Goal: Task Accomplishment & Management: Use online tool/utility

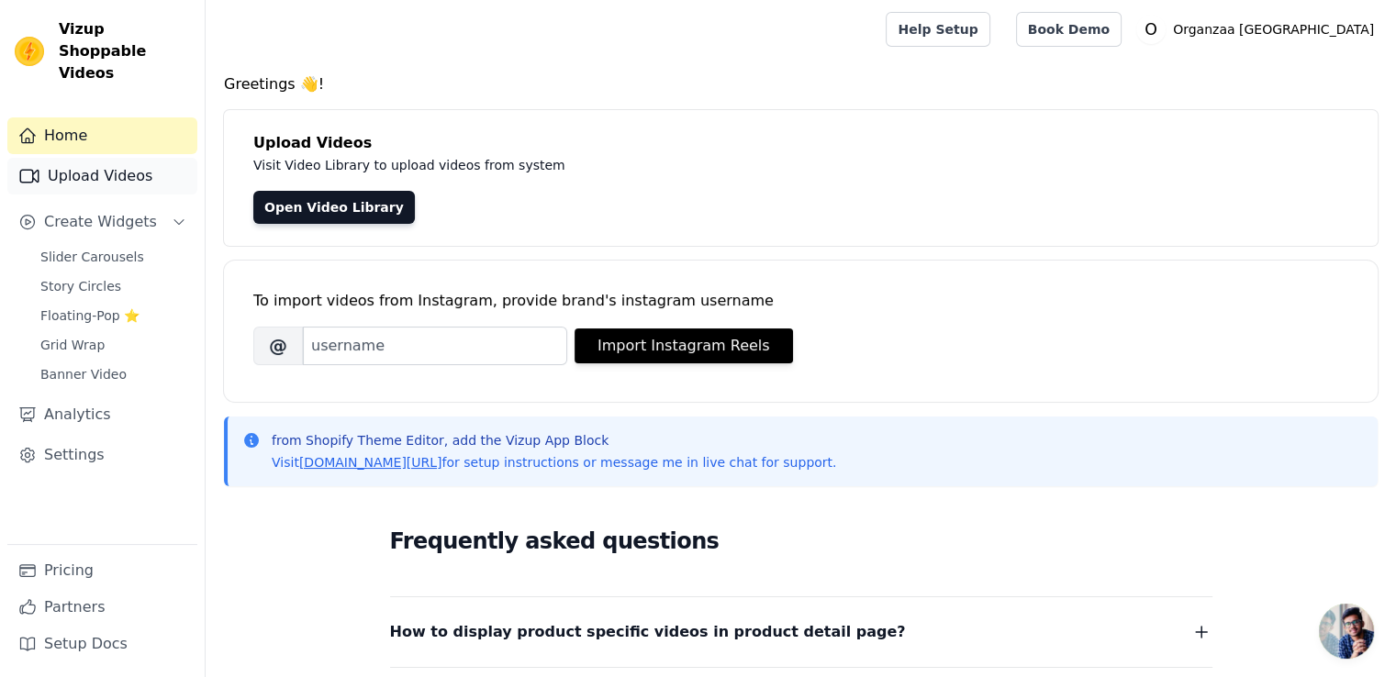
click at [121, 158] on link "Upload Videos" at bounding box center [102, 176] width 190 height 37
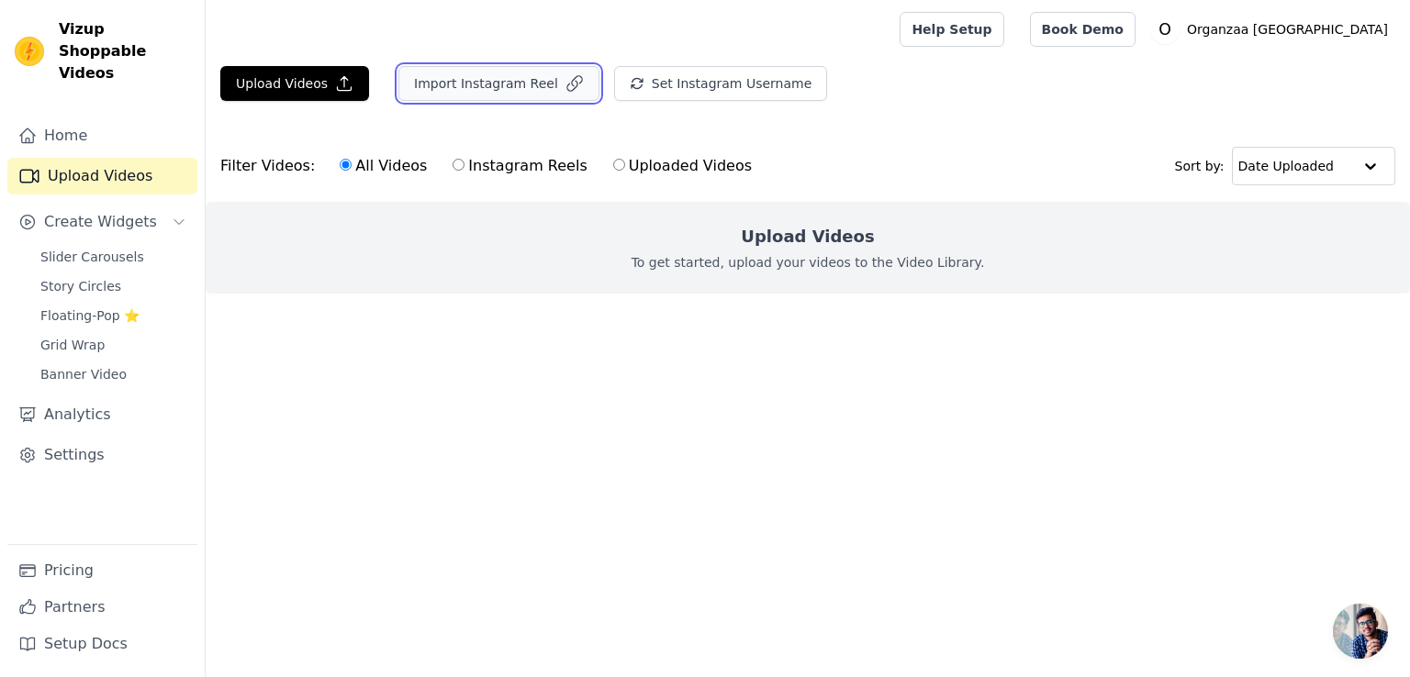
click at [492, 90] on button "Import Instagram Reel" at bounding box center [498, 83] width 201 height 35
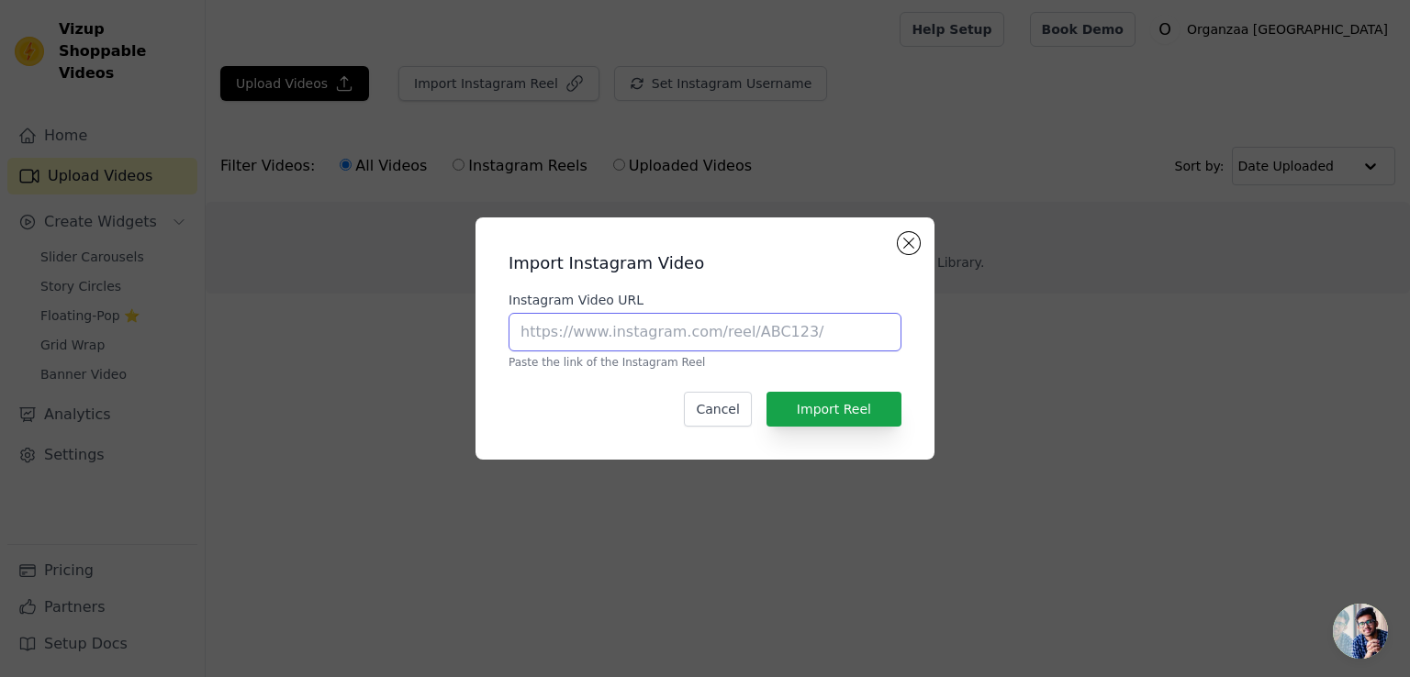
click at [650, 335] on input "Instagram Video URL" at bounding box center [704, 332] width 393 height 39
paste input "organzaa_designerwear"
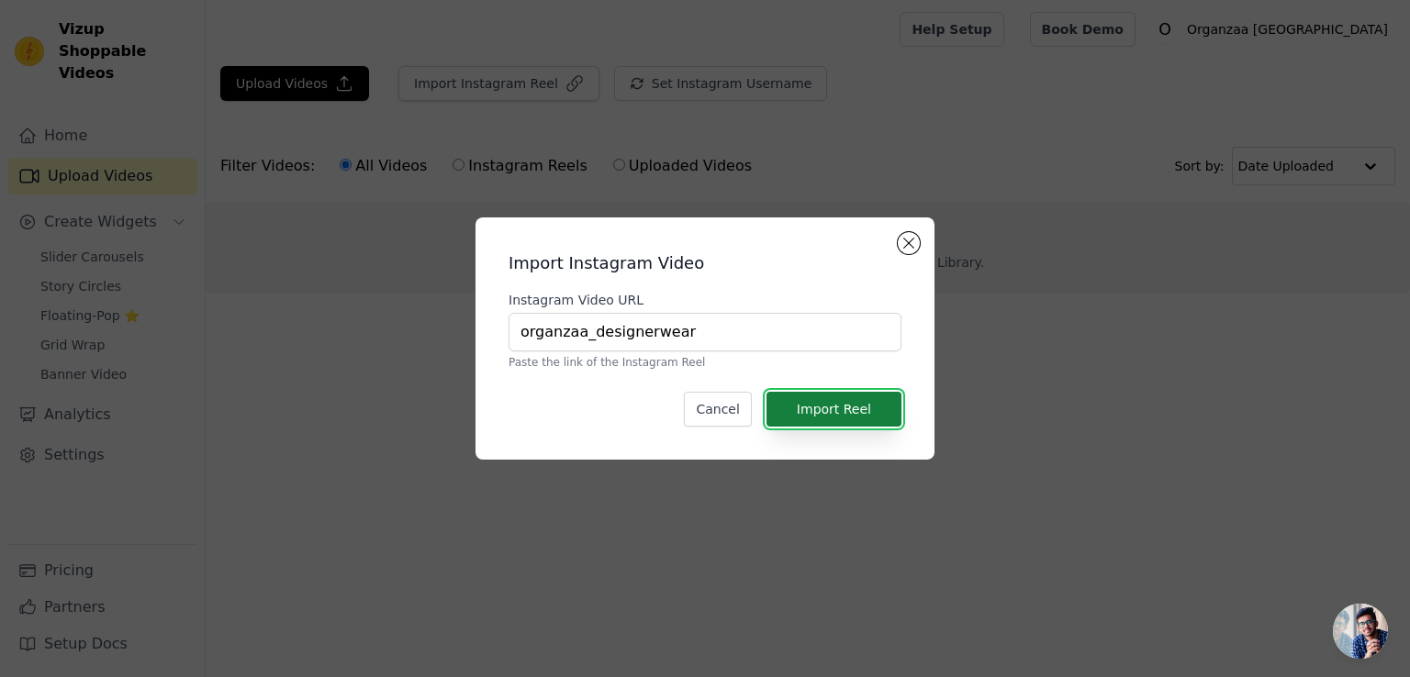
click at [838, 419] on button "Import Reel" at bounding box center [833, 409] width 135 height 35
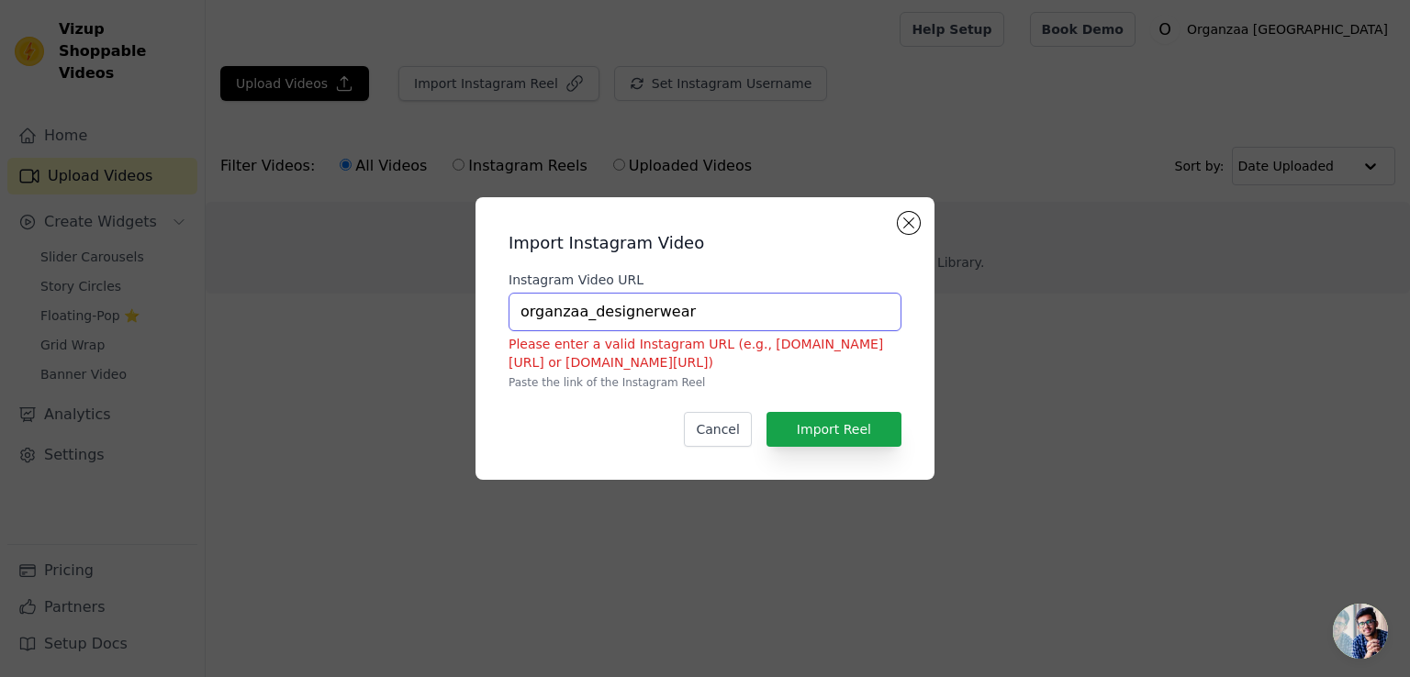
click at [697, 317] on input "organzaa_designerwear" at bounding box center [704, 312] width 393 height 39
paste input "https://www.instagram.com/organzaa_designerwear/"
type input "https://www.instagram.com/organzaa_designerwear/"
click at [844, 430] on button "Import Reel" at bounding box center [833, 429] width 135 height 35
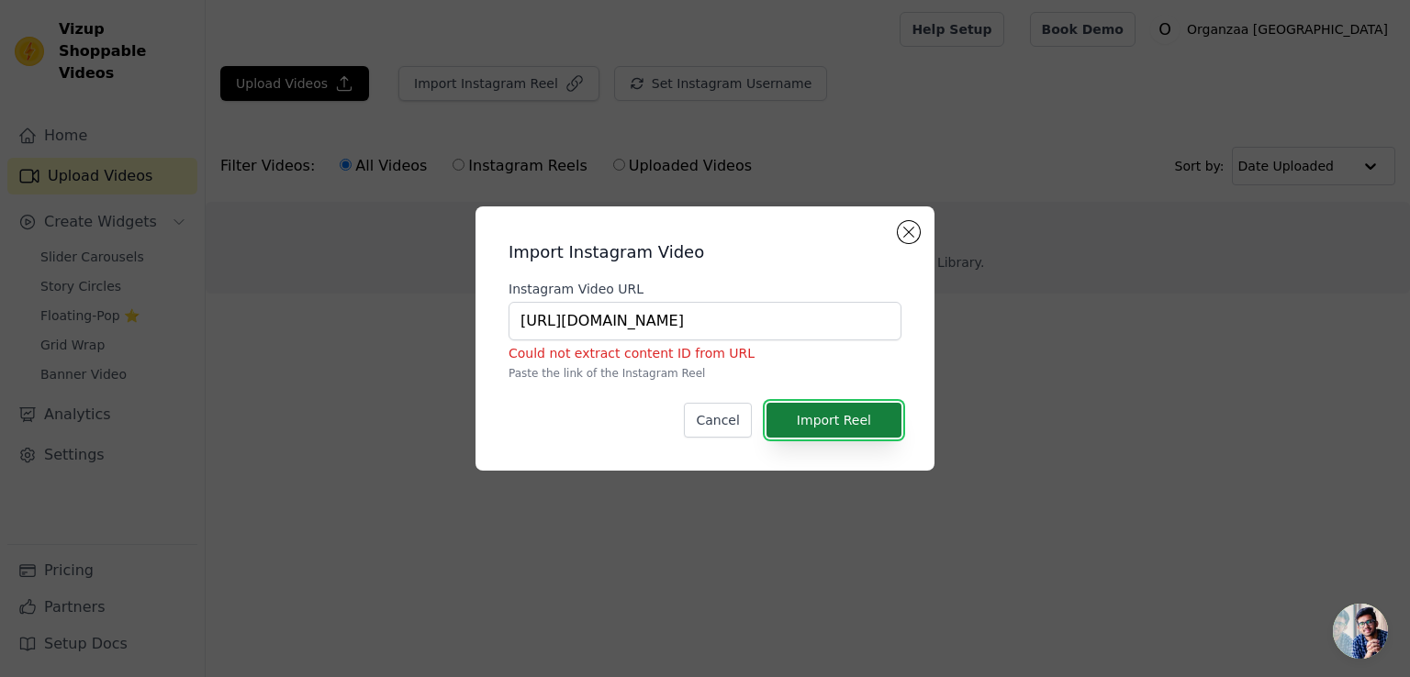
click at [844, 430] on button "Import Reel" at bounding box center [833, 420] width 135 height 35
click at [917, 235] on button "Close modal" at bounding box center [909, 232] width 22 height 22
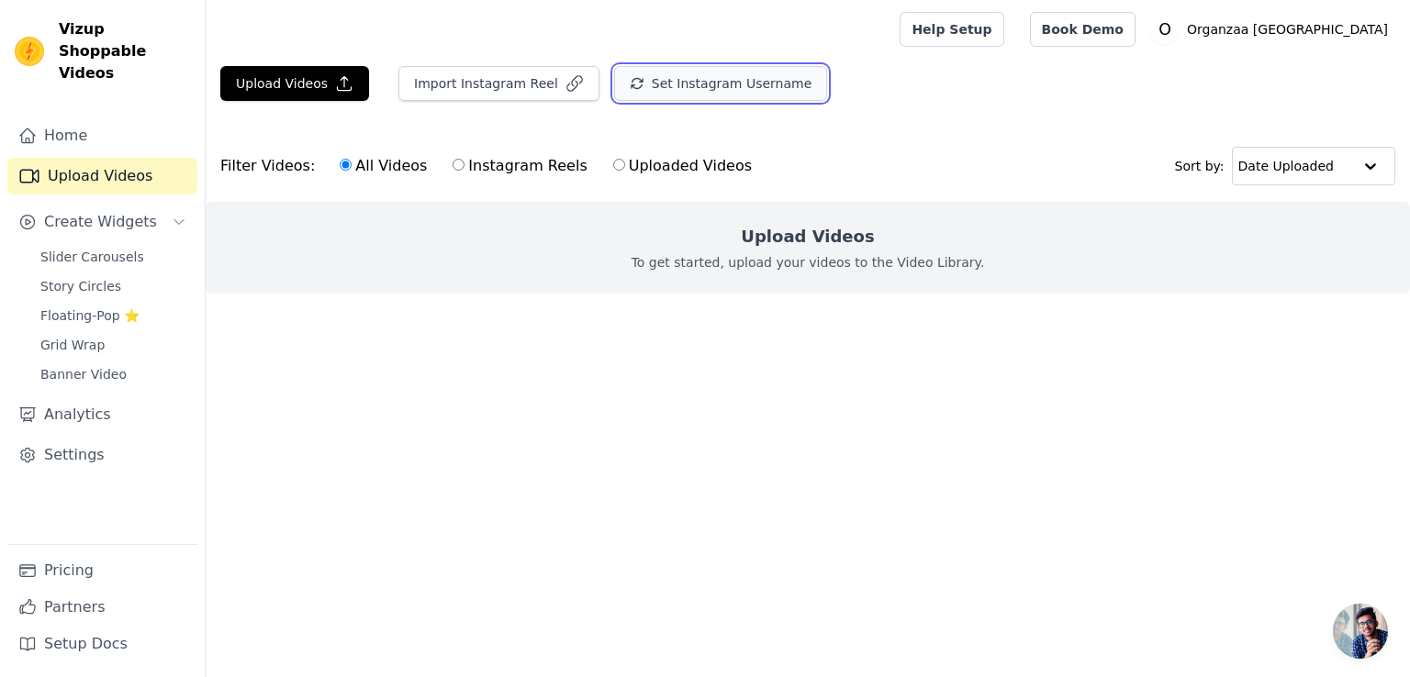
click at [689, 84] on button "Set Instagram Username" at bounding box center [720, 83] width 213 height 35
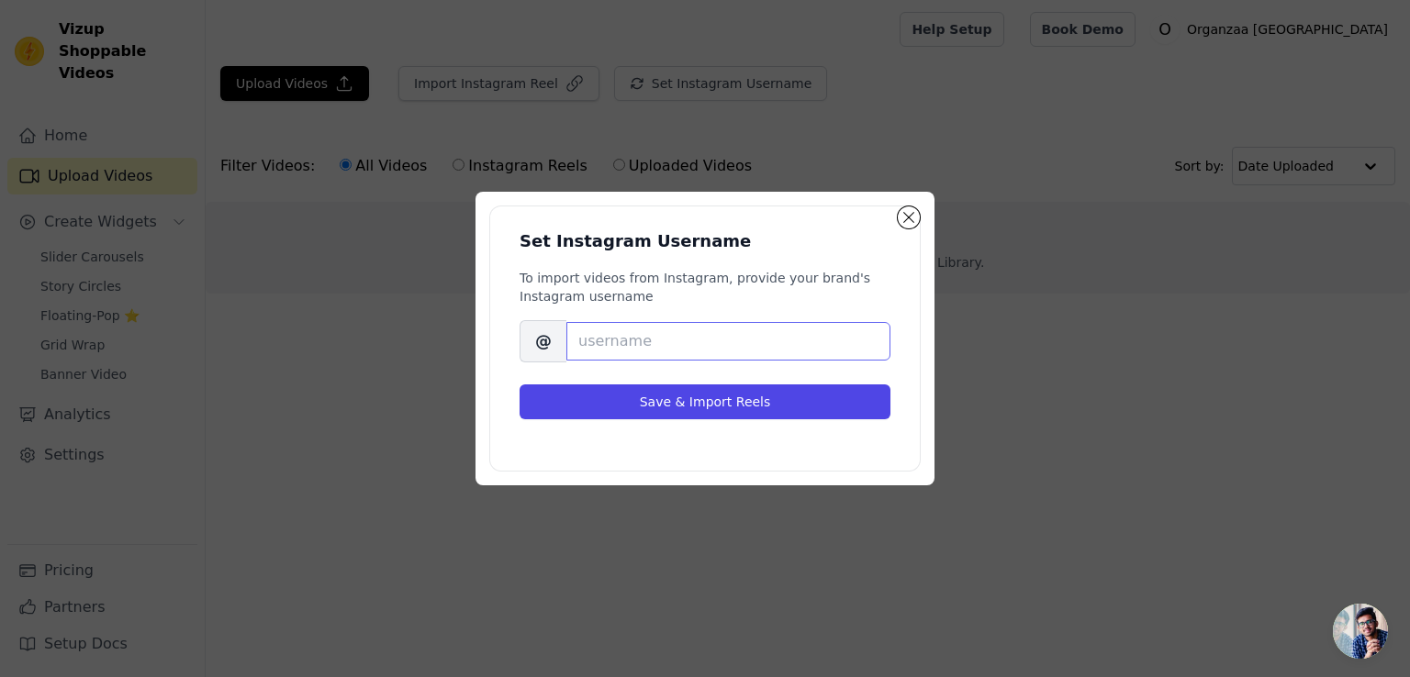
click at [617, 344] on input "Brand's Instagram Username" at bounding box center [728, 341] width 324 height 39
click at [745, 340] on input "Brand's Instagram Username" at bounding box center [728, 341] width 324 height 39
paste input "organzaa_designerwear"
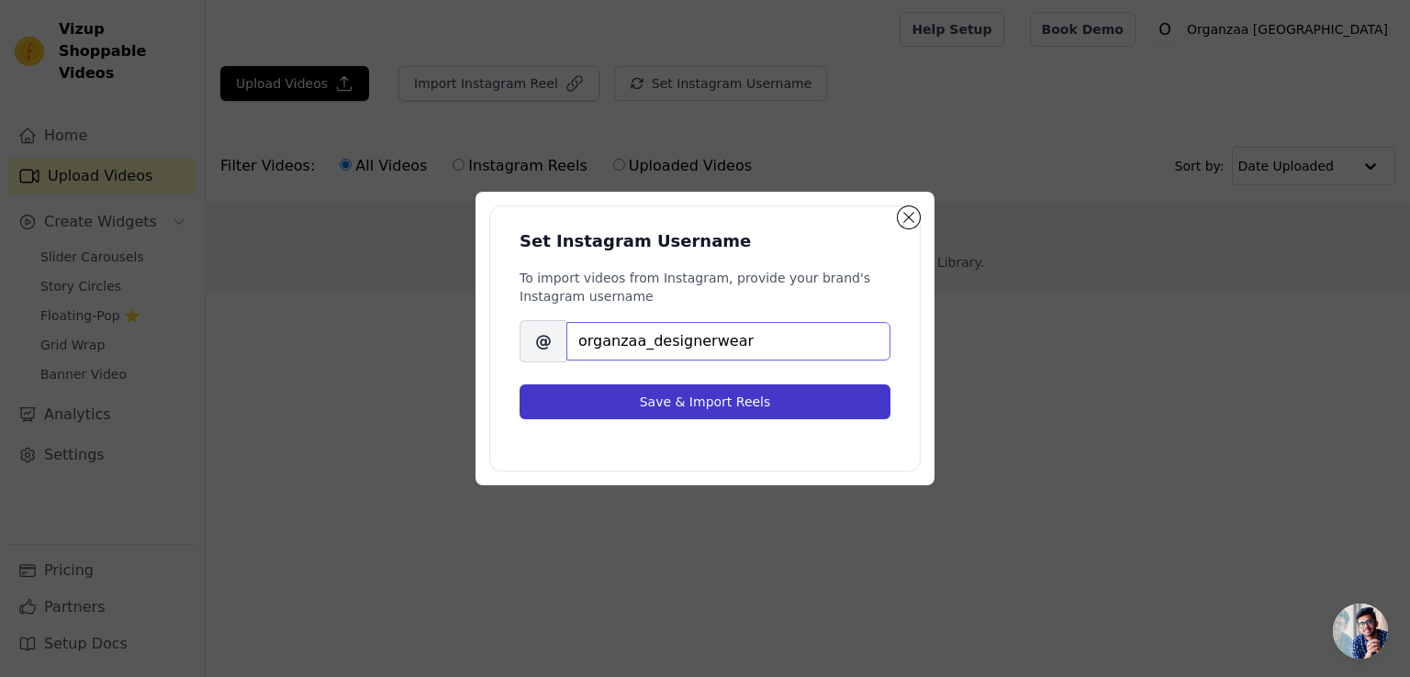
type input "organzaa_designerwear"
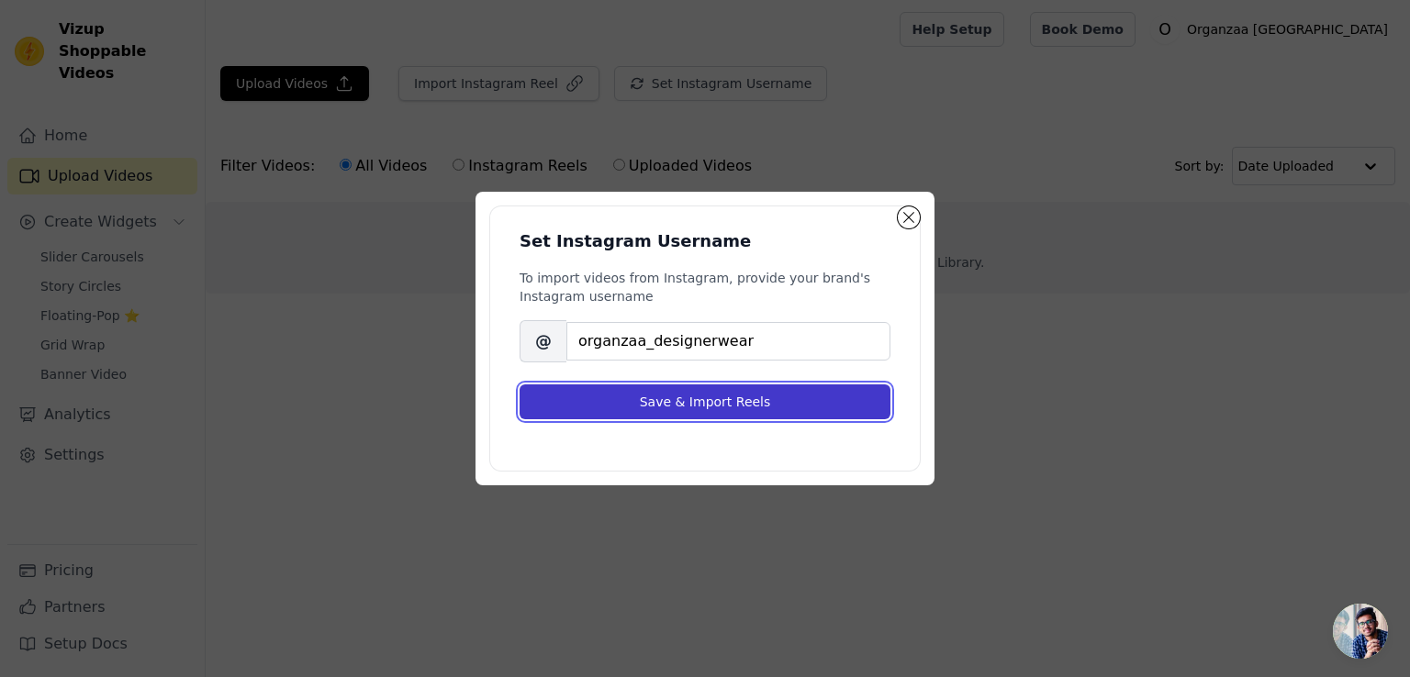
click at [737, 397] on button "Save & Import Reels" at bounding box center [704, 402] width 371 height 35
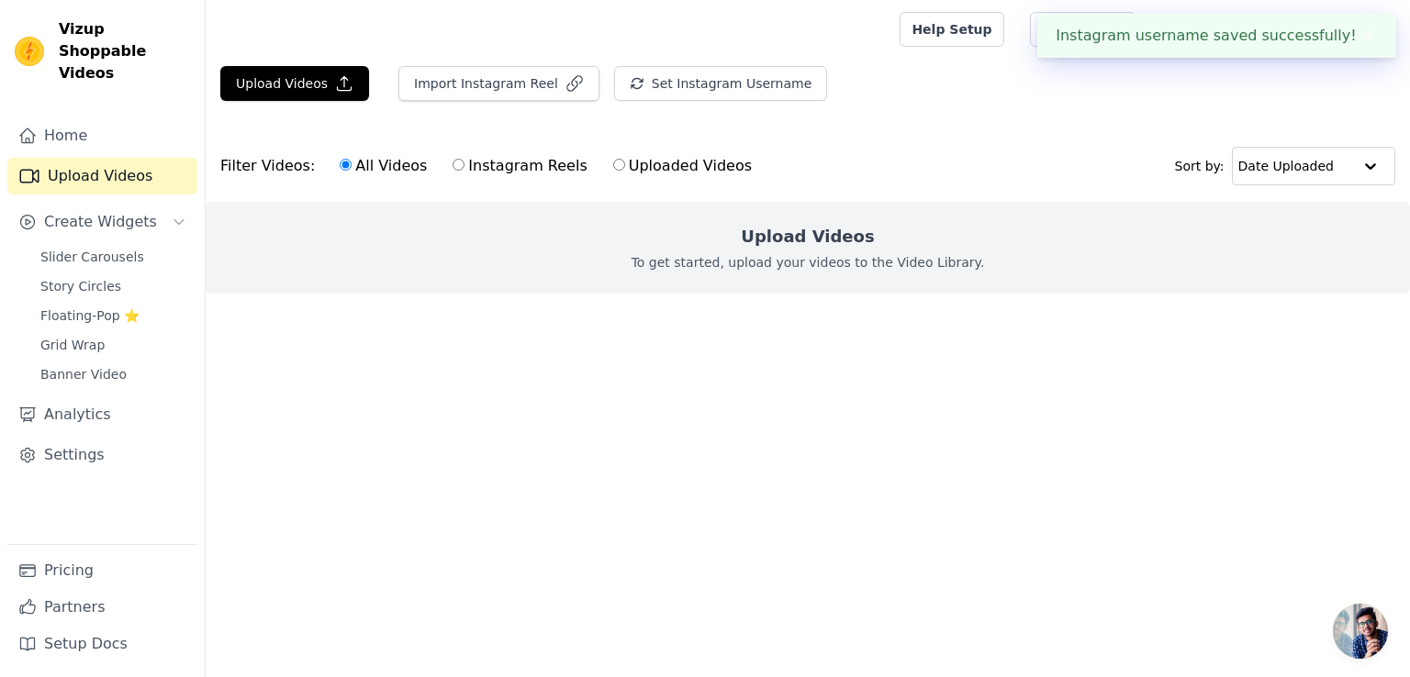
click at [1364, 29] on button "✖" at bounding box center [1366, 36] width 21 height 22
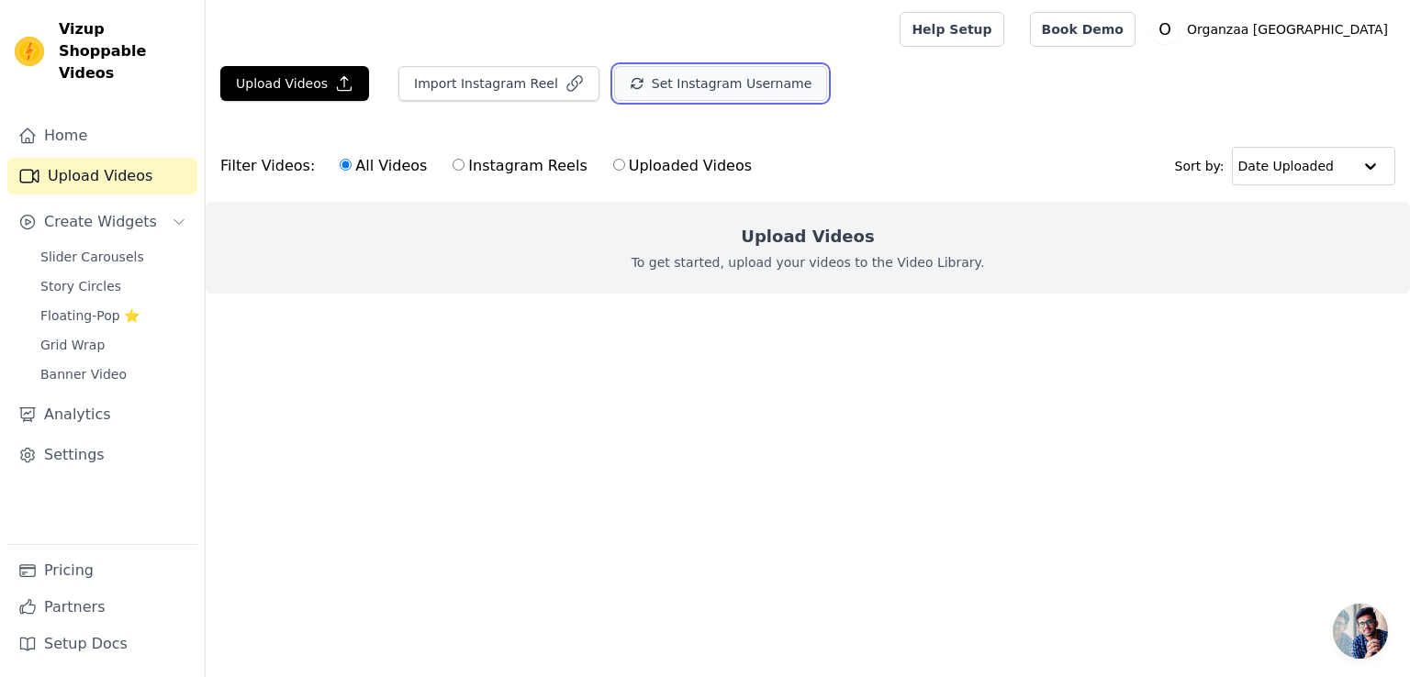
click at [664, 76] on button "Set Instagram Username" at bounding box center [720, 83] width 213 height 35
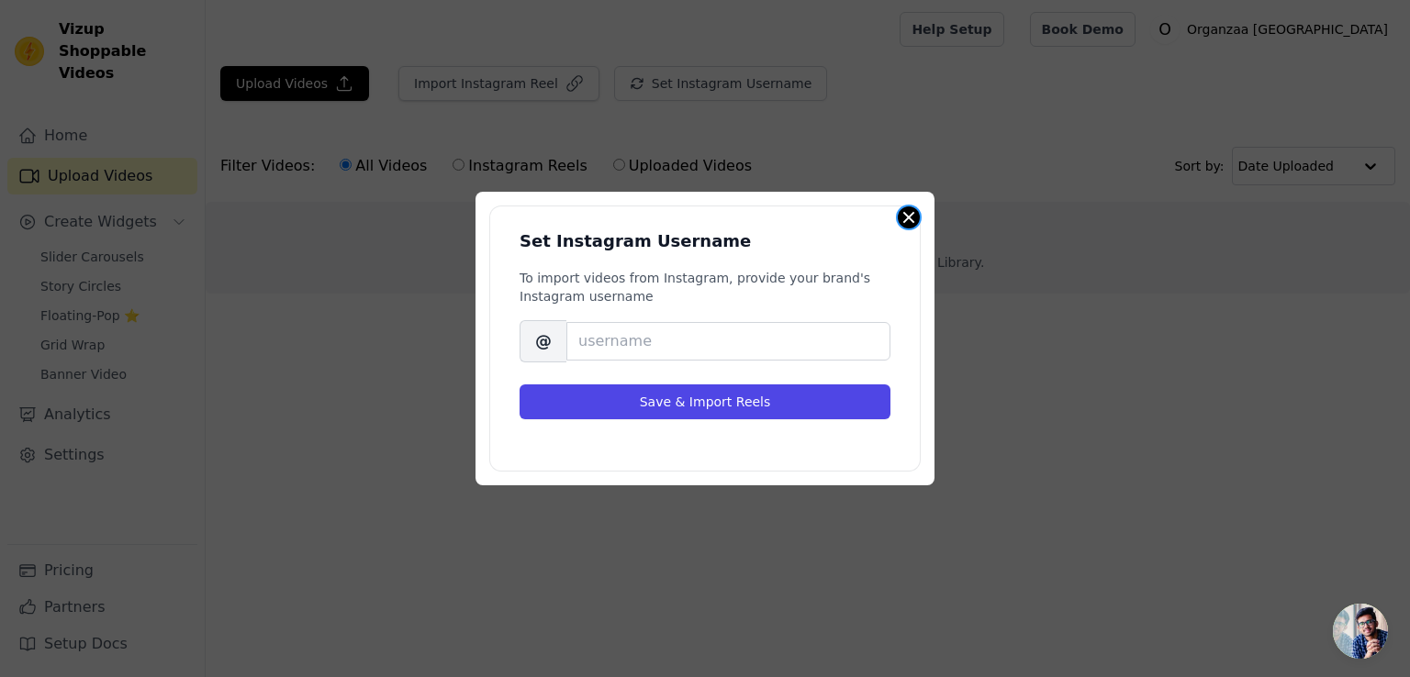
click at [917, 221] on button "Close modal" at bounding box center [909, 217] width 22 height 22
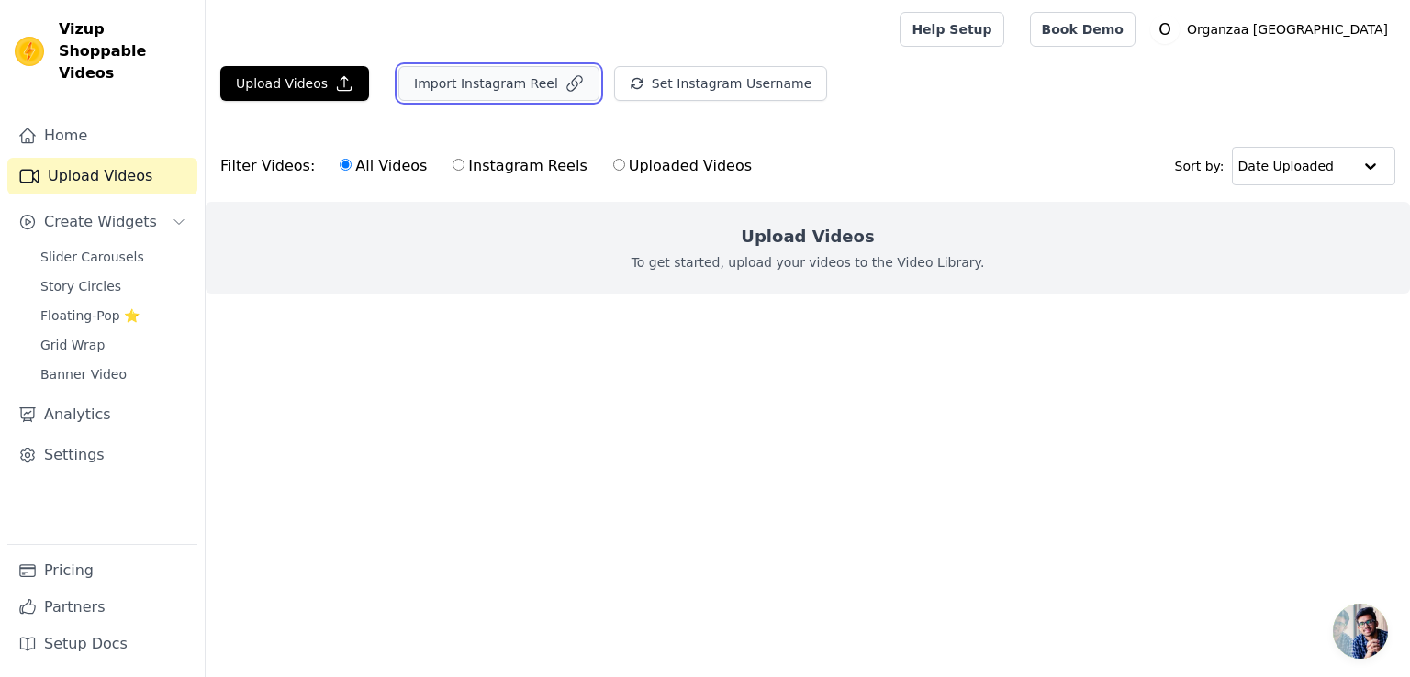
click at [459, 92] on button "Import Instagram Reel" at bounding box center [498, 83] width 201 height 35
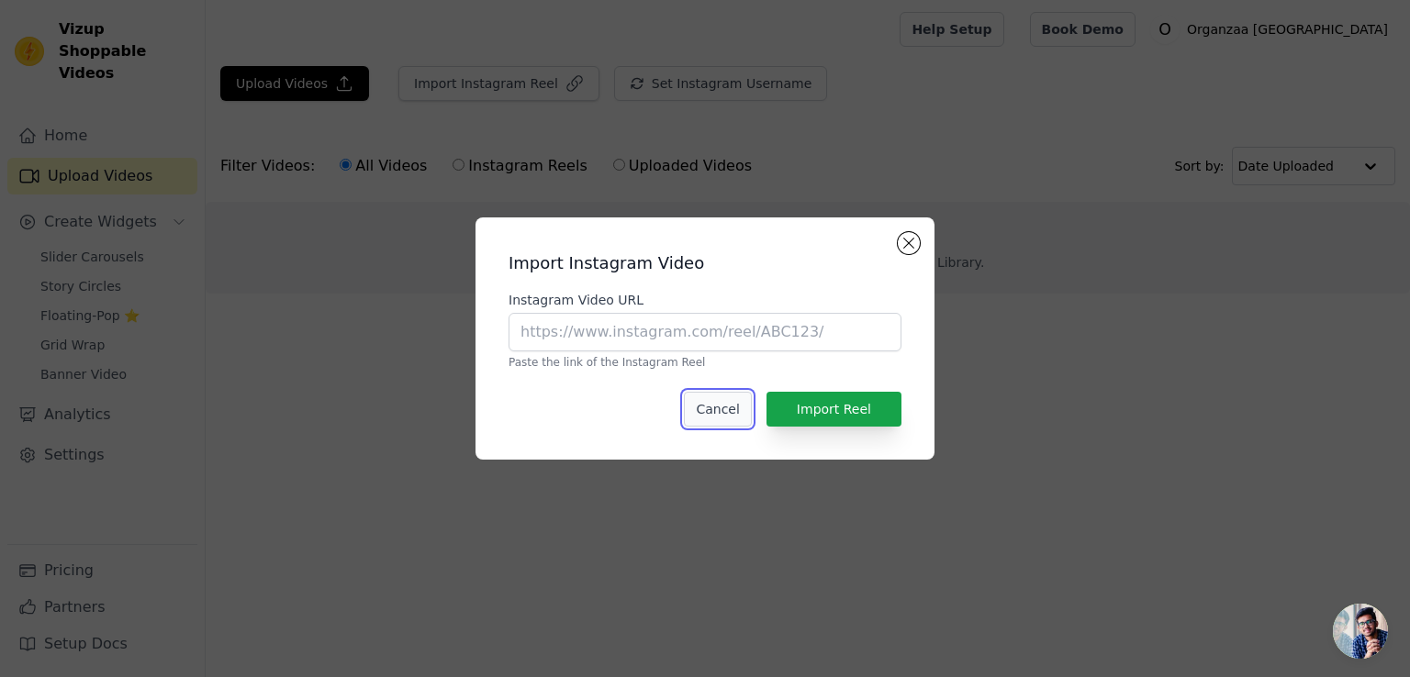
click at [730, 411] on button "Cancel" at bounding box center [717, 409] width 67 height 35
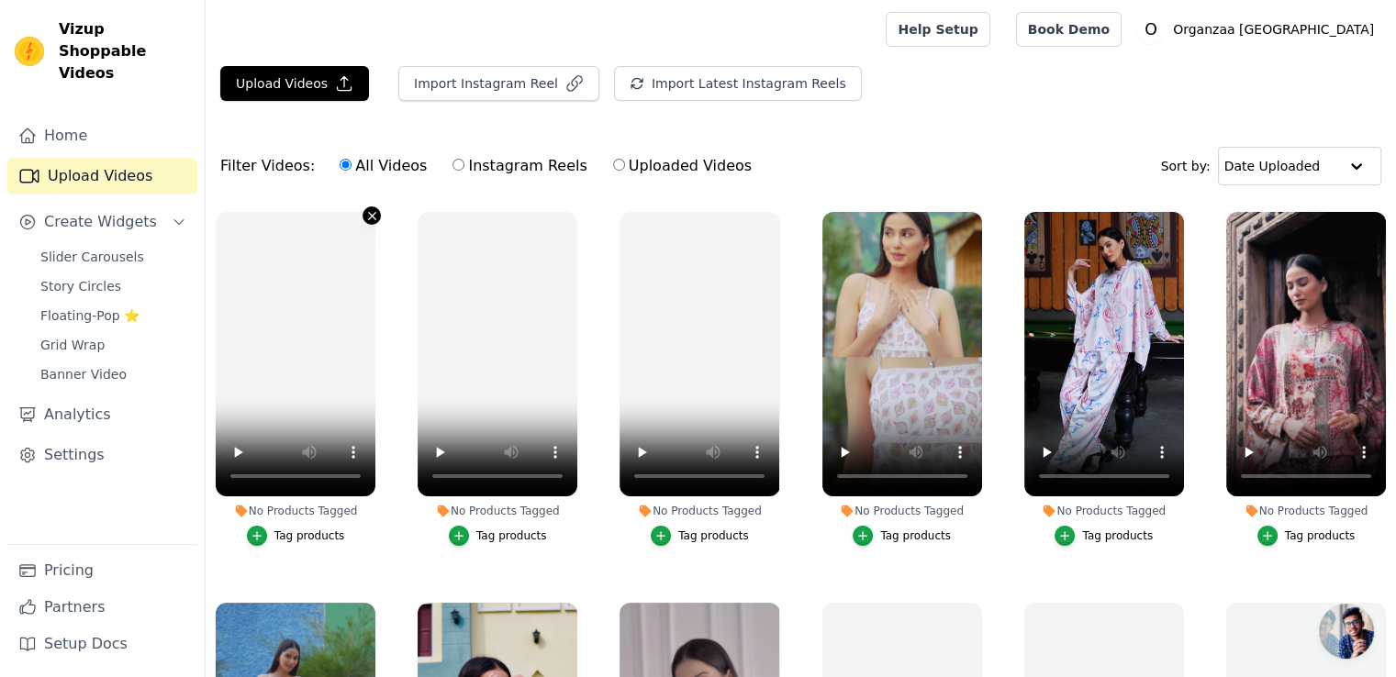
click at [371, 216] on icon "button" at bounding box center [371, 215] width 7 height 7
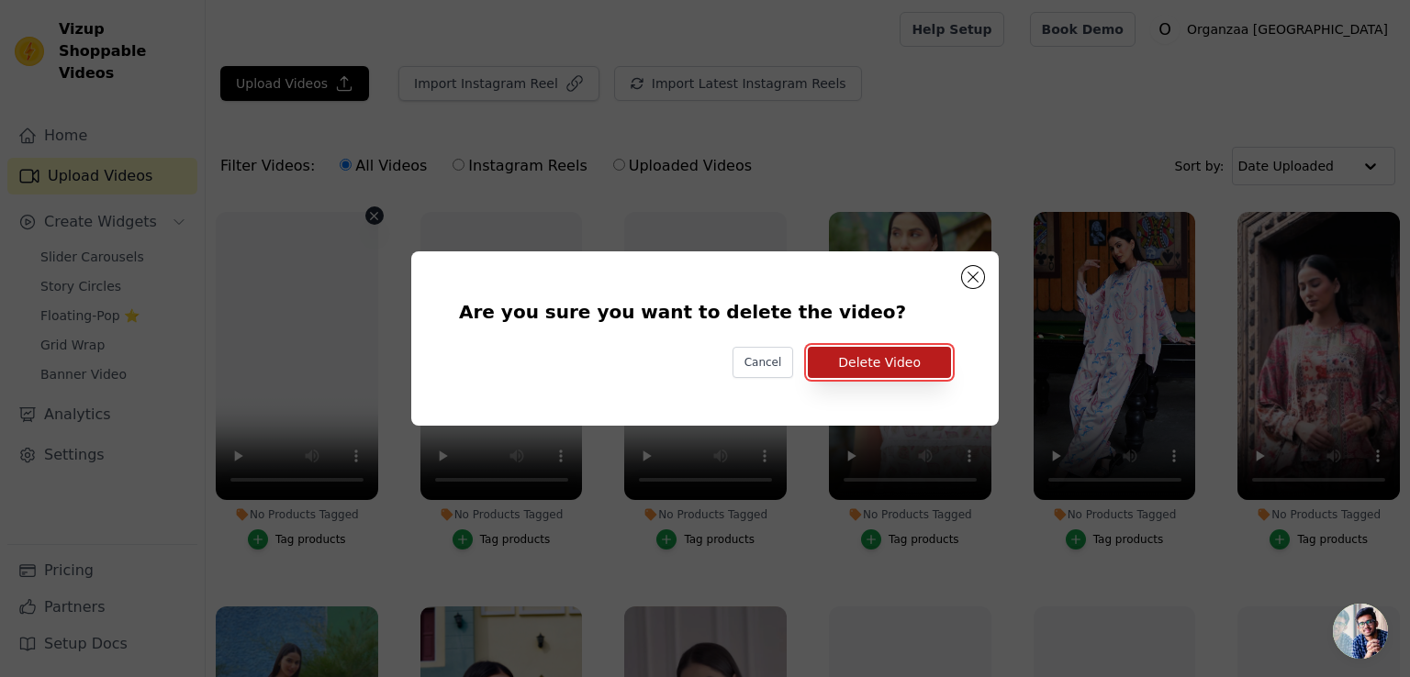
click at [886, 361] on button "Delete Video" at bounding box center [879, 362] width 143 height 31
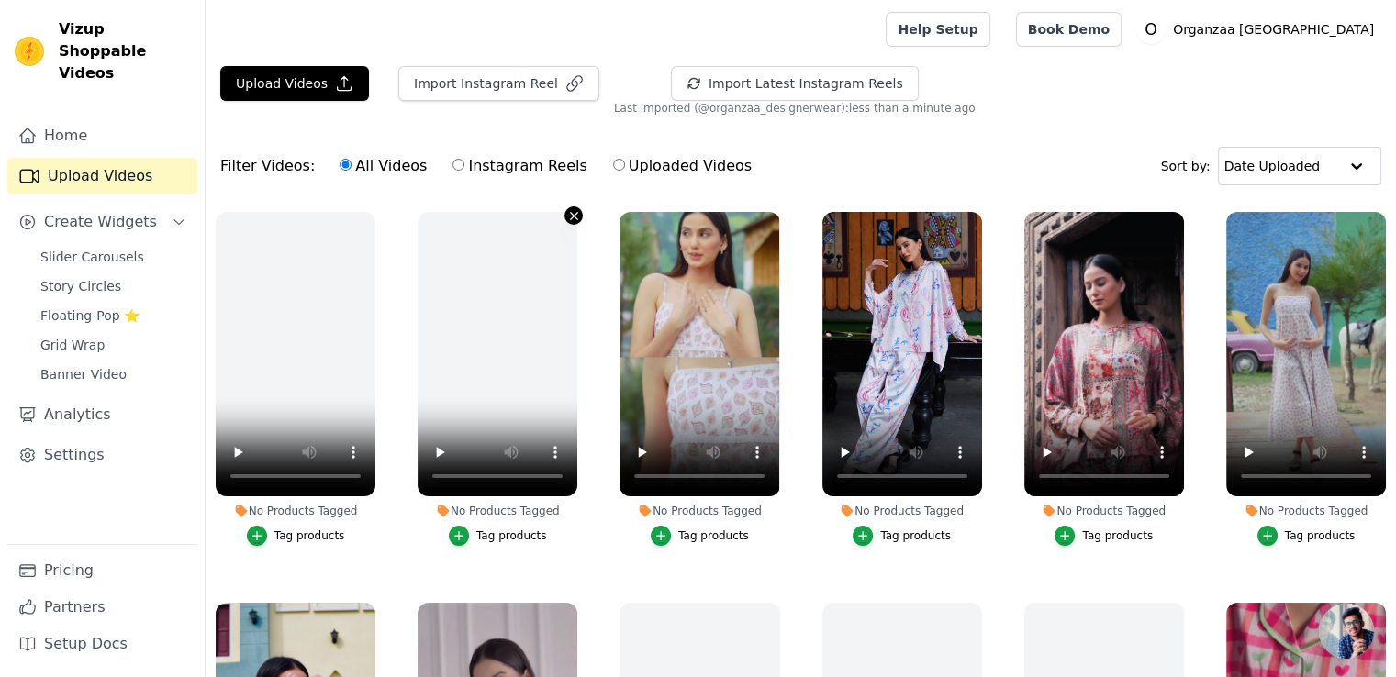
click at [570, 217] on icon "button" at bounding box center [574, 216] width 14 height 14
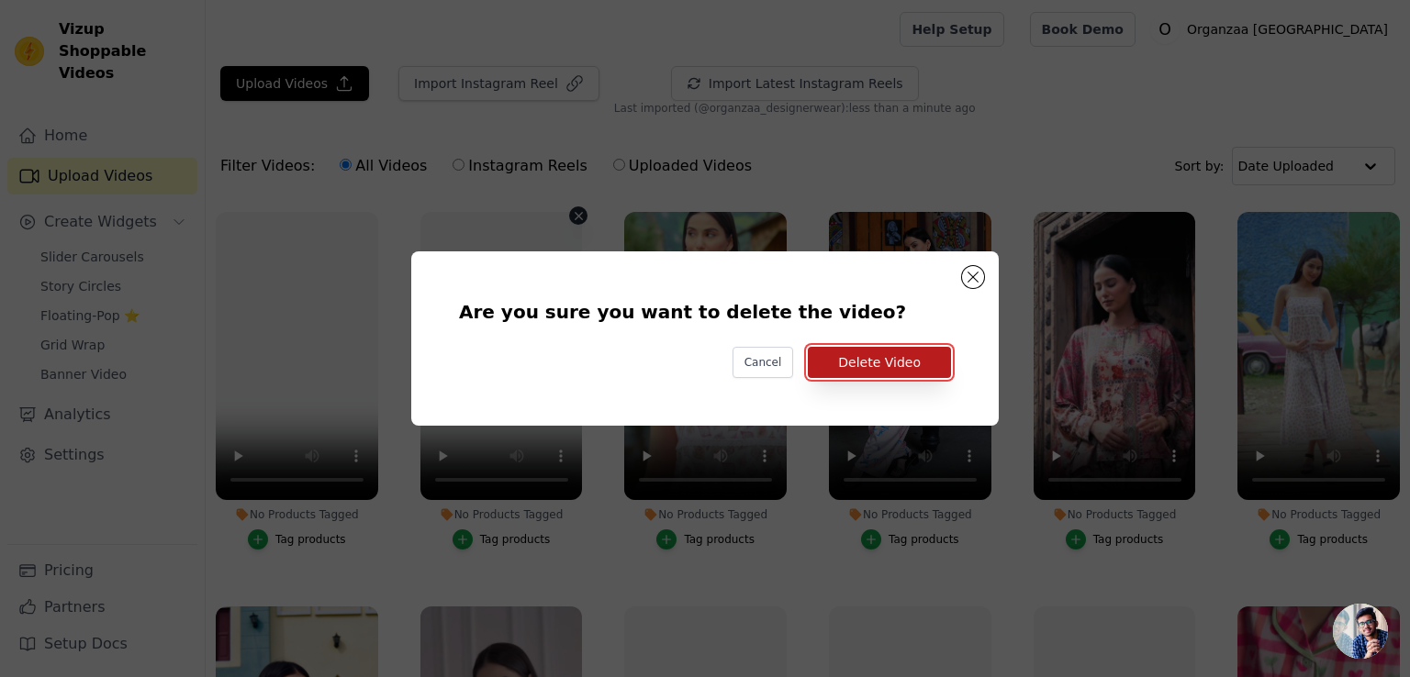
click at [895, 360] on button "Delete Video" at bounding box center [879, 362] width 143 height 31
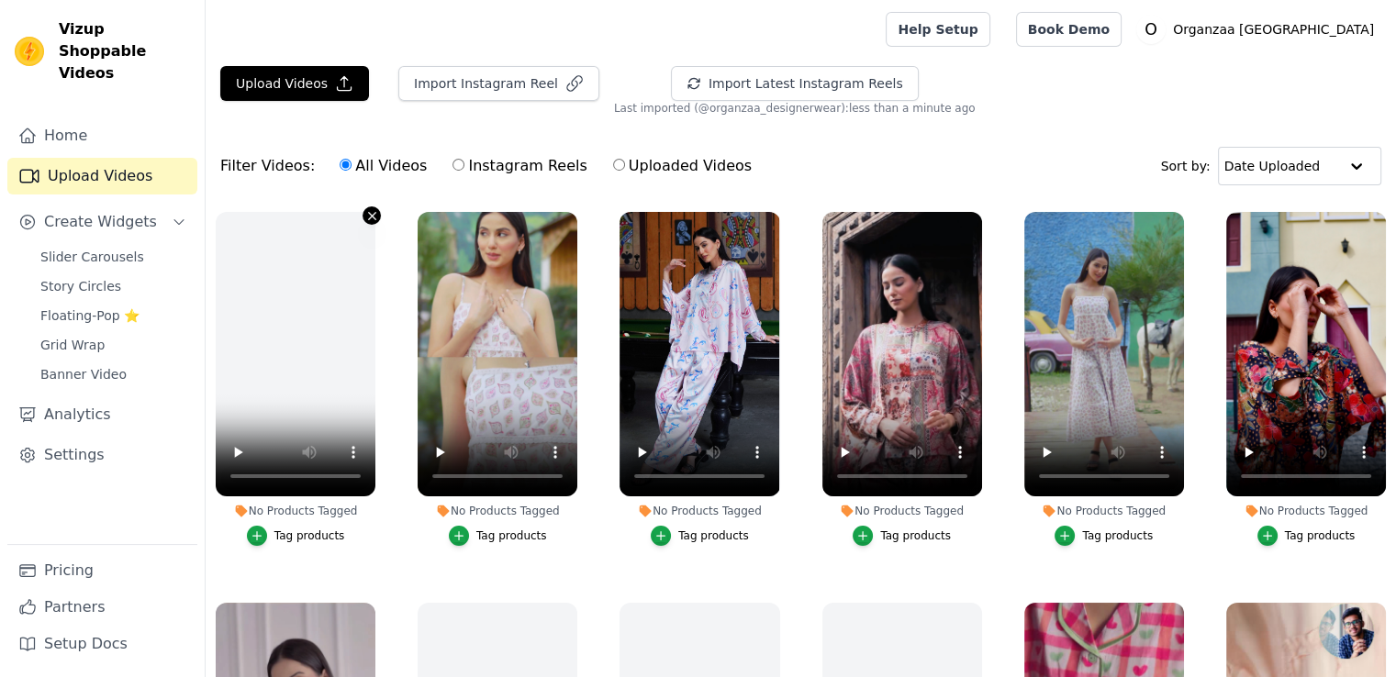
click at [366, 214] on icon "button" at bounding box center [372, 216] width 14 height 14
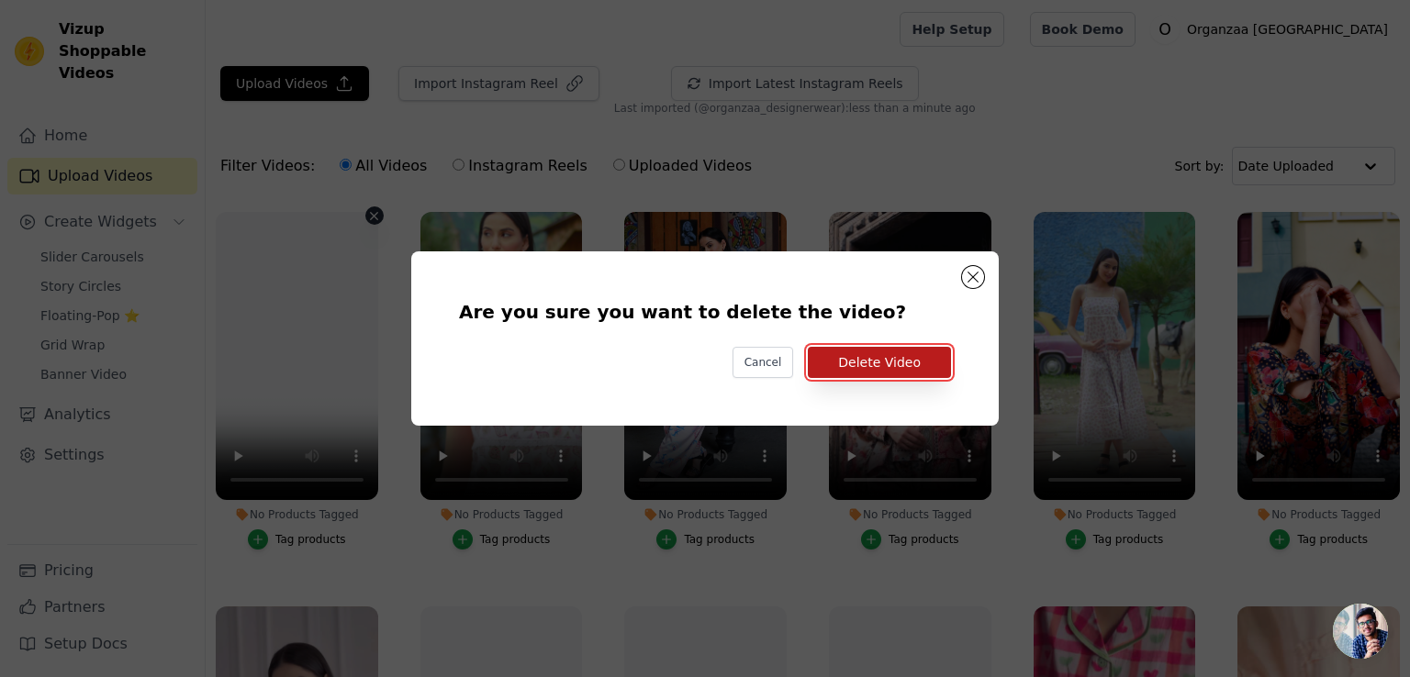
click at [936, 367] on button "Delete Video" at bounding box center [879, 362] width 143 height 31
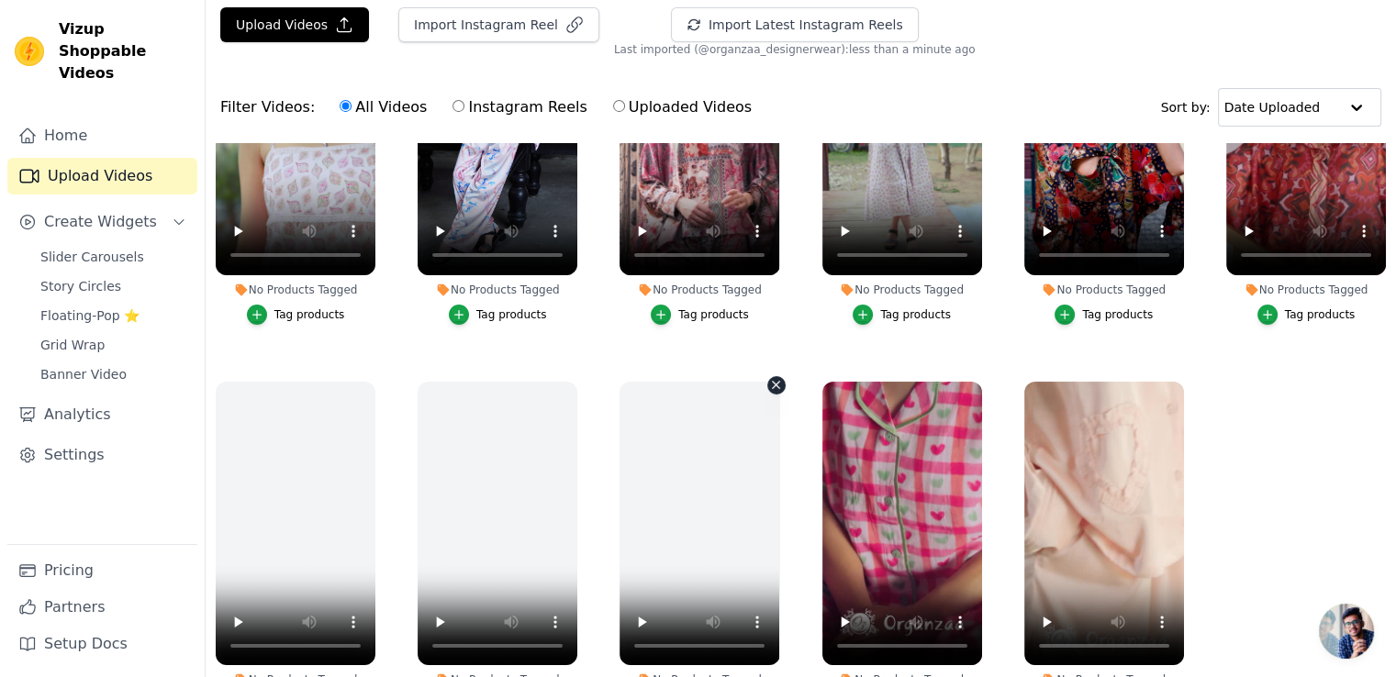
scroll to position [92, 0]
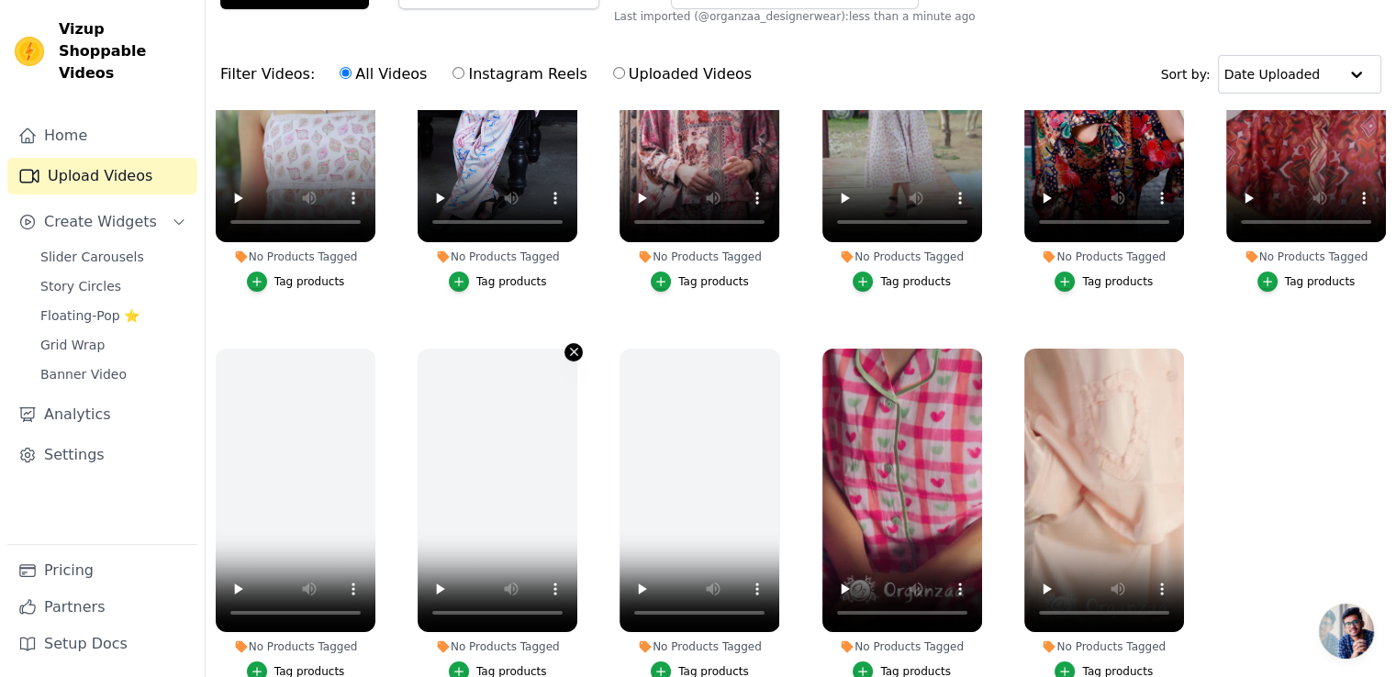
click at [571, 345] on icon "button" at bounding box center [574, 352] width 14 height 14
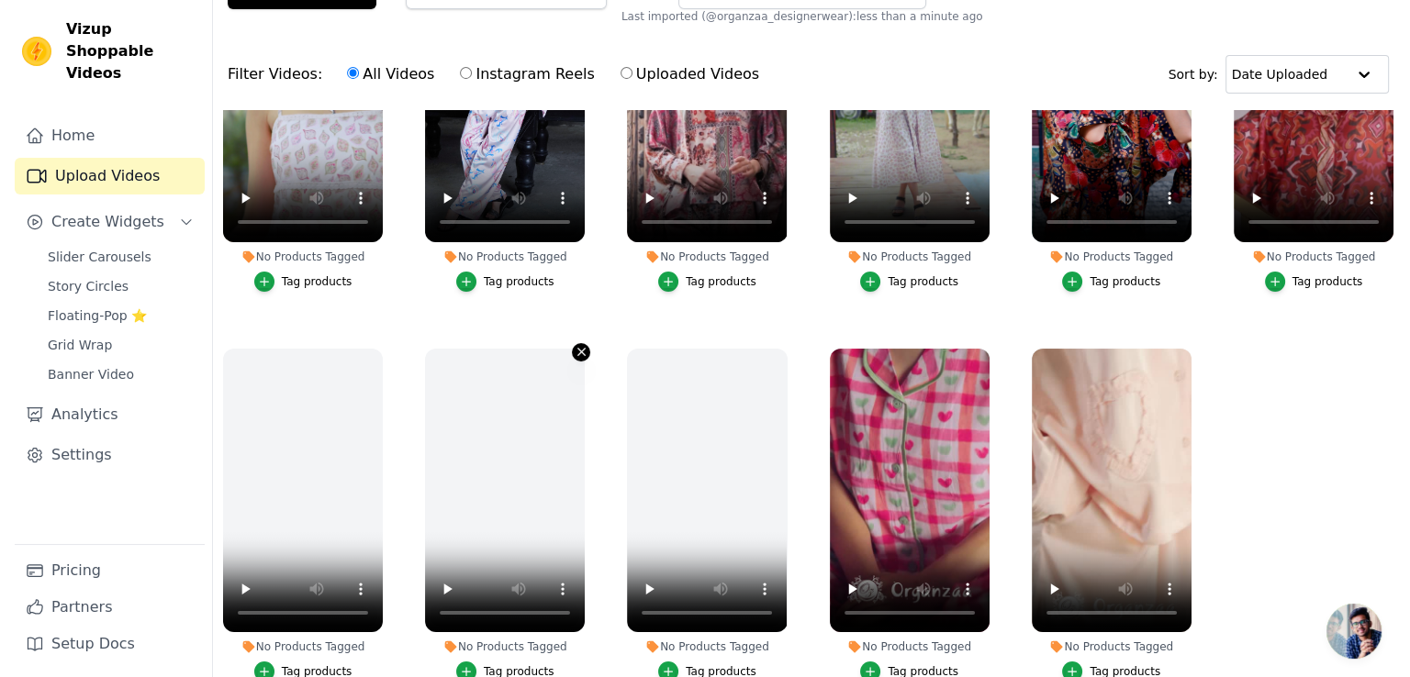
scroll to position [0, 0]
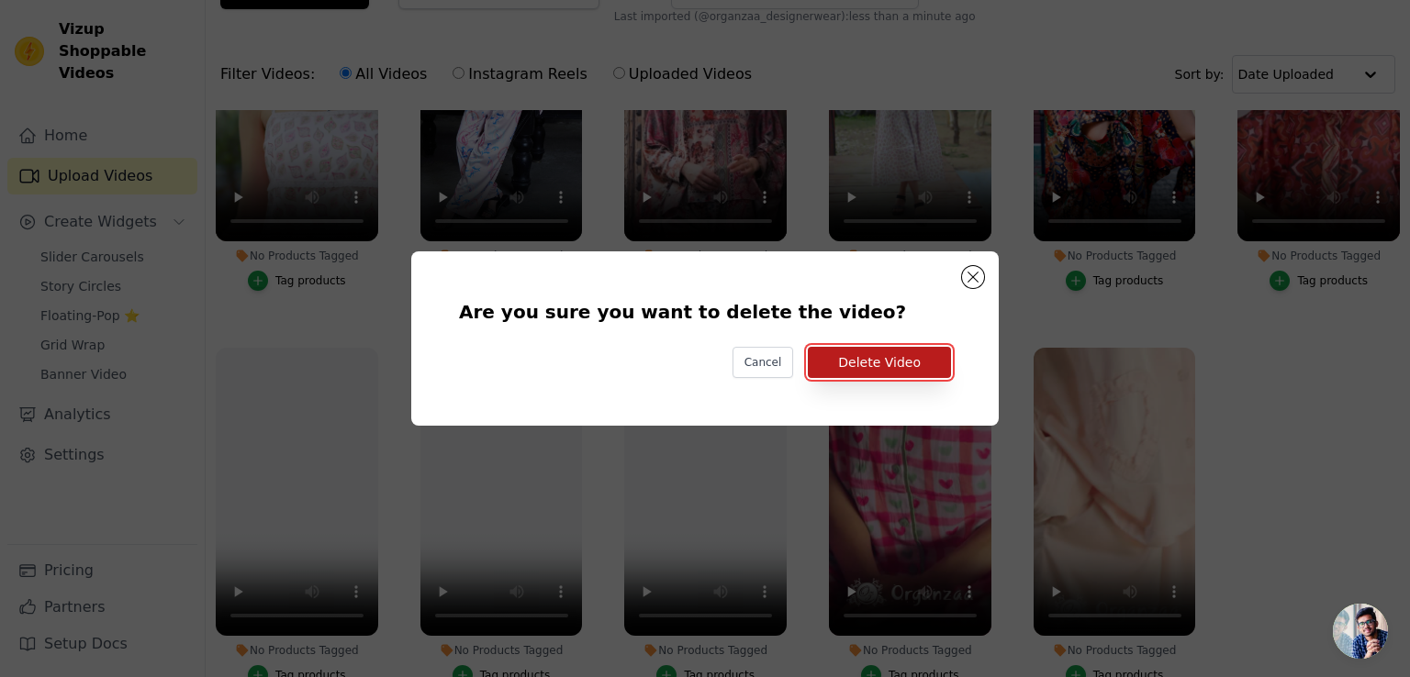
click at [896, 362] on button "Delete Video" at bounding box center [879, 362] width 143 height 31
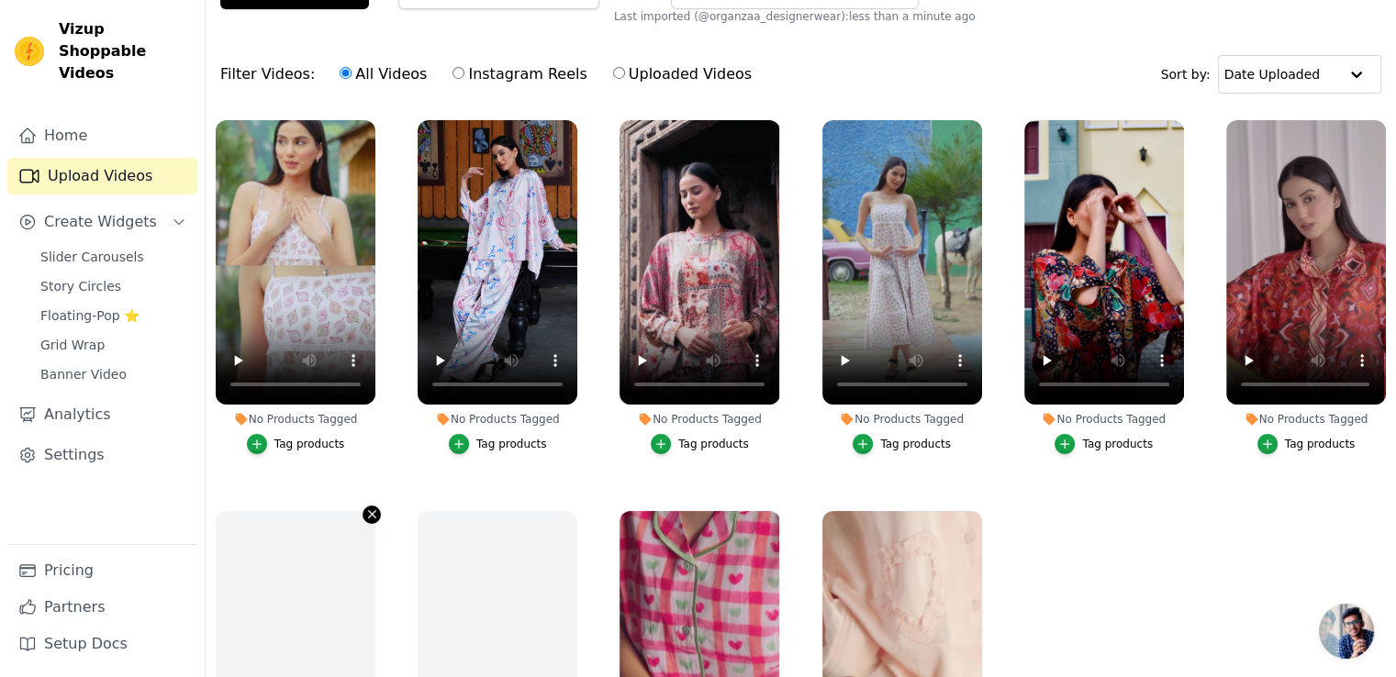
click at [374, 508] on icon "button" at bounding box center [372, 514] width 14 height 14
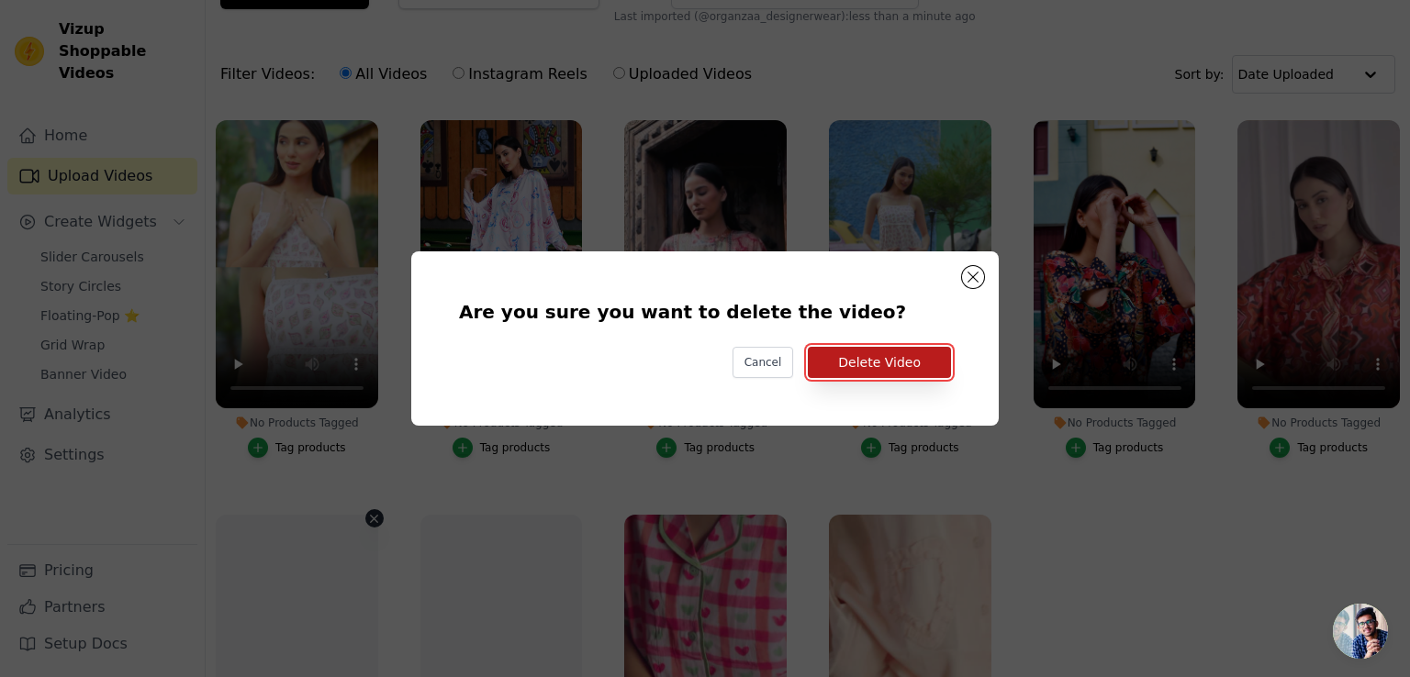
click at [904, 360] on button "Delete Video" at bounding box center [879, 362] width 143 height 31
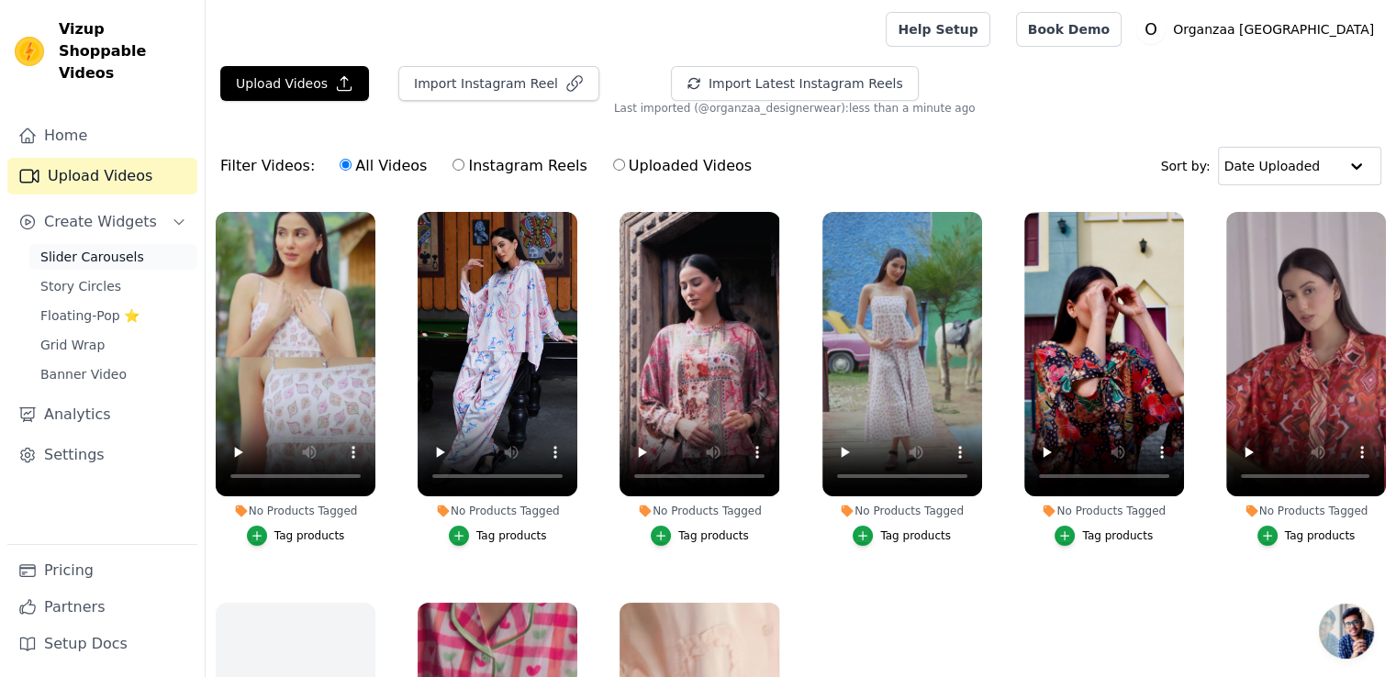
click at [85, 248] on span "Slider Carousels" at bounding box center [92, 257] width 104 height 18
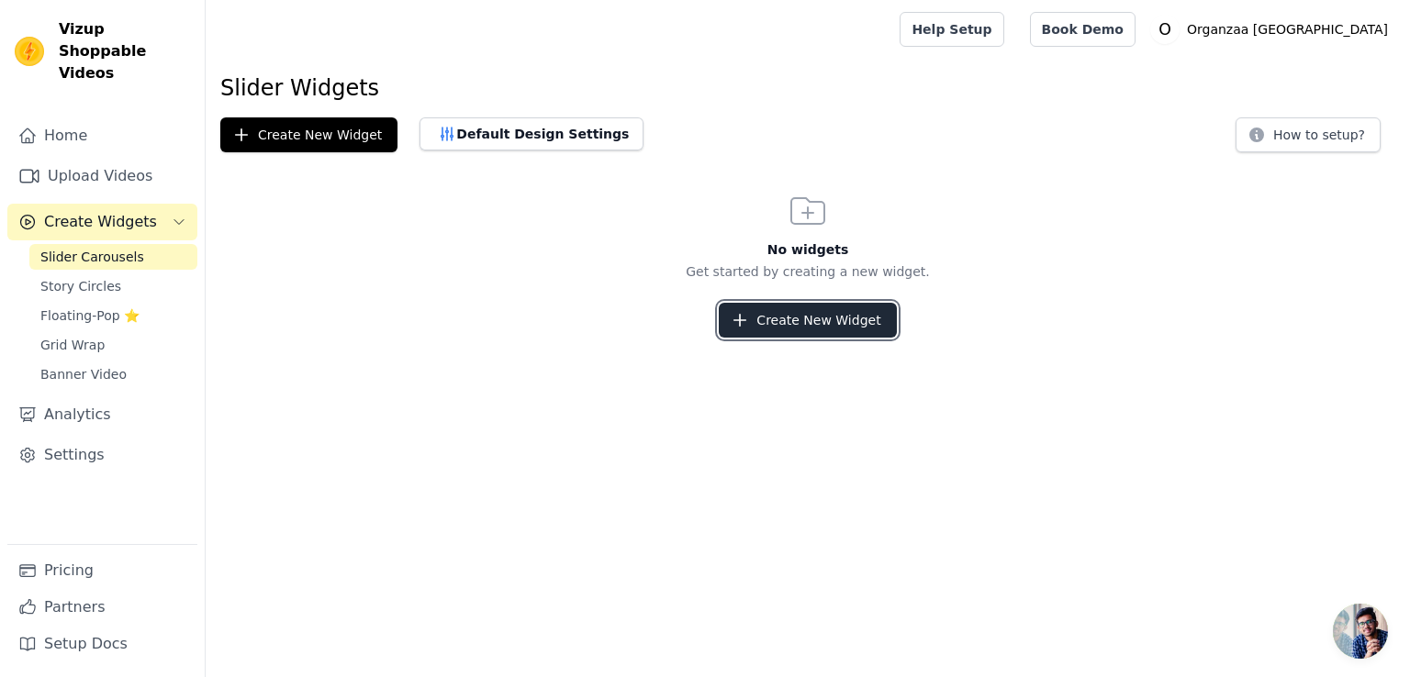
click at [820, 326] on button "Create New Widget" at bounding box center [807, 320] width 177 height 35
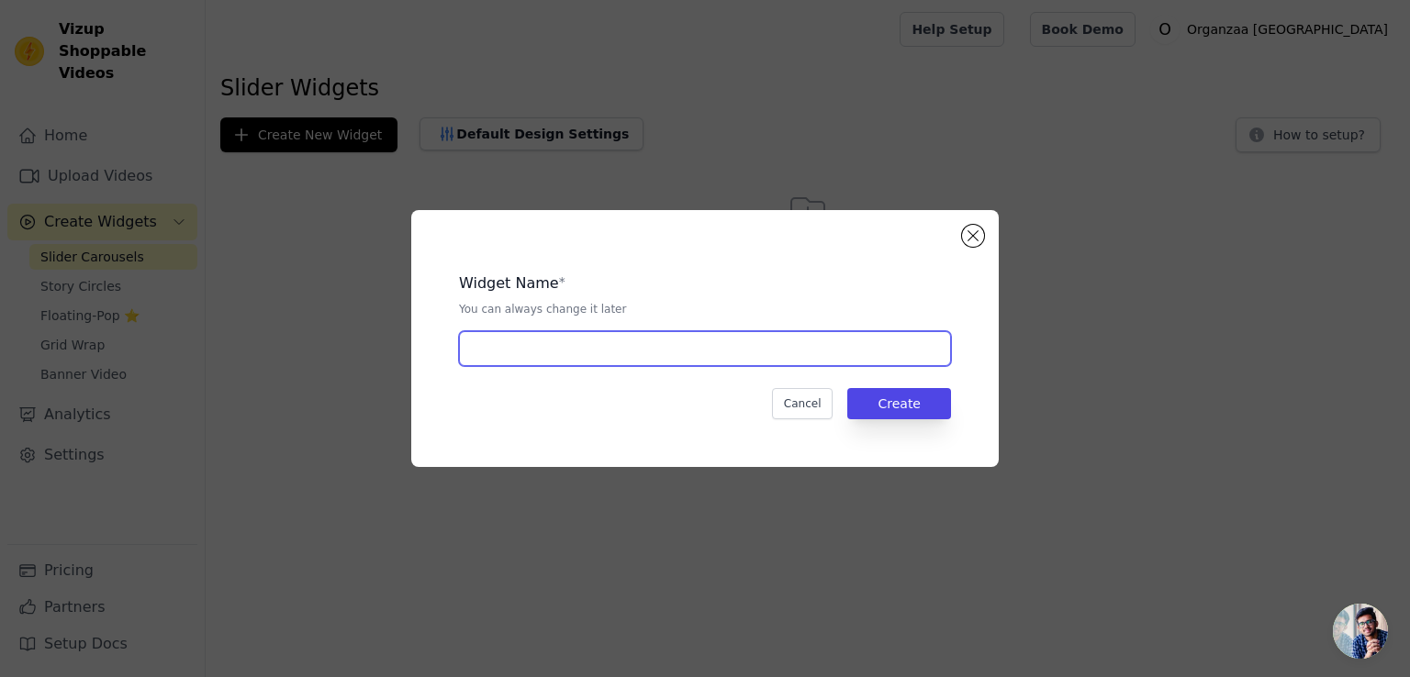
click at [611, 349] on input "text" at bounding box center [705, 348] width 492 height 35
click at [552, 338] on input "VideoSlider" at bounding box center [705, 348] width 492 height 35
drag, startPoint x: 496, startPoint y: 357, endPoint x: 781, endPoint y: 357, distance: 285.4
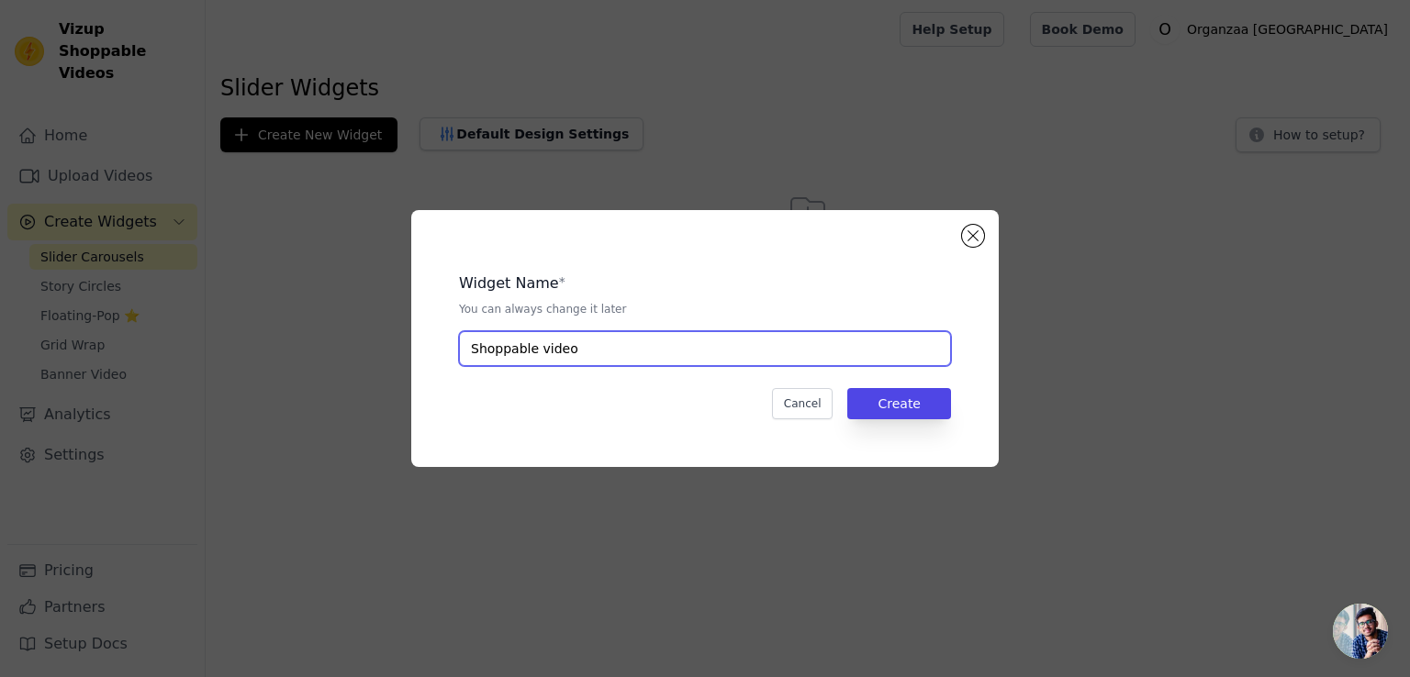
click at [781, 357] on input "Shoppable video" at bounding box center [705, 348] width 492 height 35
type input "Shoppable video"
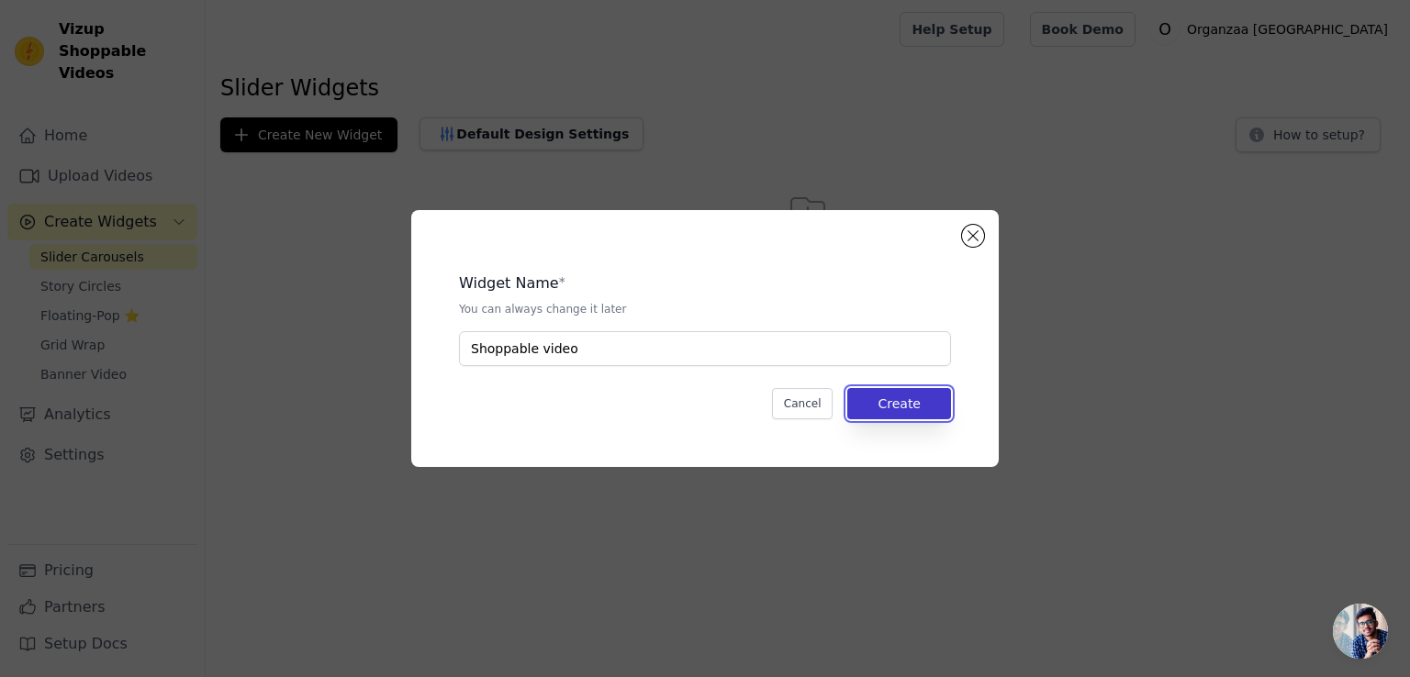
click at [874, 400] on button "Create" at bounding box center [899, 403] width 104 height 31
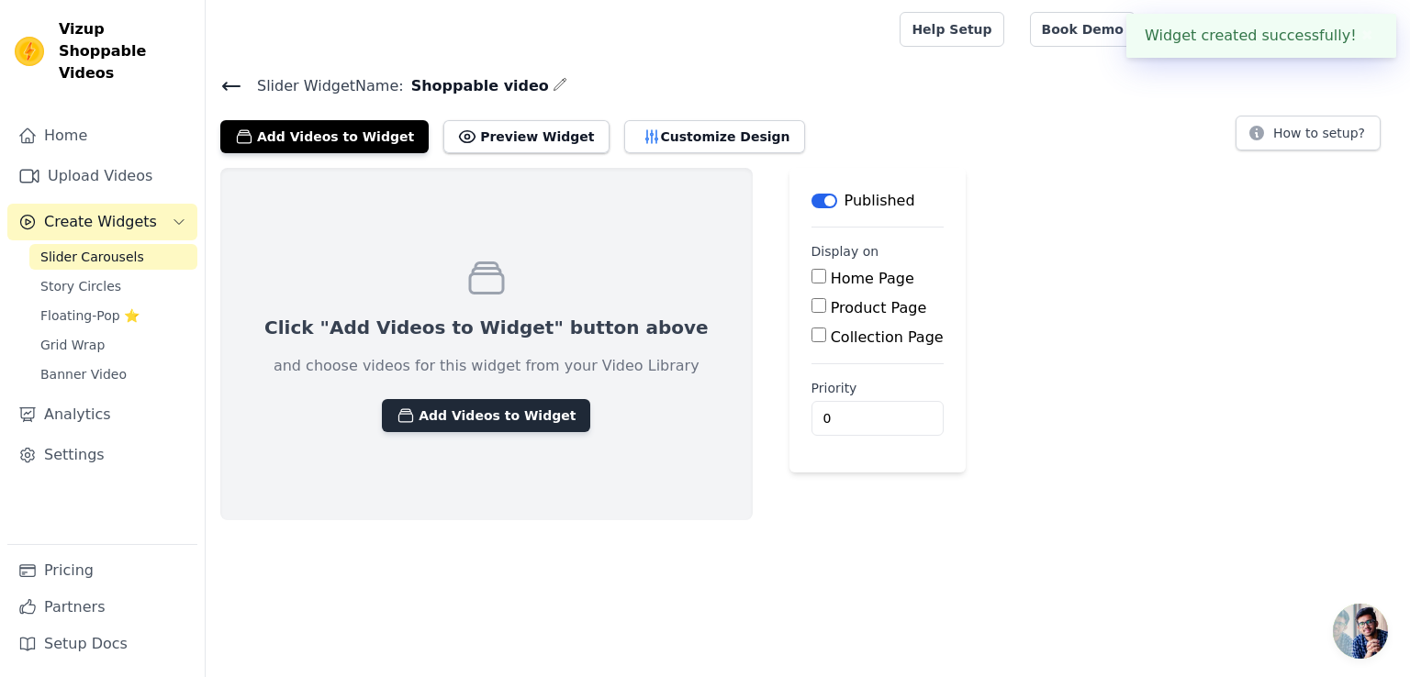
click at [508, 416] on button "Add Videos to Widget" at bounding box center [486, 415] width 208 height 33
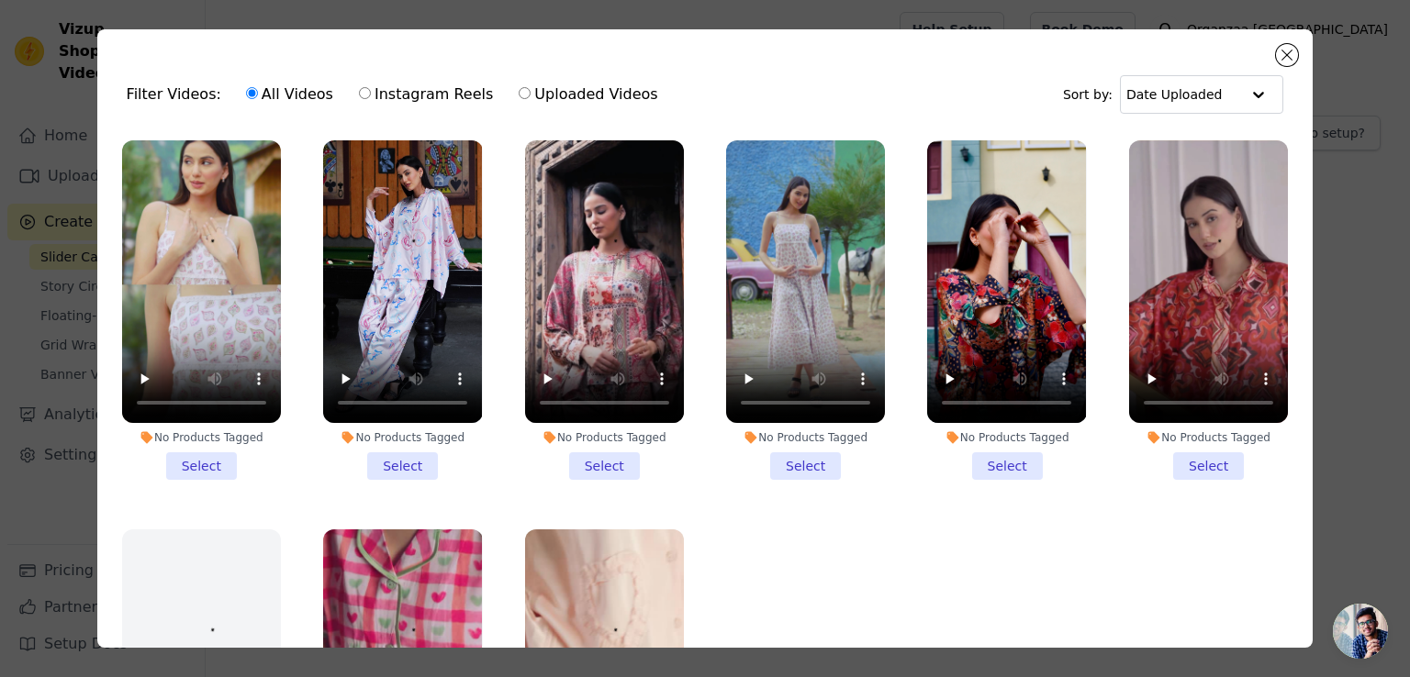
drag, startPoint x: 186, startPoint y: 453, endPoint x: 387, endPoint y: 456, distance: 201.0
click at [185, 453] on li "No Products Tagged Select" at bounding box center [201, 310] width 159 height 340
click at [0, 0] on input "No Products Tagged Select" at bounding box center [0, 0] width 0 height 0
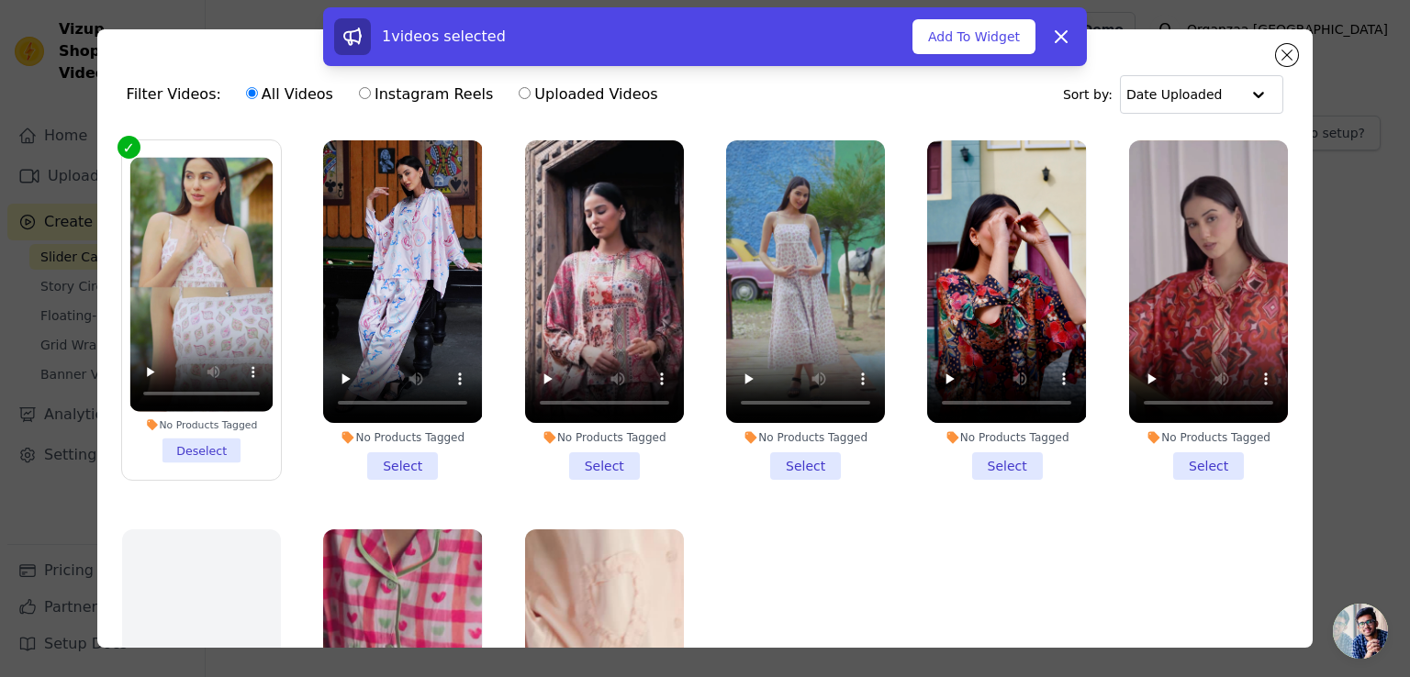
click at [407, 456] on li "No Products Tagged Select" at bounding box center [402, 310] width 159 height 340
click at [0, 0] on input "No Products Tagged Select" at bounding box center [0, 0] width 0 height 0
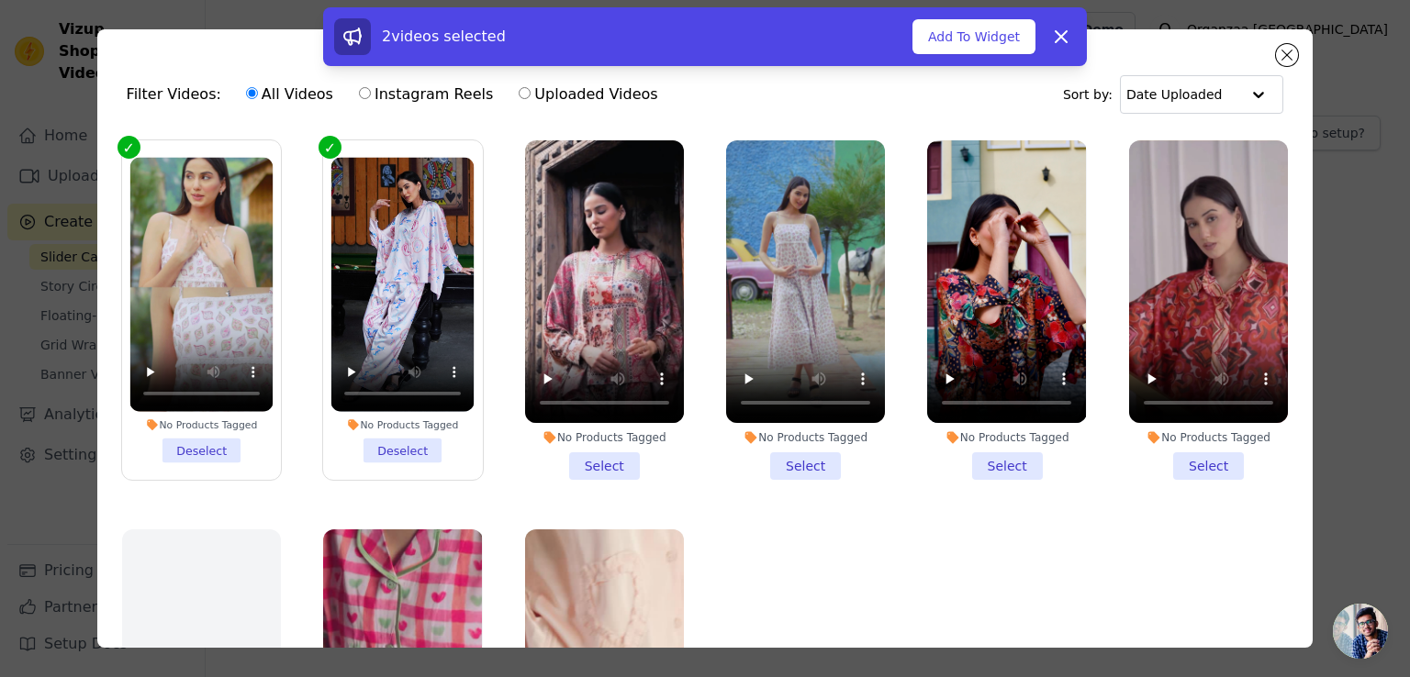
drag, startPoint x: 574, startPoint y: 460, endPoint x: 604, endPoint y: 466, distance: 31.0
click at [577, 460] on li "No Products Tagged Select" at bounding box center [604, 310] width 159 height 340
click at [0, 0] on input "No Products Tagged Select" at bounding box center [0, 0] width 0 height 0
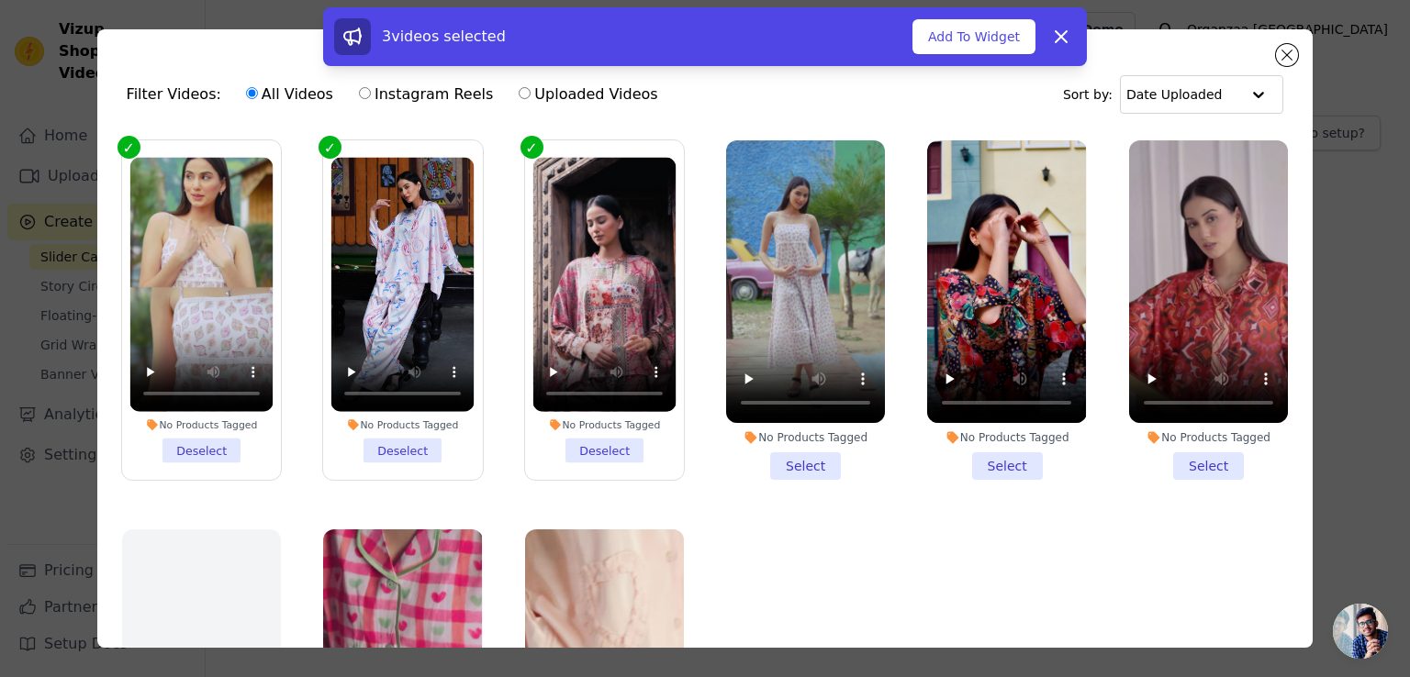
click at [804, 452] on li "No Products Tagged Select" at bounding box center [805, 310] width 159 height 340
click at [0, 0] on input "No Products Tagged Select" at bounding box center [0, 0] width 0 height 0
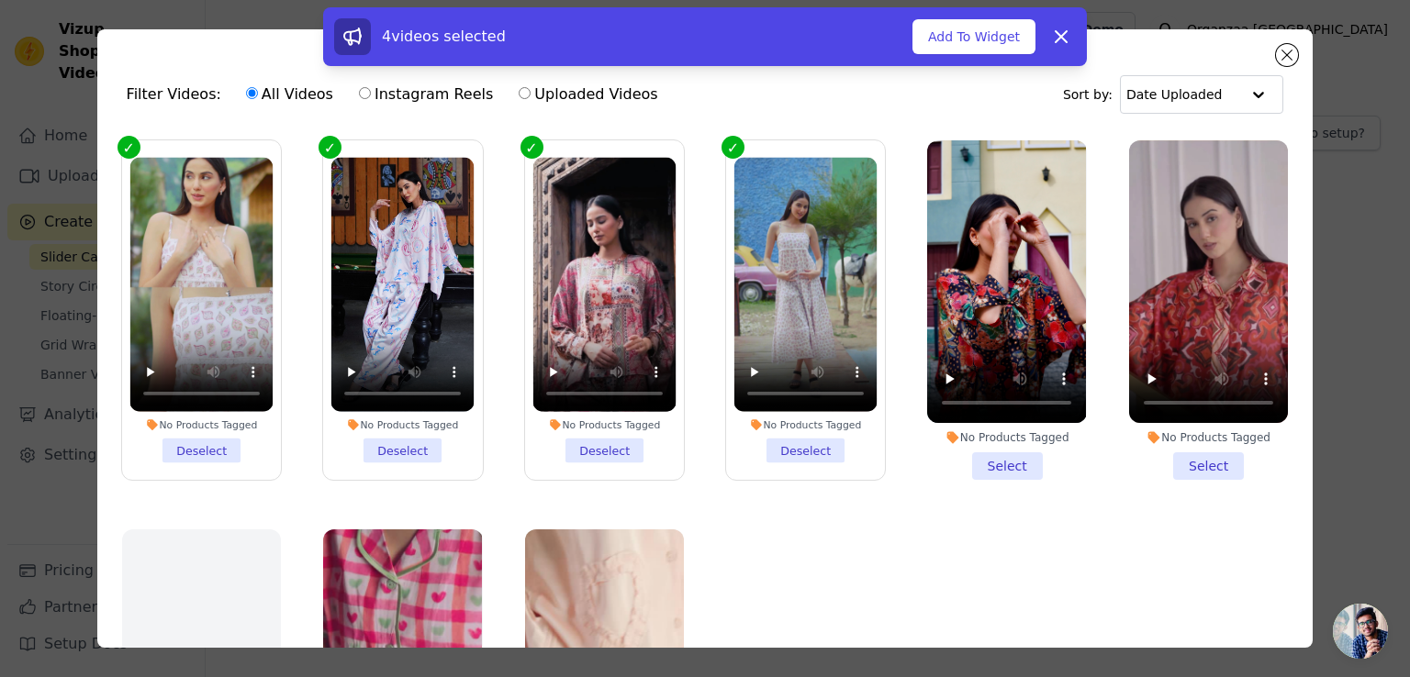
click at [970, 456] on li "No Products Tagged Select" at bounding box center [1006, 310] width 159 height 340
click at [0, 0] on input "No Products Tagged Select" at bounding box center [0, 0] width 0 height 0
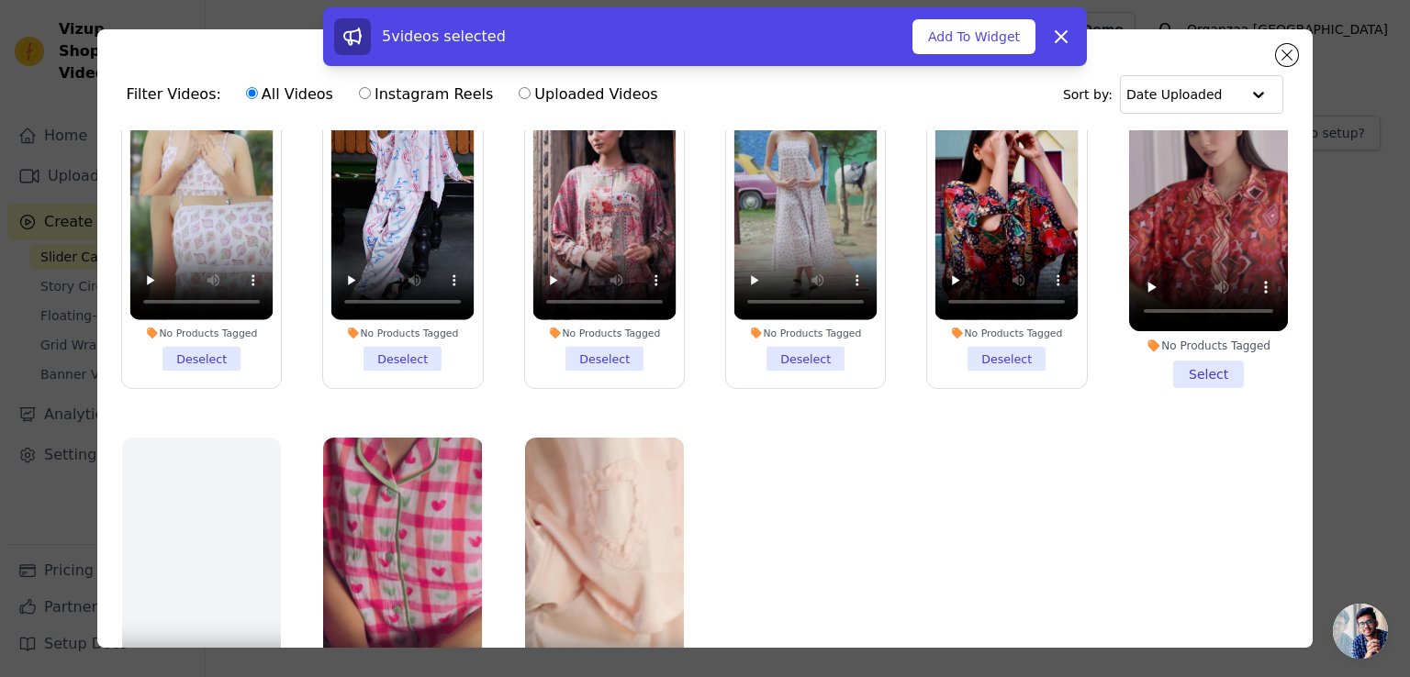
click at [1204, 361] on li "No Products Tagged Select" at bounding box center [1208, 219] width 159 height 340
click at [0, 0] on input "No Products Tagged Select" at bounding box center [0, 0] width 0 height 0
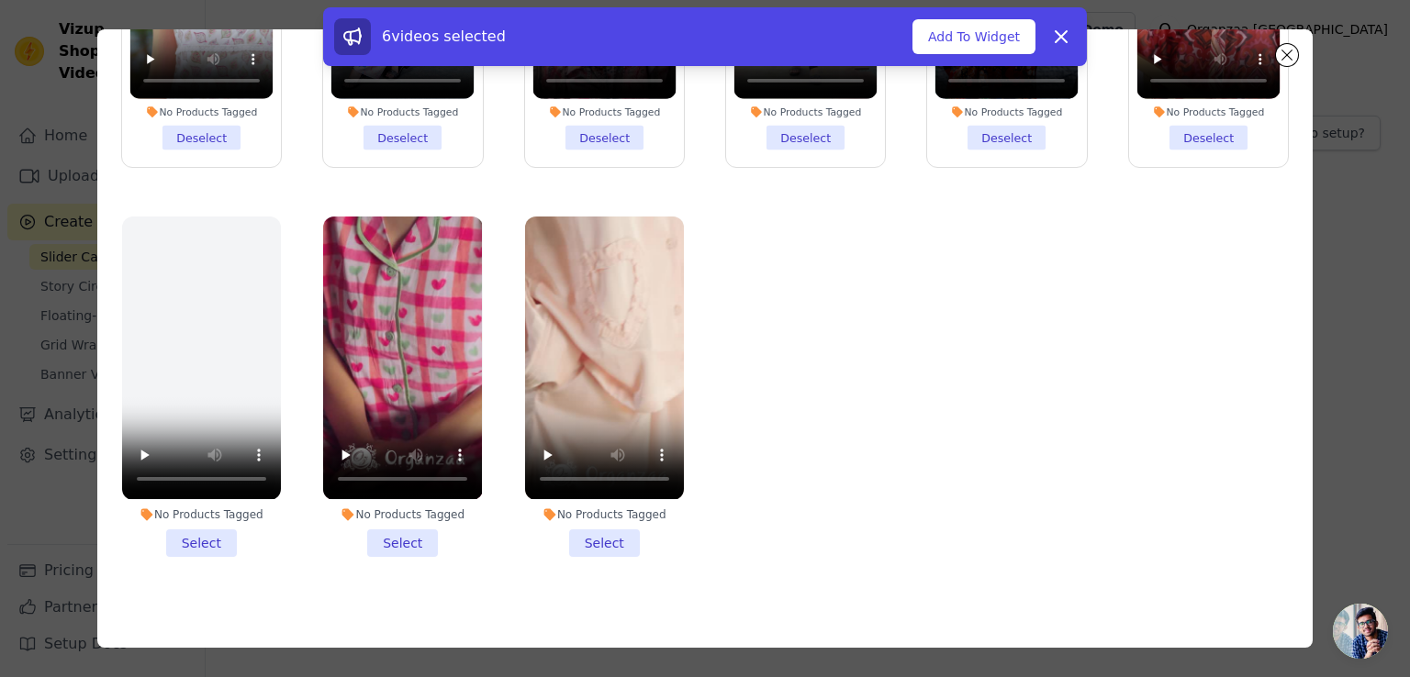
scroll to position [159, 0]
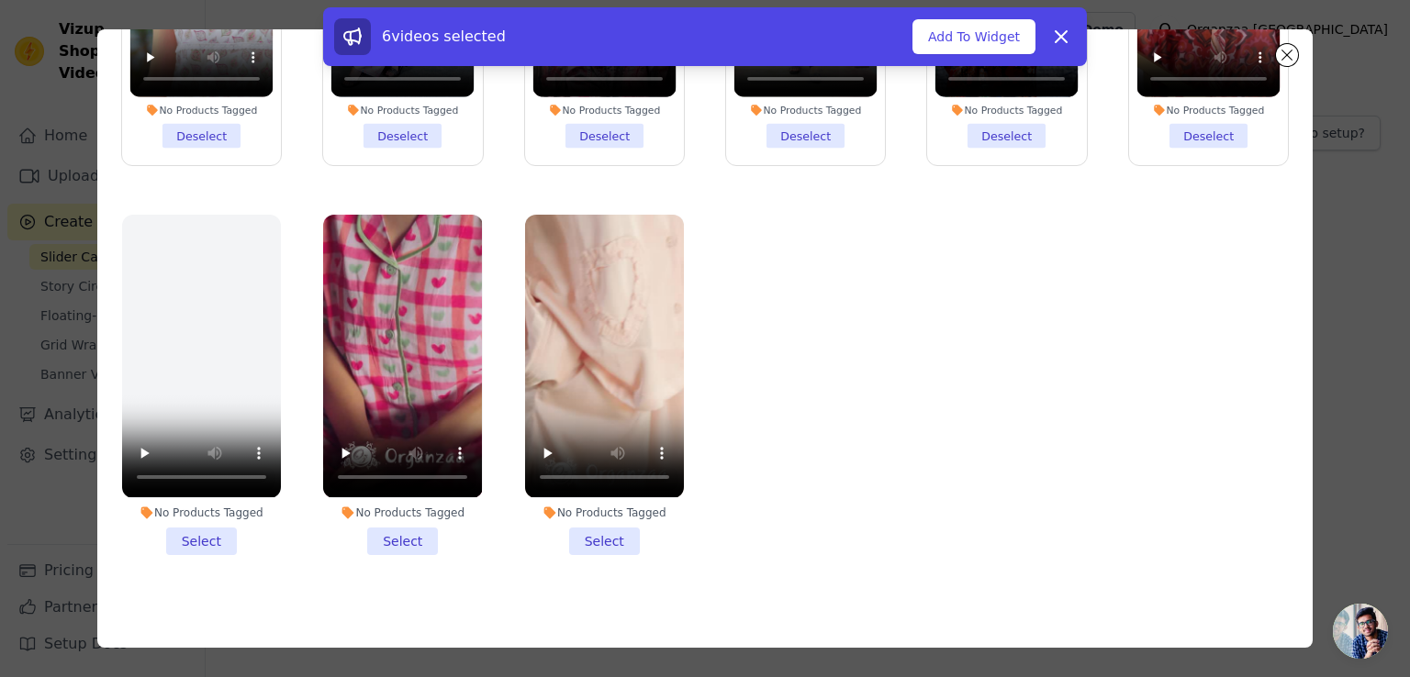
click at [611, 512] on li "No Products Tagged Select" at bounding box center [604, 385] width 159 height 340
click at [0, 0] on input "No Products Tagged Select" at bounding box center [0, 0] width 0 height 0
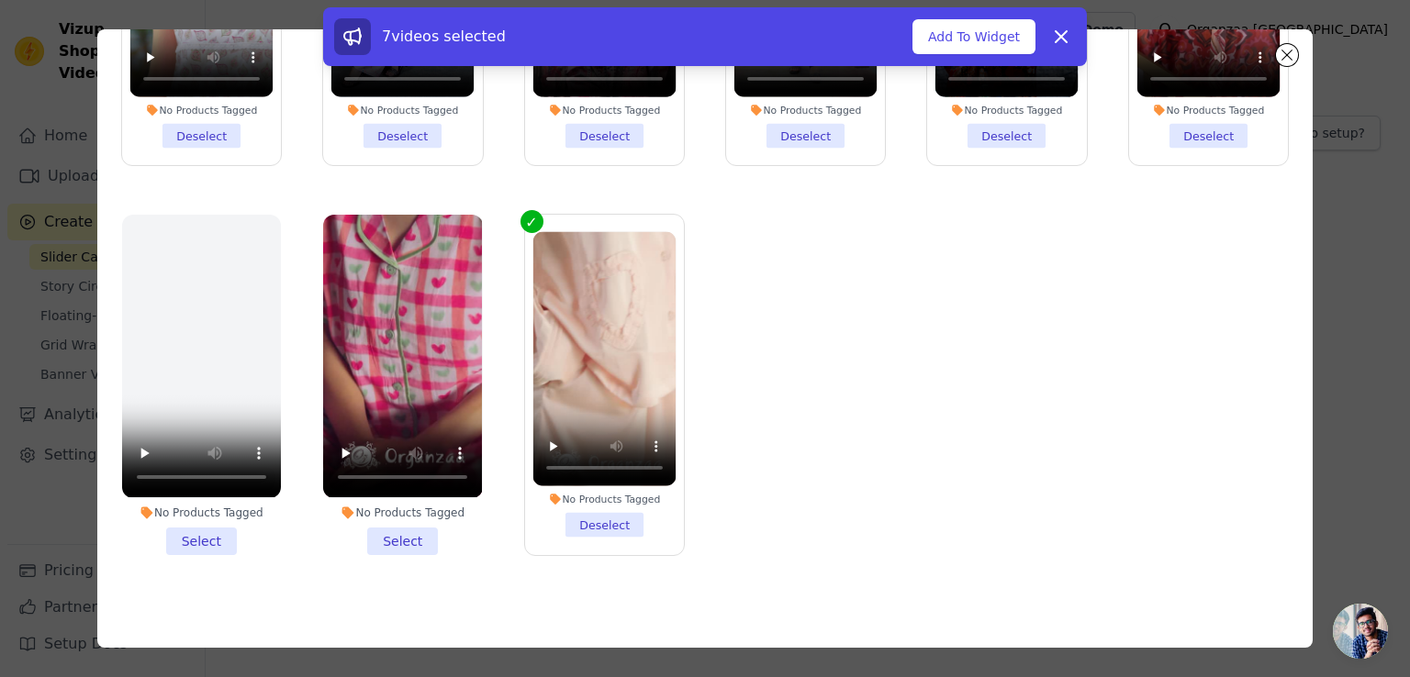
click at [385, 522] on li "No Products Tagged Select" at bounding box center [402, 385] width 159 height 340
click at [0, 0] on input "No Products Tagged Select" at bounding box center [0, 0] width 0 height 0
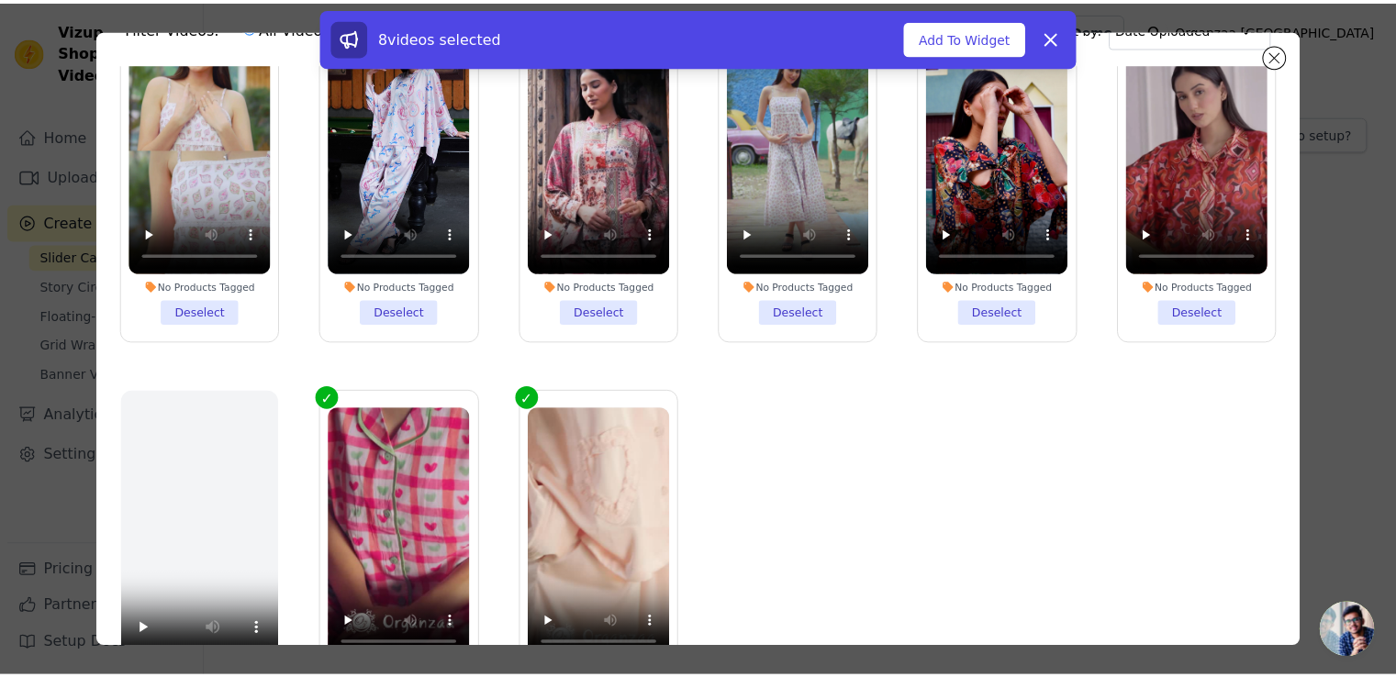
scroll to position [156, 0]
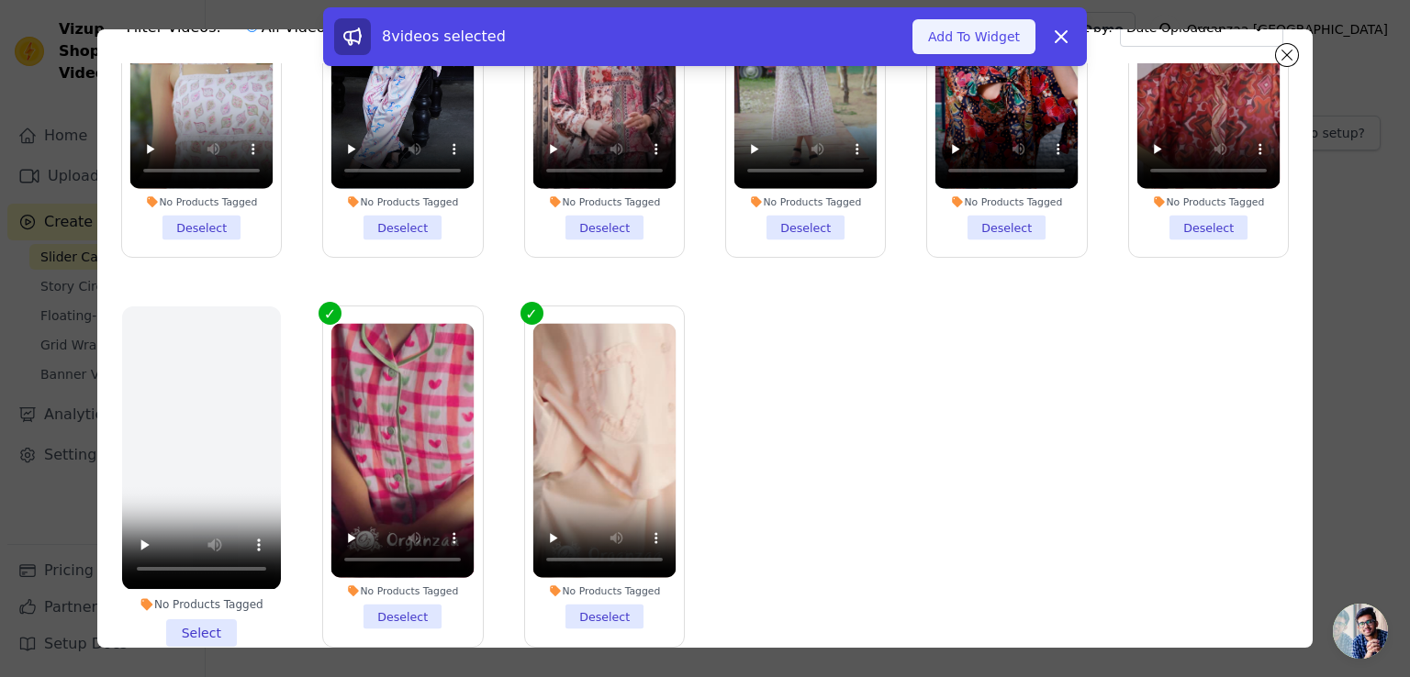
click at [966, 43] on button "Add To Widget" at bounding box center [973, 36] width 123 height 35
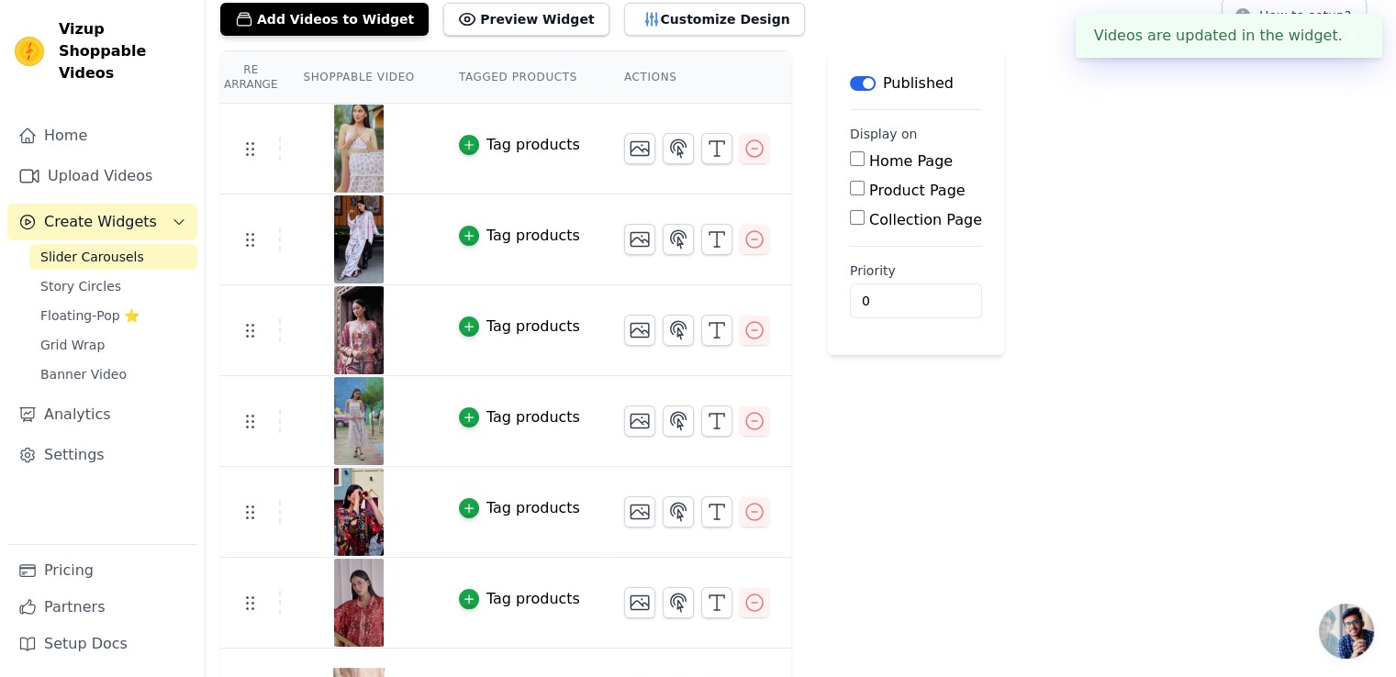
scroll to position [92, 0]
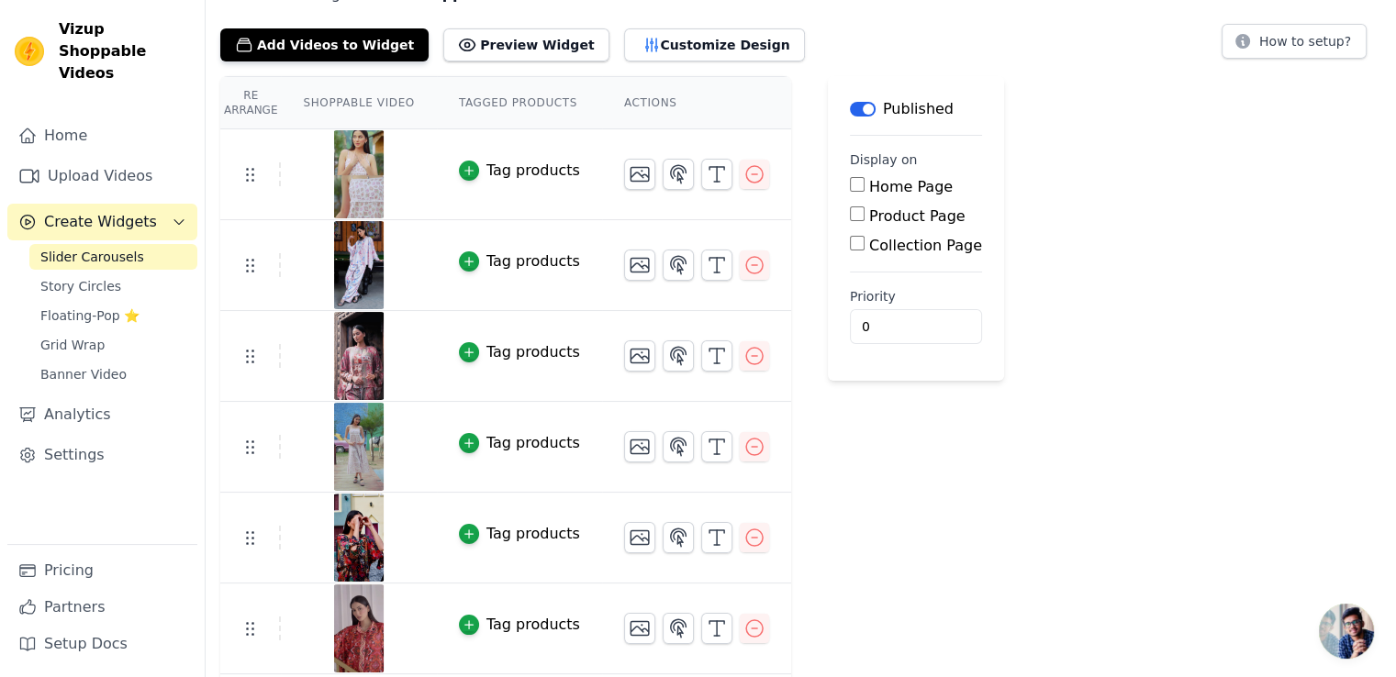
click at [486, 169] on div "Tag products" at bounding box center [533, 171] width 94 height 22
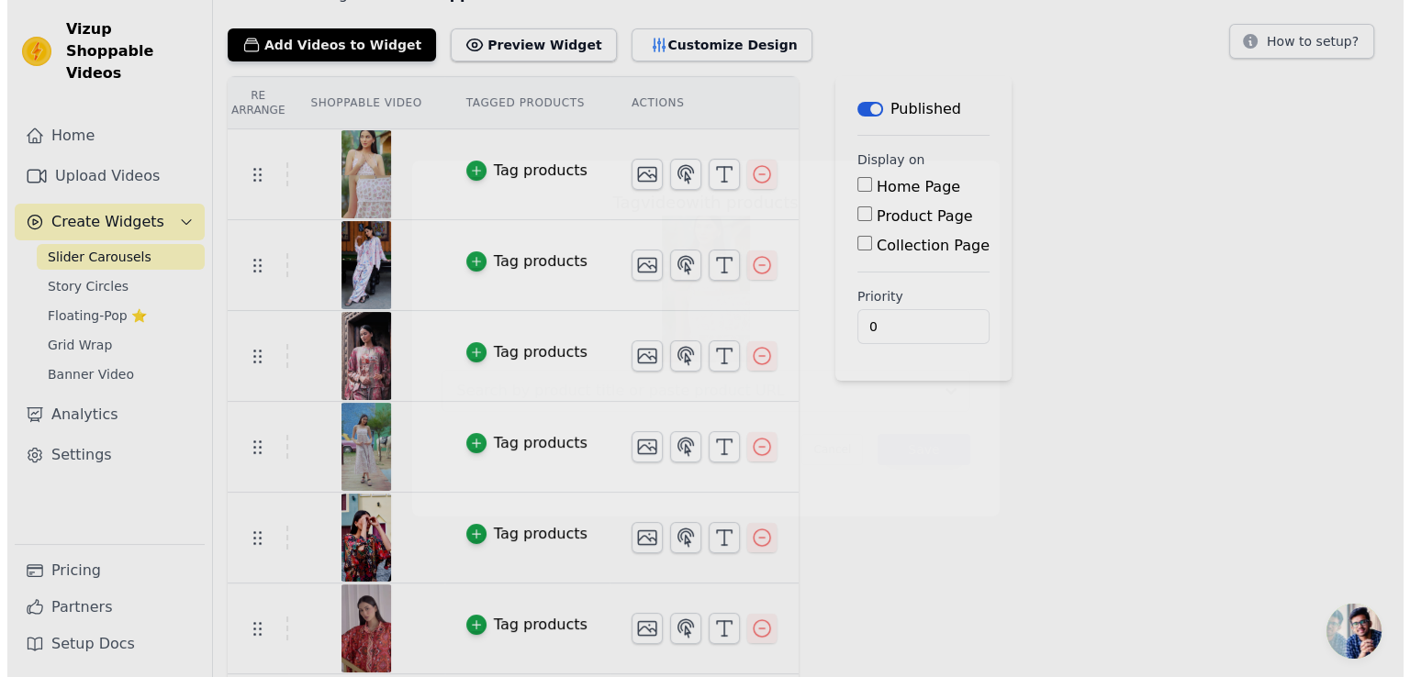
scroll to position [0, 0]
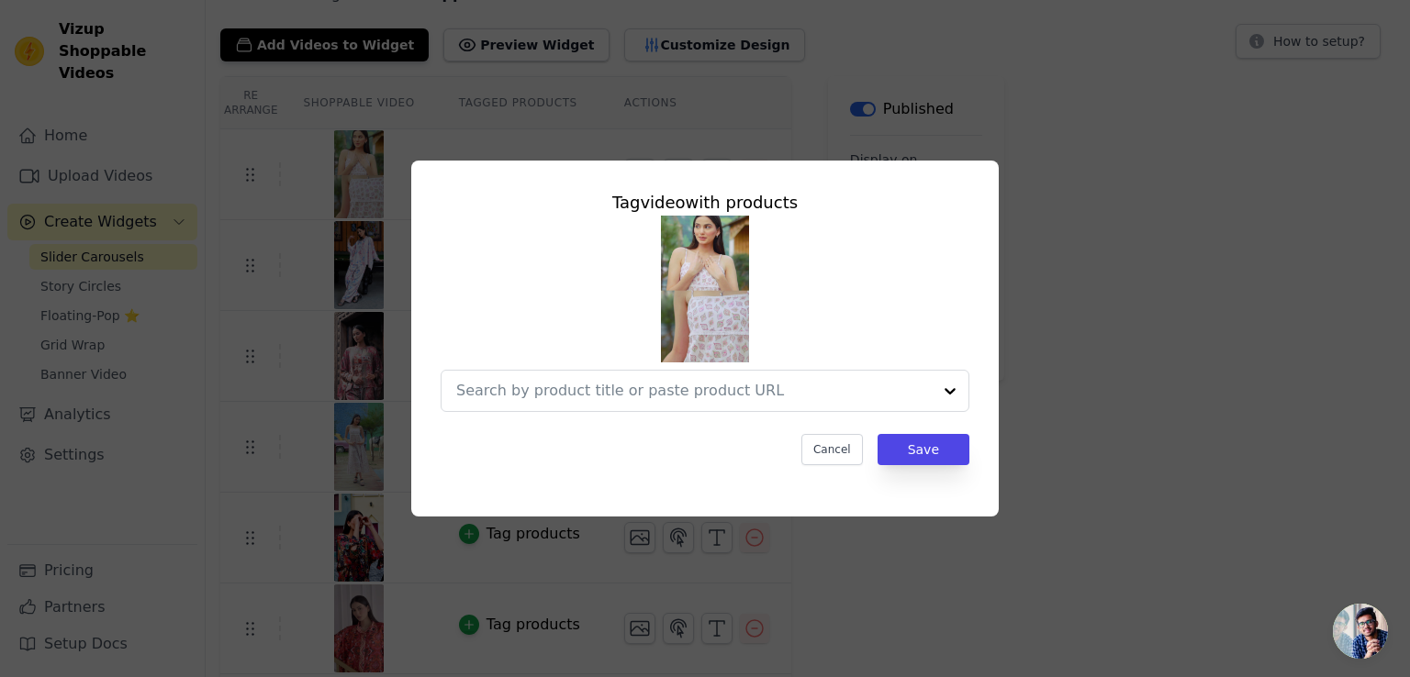
click at [1085, 359] on div "Tag video with products Cancel Save" at bounding box center [704, 338] width 1351 height 415
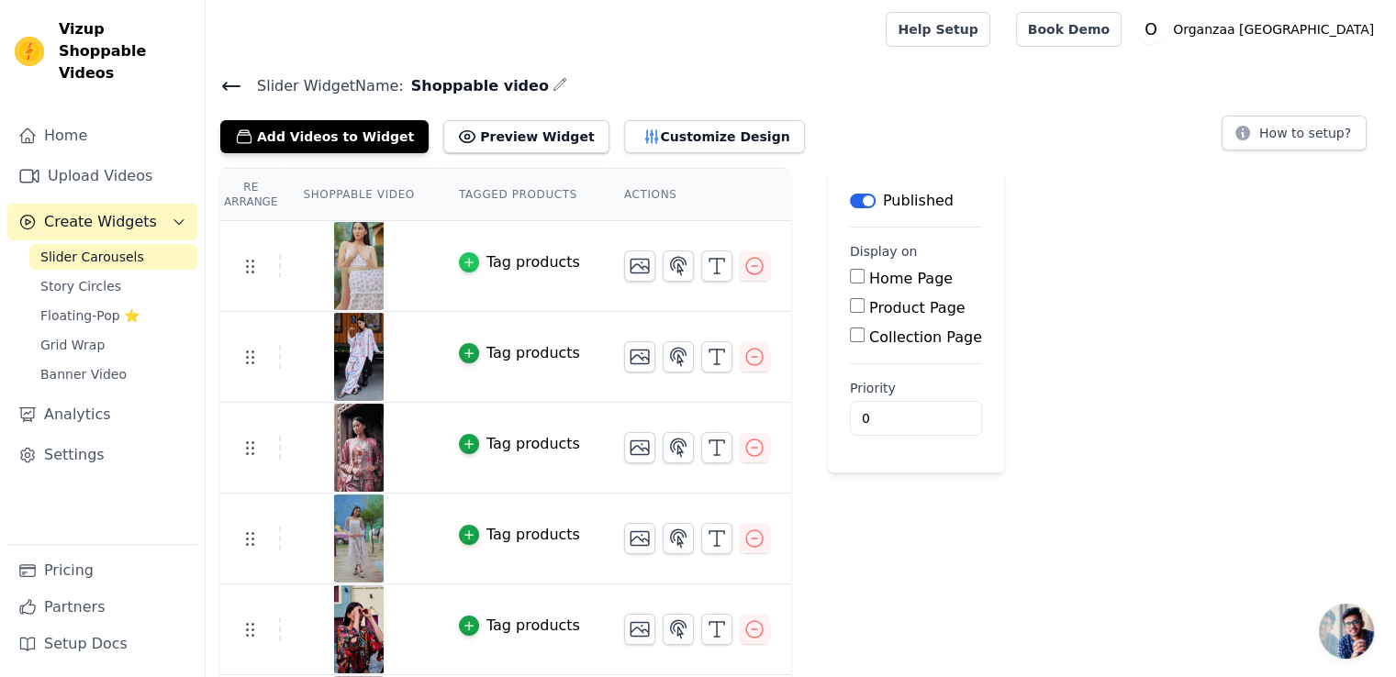
click at [463, 260] on icon "button" at bounding box center [469, 262] width 13 height 13
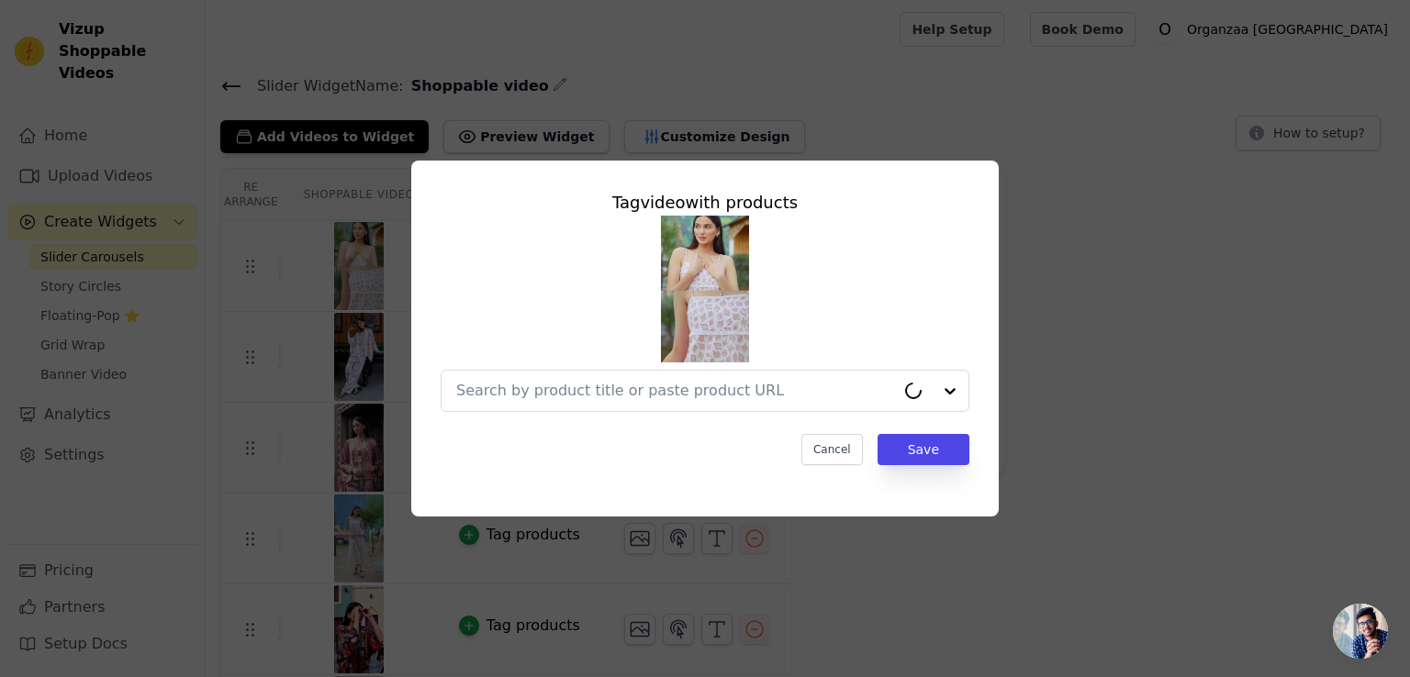
click at [737, 390] on input "text" at bounding box center [675, 391] width 439 height 22
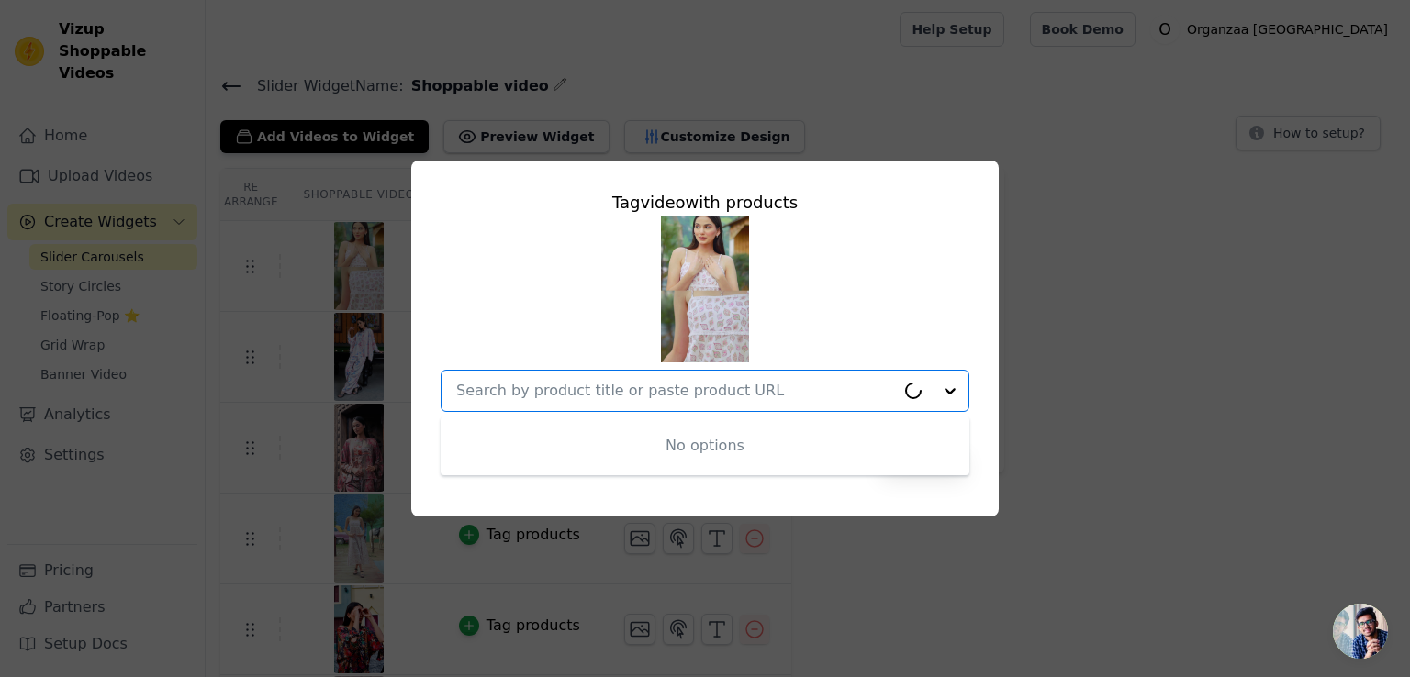
paste input "Elysian [PERSON_NAME] Dress"
type input "Elysian [PERSON_NAME] Dress"
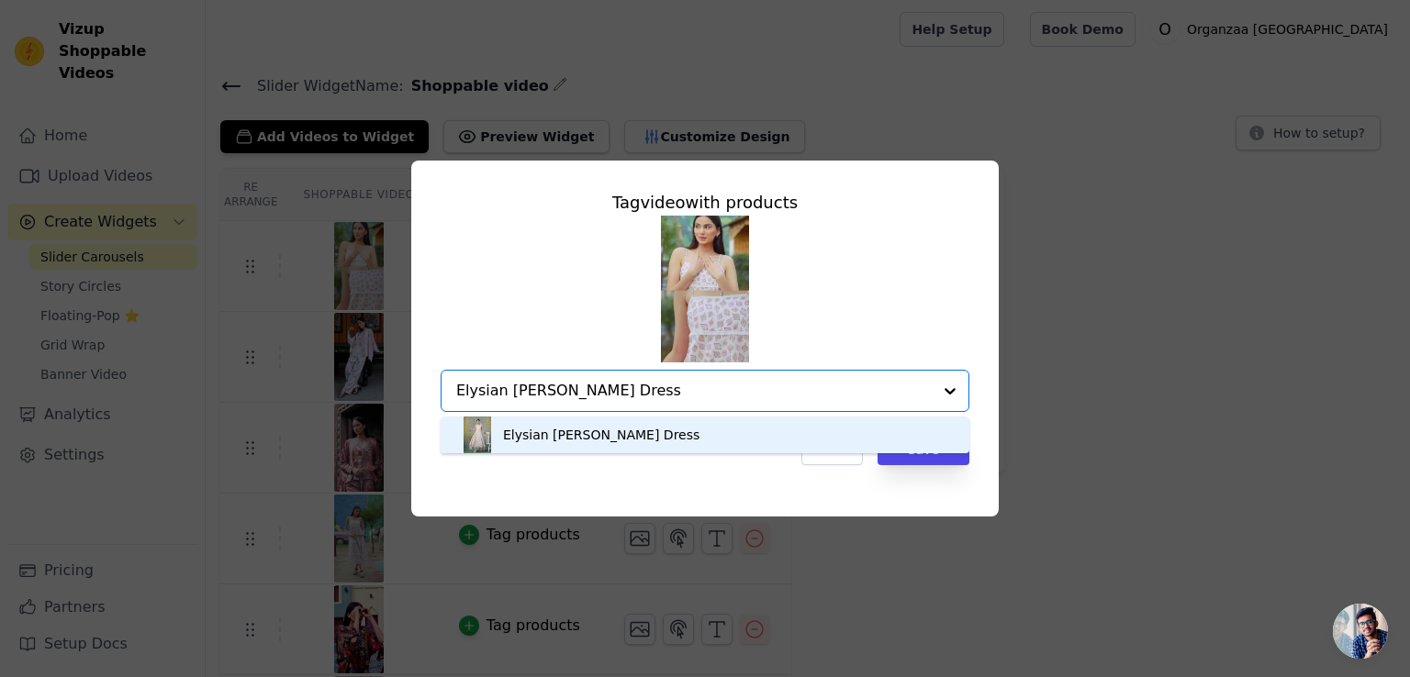
click at [631, 441] on div "Elysian [PERSON_NAME] Dress" at bounding box center [601, 435] width 196 height 18
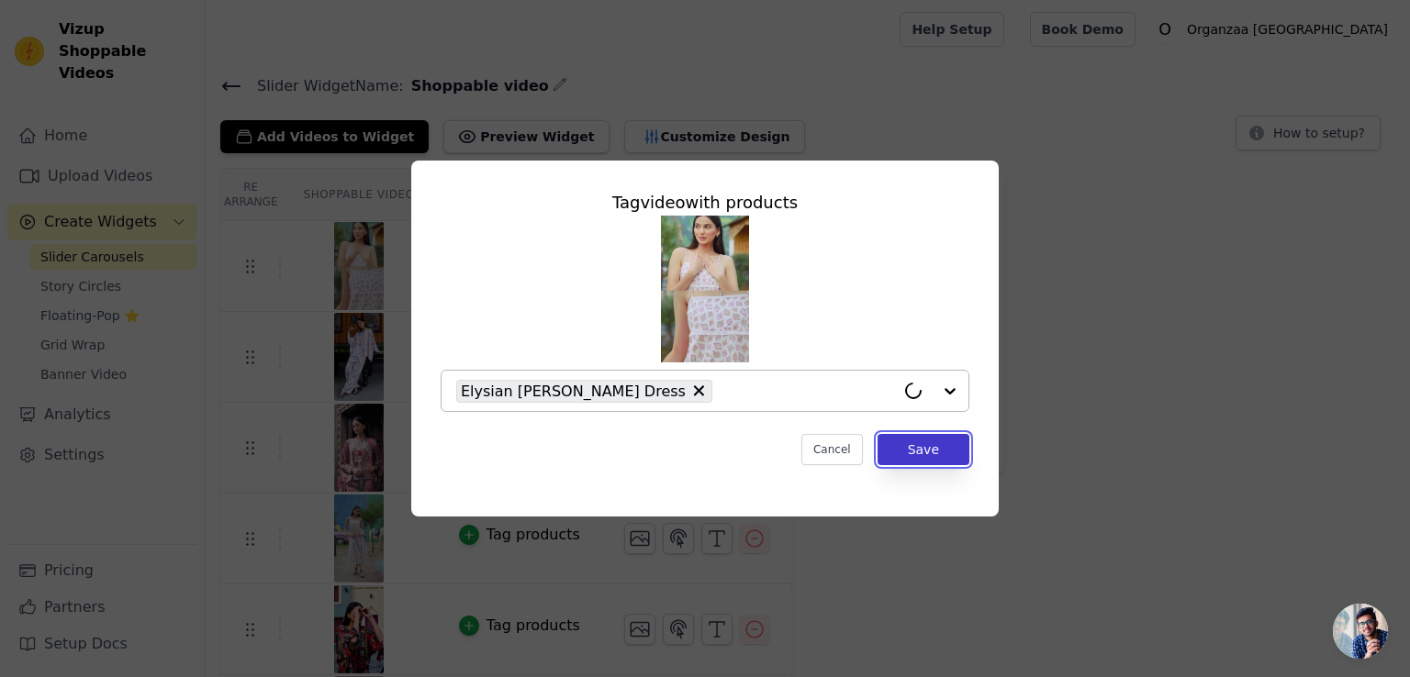
click at [931, 452] on button "Save" at bounding box center [923, 449] width 92 height 31
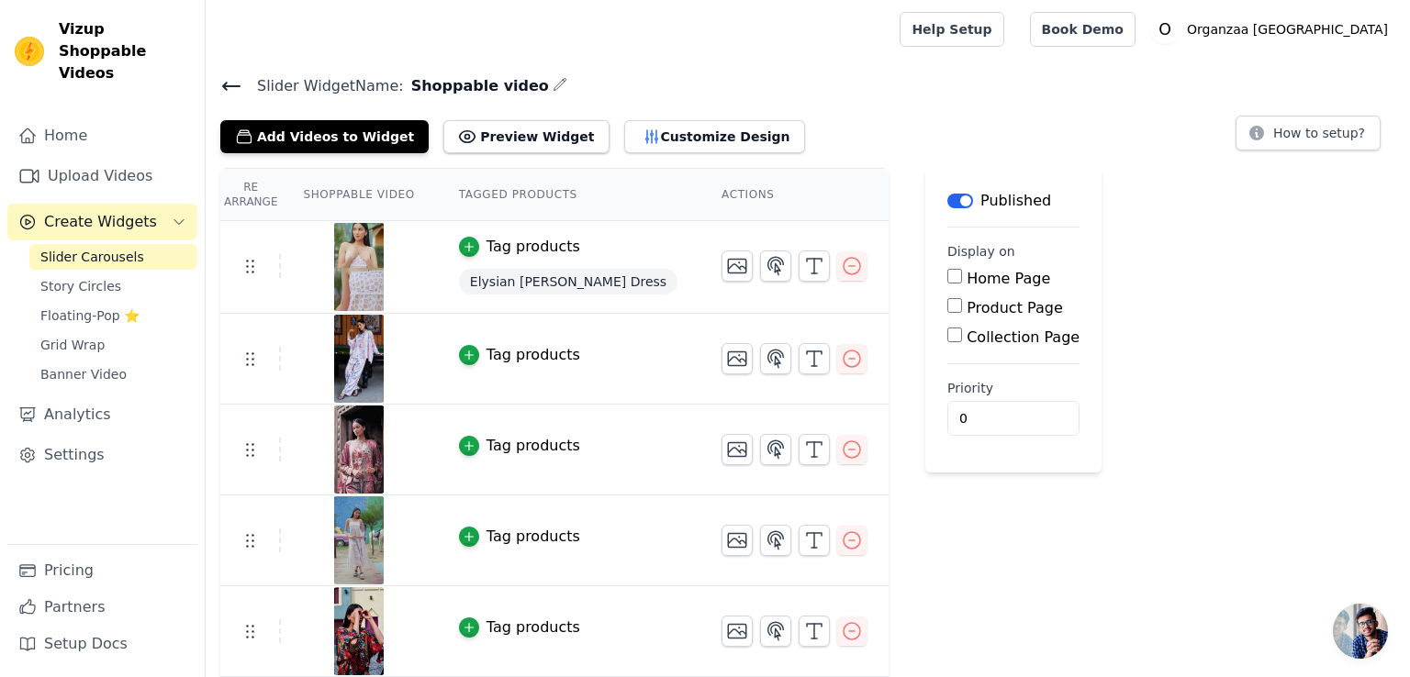
click at [727, 82] on h4 "Slider Widget Name: Shoppable video" at bounding box center [807, 85] width 1175 height 25
click at [463, 621] on icon "button" at bounding box center [469, 627] width 13 height 13
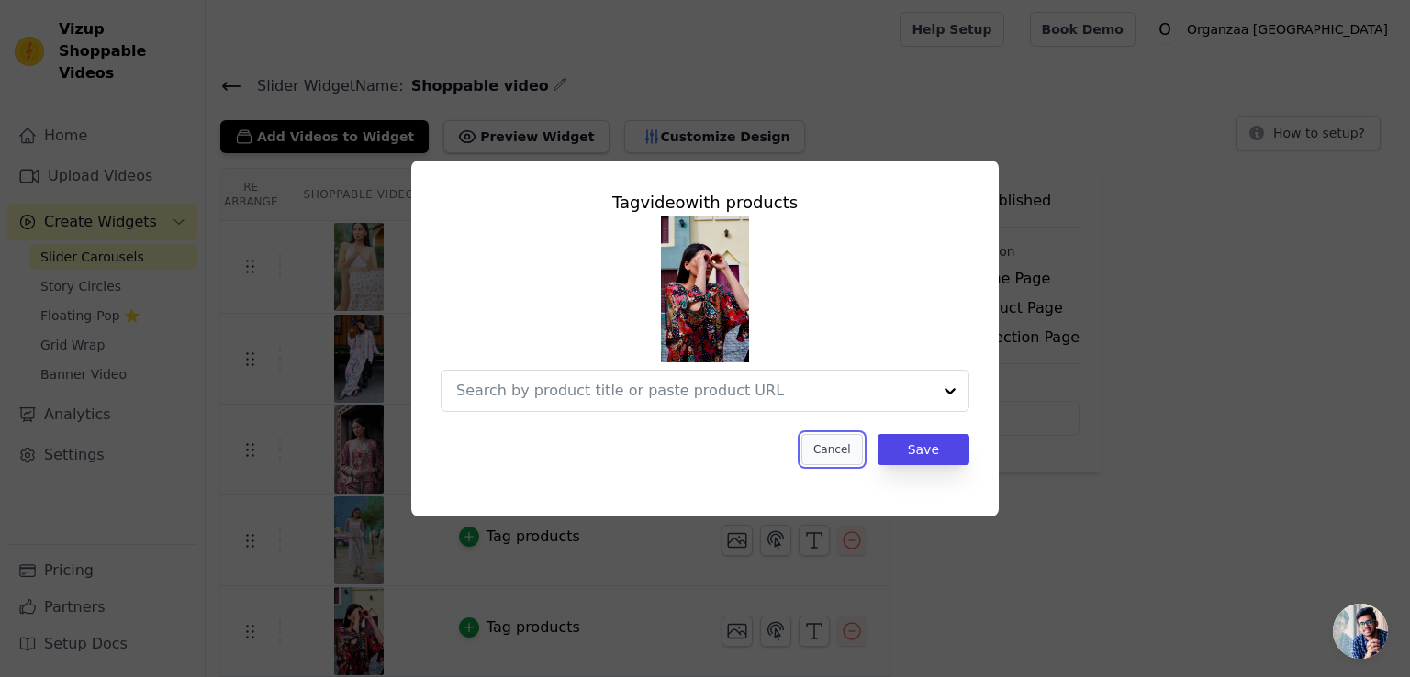
click at [831, 451] on button "Cancel" at bounding box center [831, 449] width 61 height 31
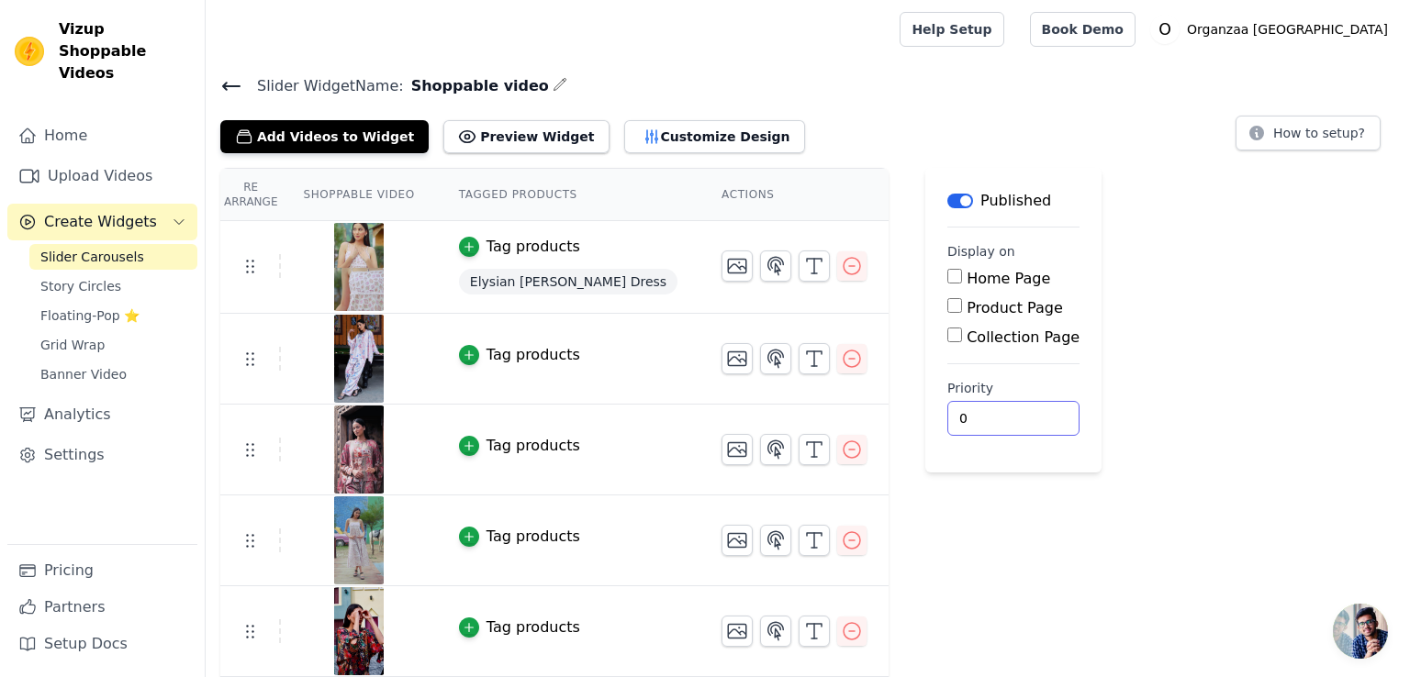
click at [956, 548] on div "Label Published Display on Home Page Product Page Collection Page Priority 0" at bounding box center [1013, 559] width 176 height 782
click at [1135, 38] on link "Book Demo" at bounding box center [1083, 29] width 106 height 35
click at [947, 416] on input "0" at bounding box center [1013, 418] width 132 height 35
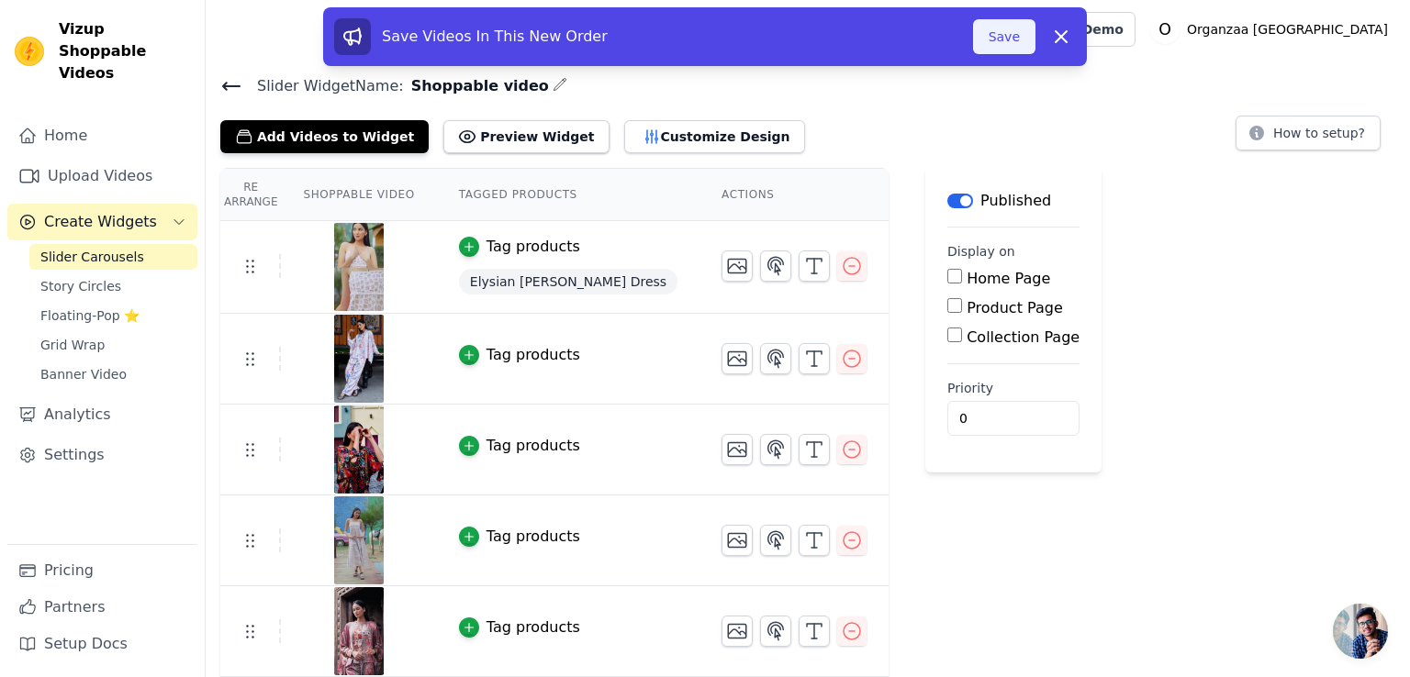
click at [1000, 43] on button "Save" at bounding box center [1004, 36] width 62 height 35
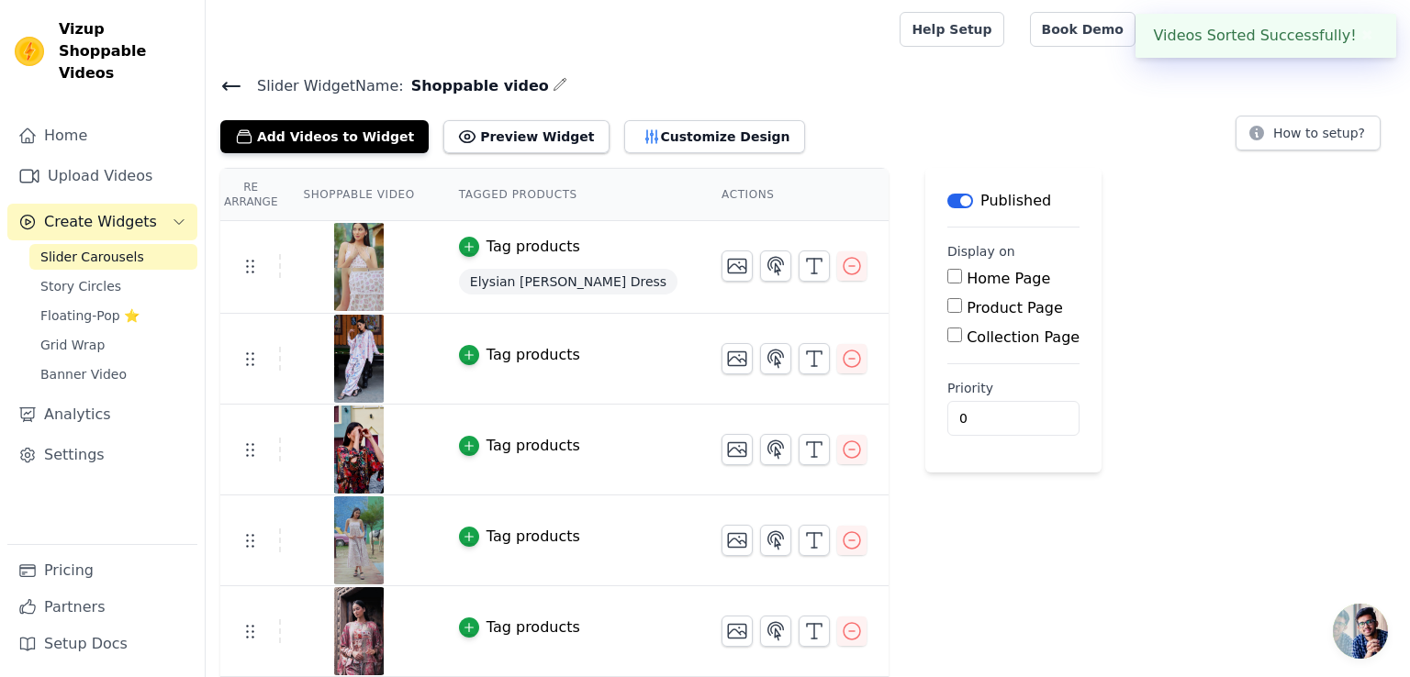
click at [229, 78] on icon at bounding box center [231, 86] width 22 height 22
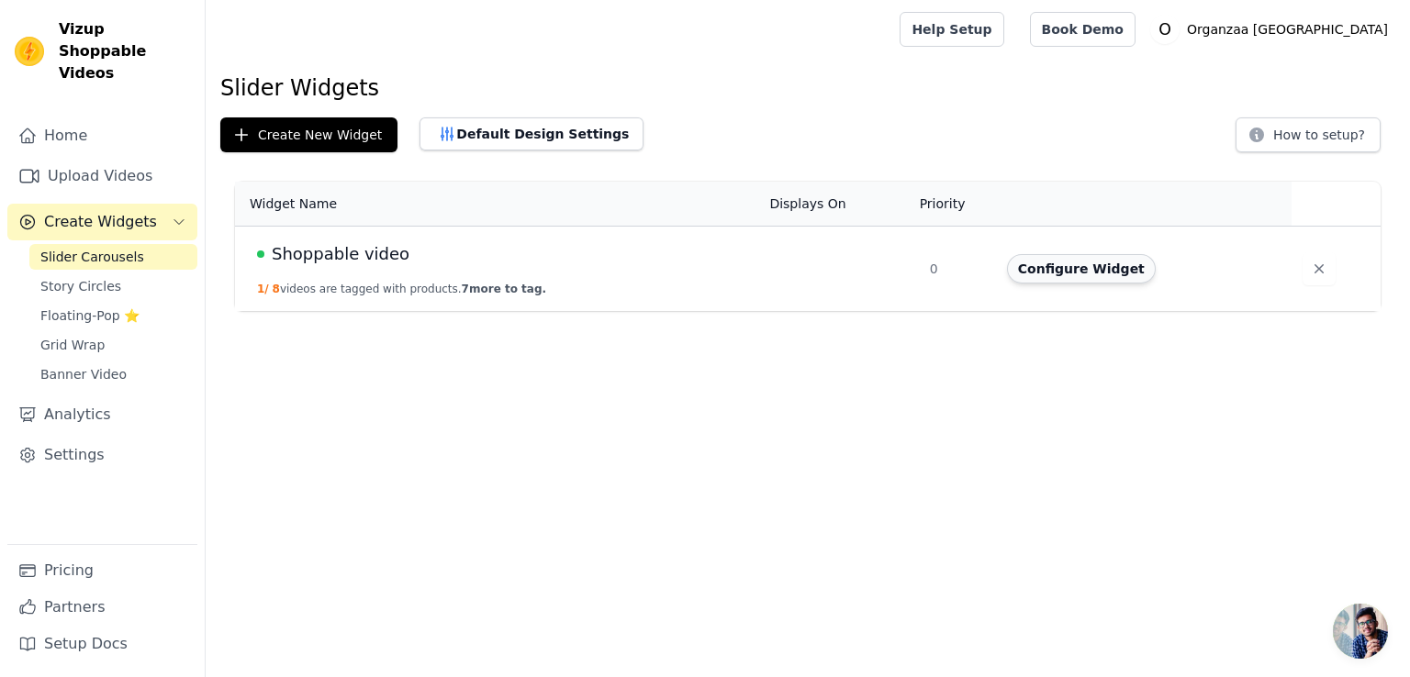
click at [1092, 269] on button "Configure Widget" at bounding box center [1081, 268] width 149 height 29
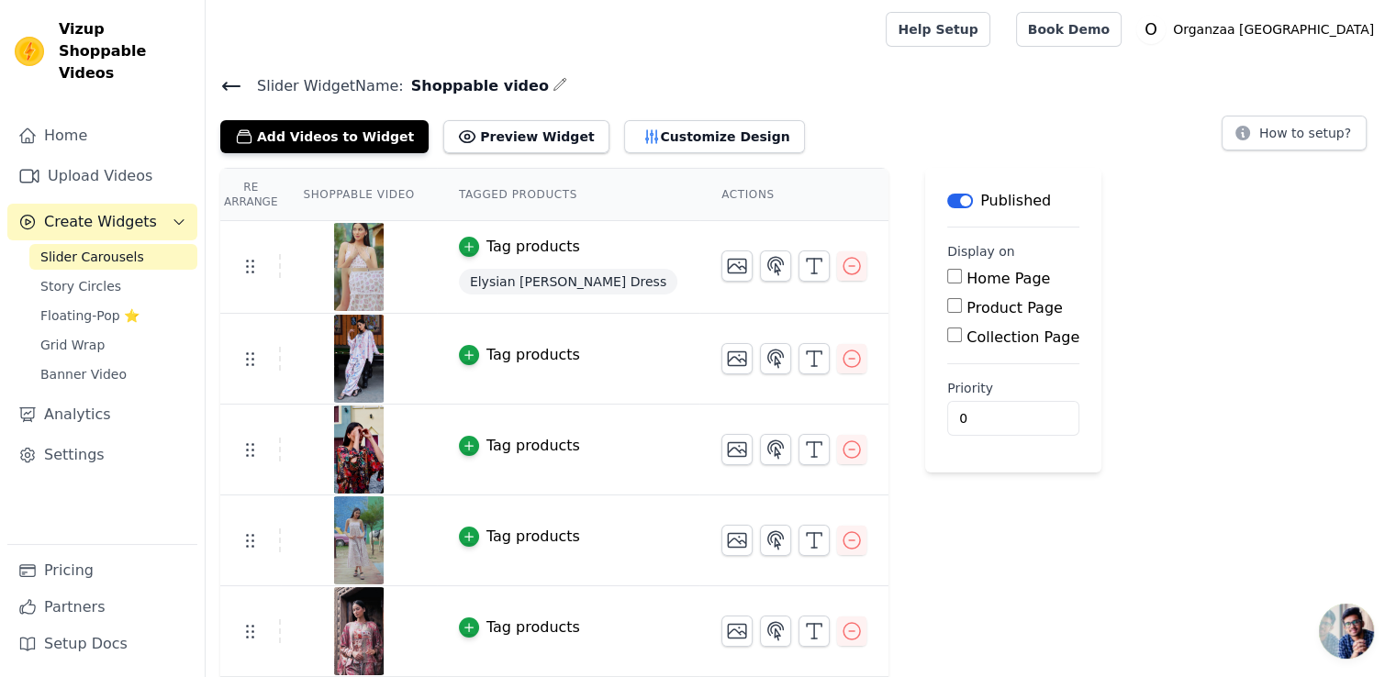
scroll to position [270, 0]
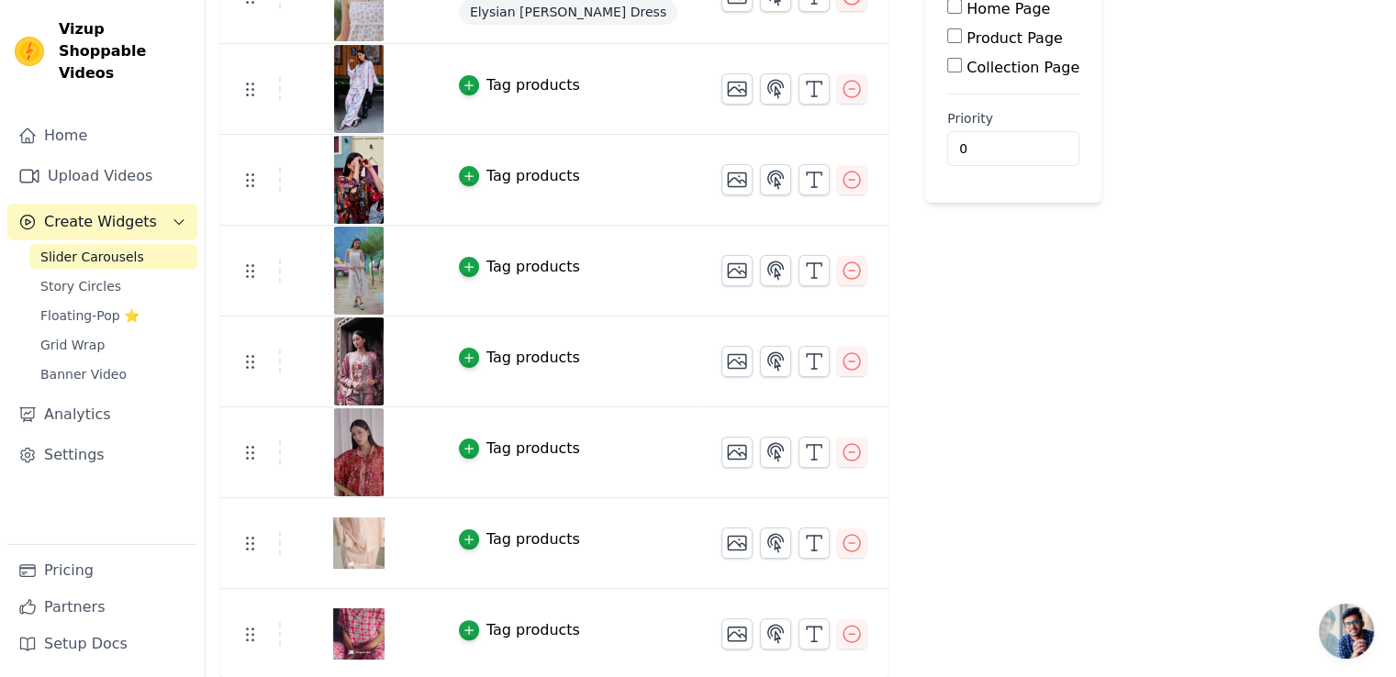
click at [486, 535] on div "Tag products" at bounding box center [533, 540] width 94 height 22
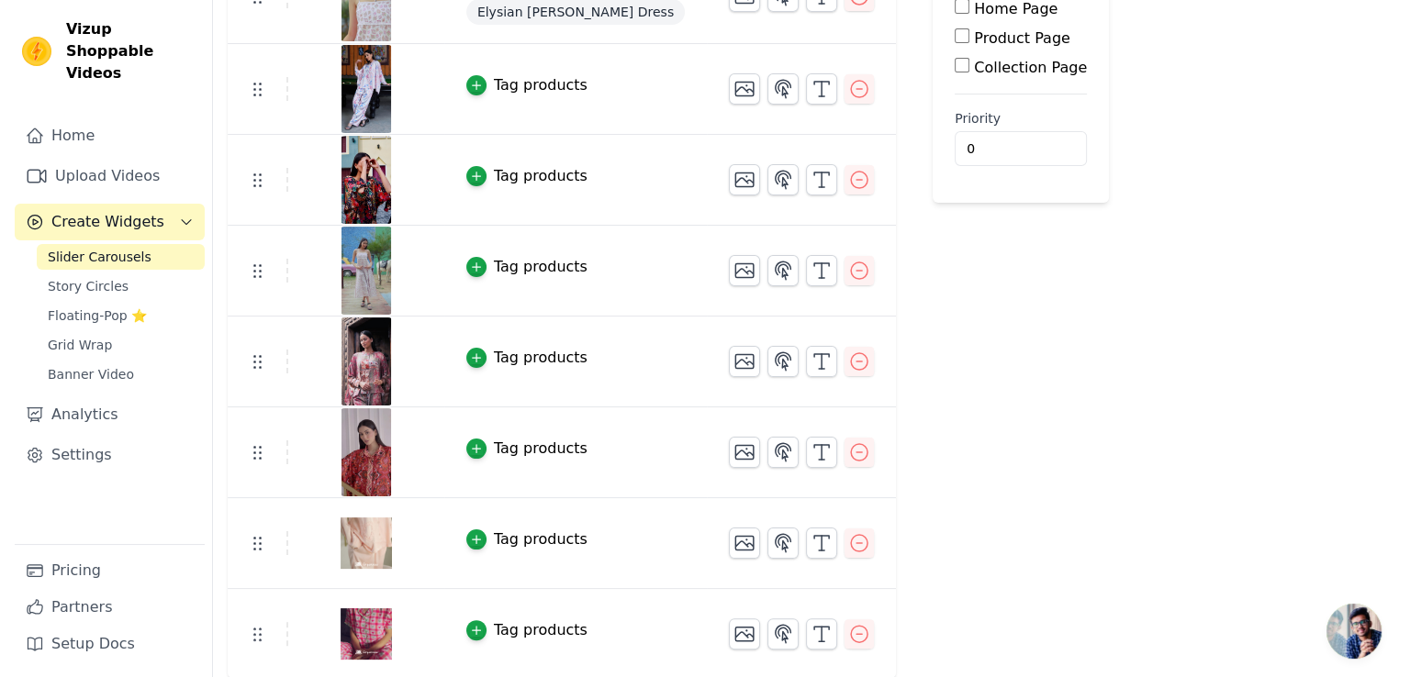
scroll to position [0, 0]
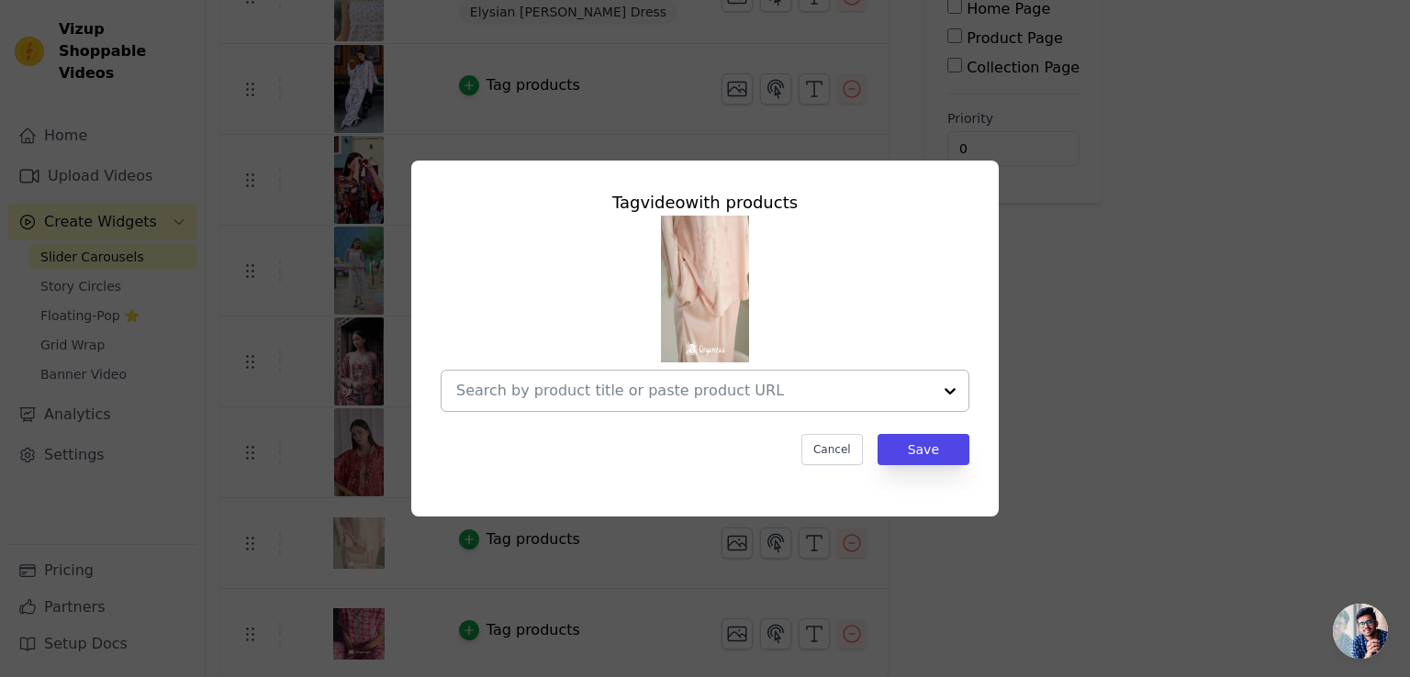
click at [635, 397] on input "text" at bounding box center [693, 391] width 475 height 22
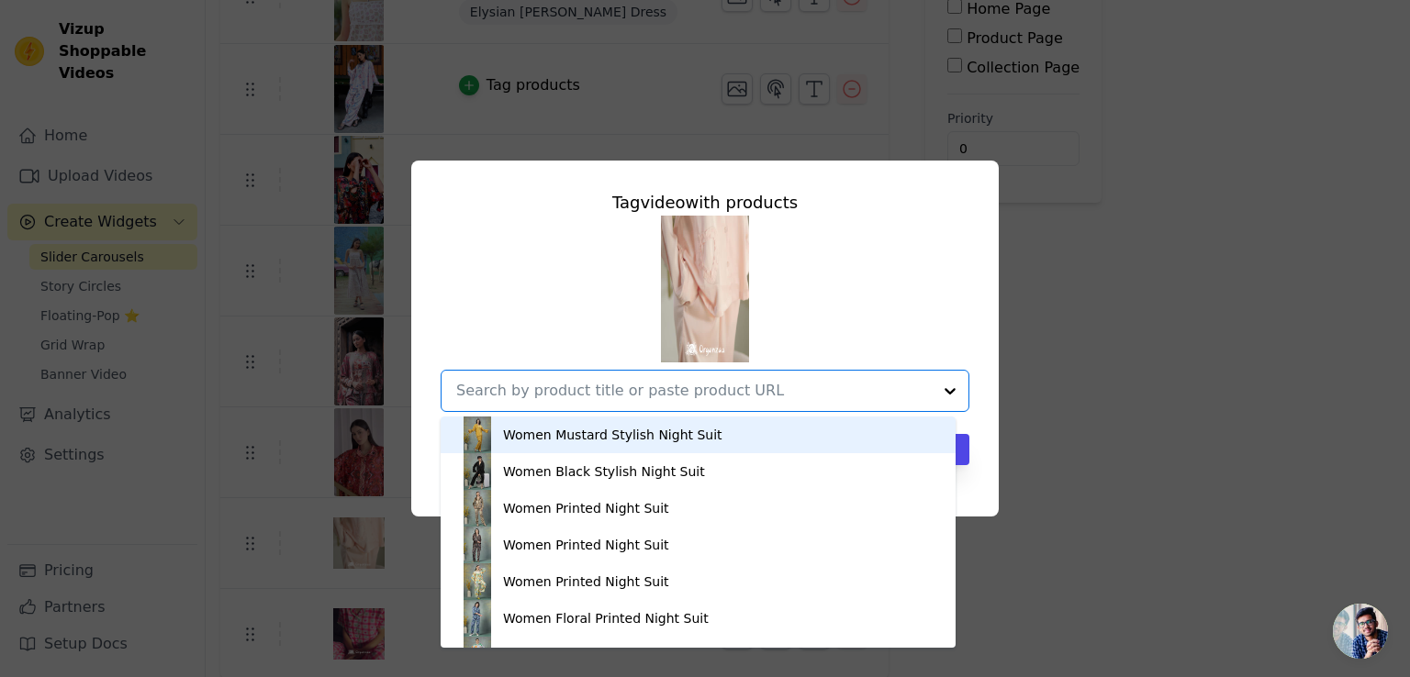
paste input "Heartfelt Satin Charm Co-ord"
type input "Heartfelt Satin Charm Co-ord"
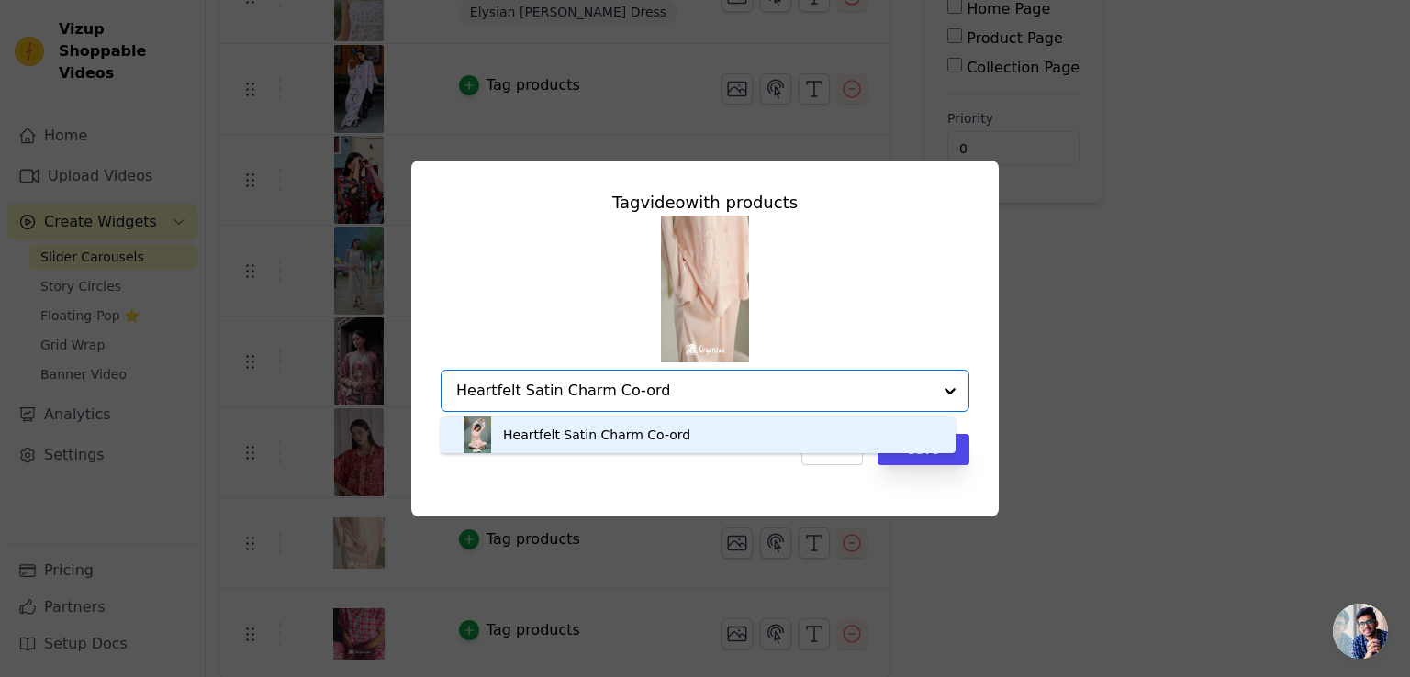
click at [529, 431] on div "Heartfelt Satin Charm Co-ord" at bounding box center [596, 435] width 187 height 18
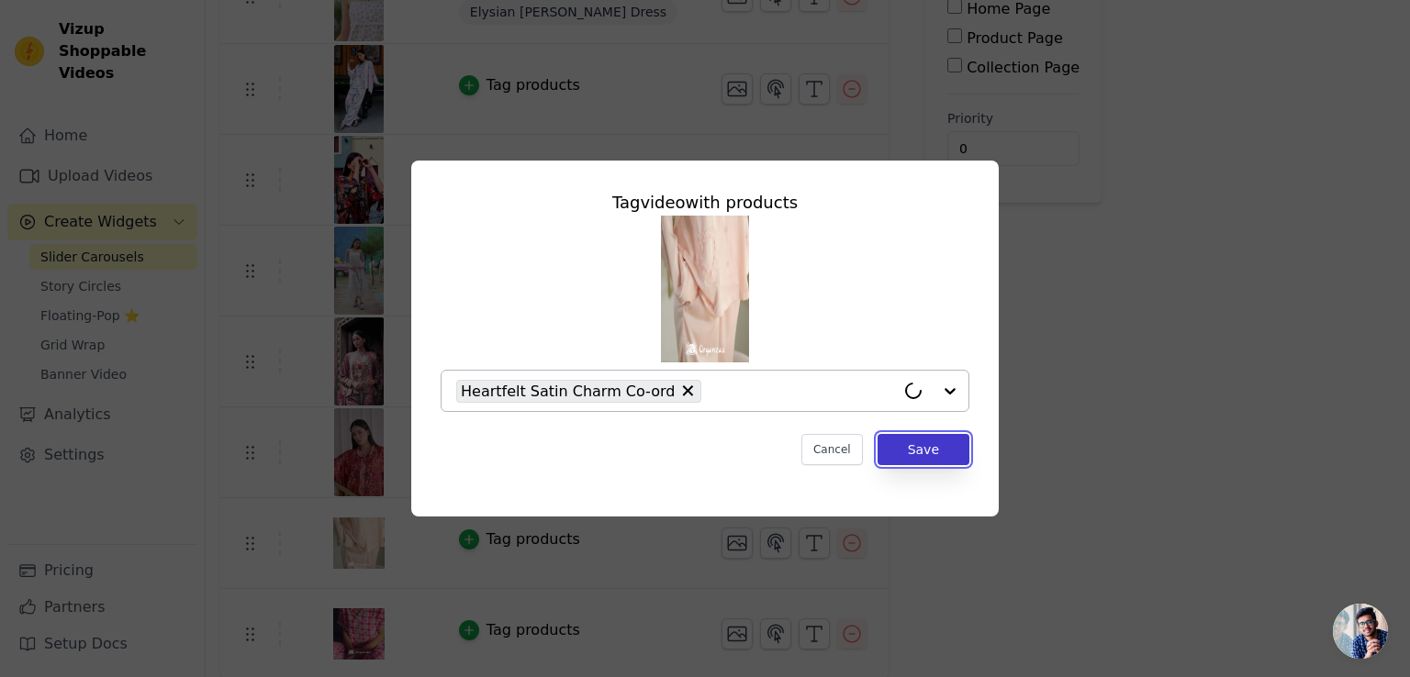
click at [899, 441] on button "Save" at bounding box center [923, 449] width 92 height 31
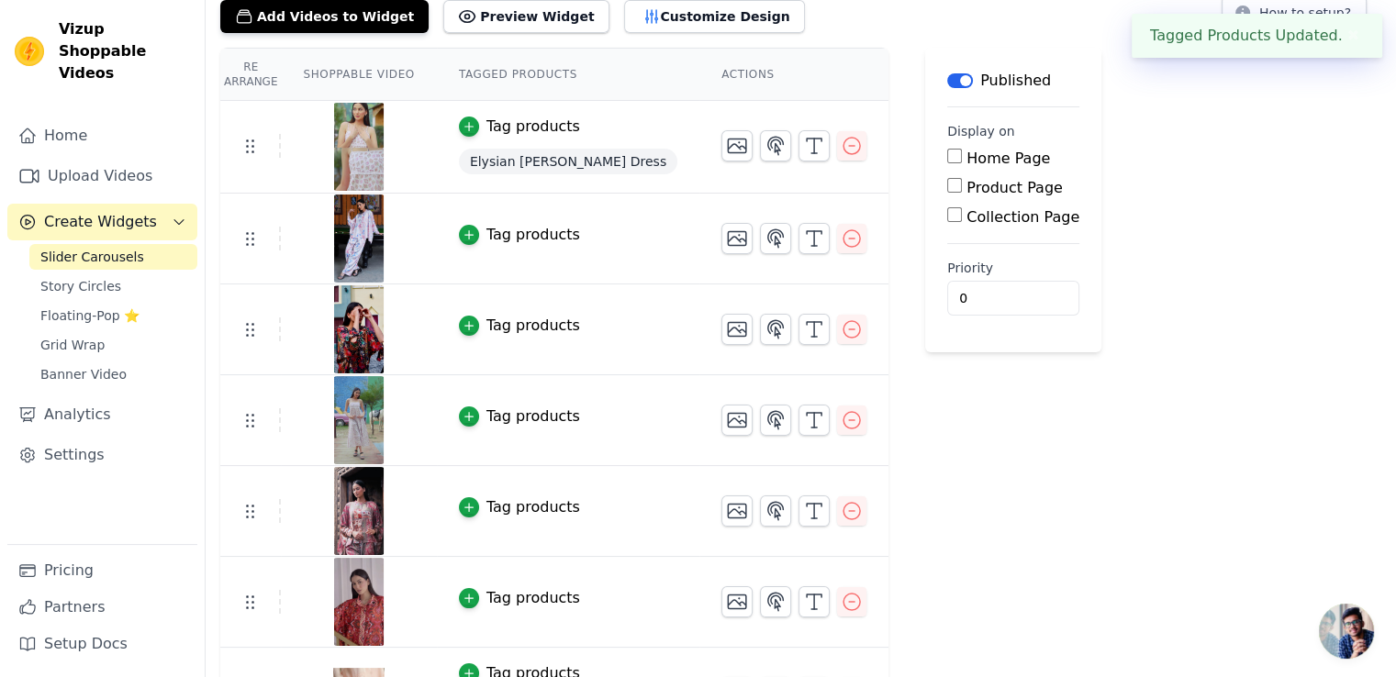
scroll to position [272, 0]
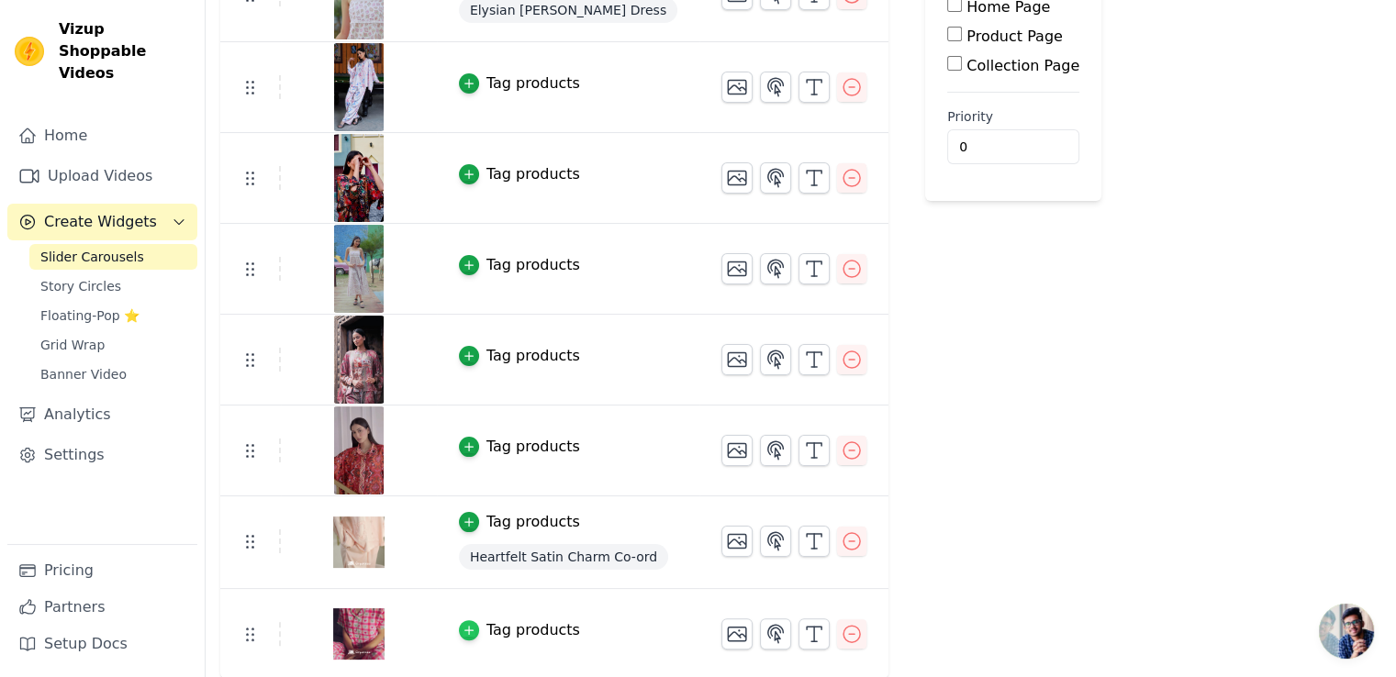
click at [463, 626] on icon "button" at bounding box center [469, 630] width 13 height 13
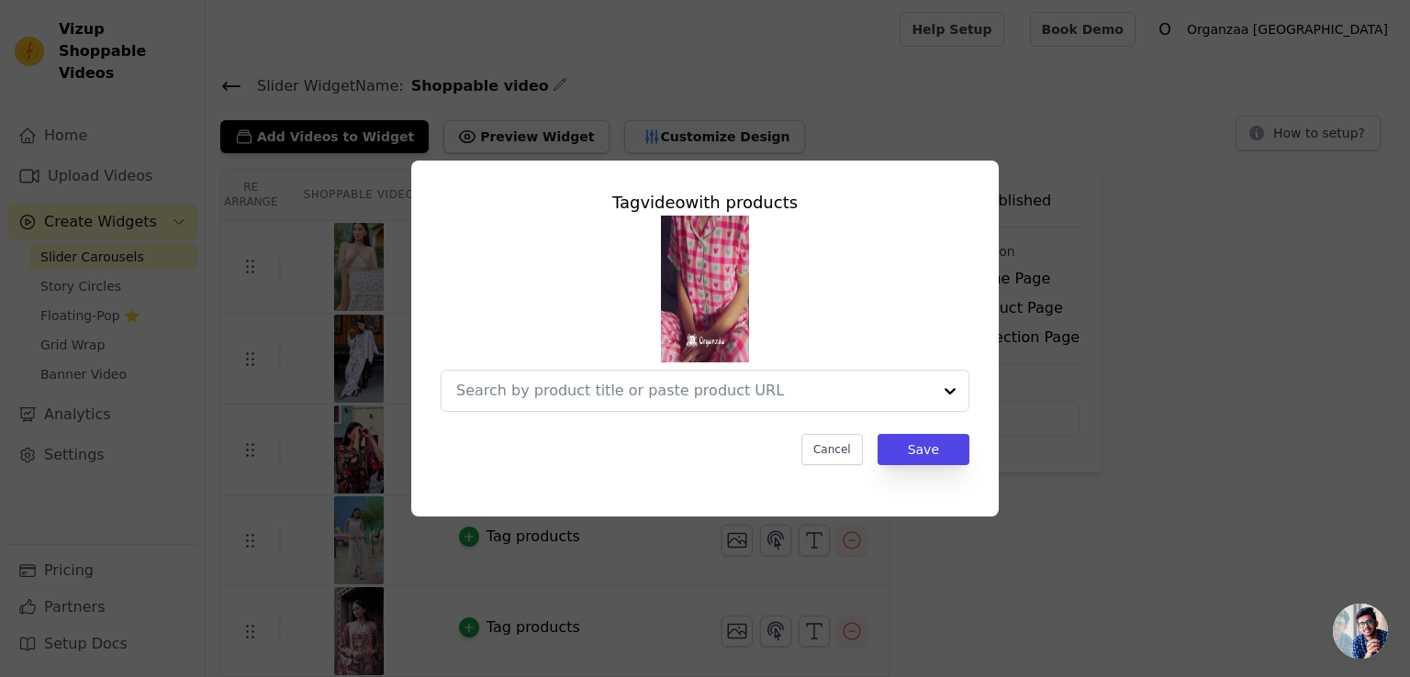
click at [556, 361] on div at bounding box center [705, 314] width 529 height 196
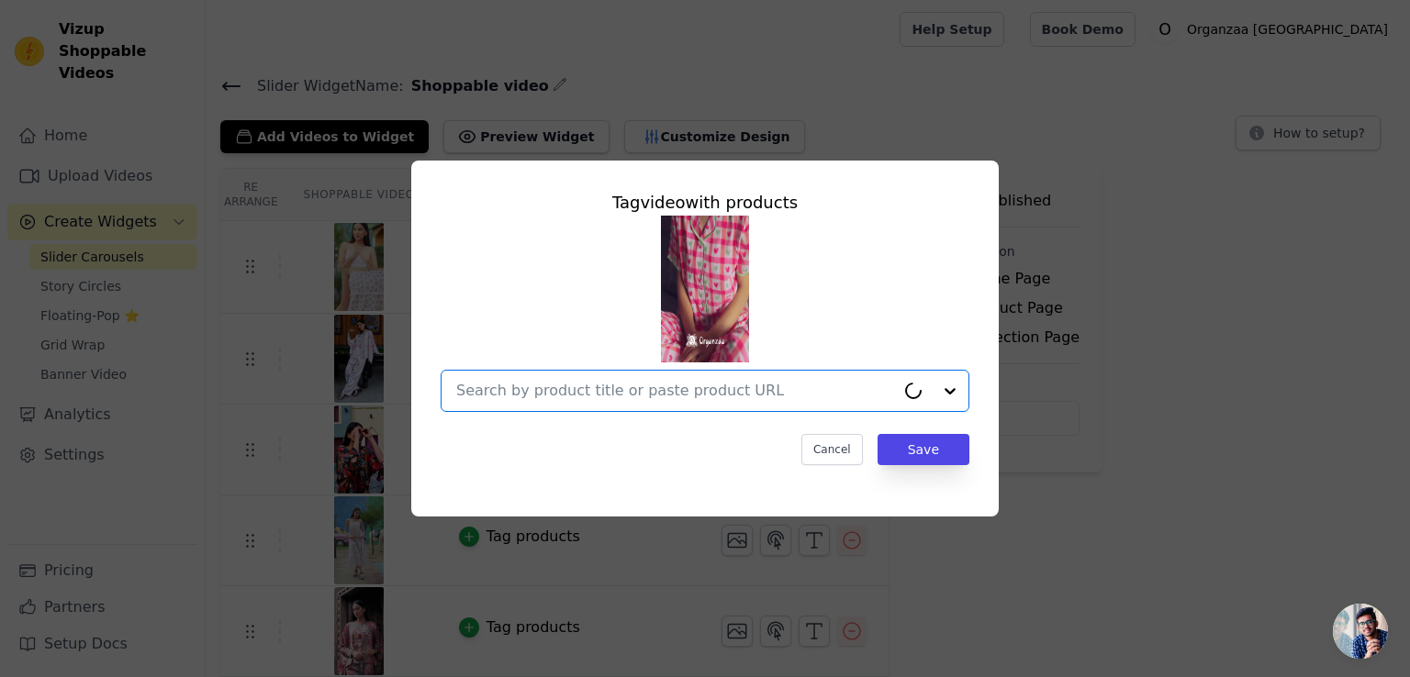
click at [554, 386] on input "text" at bounding box center [675, 391] width 439 height 22
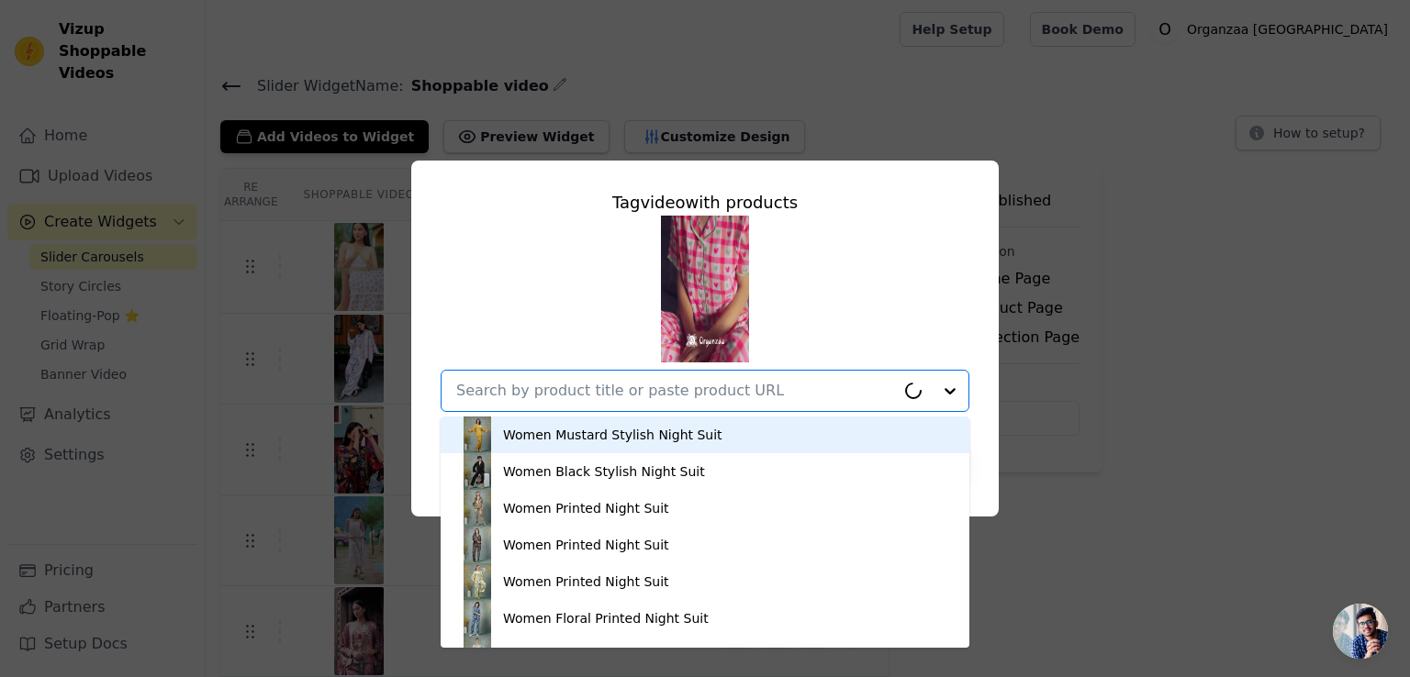
paste input "Amore Heart-Checkered Nightsuit"
type input "Amore Heart-Checkered Nightsuit"
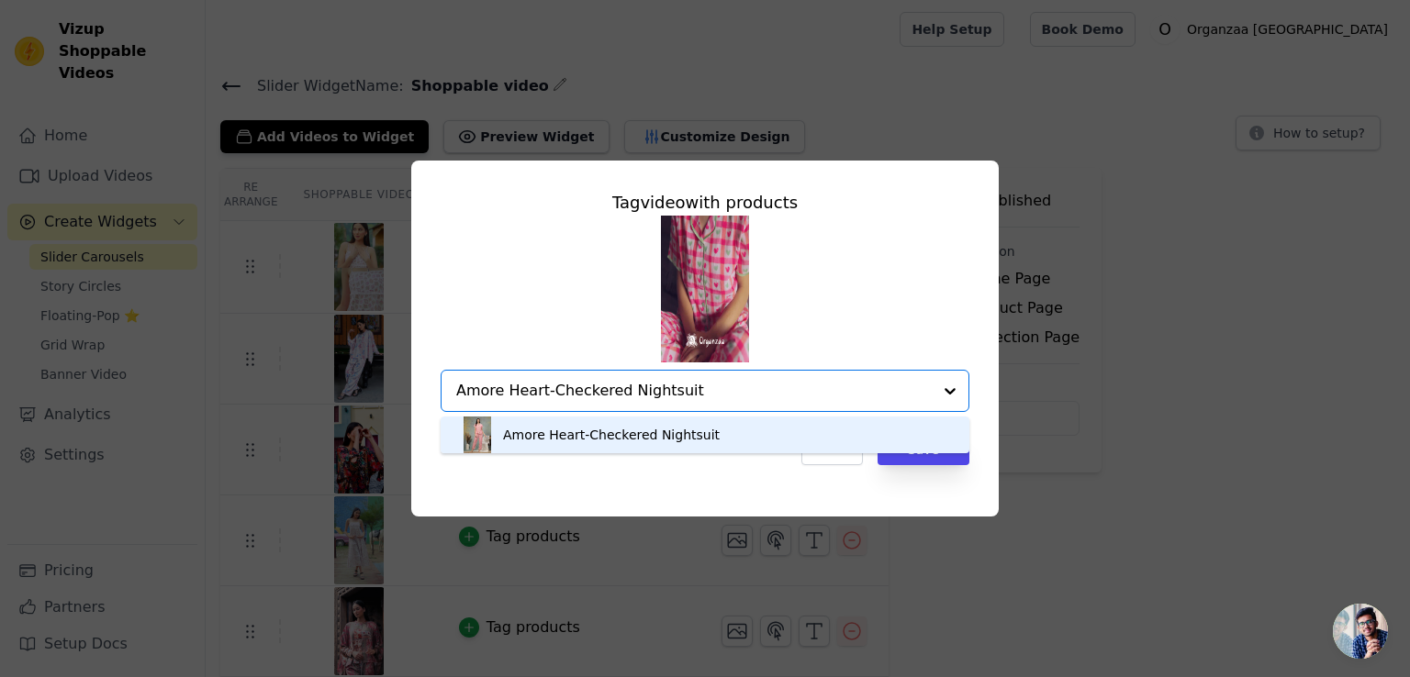
click at [574, 427] on div "Amore Heart-Checkered Nightsuit" at bounding box center [611, 435] width 217 height 18
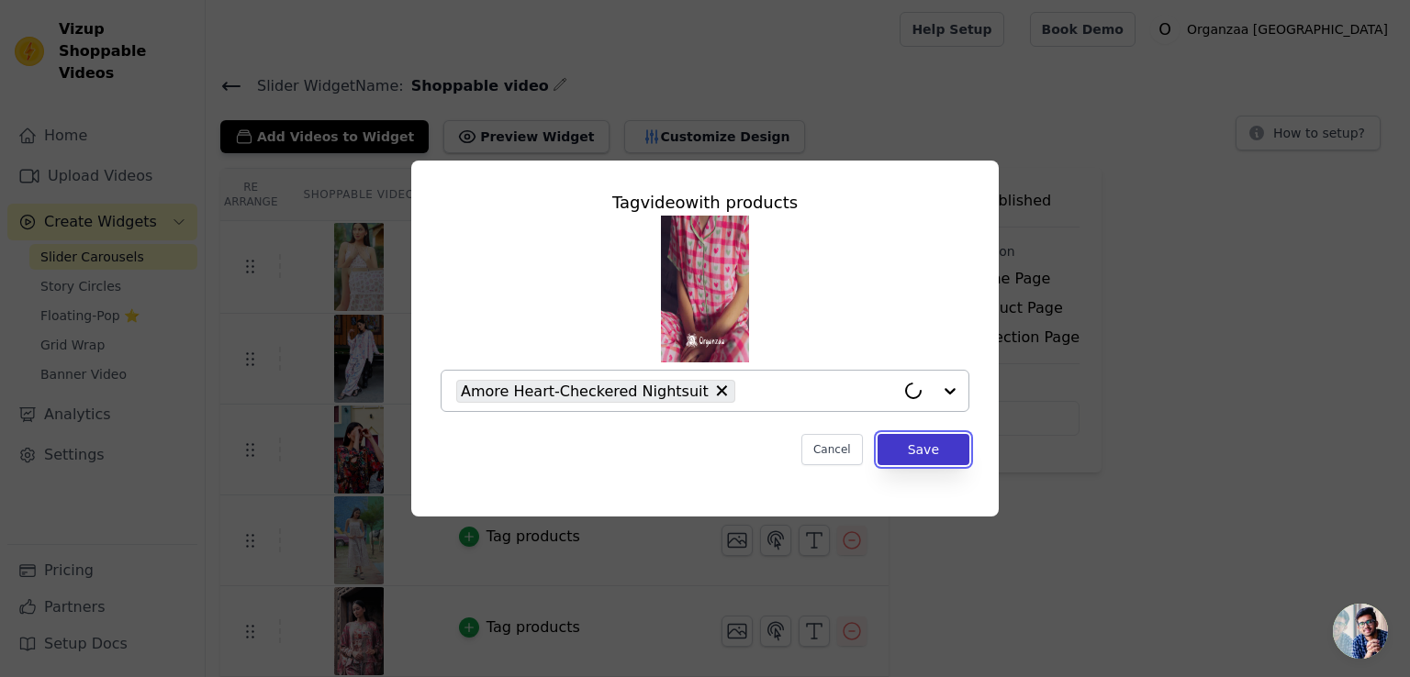
click at [918, 448] on button "Save" at bounding box center [923, 449] width 92 height 31
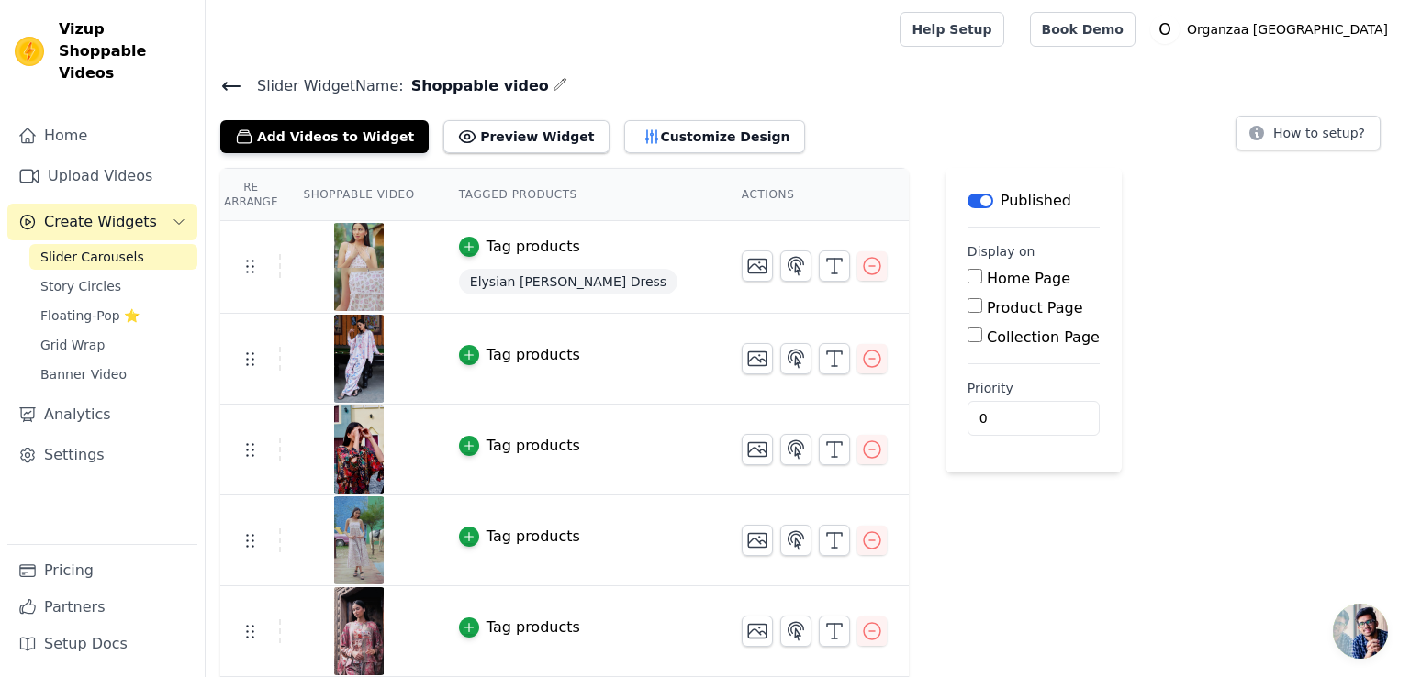
click at [912, 528] on div "Re Arrange Shoppable Video Tagged Products Actions Tag products Elysian Cotton …" at bounding box center [808, 561] width 1204 height 786
click at [234, 77] on icon at bounding box center [231, 86] width 22 height 22
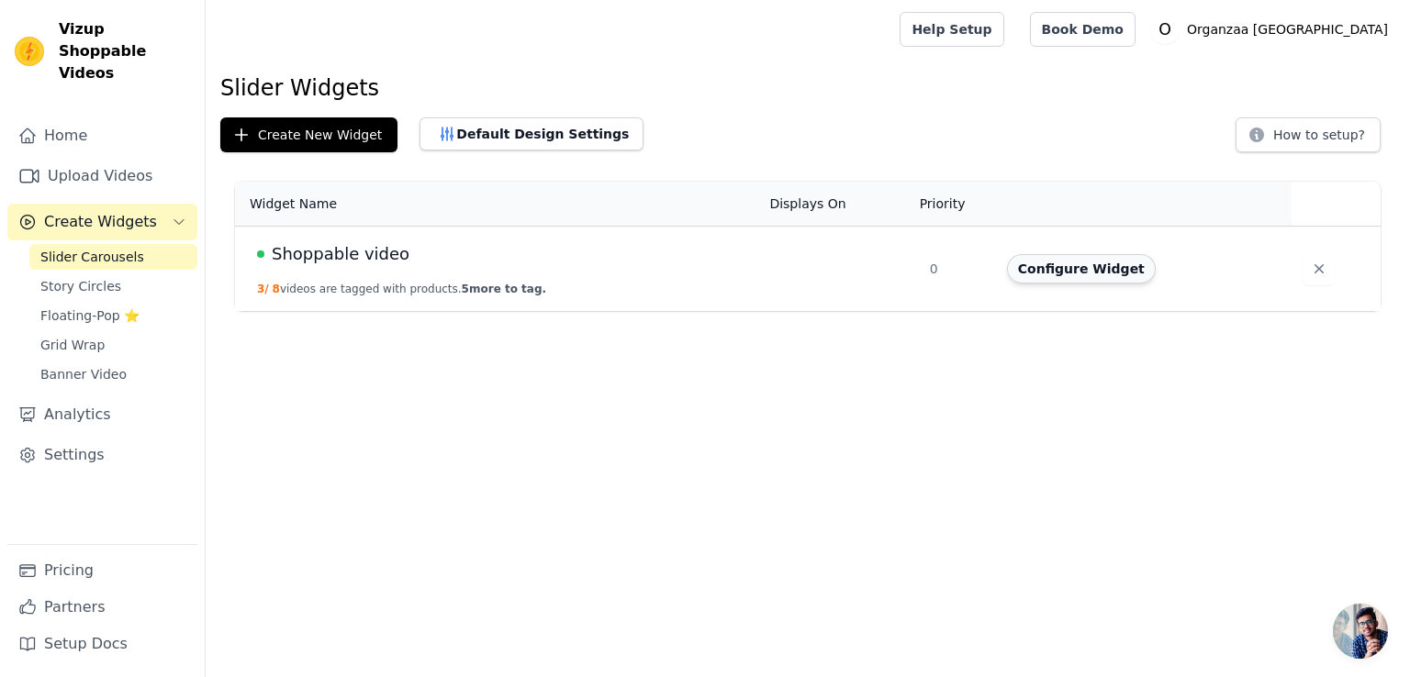
click at [1099, 271] on button "Configure Widget" at bounding box center [1081, 268] width 149 height 29
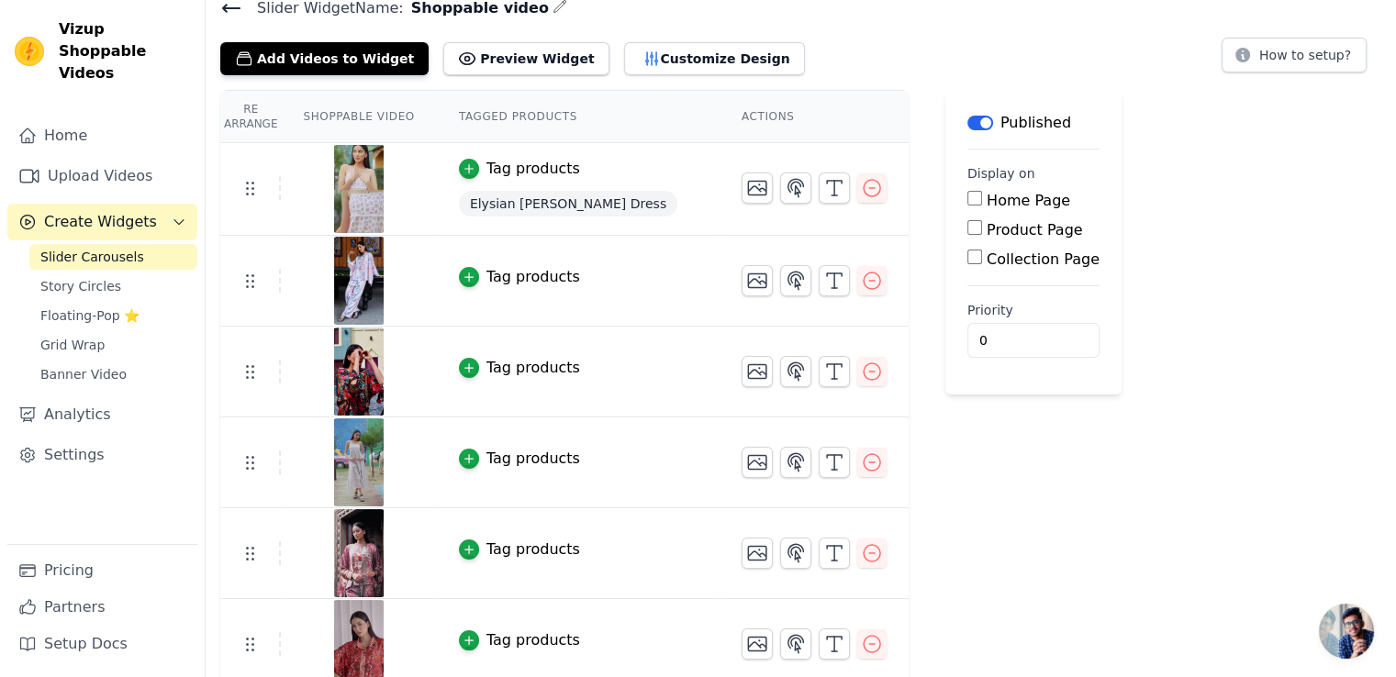
scroll to position [273, 0]
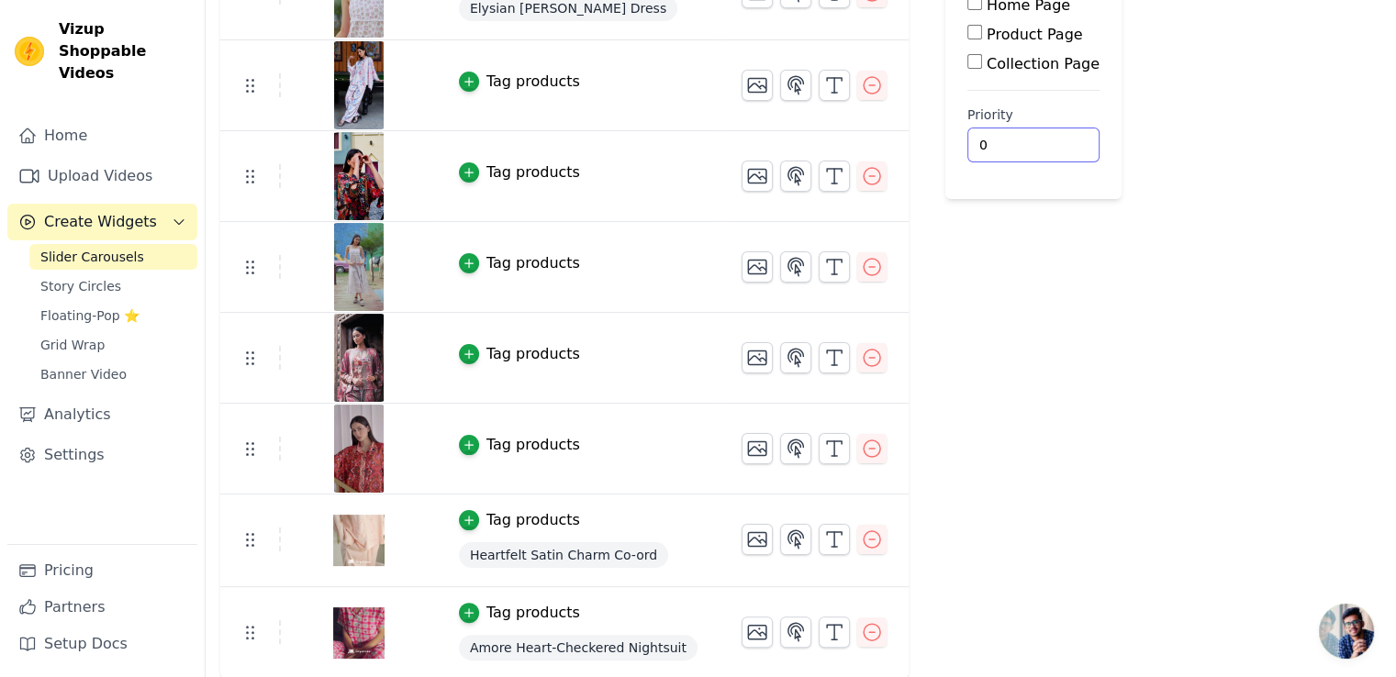
drag, startPoint x: 955, startPoint y: 132, endPoint x: 936, endPoint y: 134, distance: 19.4
click at [967, 134] on input "0" at bounding box center [1033, 145] width 132 height 35
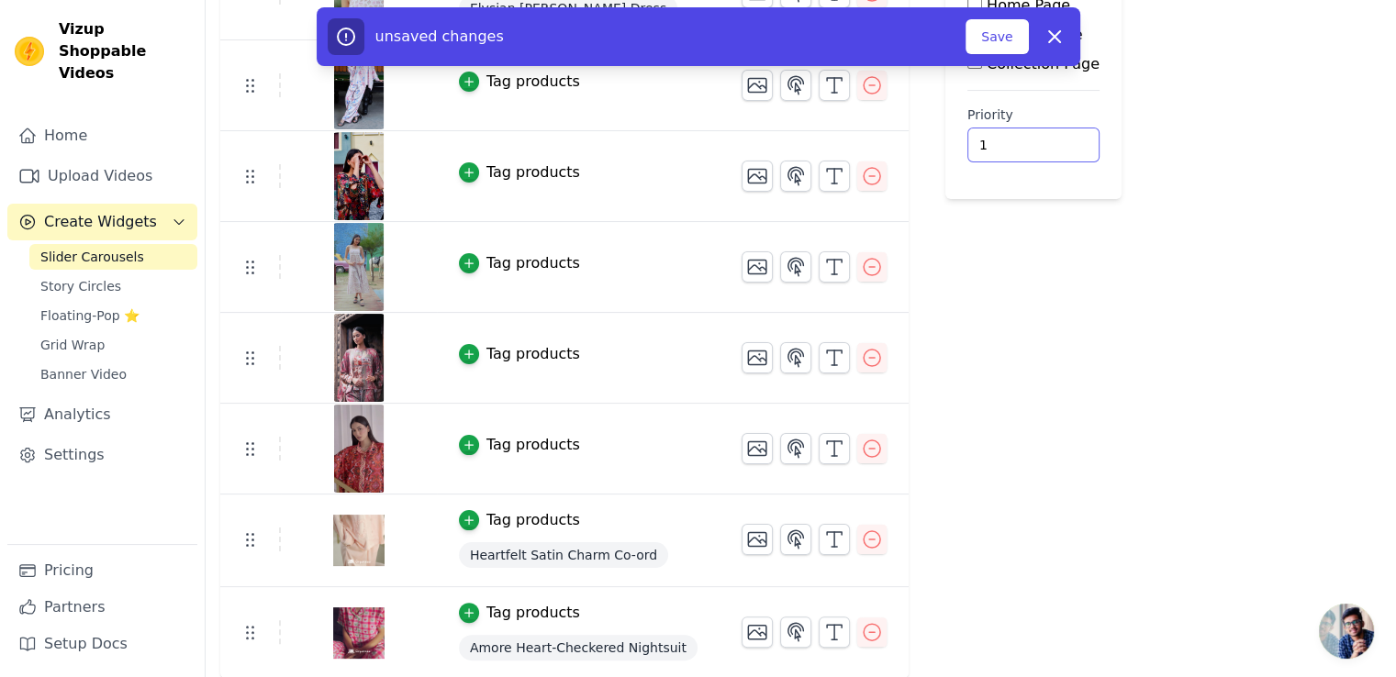
type input "1"
click at [1082, 261] on div "Re Arrange Shoppable Video Tagged Products Actions Tag products Elysian Cotton …" at bounding box center [801, 287] width 1190 height 786
click at [1005, 34] on button "Save" at bounding box center [996, 36] width 62 height 35
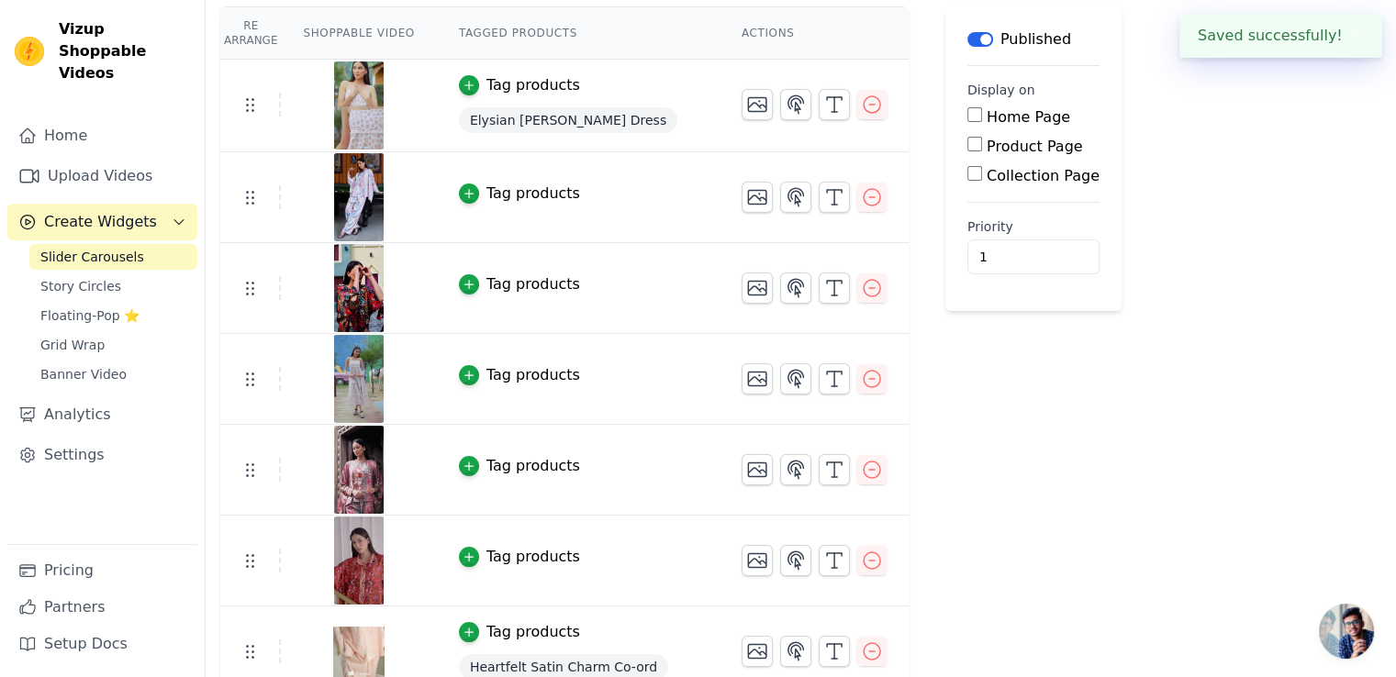
scroll to position [90, 0]
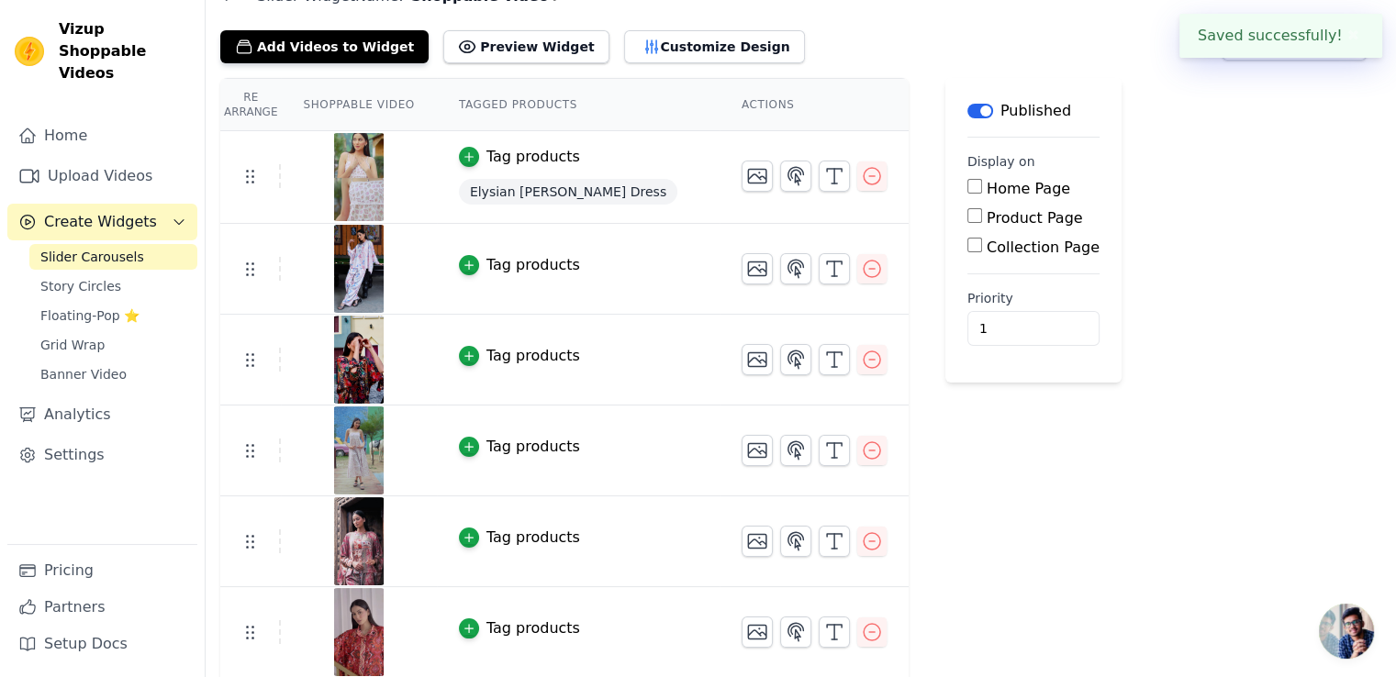
click at [492, 262] on div "Tag products" at bounding box center [533, 265] width 94 height 22
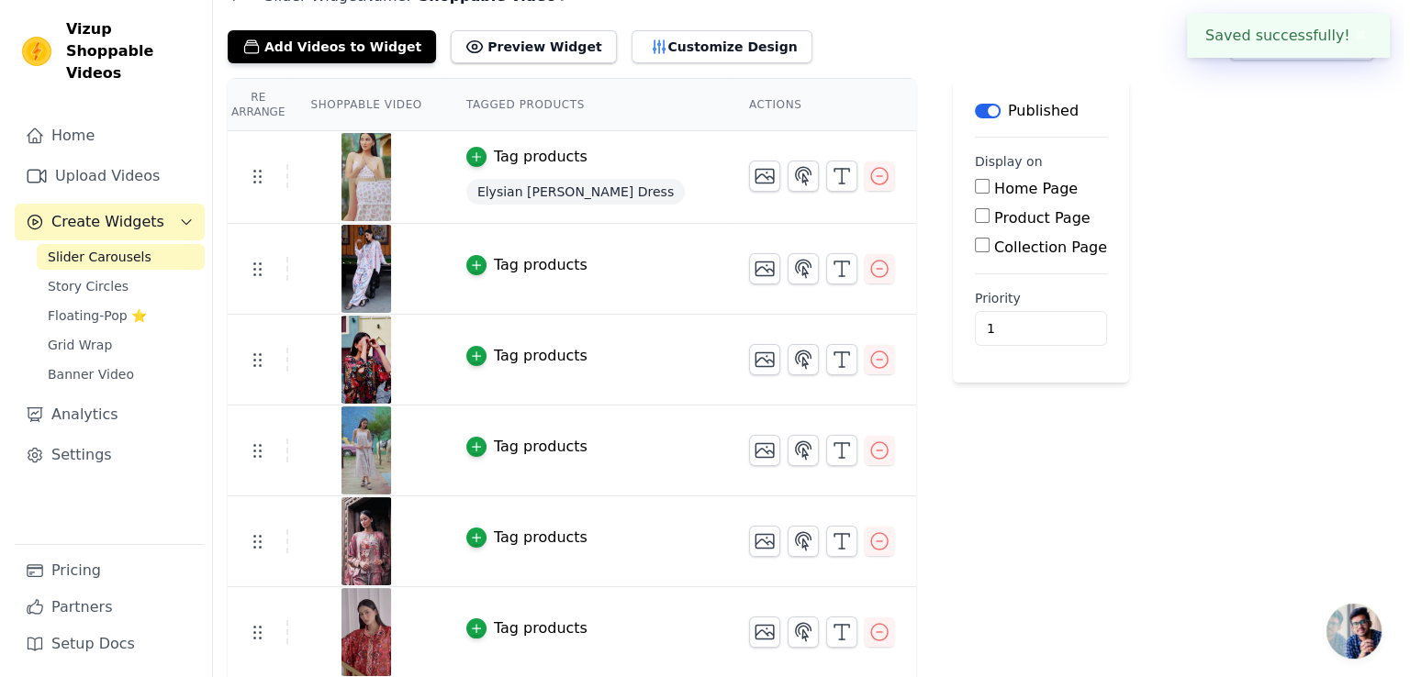
scroll to position [0, 0]
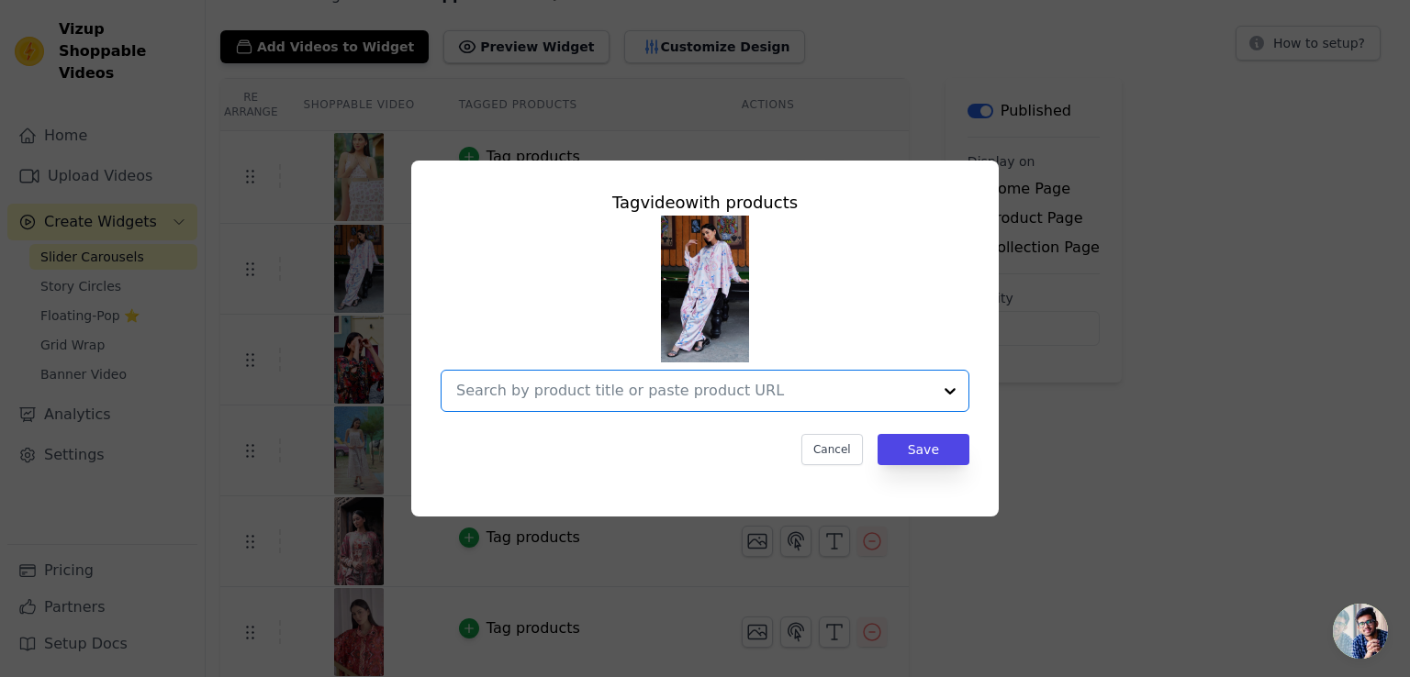
click at [517, 390] on input "text" at bounding box center [693, 391] width 475 height 22
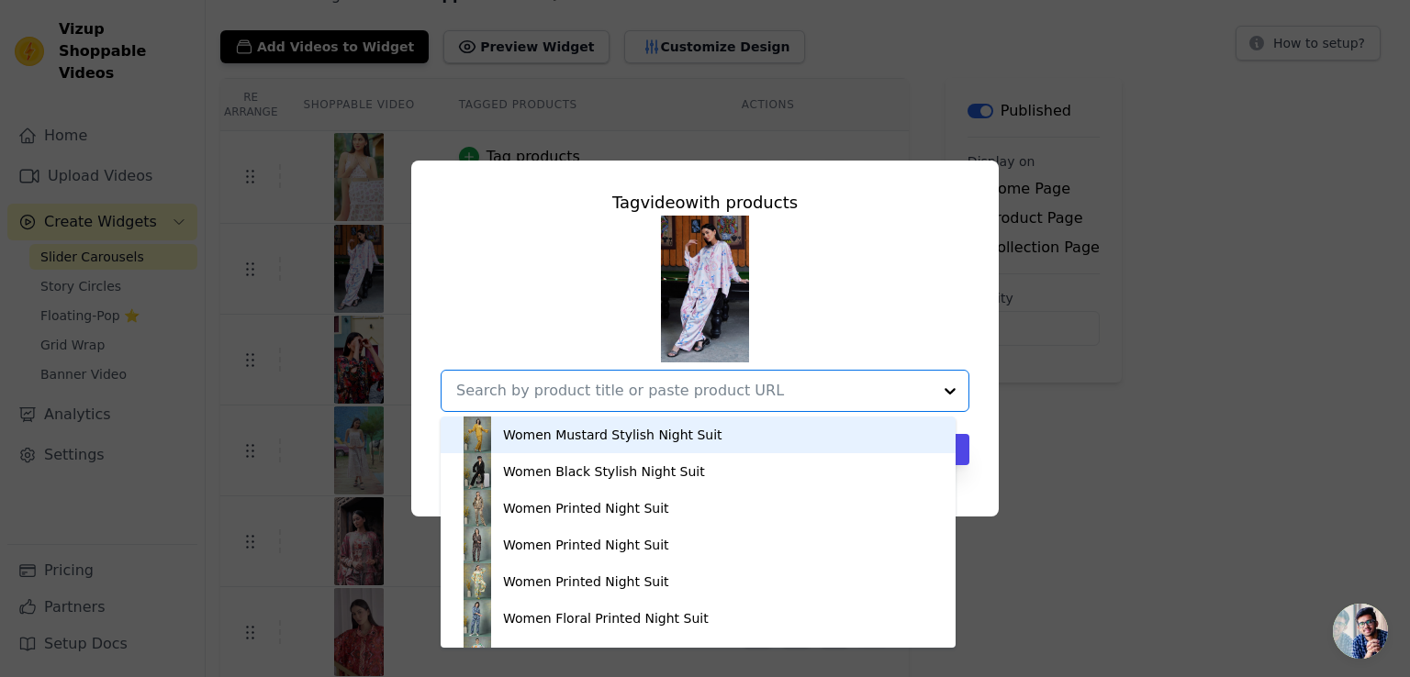
paste input "Paisley [MEDICAL_DATA] Satin Co-ord Set"
type input "Paisley [MEDICAL_DATA] Satin Co-ord Set"
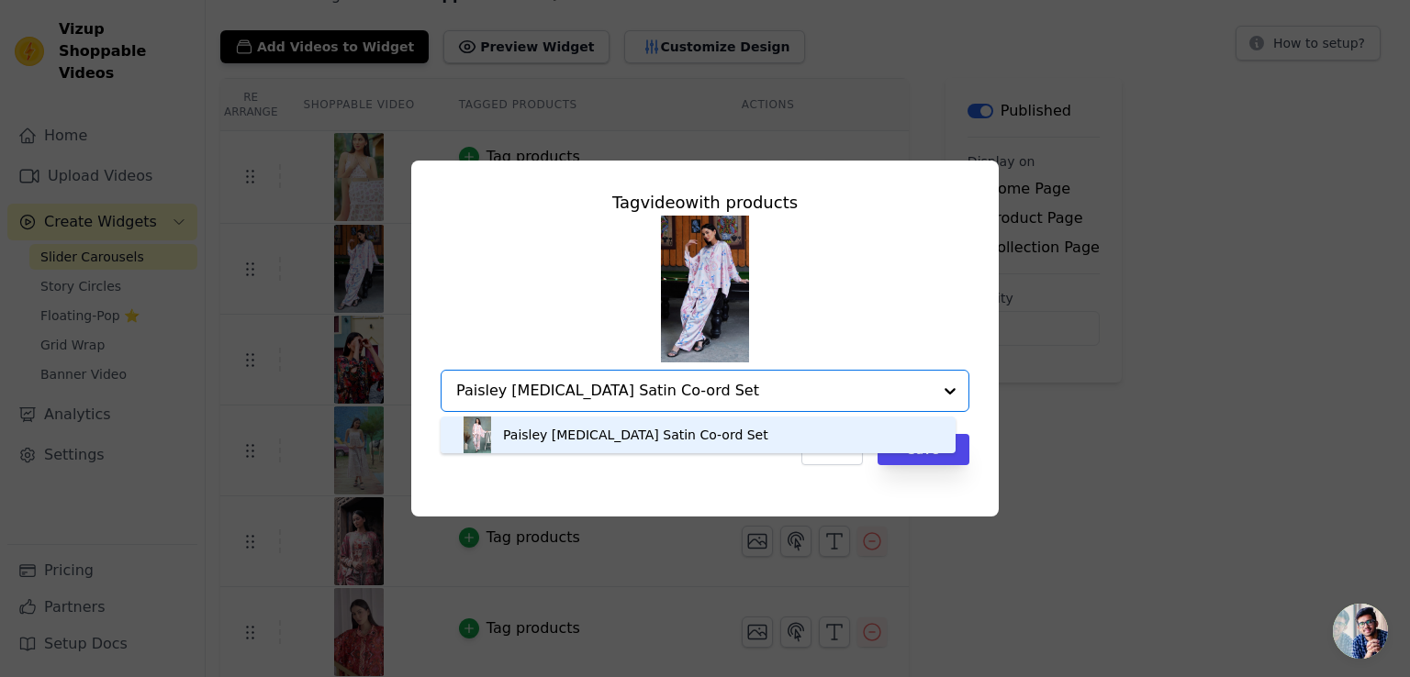
click at [565, 440] on div "Paisley [MEDICAL_DATA] Satin Co-ord Set" at bounding box center [635, 435] width 265 height 18
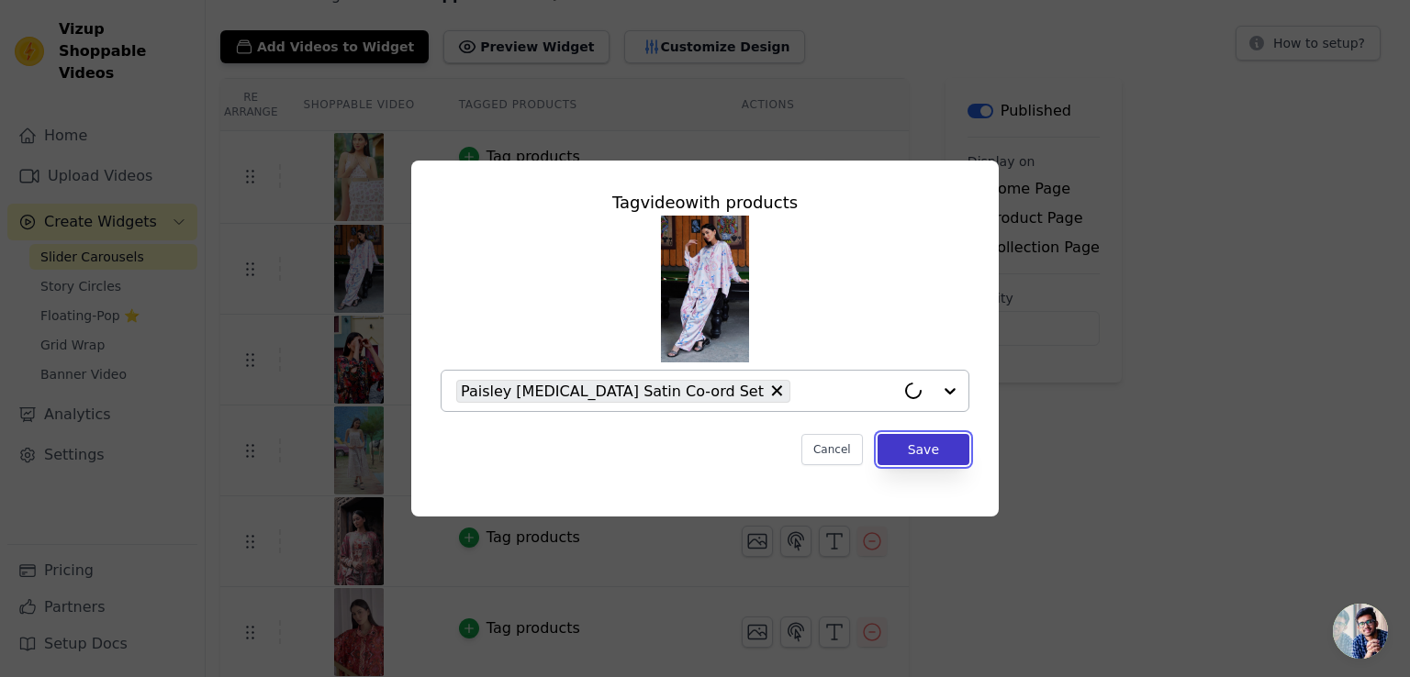
click at [920, 461] on button "Save" at bounding box center [923, 449] width 92 height 31
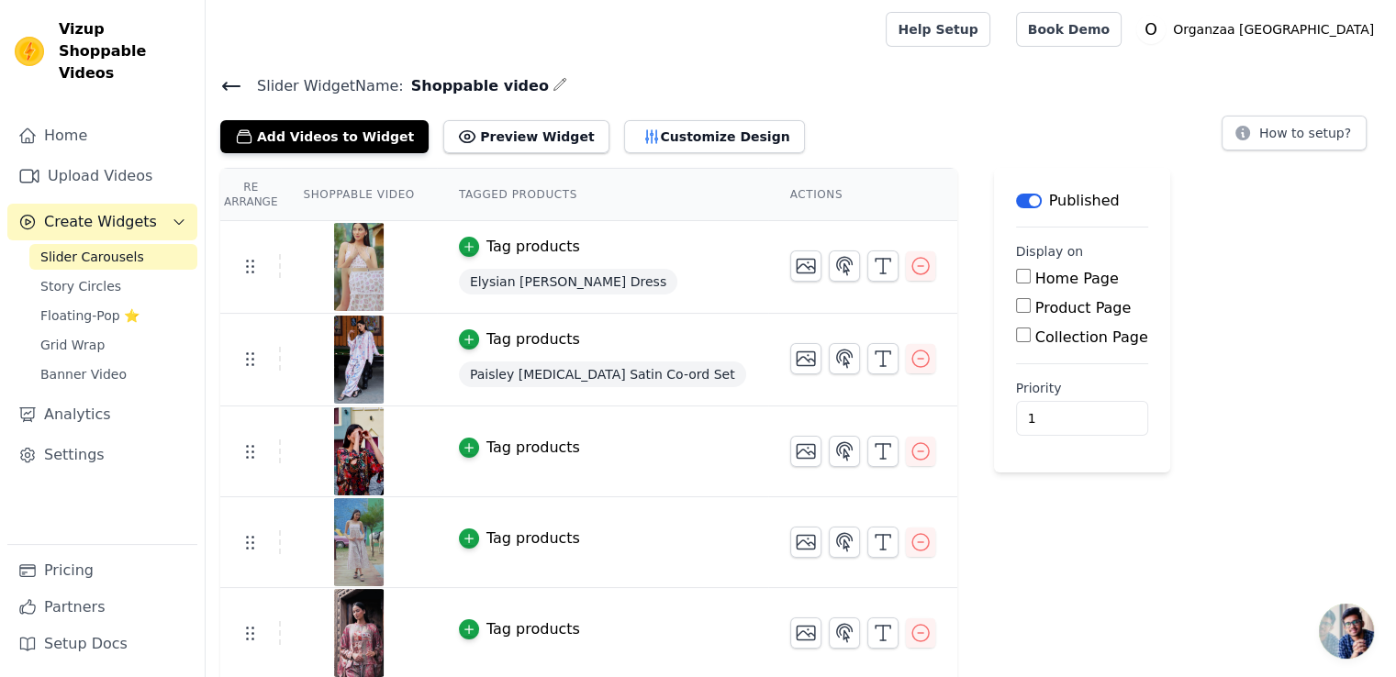
click at [1026, 533] on div "Label Published Display on Home Page Product Page Collection Page Priority 1" at bounding box center [1082, 561] width 176 height 787
click at [1016, 277] on input "Home Page" at bounding box center [1023, 276] width 15 height 15
checkbox input "true"
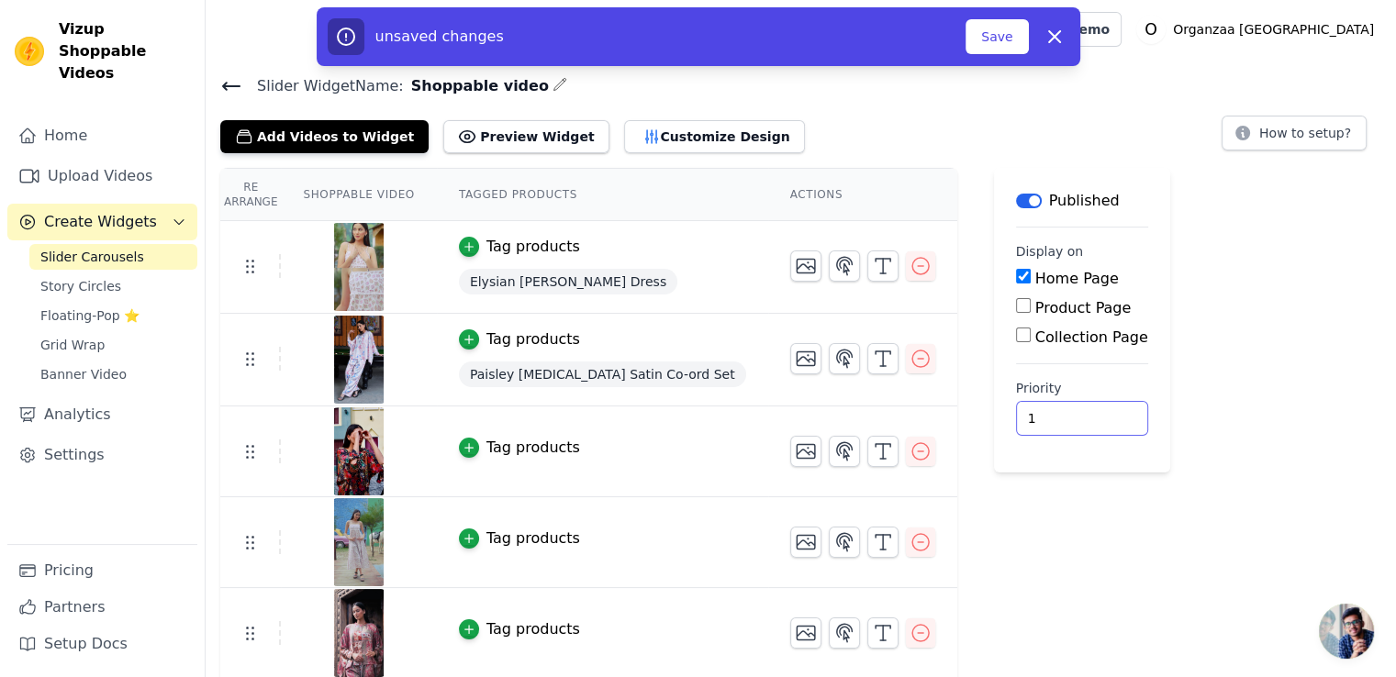
drag, startPoint x: 956, startPoint y: 416, endPoint x: 937, endPoint y: 416, distance: 19.3
click at [1016, 416] on input "1" at bounding box center [1082, 418] width 132 height 35
click at [1149, 390] on div "Re Arrange Shoppable Video Tagged Products Actions Tag products Elysian Cotton …" at bounding box center [801, 561] width 1190 height 787
click at [1004, 39] on button "Save" at bounding box center [996, 36] width 62 height 35
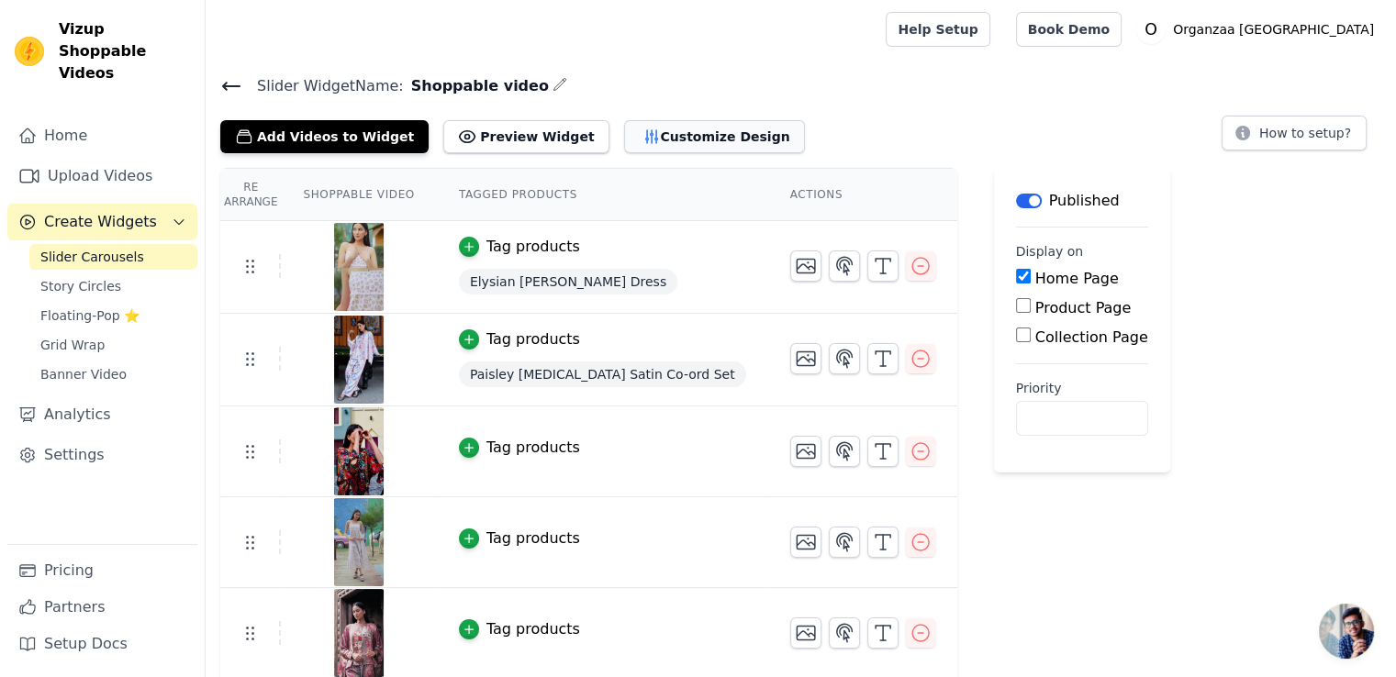
click at [626, 132] on button "Customize Design" at bounding box center [714, 136] width 181 height 33
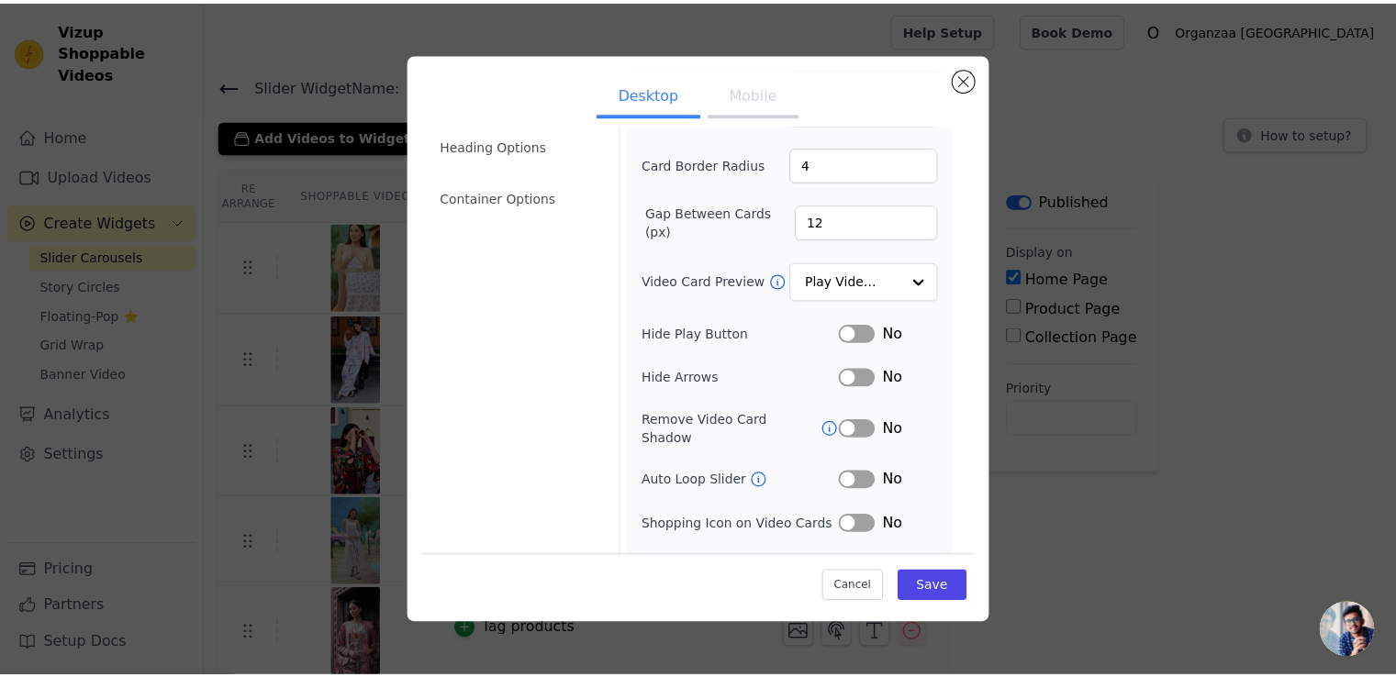
scroll to position [138, 0]
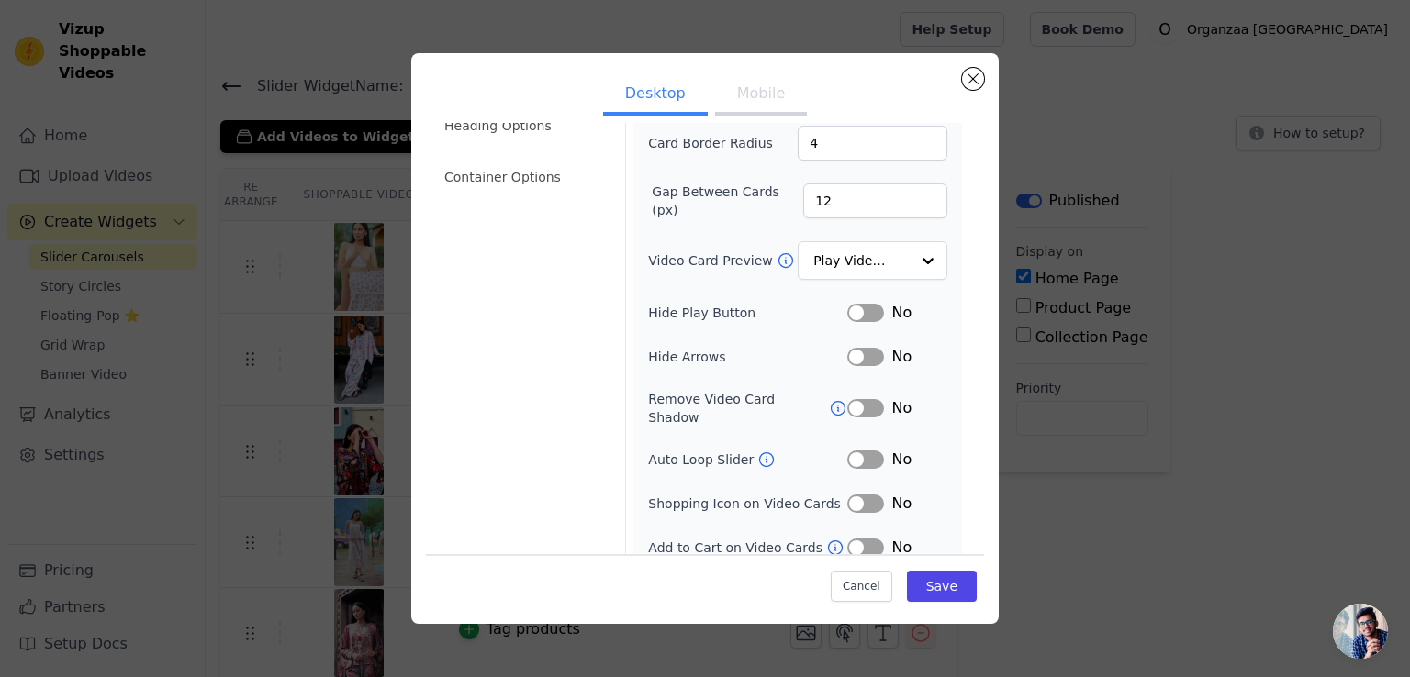
click at [864, 451] on button "Label" at bounding box center [865, 460] width 37 height 18
click at [853, 495] on button "Label" at bounding box center [865, 504] width 37 height 18
click at [847, 539] on button "Label" at bounding box center [865, 548] width 37 height 18
click at [936, 584] on button "Save" at bounding box center [942, 586] width 70 height 31
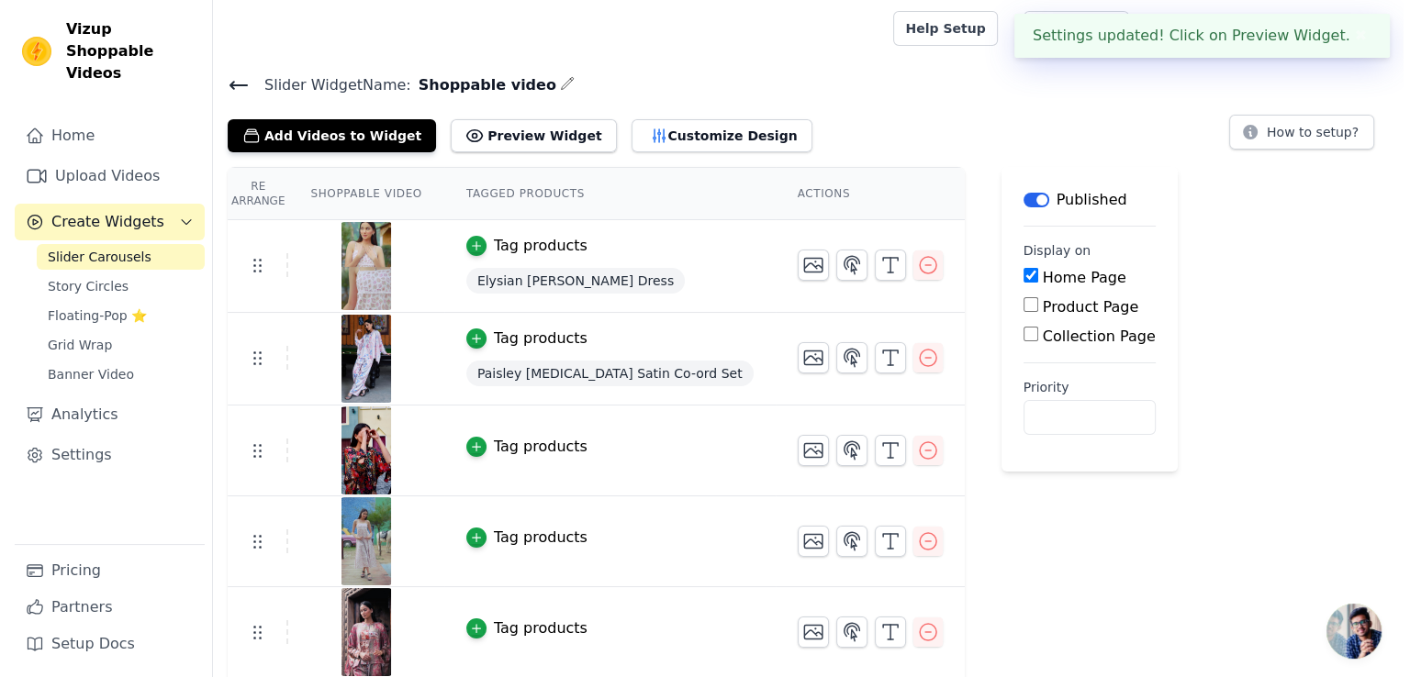
scroll to position [0, 0]
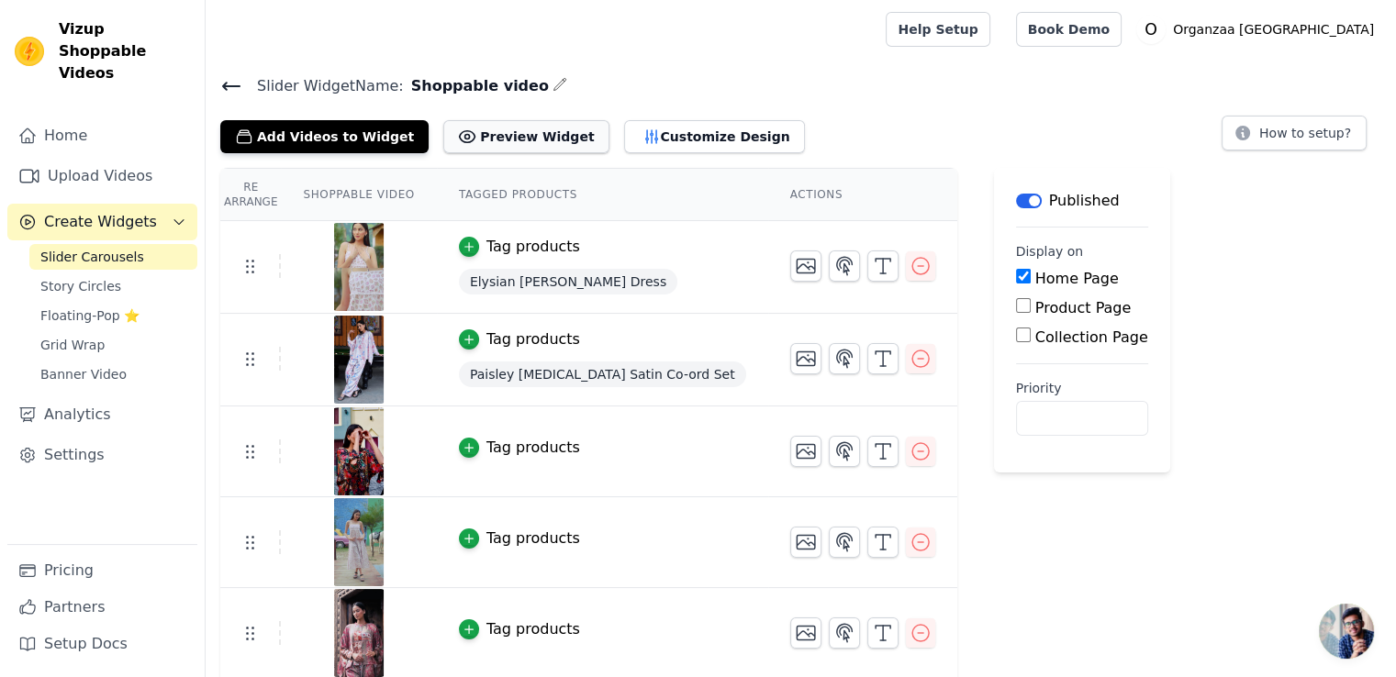
click at [462, 120] on button "Preview Widget" at bounding box center [525, 136] width 165 height 33
click at [627, 136] on button "Customize Design" at bounding box center [714, 136] width 181 height 33
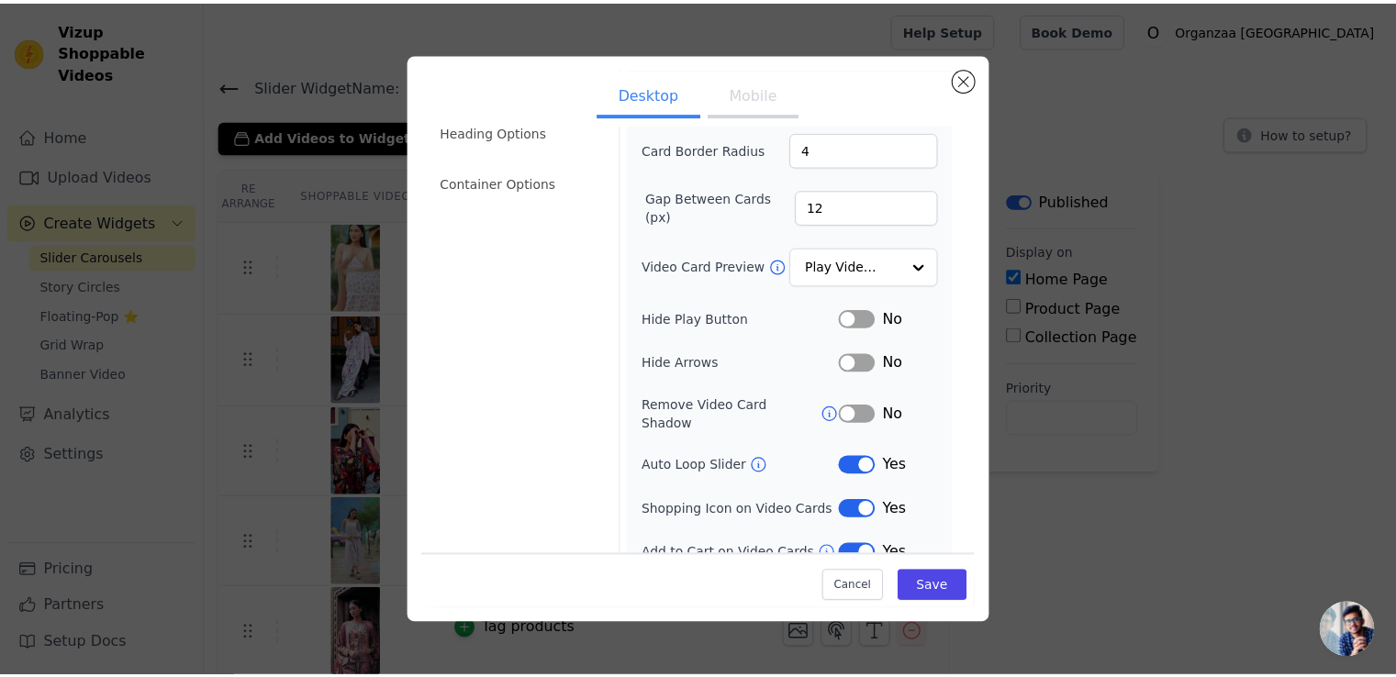
scroll to position [138, 0]
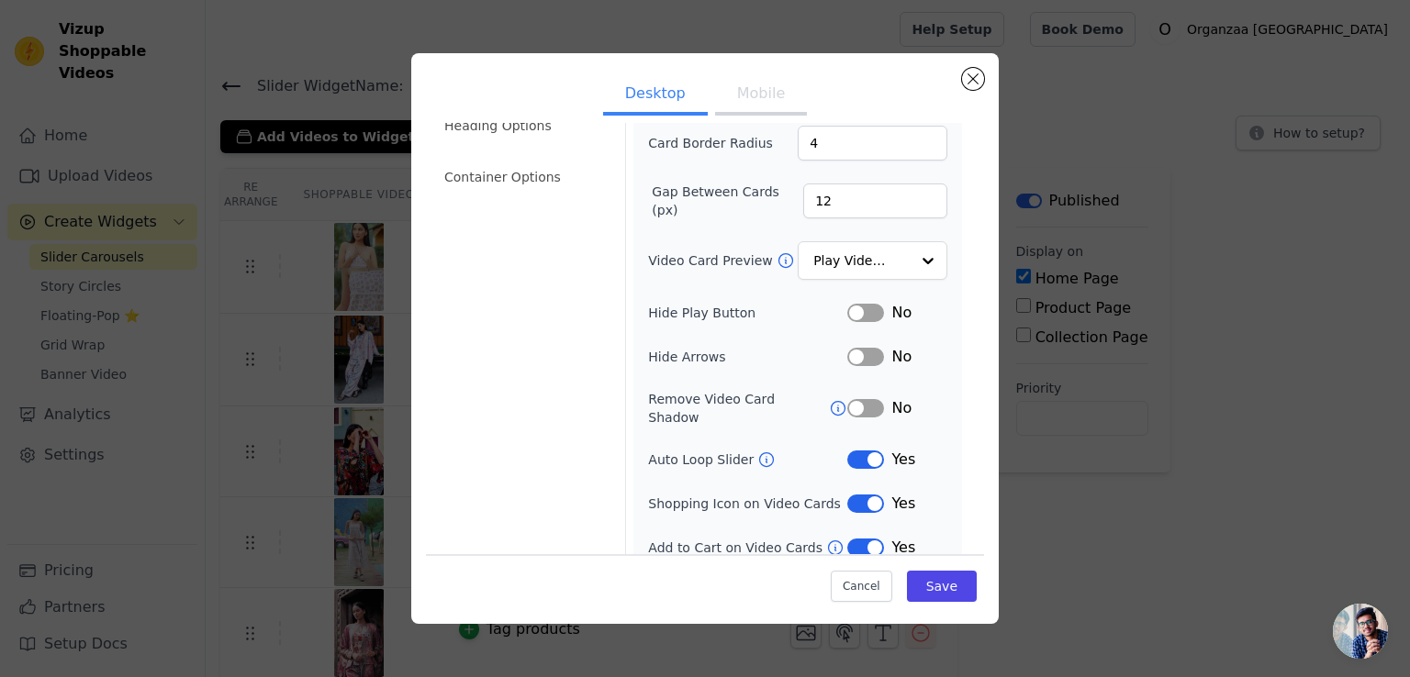
click at [852, 495] on button "Label" at bounding box center [865, 504] width 37 height 18
click at [938, 589] on button "Save" at bounding box center [942, 586] width 70 height 31
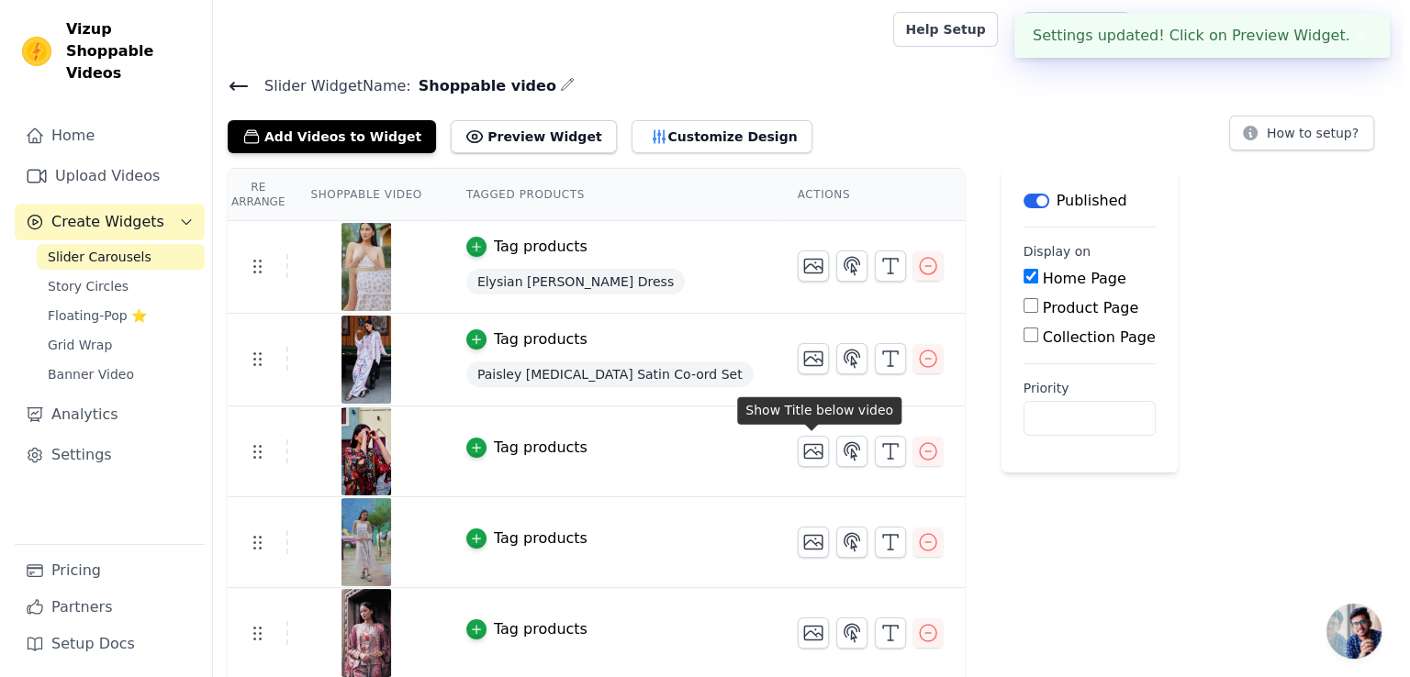
scroll to position [46, 0]
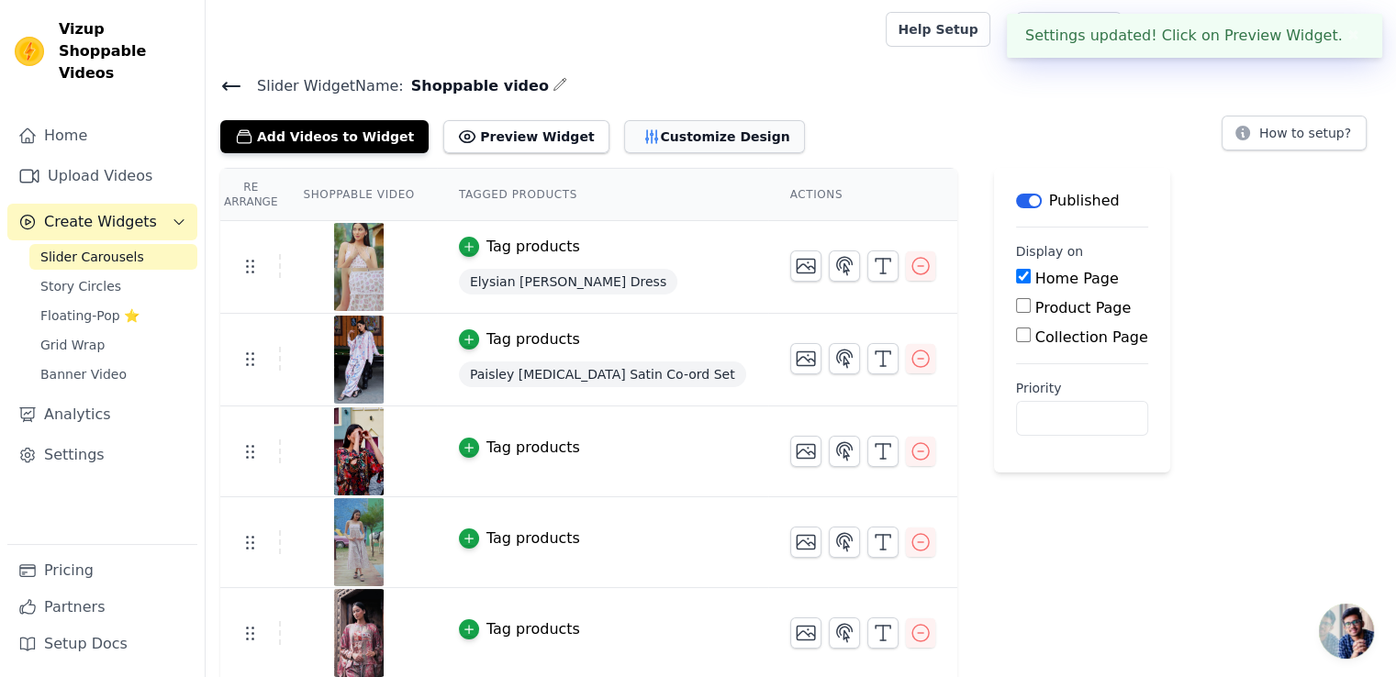
click at [639, 139] on button "Customize Design" at bounding box center [714, 136] width 181 height 33
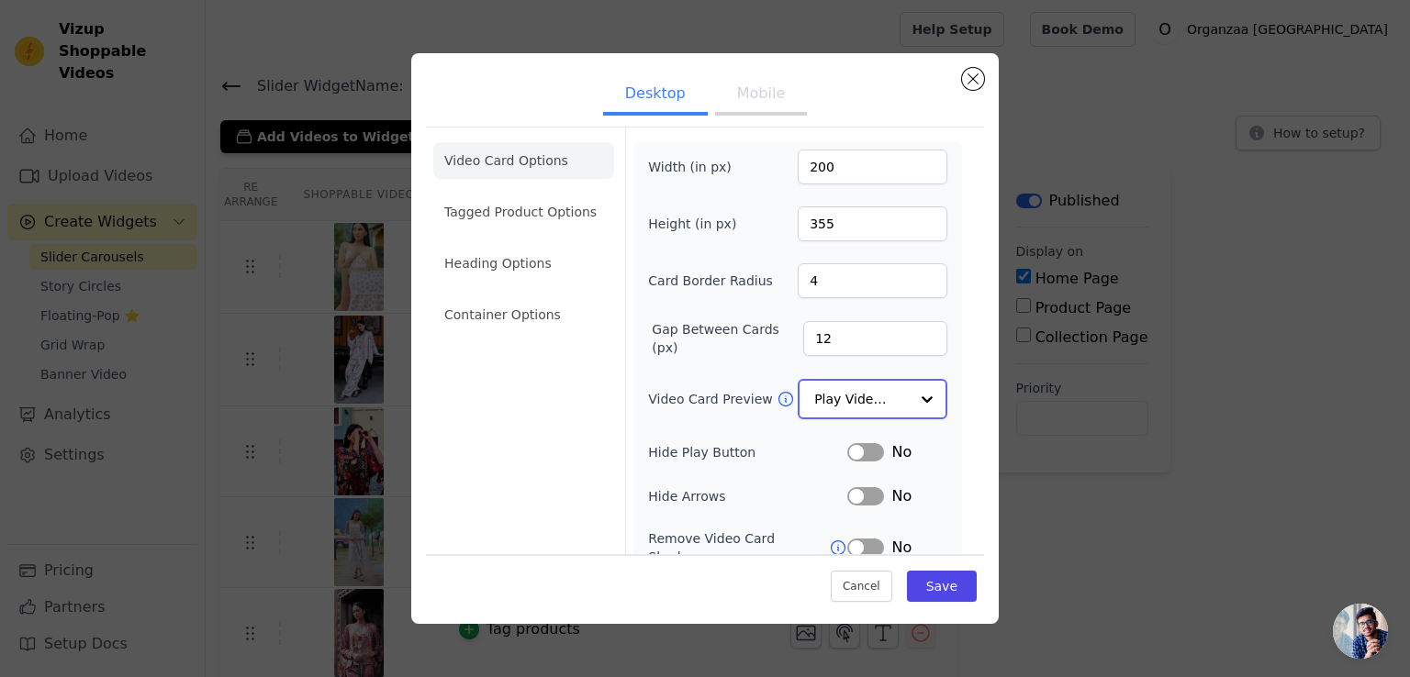
click at [917, 386] on div at bounding box center [927, 399] width 37 height 37
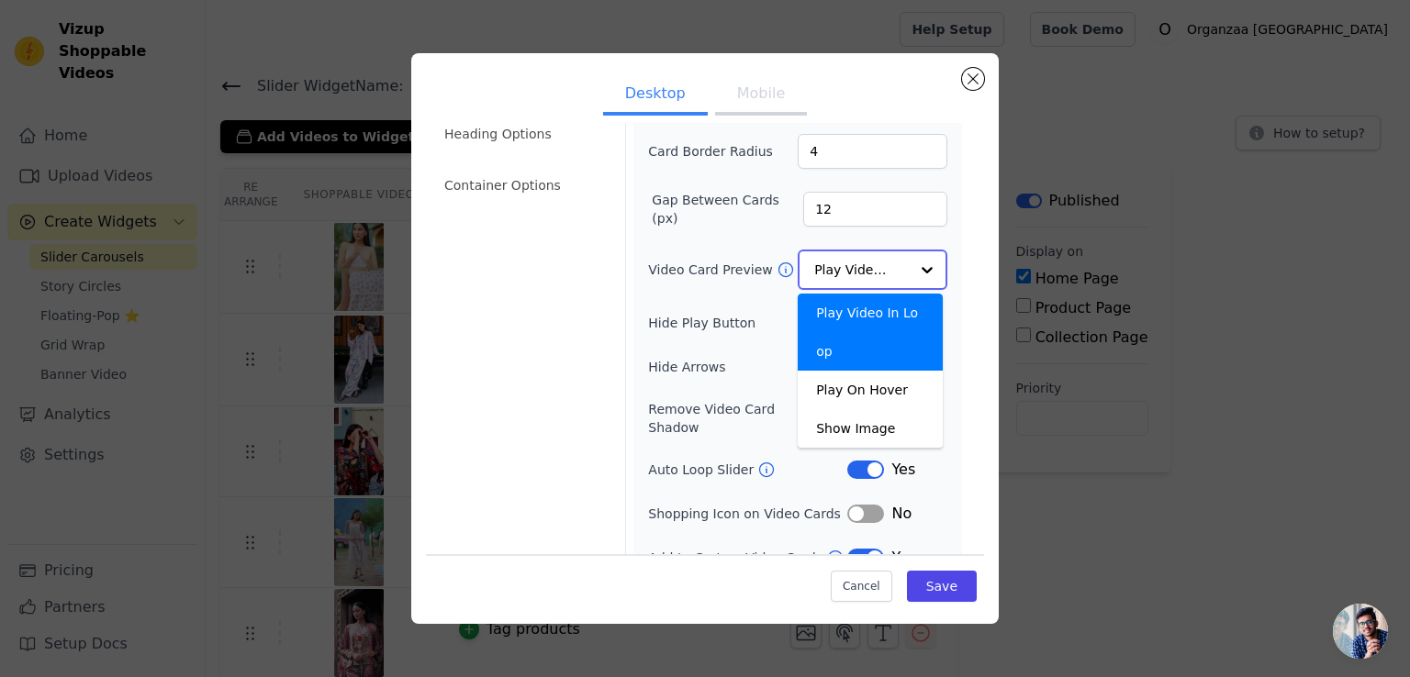
scroll to position [139, 0]
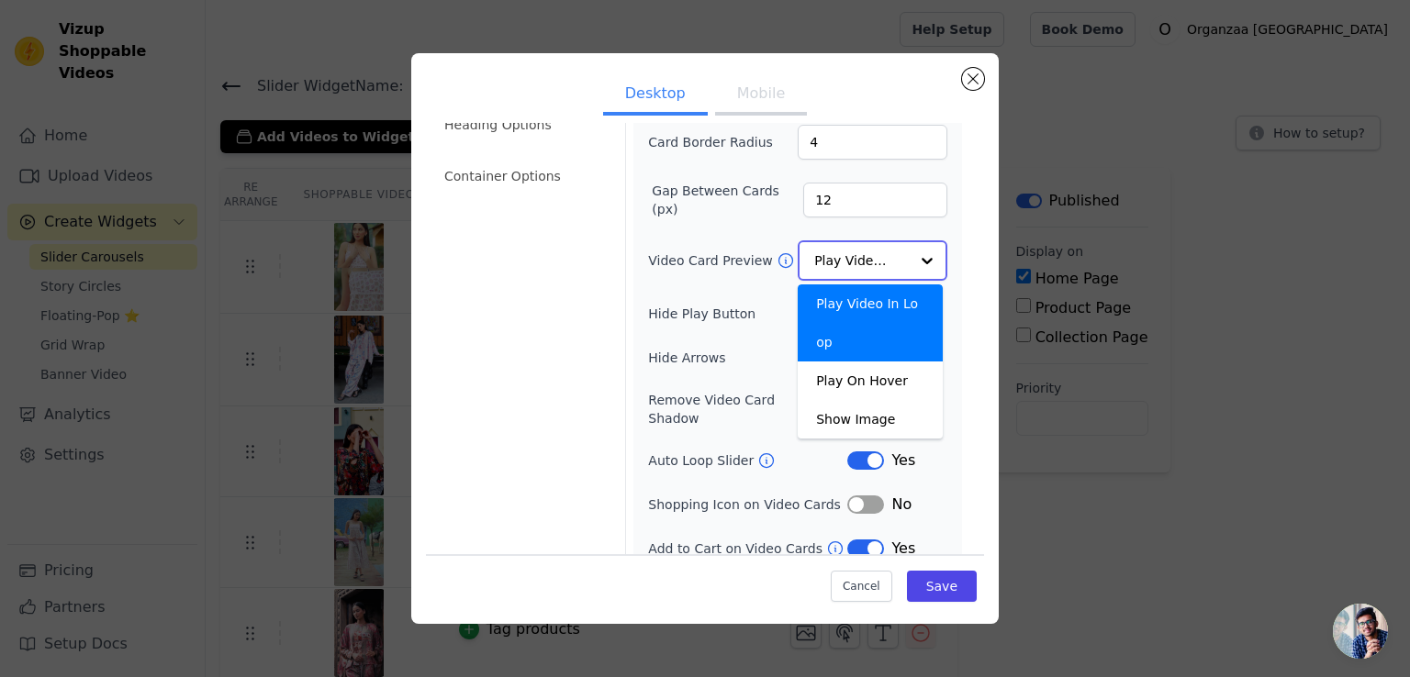
click at [883, 295] on div "Play Video In Loop" at bounding box center [869, 322] width 145 height 77
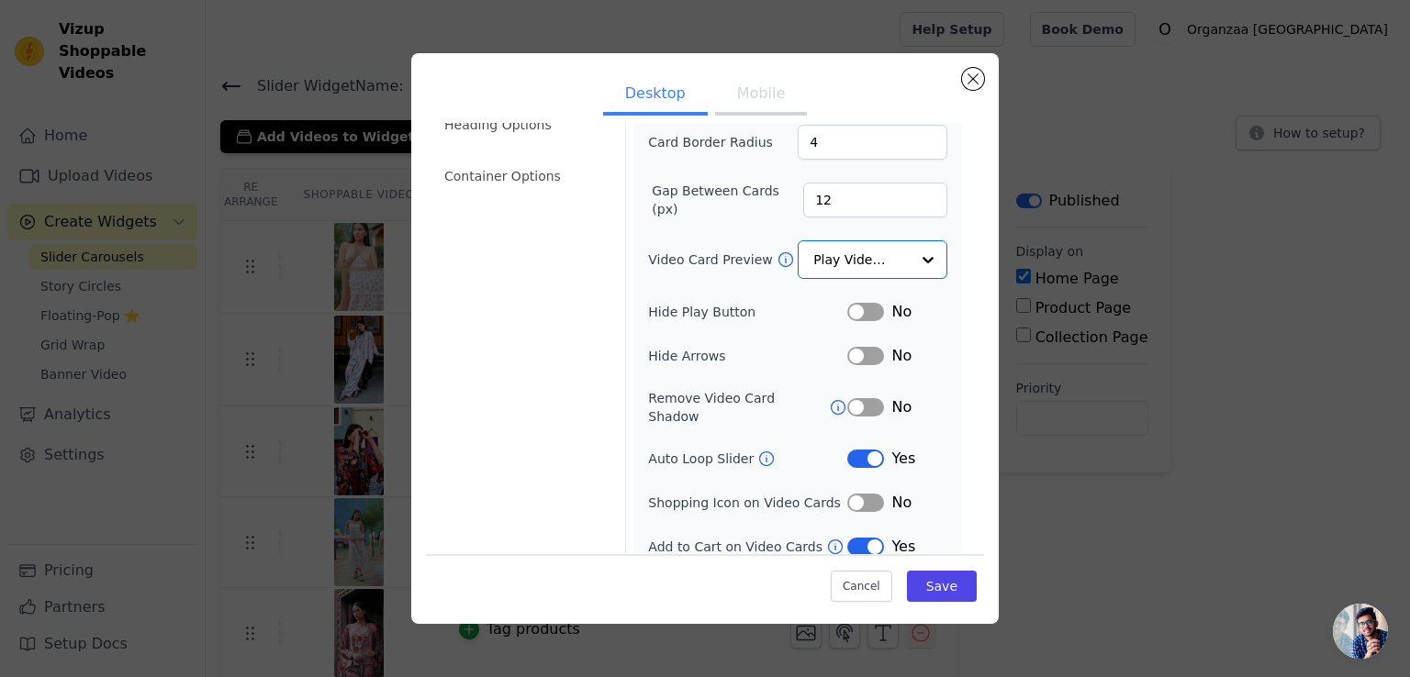
click at [1076, 269] on div "Desktop Mobile Video Card Options Tagged Product Options Heading Options Contai…" at bounding box center [704, 339] width 1351 height 630
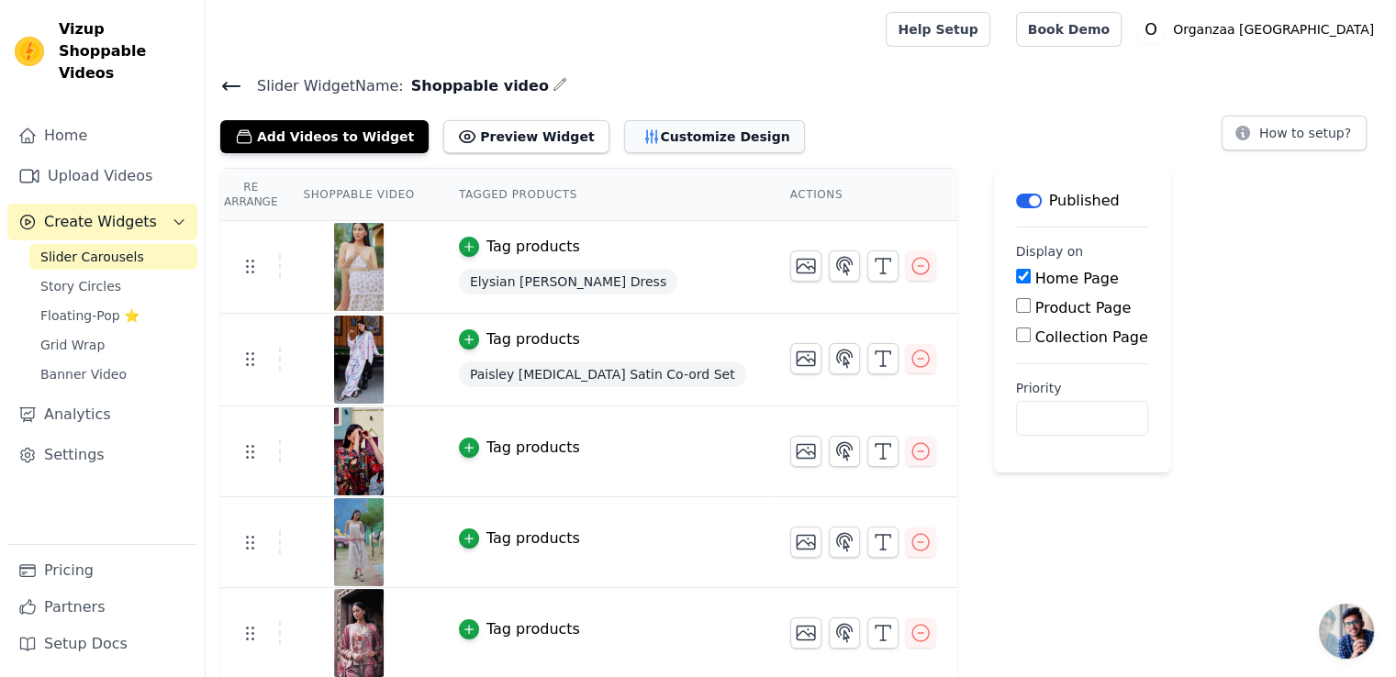
click at [684, 131] on button "Customize Design" at bounding box center [714, 136] width 181 height 33
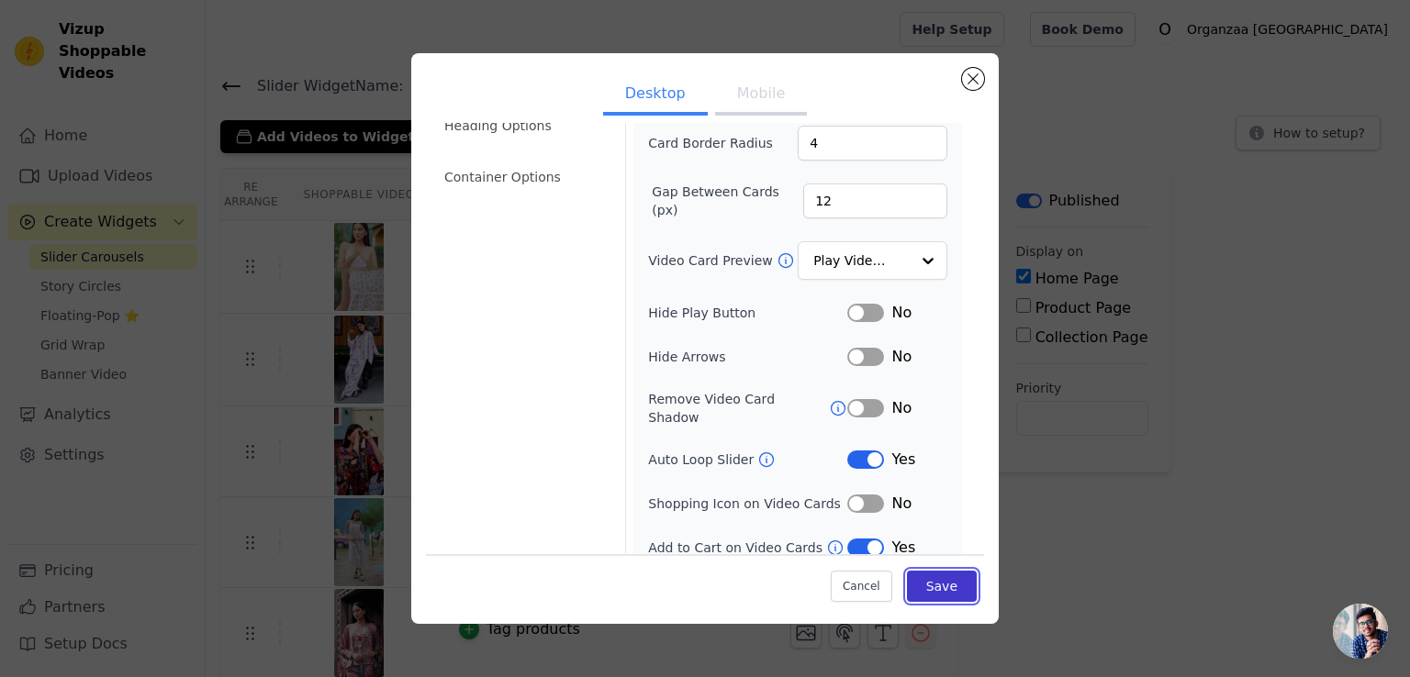
click at [930, 585] on button "Save" at bounding box center [942, 586] width 70 height 31
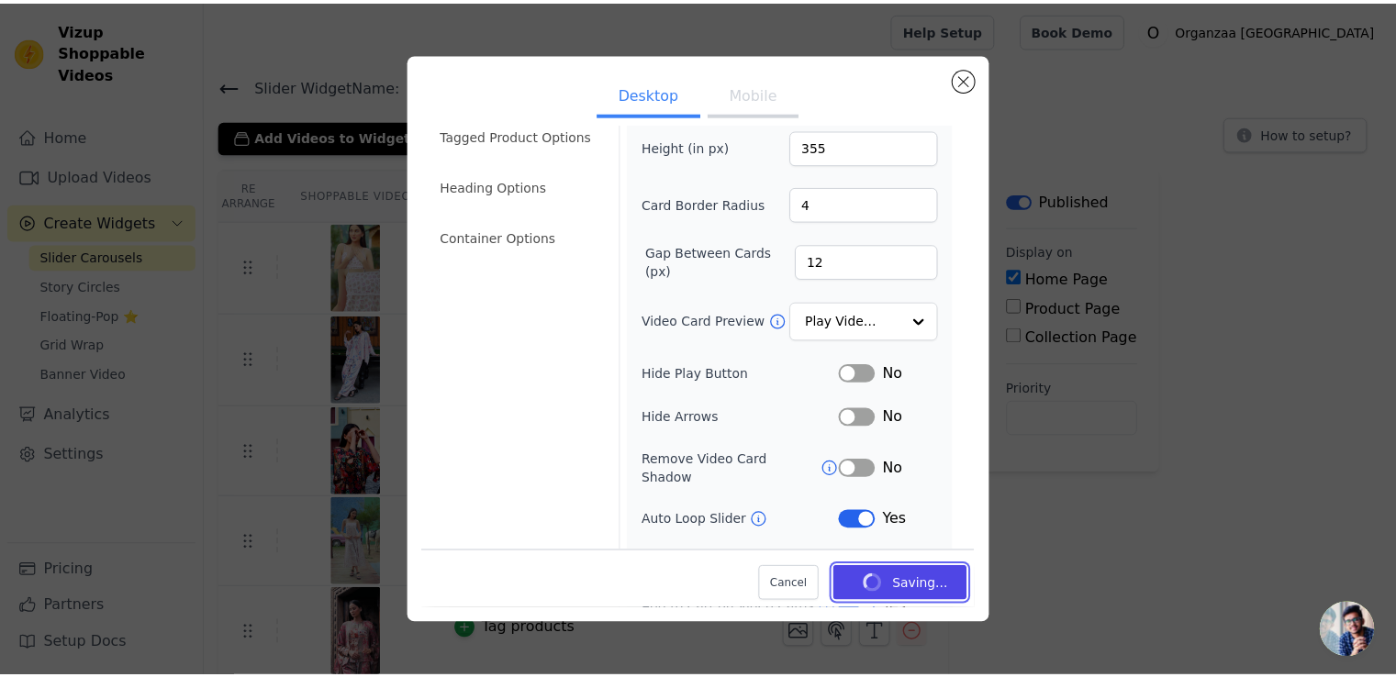
scroll to position [46, 0]
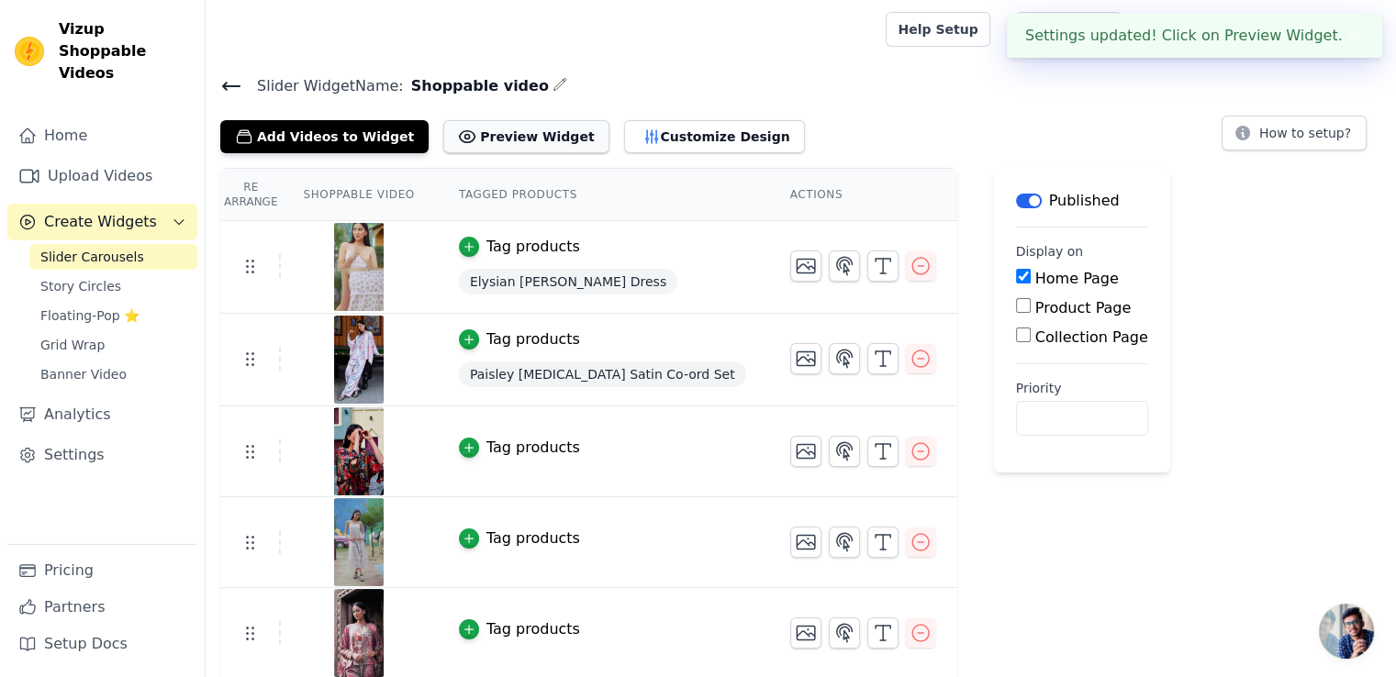
click at [520, 139] on button "Preview Widget" at bounding box center [525, 136] width 165 height 33
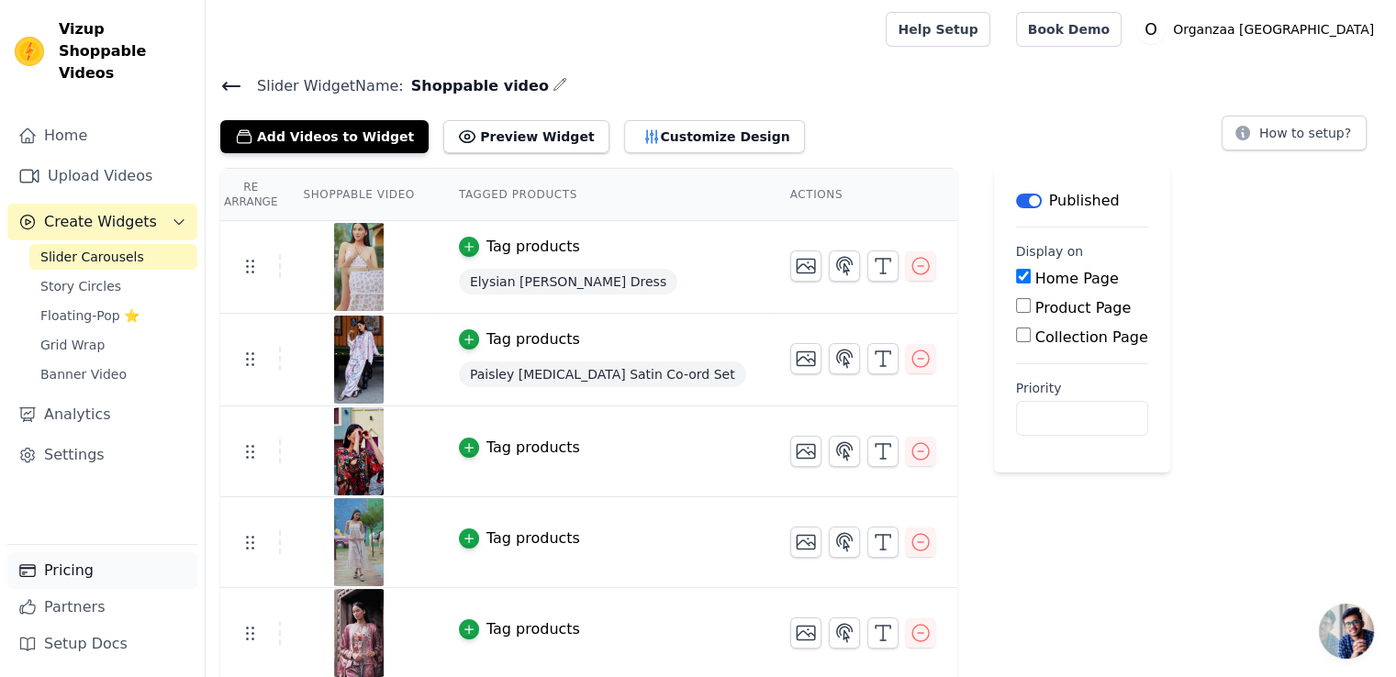
click at [57, 574] on link "Pricing" at bounding box center [102, 570] width 190 height 37
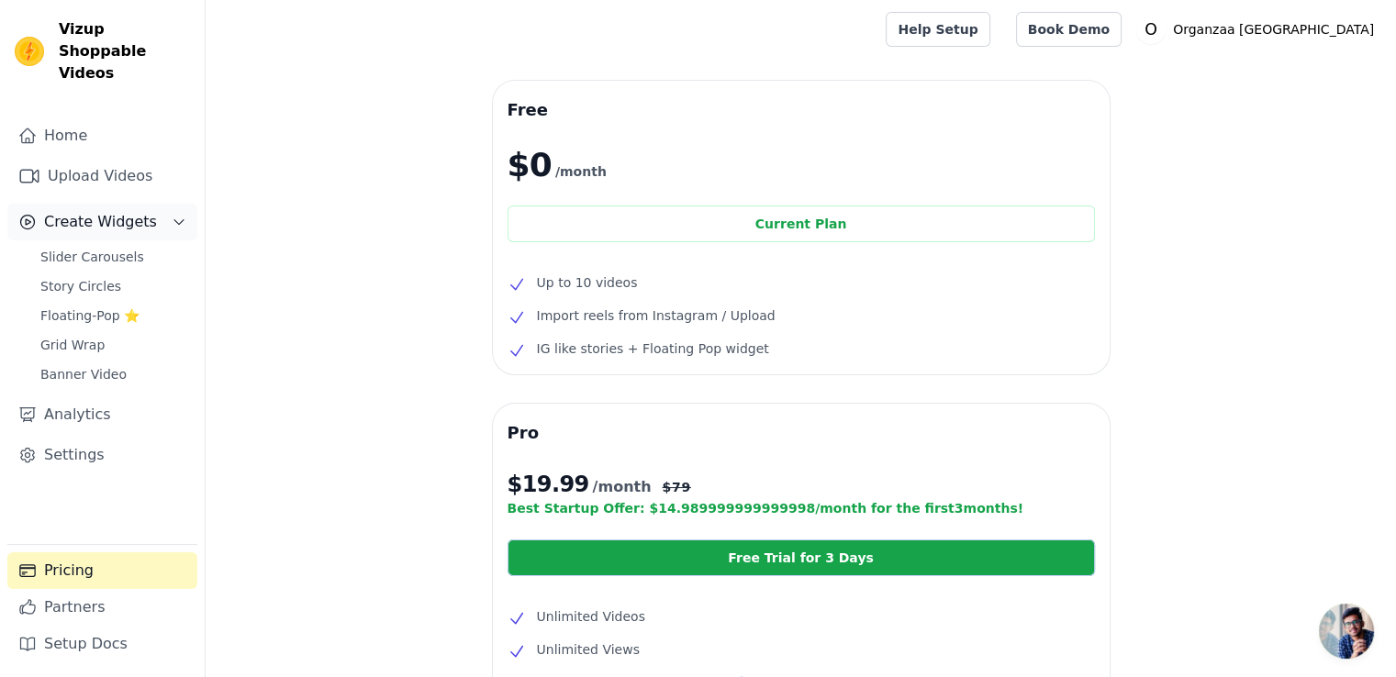
click at [102, 211] on span "Create Widgets" at bounding box center [100, 222] width 113 height 22
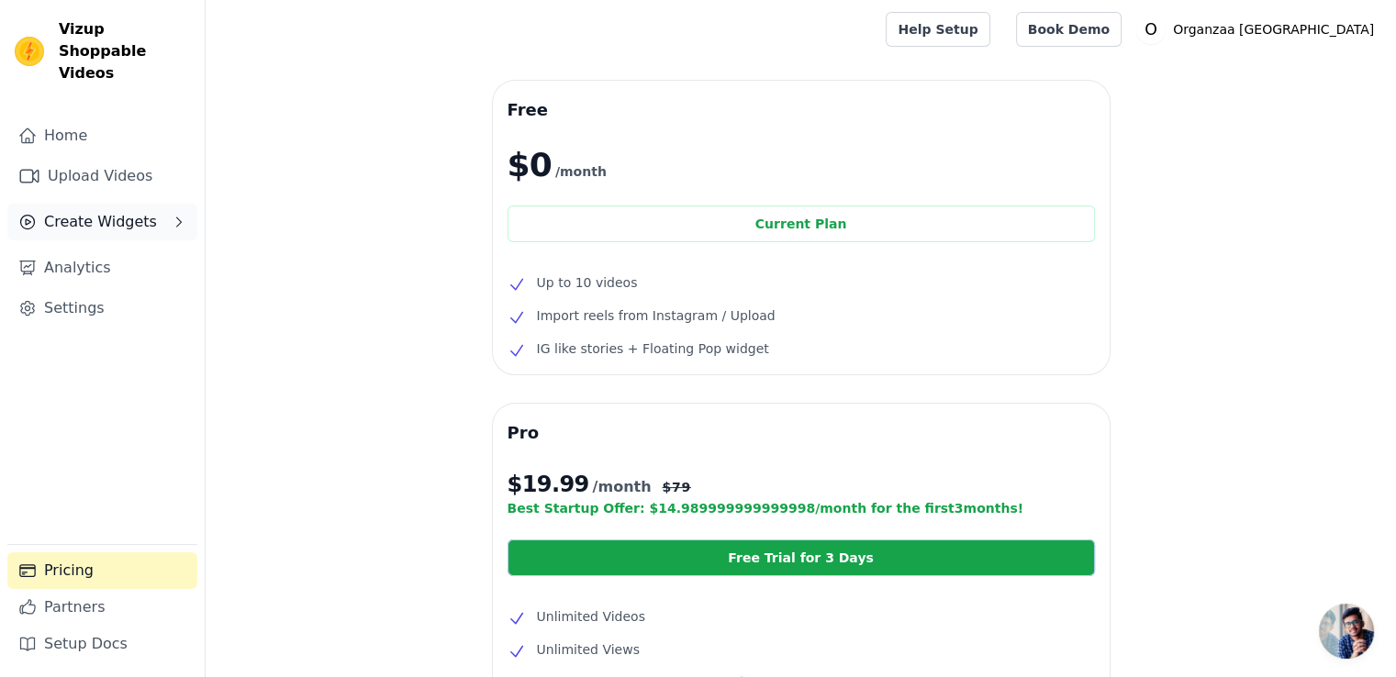
click at [165, 204] on button "Create Widgets" at bounding box center [102, 222] width 190 height 37
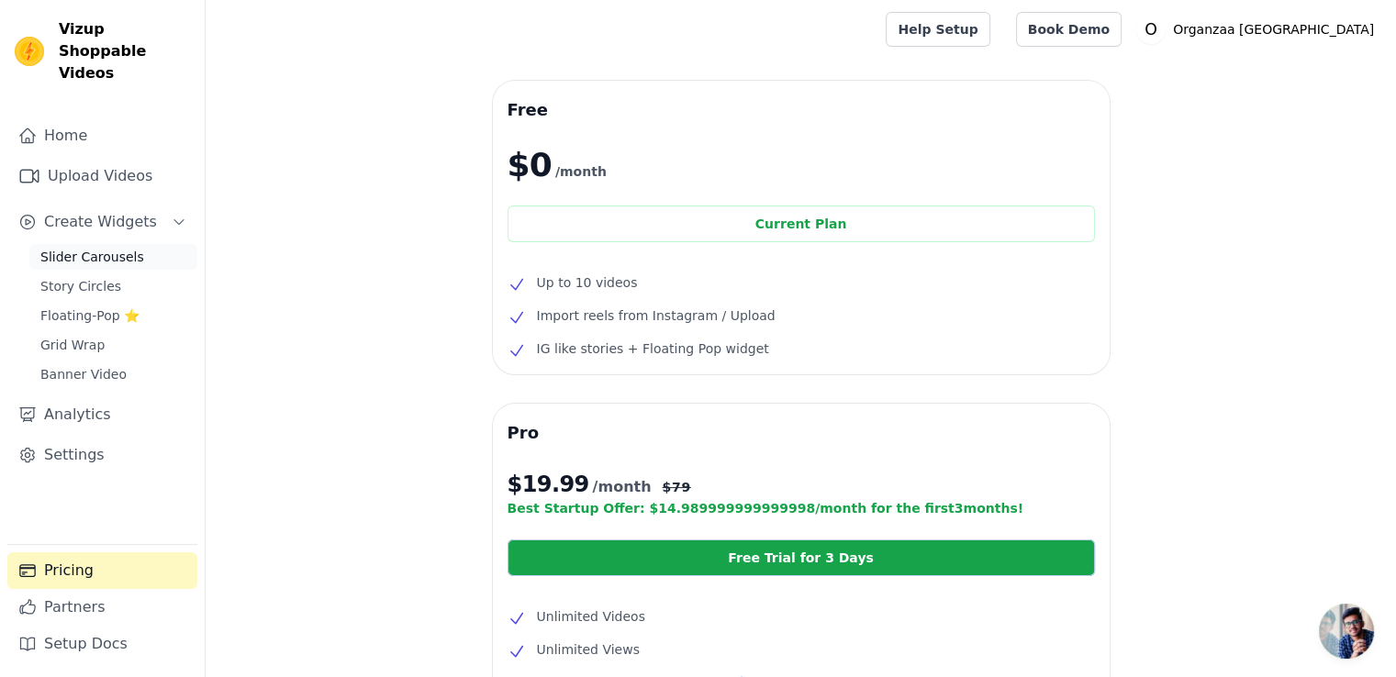
click at [106, 248] on span "Slider Carousels" at bounding box center [92, 257] width 104 height 18
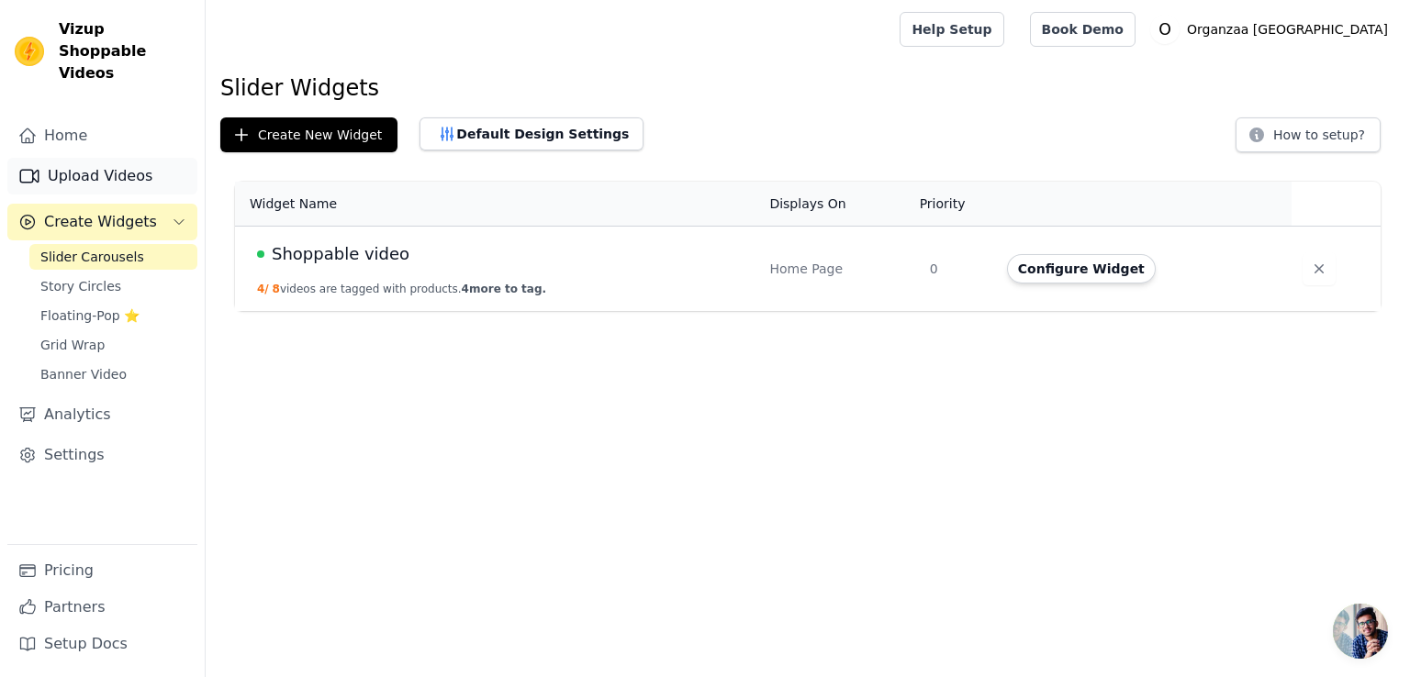
click at [119, 161] on link "Upload Videos" at bounding box center [102, 176] width 190 height 37
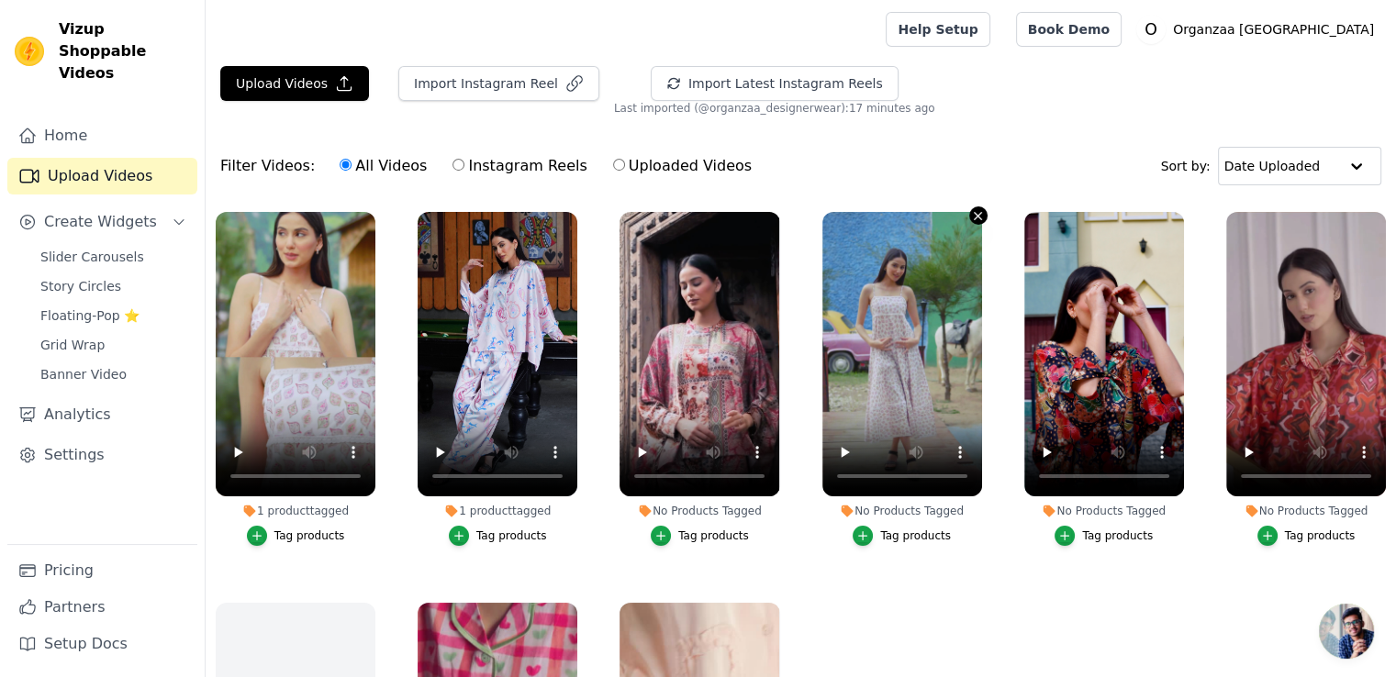
click at [975, 214] on icon "button" at bounding box center [978, 216] width 14 height 14
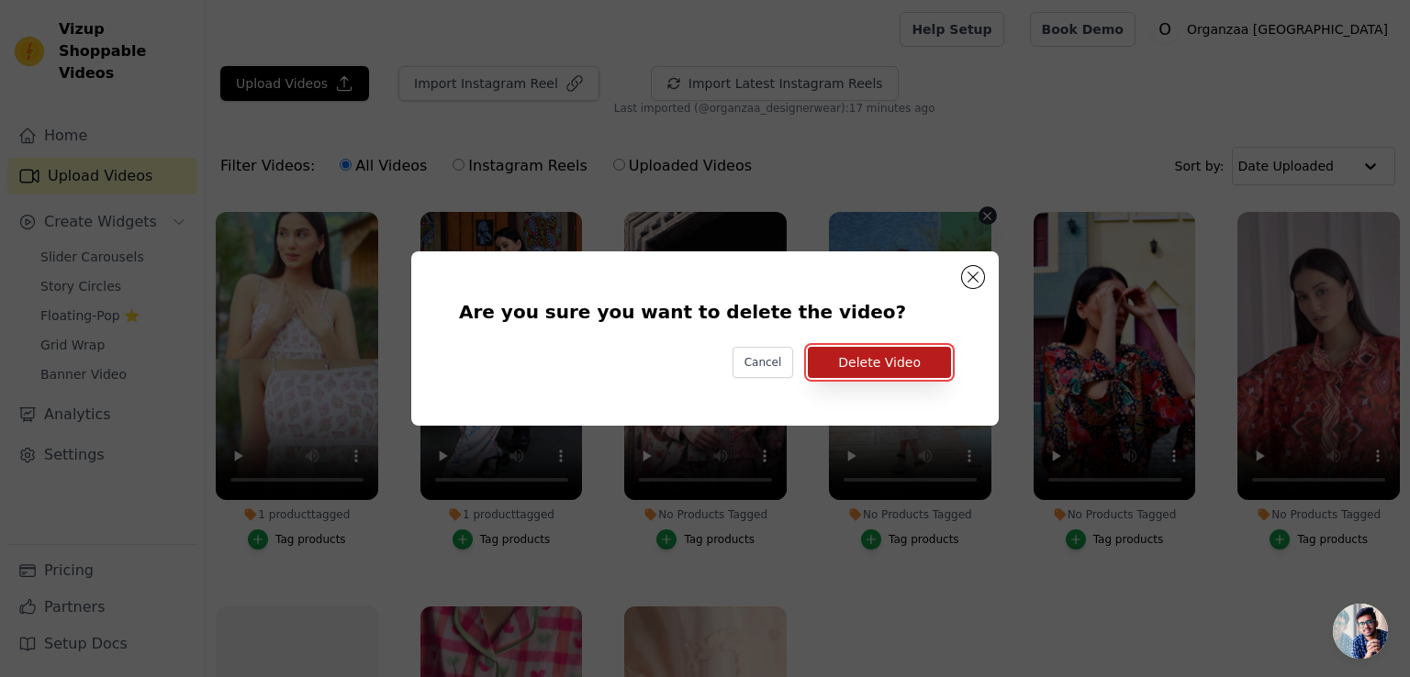
click at [912, 372] on button "Delete Video" at bounding box center [879, 362] width 143 height 31
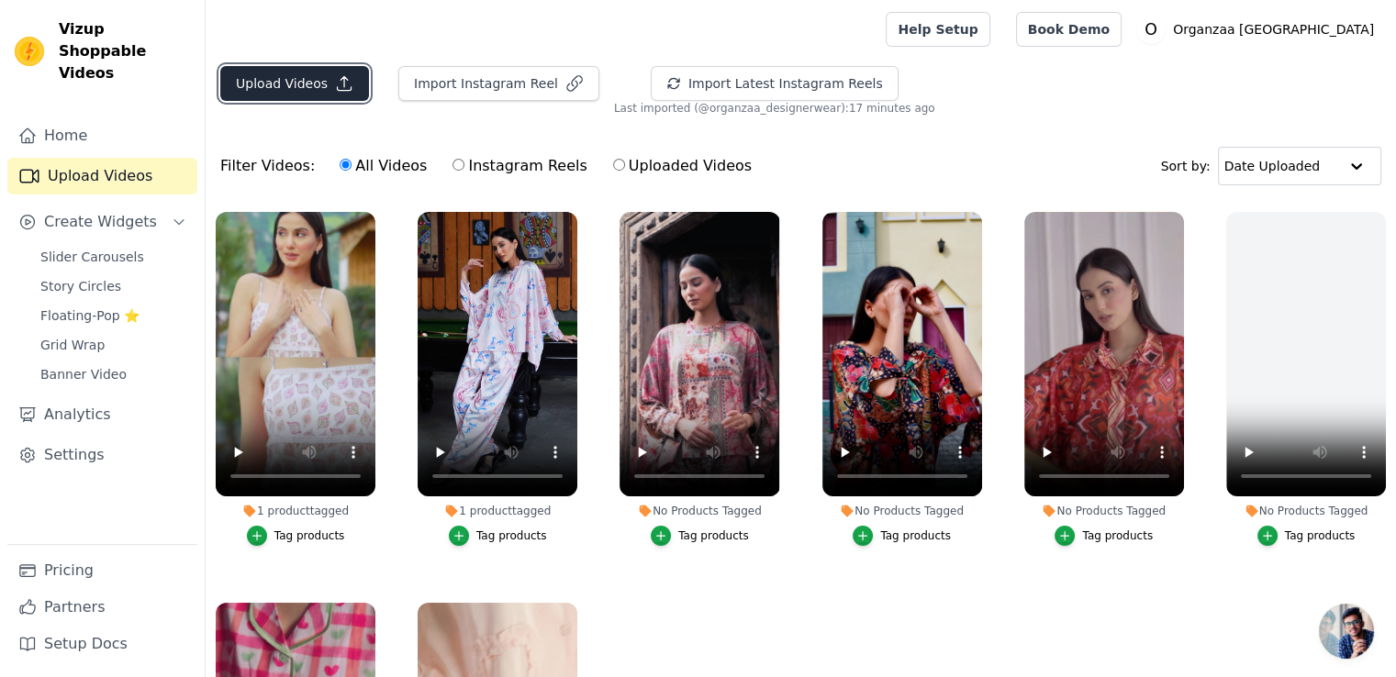
click at [325, 83] on button "Upload Videos" at bounding box center [294, 83] width 149 height 35
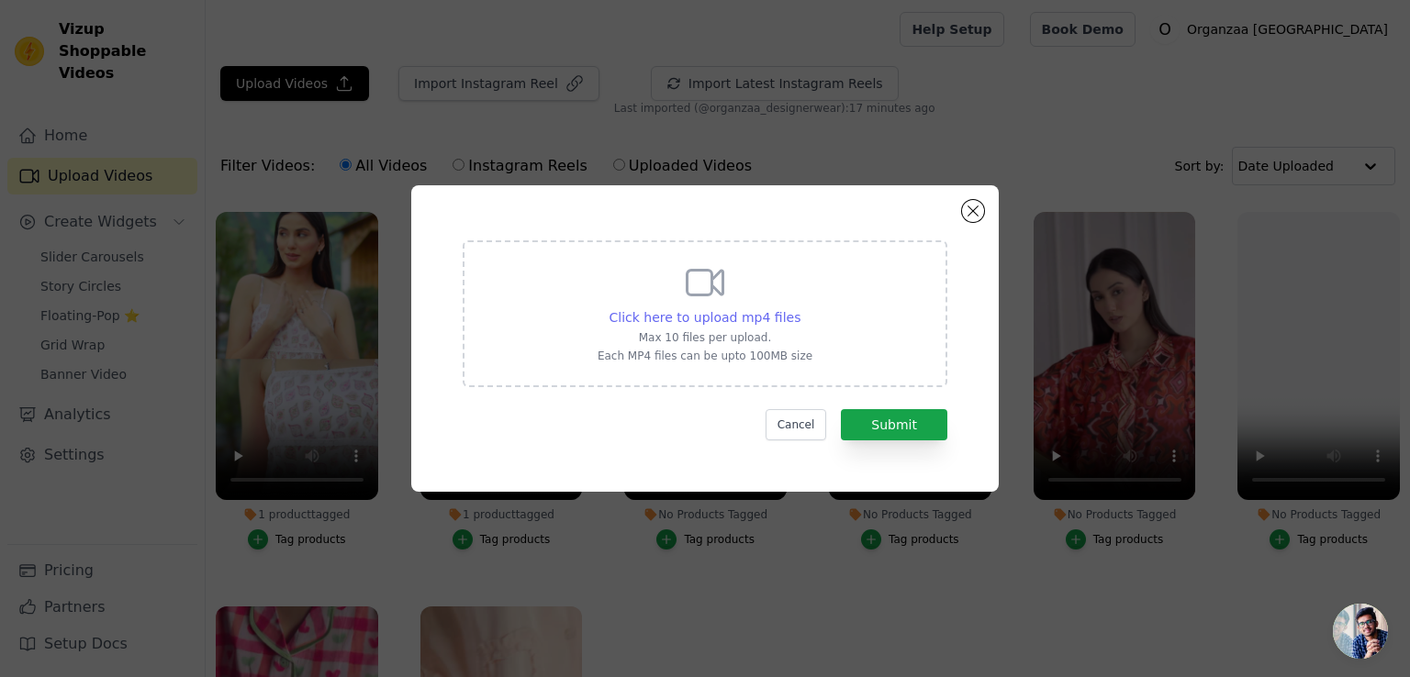
click at [736, 320] on span "Click here to upload mp4 files" at bounding box center [705, 317] width 192 height 15
click at [799, 308] on input "Click here to upload mp4 files Max 10 files per upload. Each MP4 files can be u…" at bounding box center [799, 307] width 1 height 1
type input "C:\fakepath\7-1.mp4"
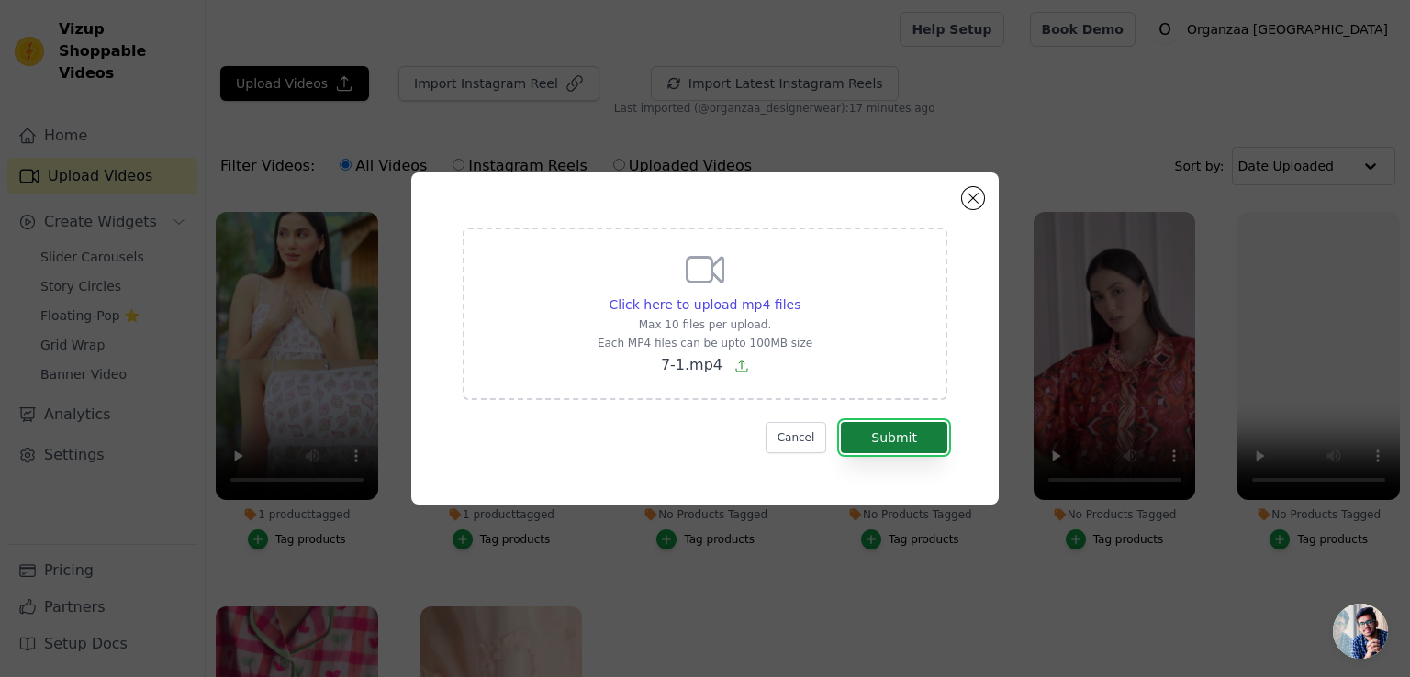
click at [899, 433] on button "Submit" at bounding box center [894, 437] width 106 height 31
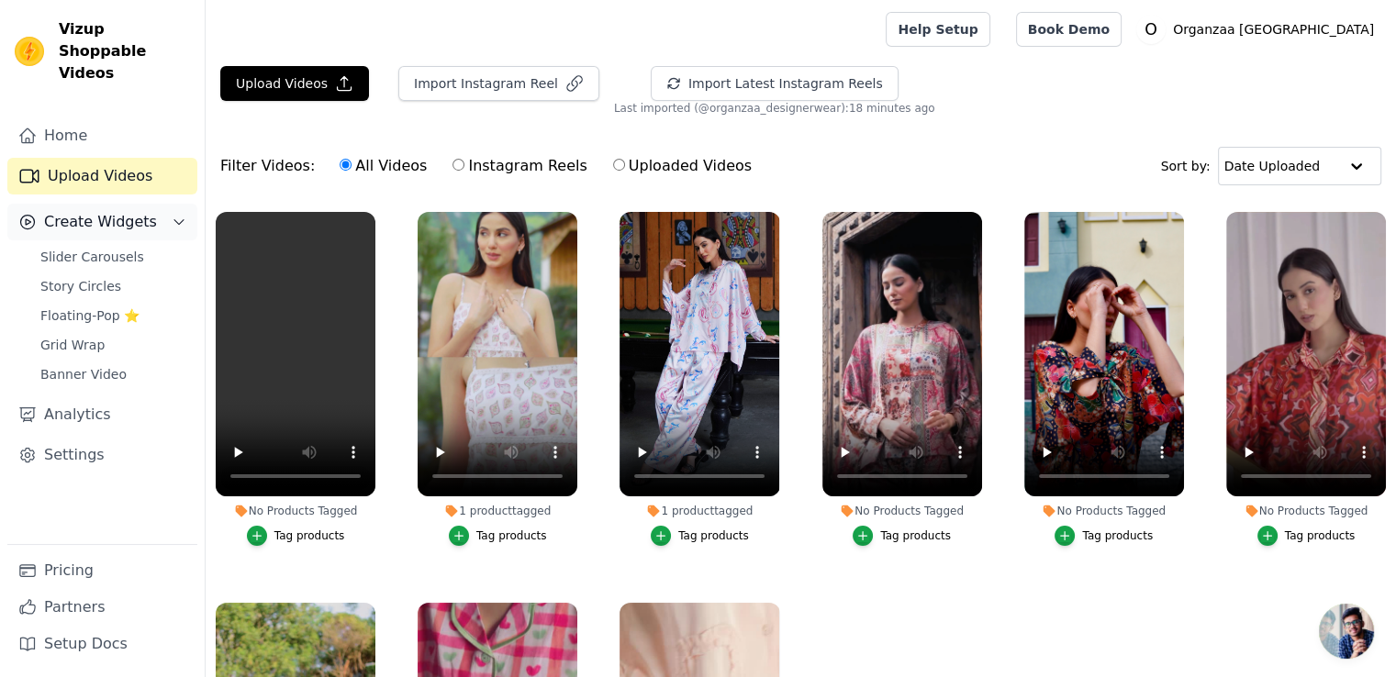
click at [111, 211] on span "Create Widgets" at bounding box center [100, 222] width 113 height 22
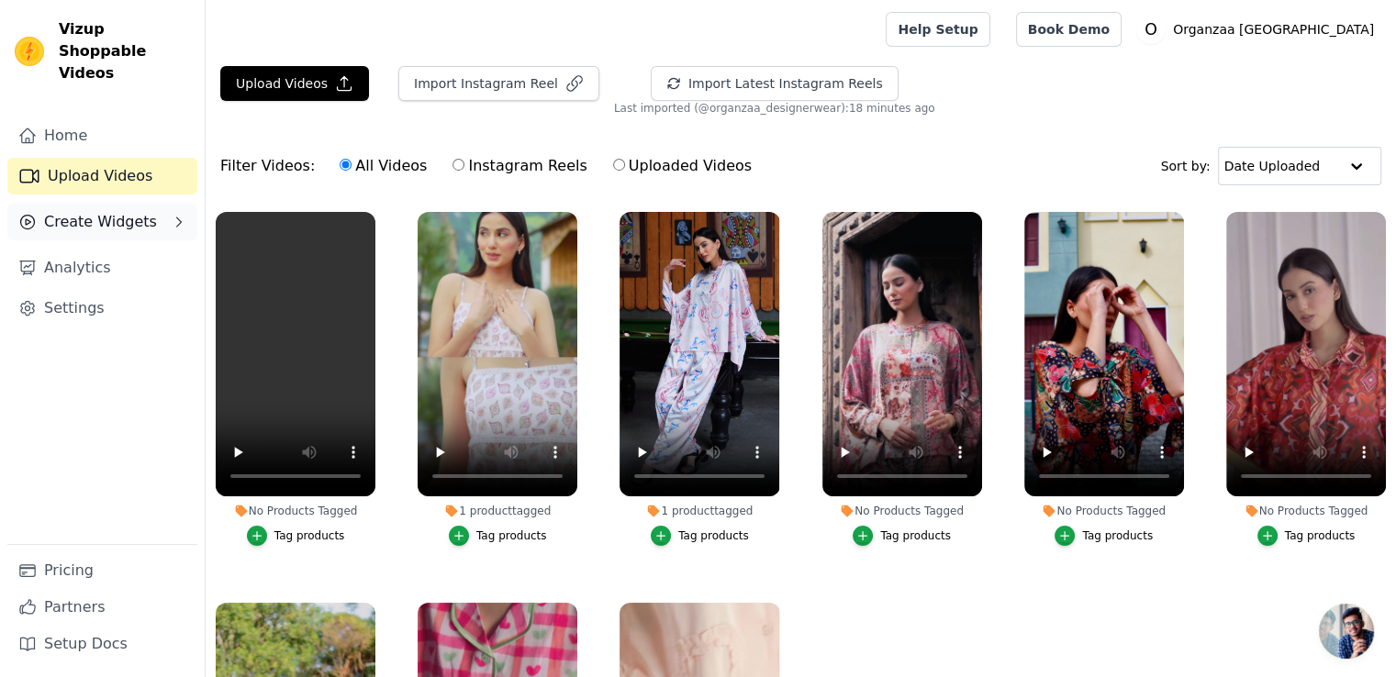
click at [92, 211] on span "Create Widgets" at bounding box center [100, 222] width 113 height 22
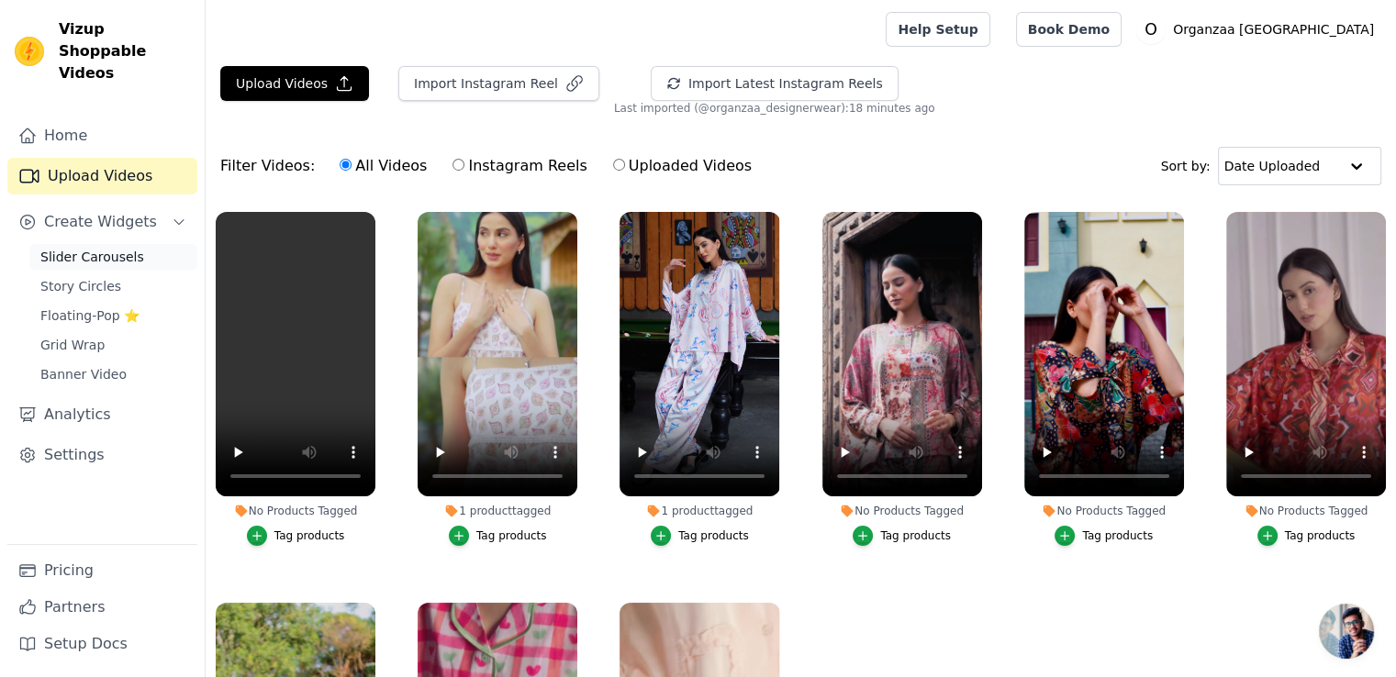
click at [90, 248] on span "Slider Carousels" at bounding box center [92, 257] width 104 height 18
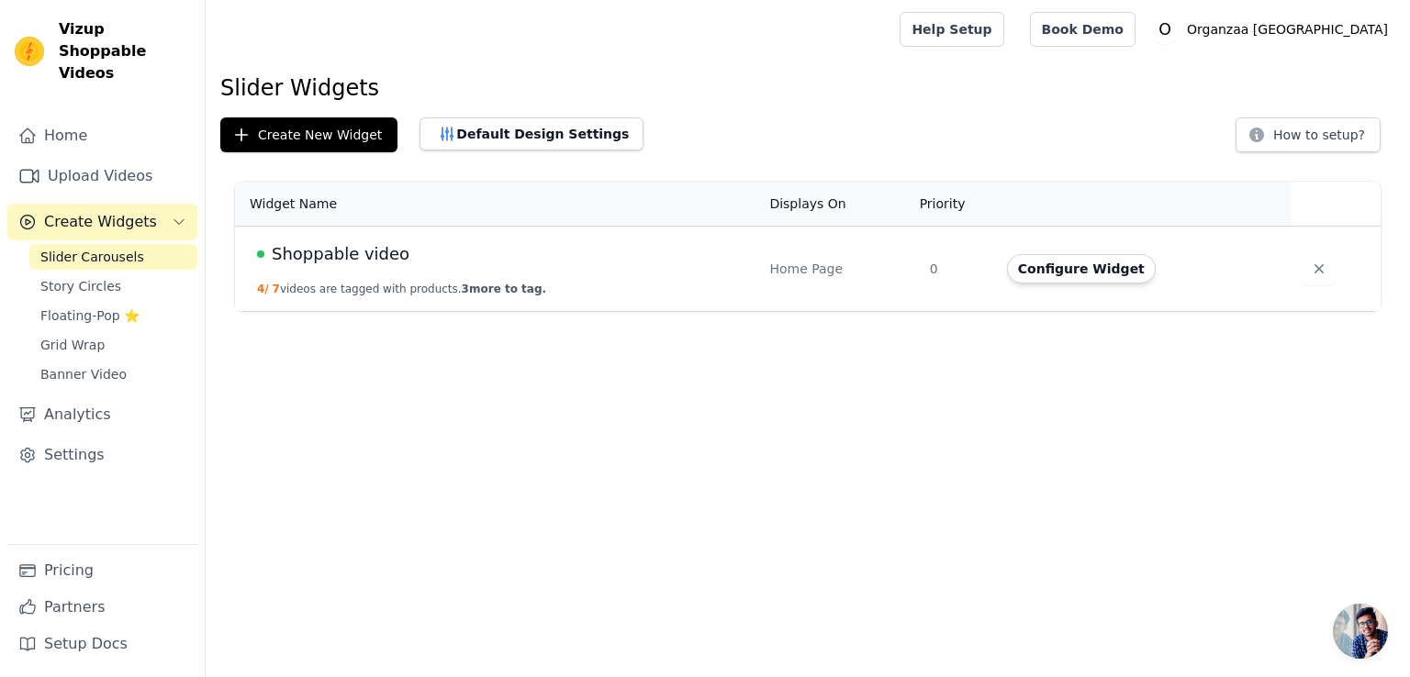
click at [1071, 284] on td "Configure Widget" at bounding box center [1144, 269] width 296 height 85
click at [1082, 271] on button "Configure Widget" at bounding box center [1081, 268] width 149 height 29
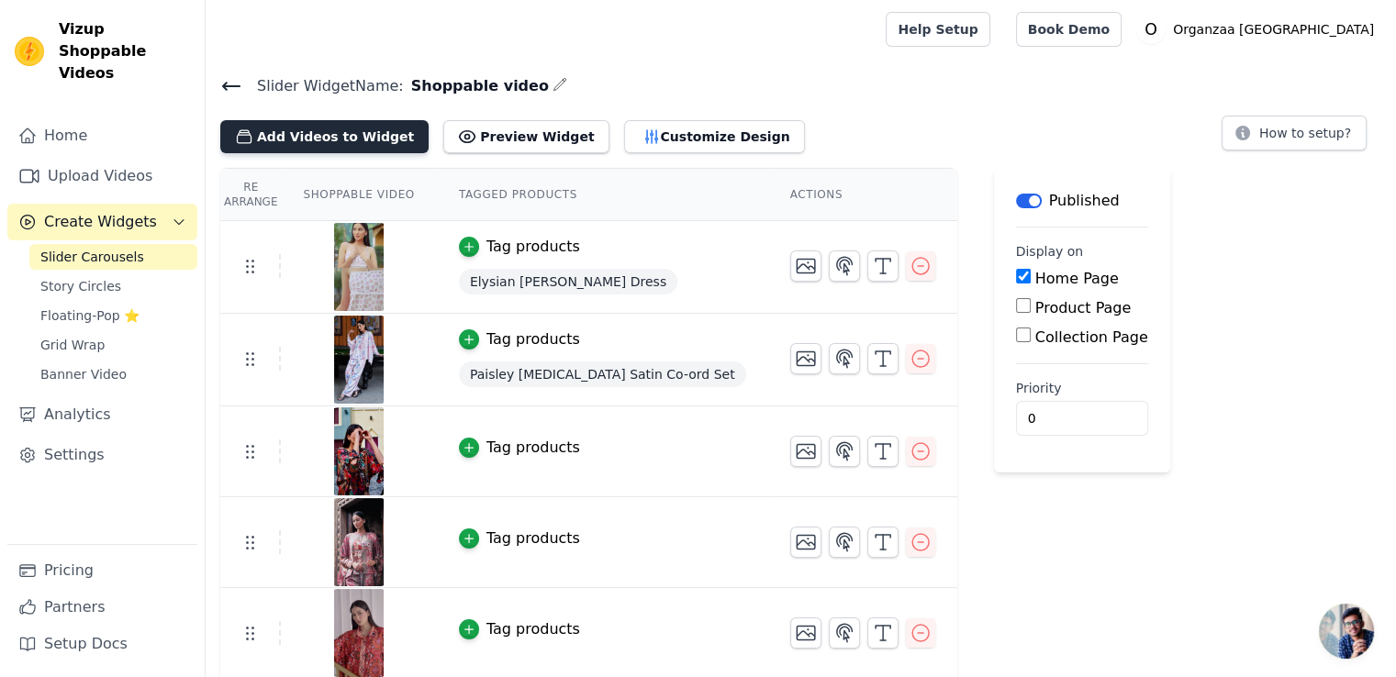
click at [334, 125] on button "Add Videos to Widget" at bounding box center [324, 136] width 208 height 33
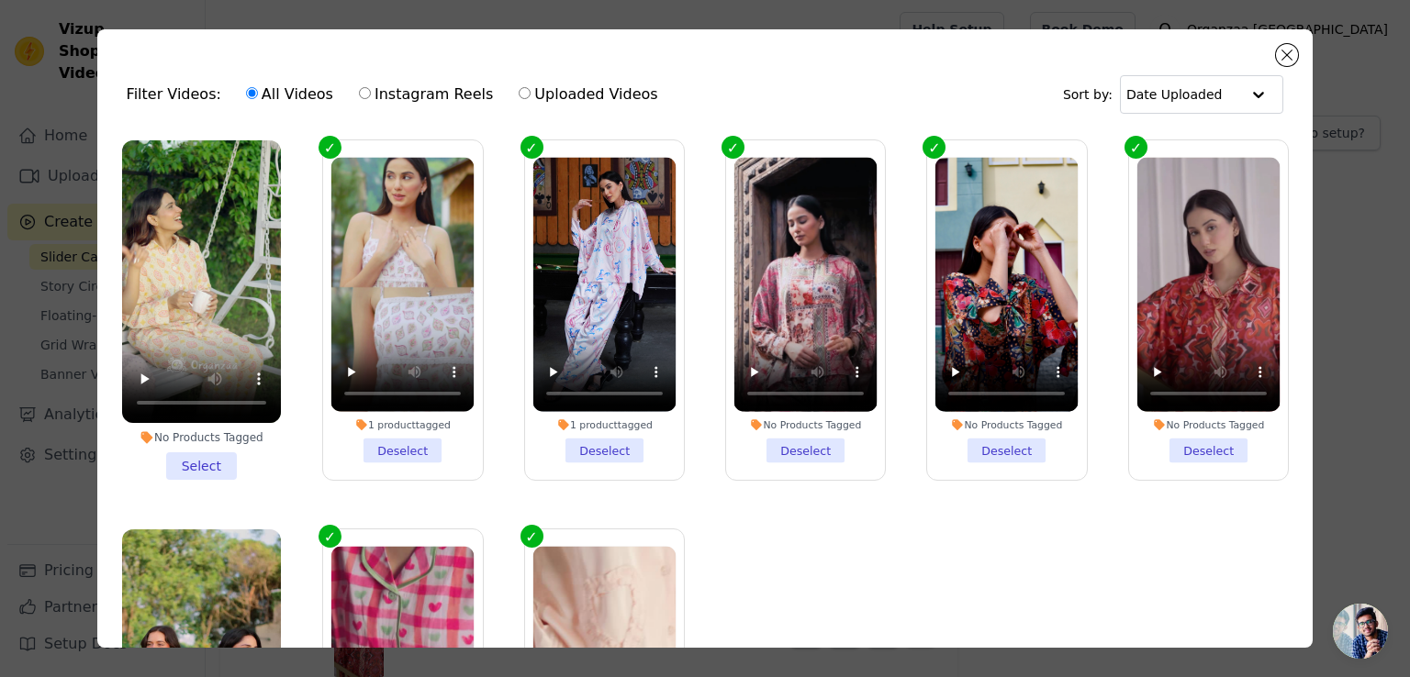
click at [198, 462] on li "No Products Tagged Select" at bounding box center [201, 310] width 159 height 340
click at [0, 0] on input "No Products Tagged Select" at bounding box center [0, 0] width 0 height 0
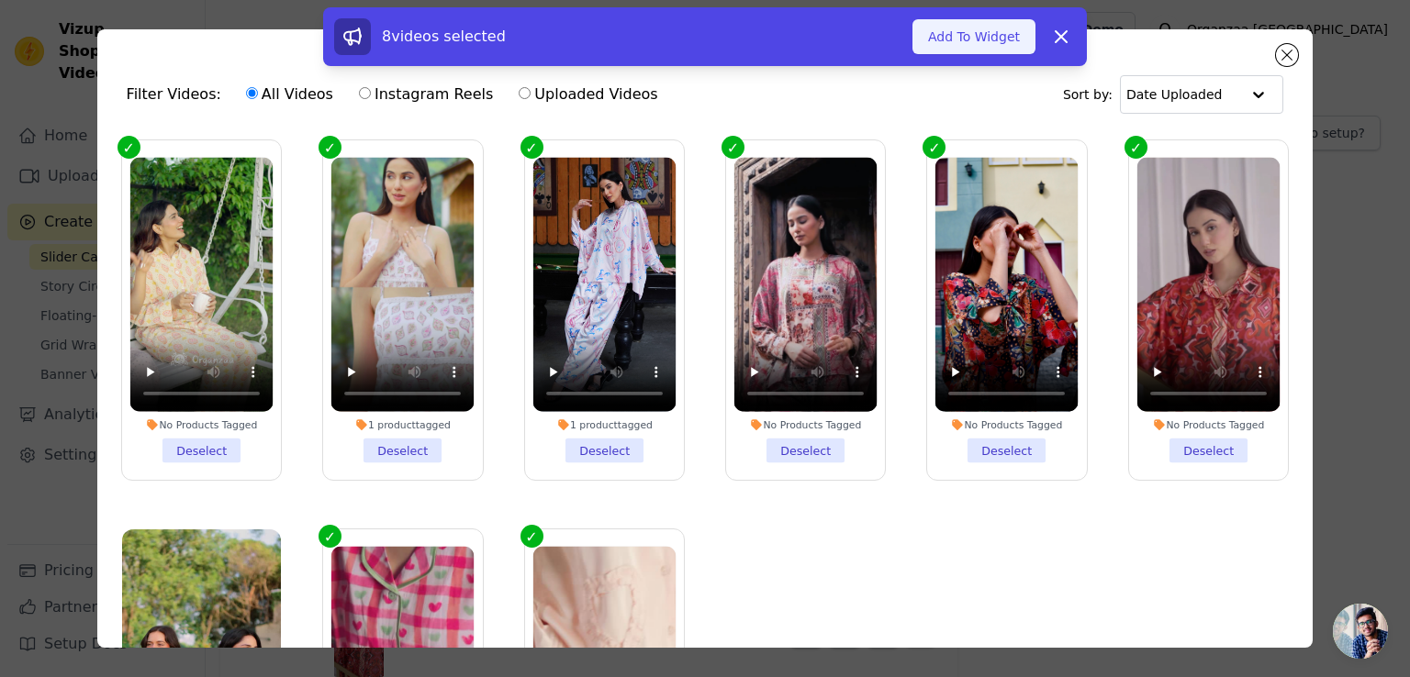
click at [954, 38] on button "Add To Widget" at bounding box center [973, 36] width 123 height 35
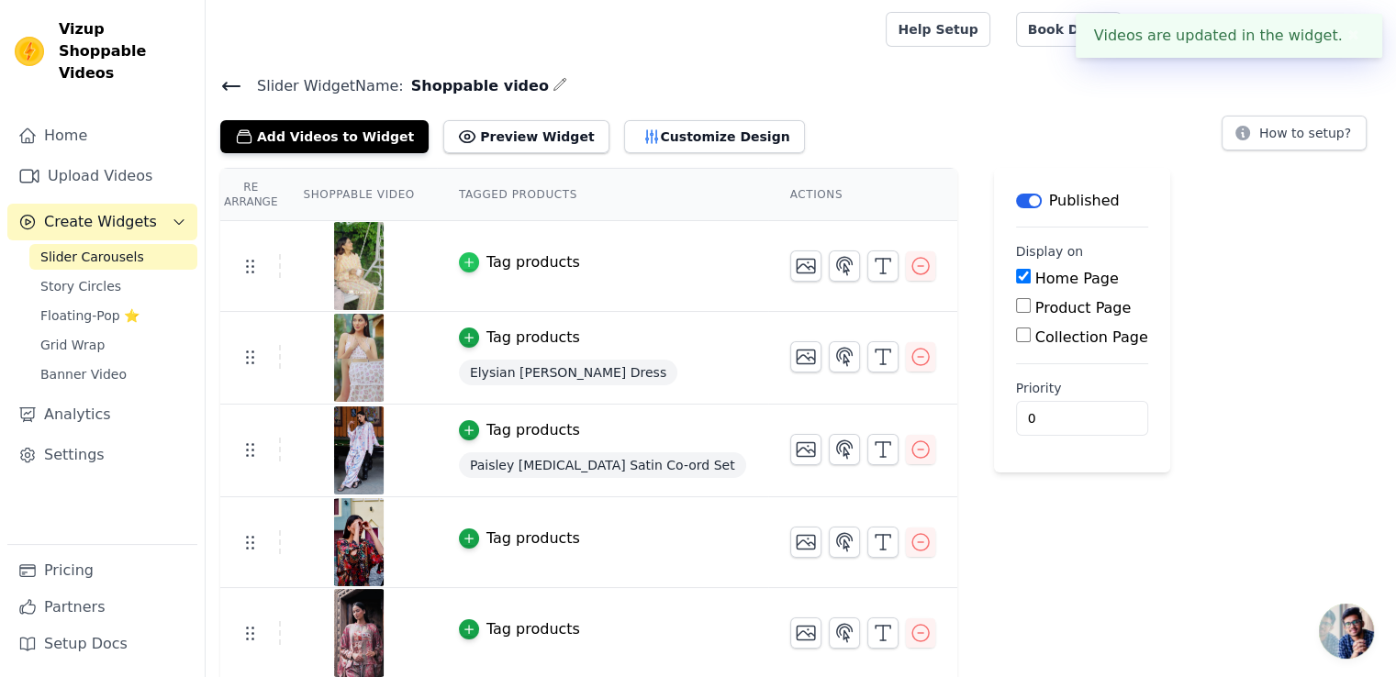
click at [465, 258] on div "button" at bounding box center [469, 262] width 20 height 20
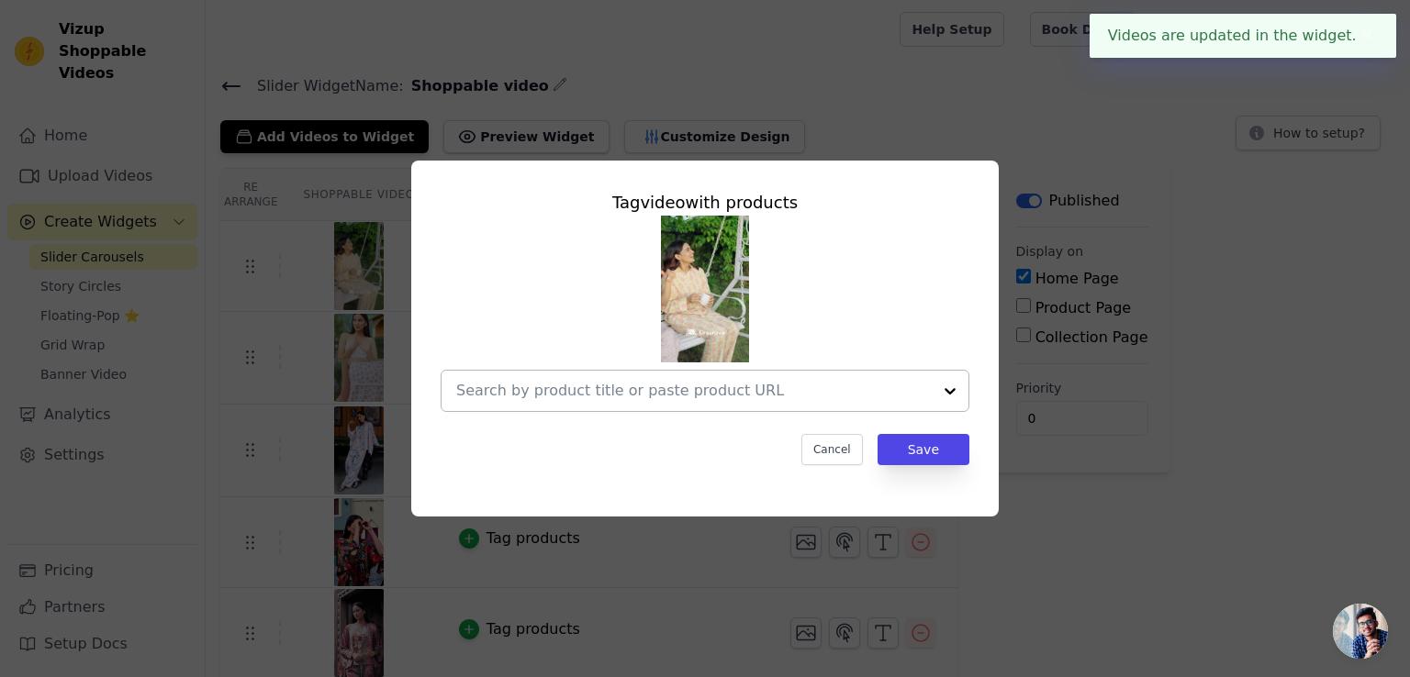
click at [656, 394] on input "text" at bounding box center [693, 391] width 475 height 22
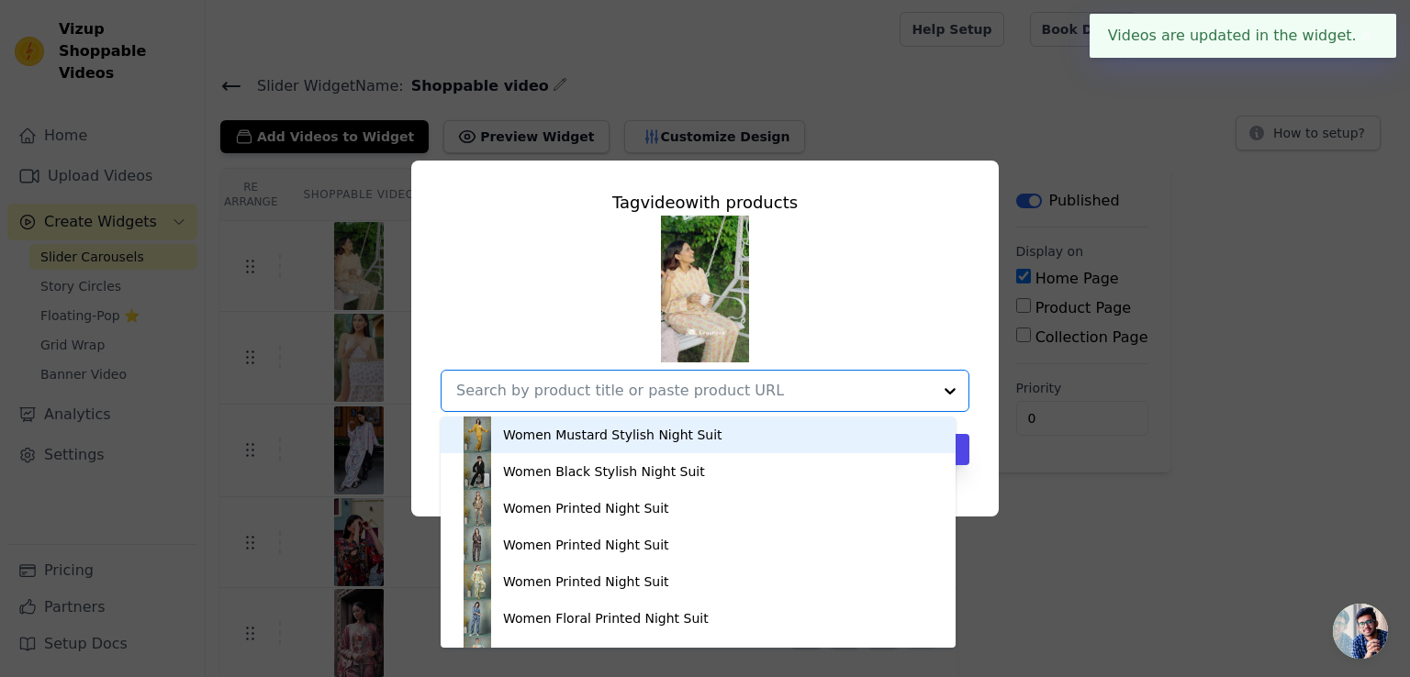
paste input "Duchess [PERSON_NAME] Lounge Ensemble"
type input "Duchess [PERSON_NAME] Lounge Ensemble"
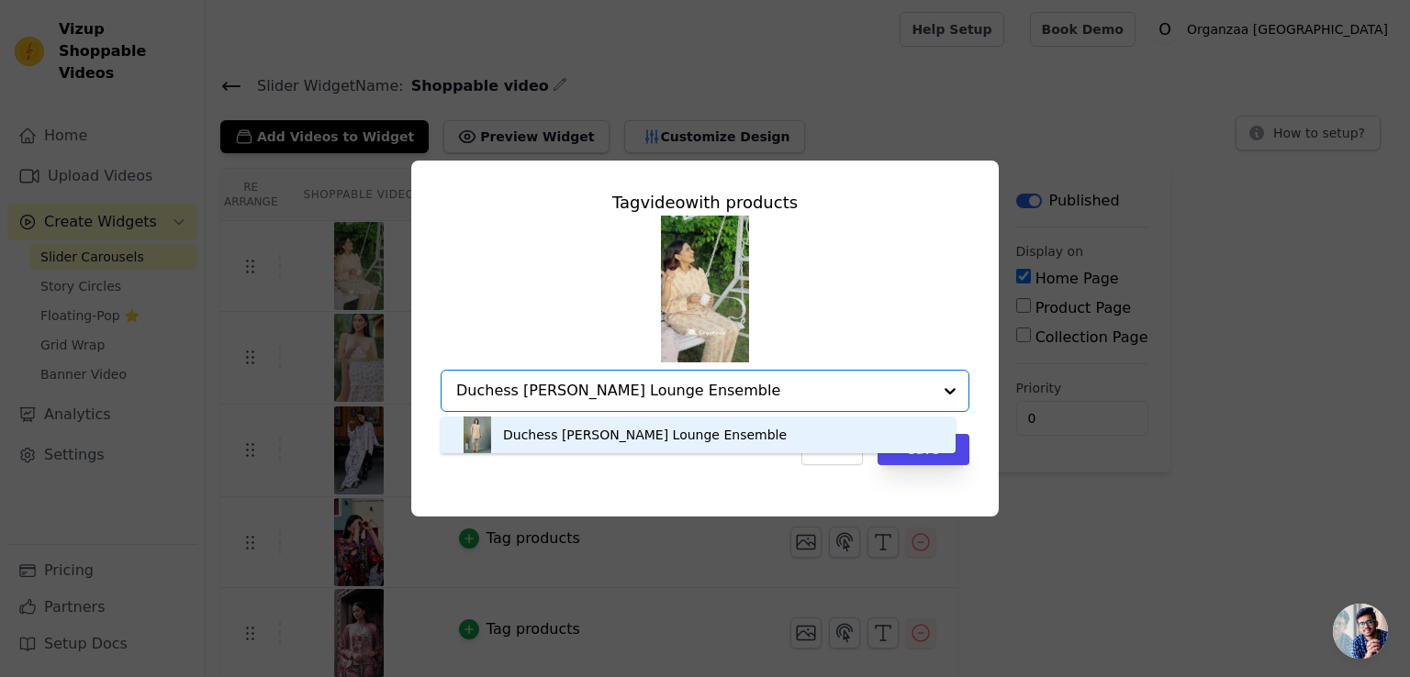
click at [630, 430] on div "Duchess [PERSON_NAME] Lounge Ensemble" at bounding box center [645, 435] width 284 height 18
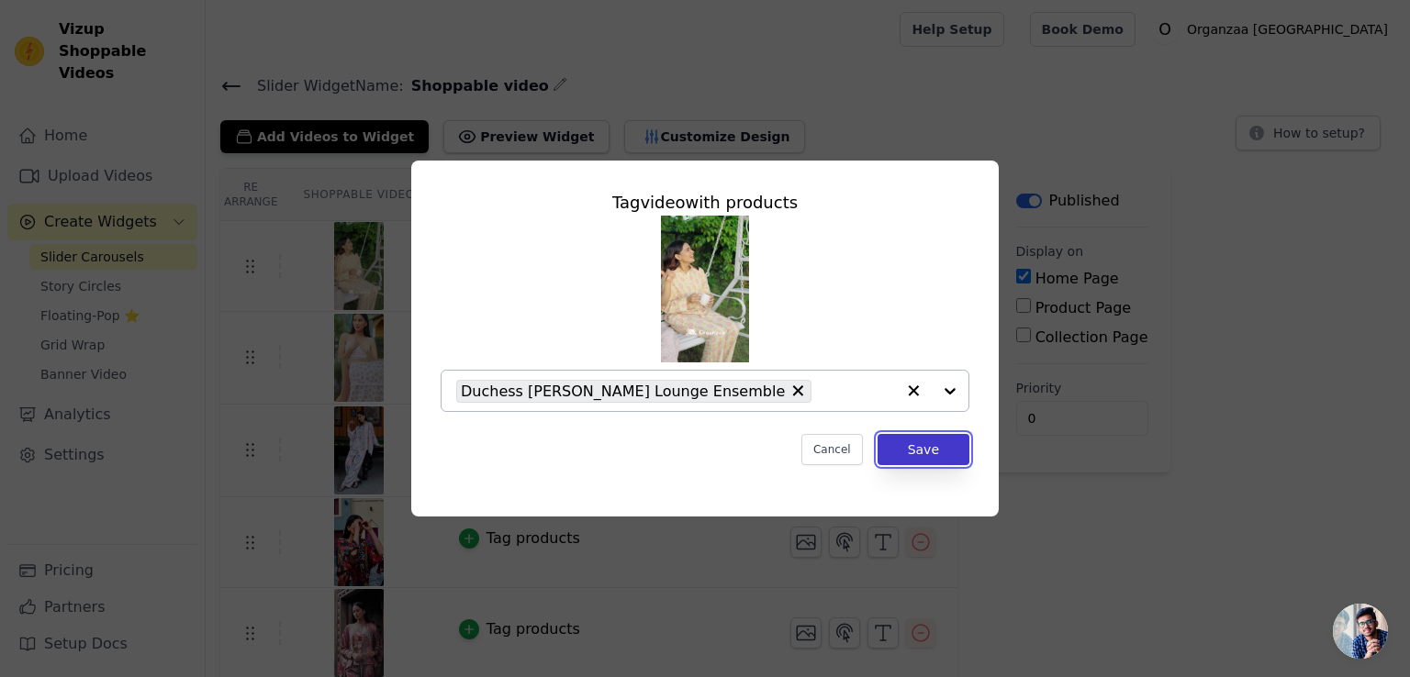
click at [924, 449] on button "Save" at bounding box center [923, 449] width 92 height 31
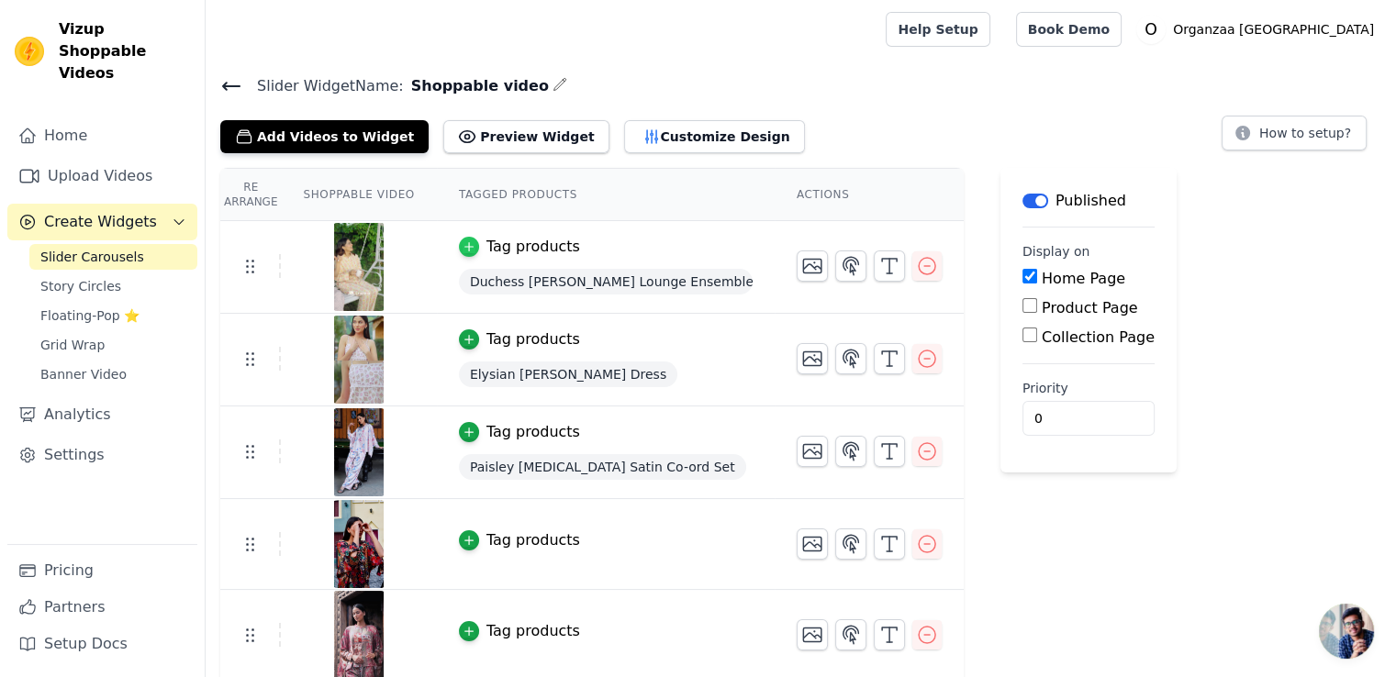
click at [463, 242] on icon "button" at bounding box center [469, 246] width 13 height 13
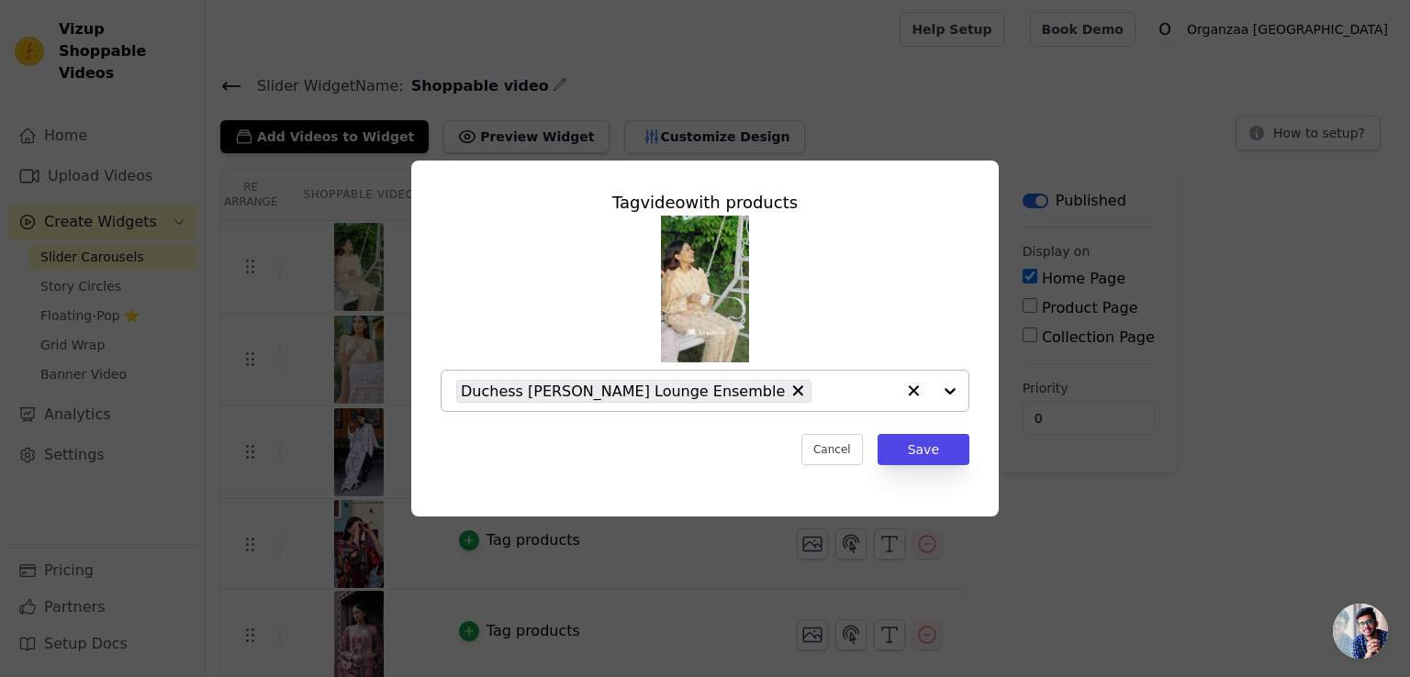
click at [820, 394] on input "text" at bounding box center [857, 391] width 74 height 22
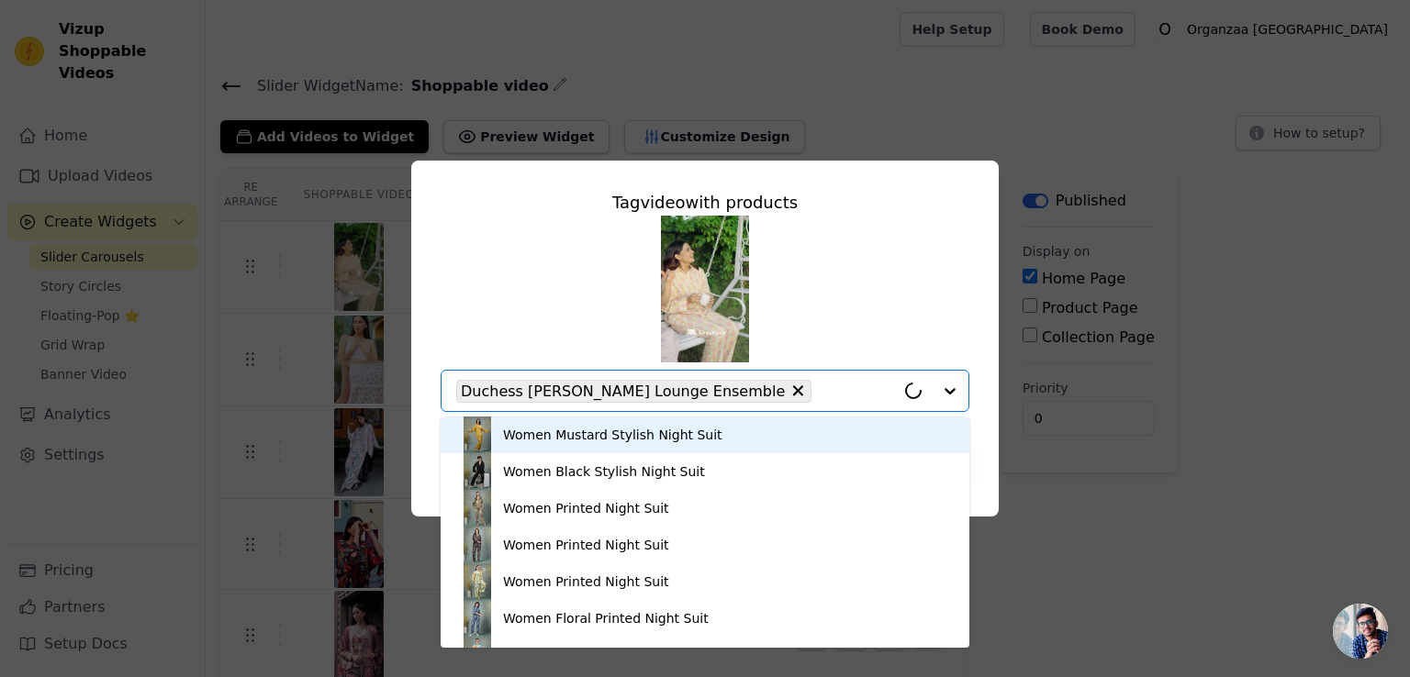
paste input "Rosette Heart-Print Viscose Nightsuit"
type input "Rosette Heart-Print Viscose Nightsuit"
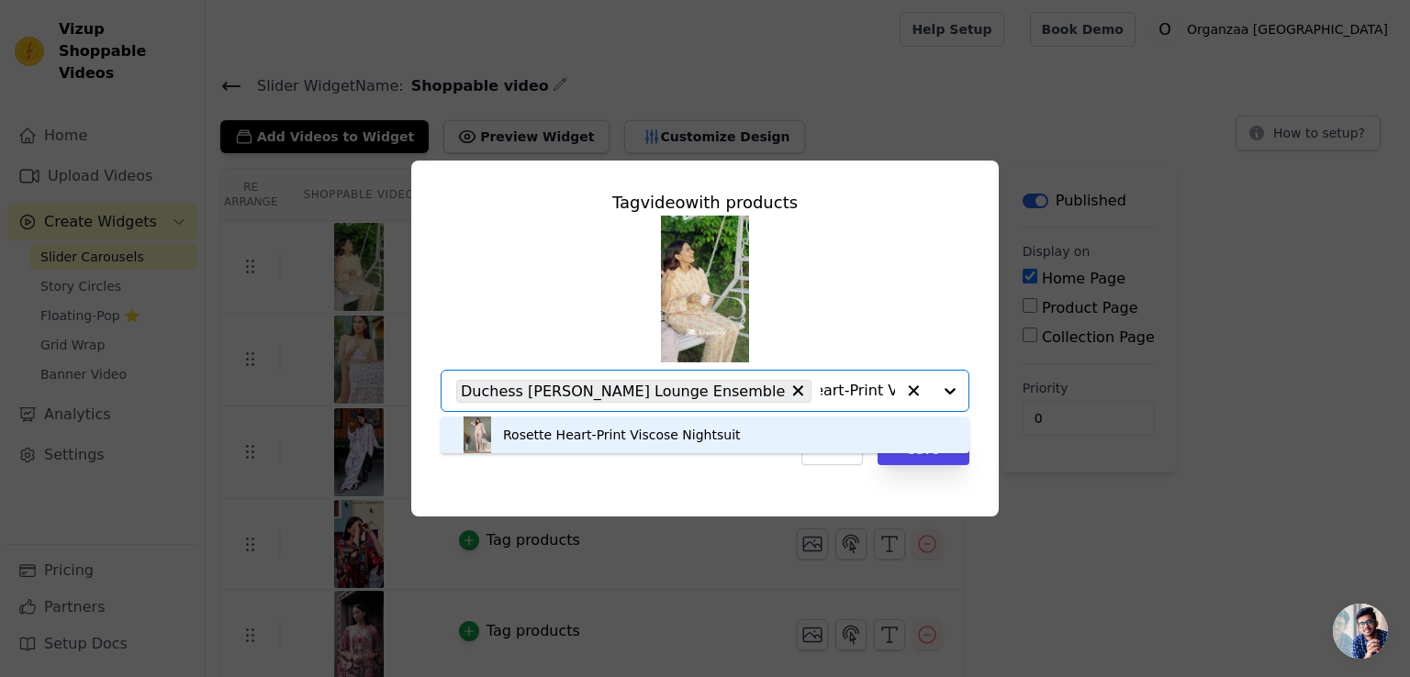
click at [547, 436] on div "Rosette Heart-Print Viscose Nightsuit" at bounding box center [622, 435] width 238 height 18
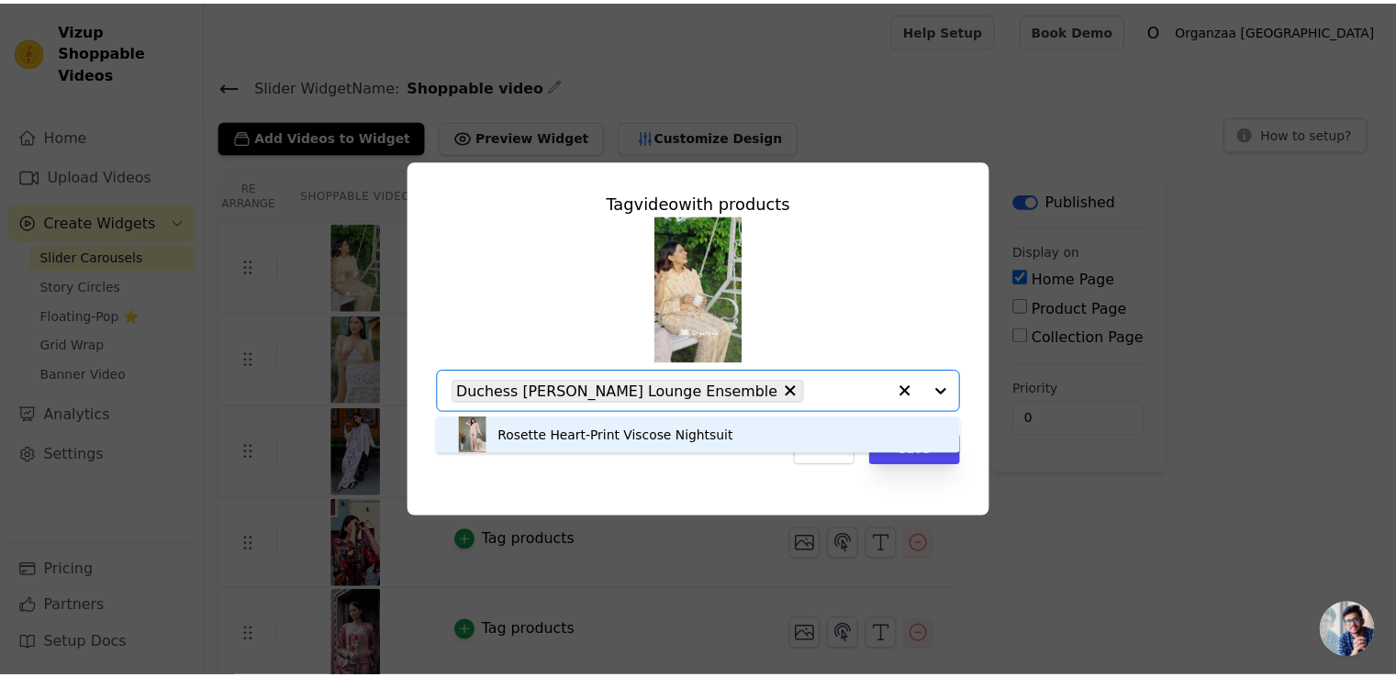
scroll to position [0, 0]
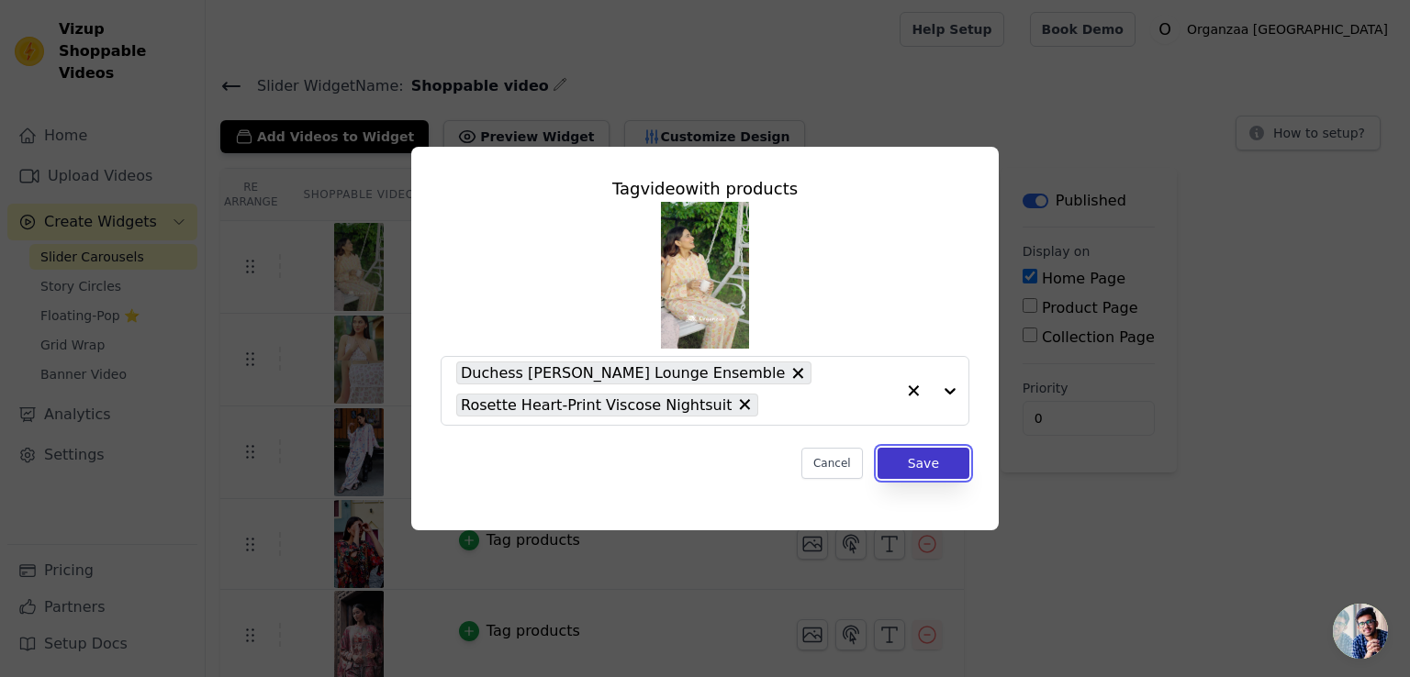
click at [903, 469] on button "Save" at bounding box center [923, 463] width 92 height 31
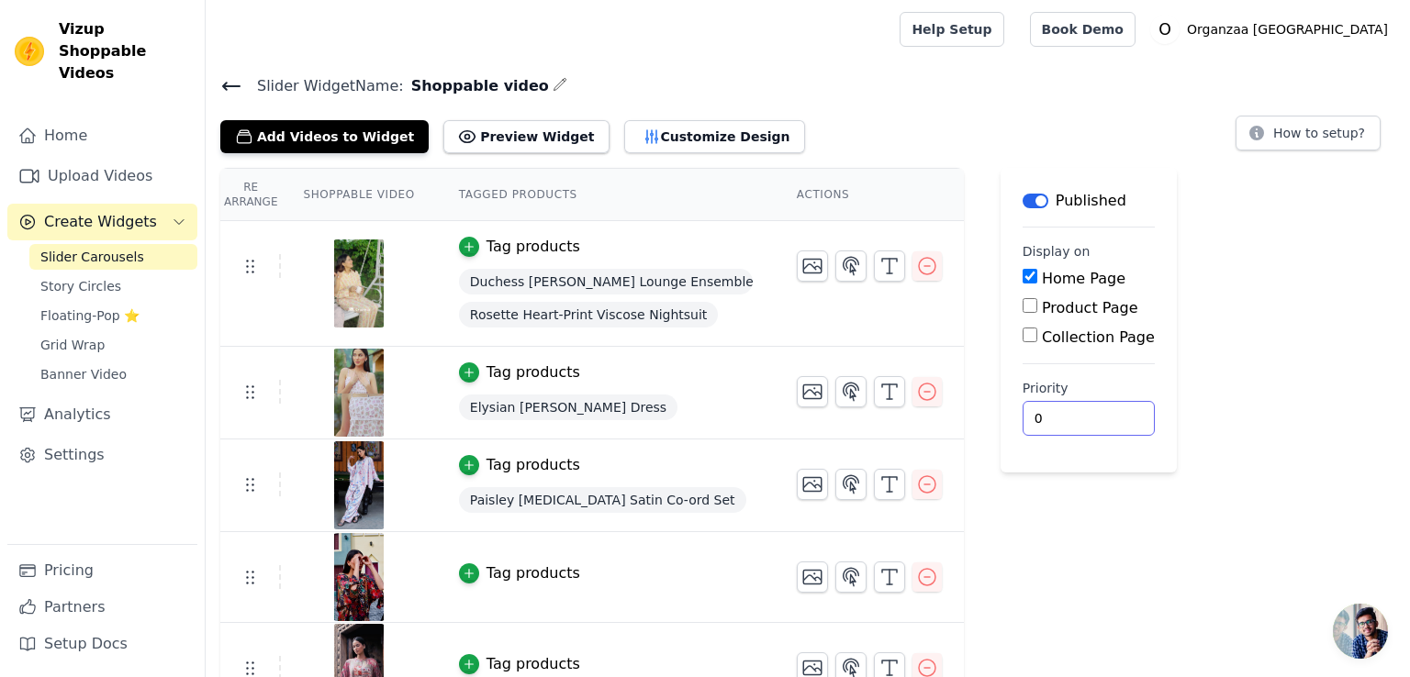
click at [1165, 525] on div "Re Arrange Shoppable Video Tagged Products Actions Tag products Duchess Corduro…" at bounding box center [808, 579] width 1204 height 822
click at [225, 83] on icon at bounding box center [231, 86] width 17 height 7
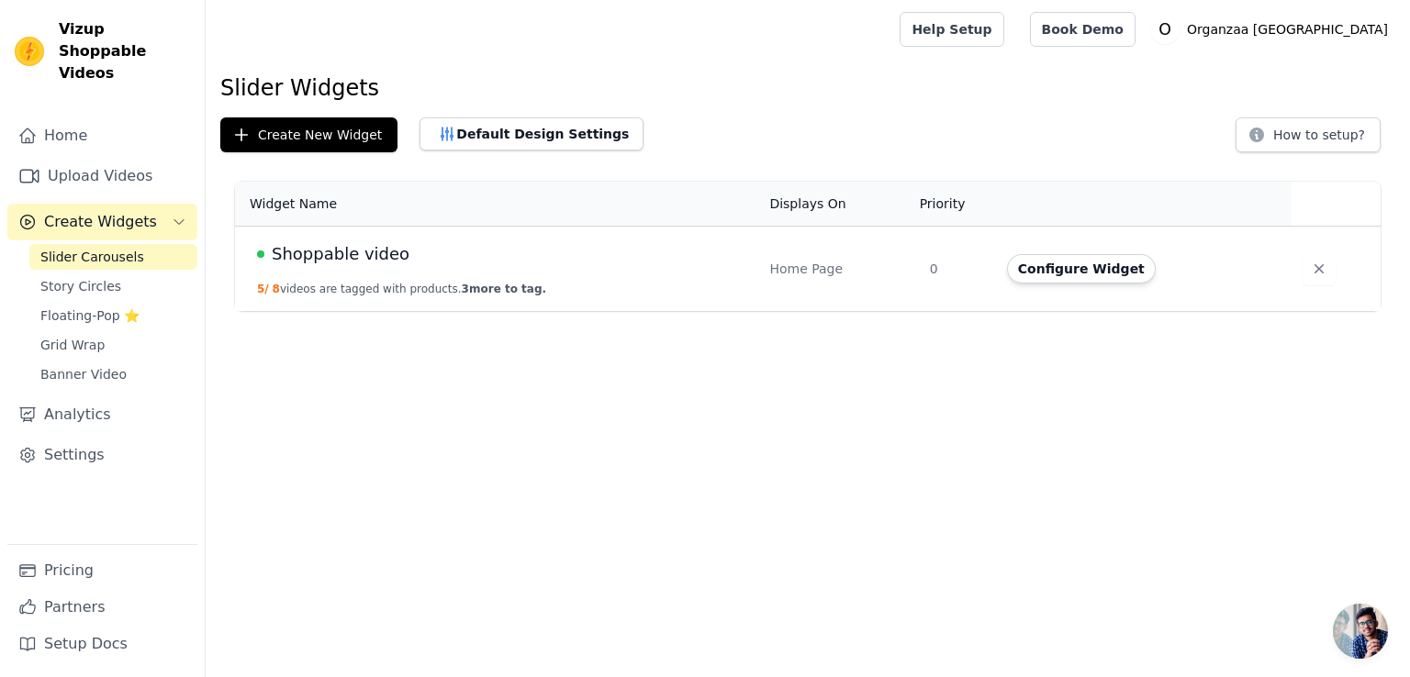
click at [102, 211] on span "Create Widgets" at bounding box center [100, 222] width 113 height 22
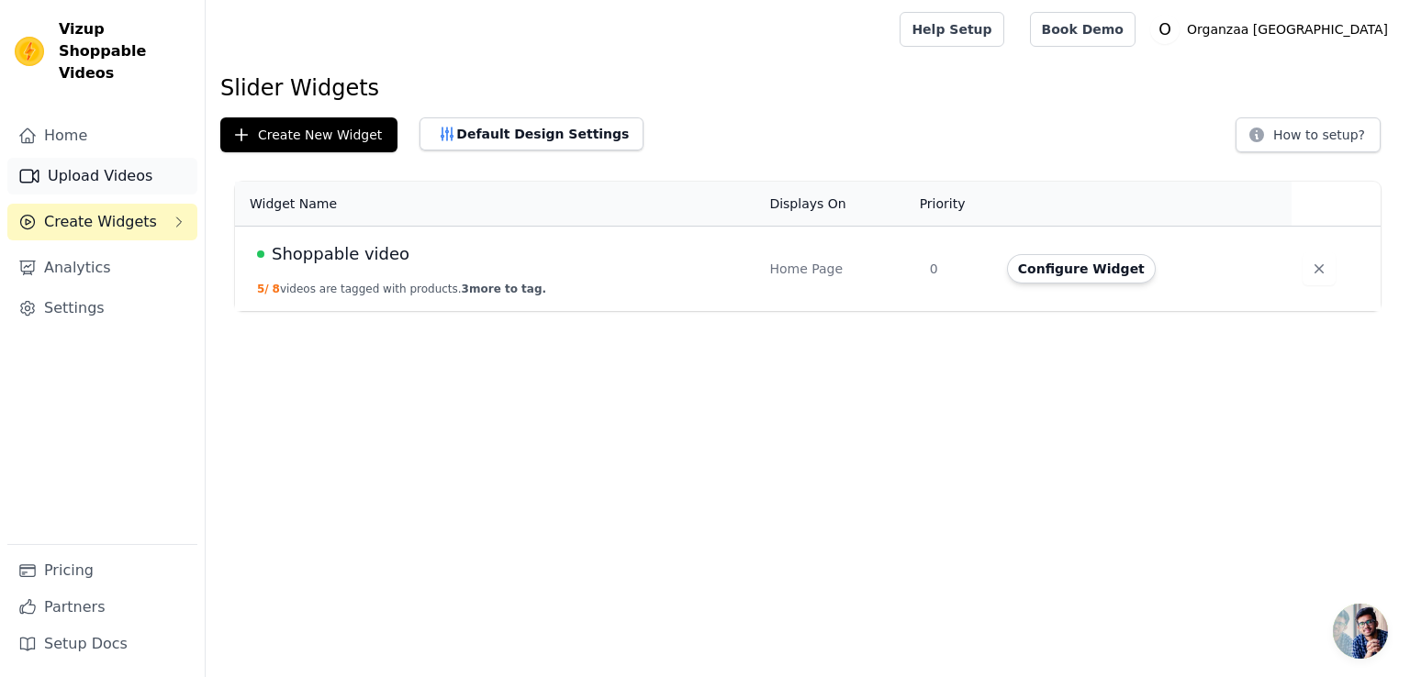
click at [139, 166] on link "Upload Videos" at bounding box center [102, 176] width 190 height 37
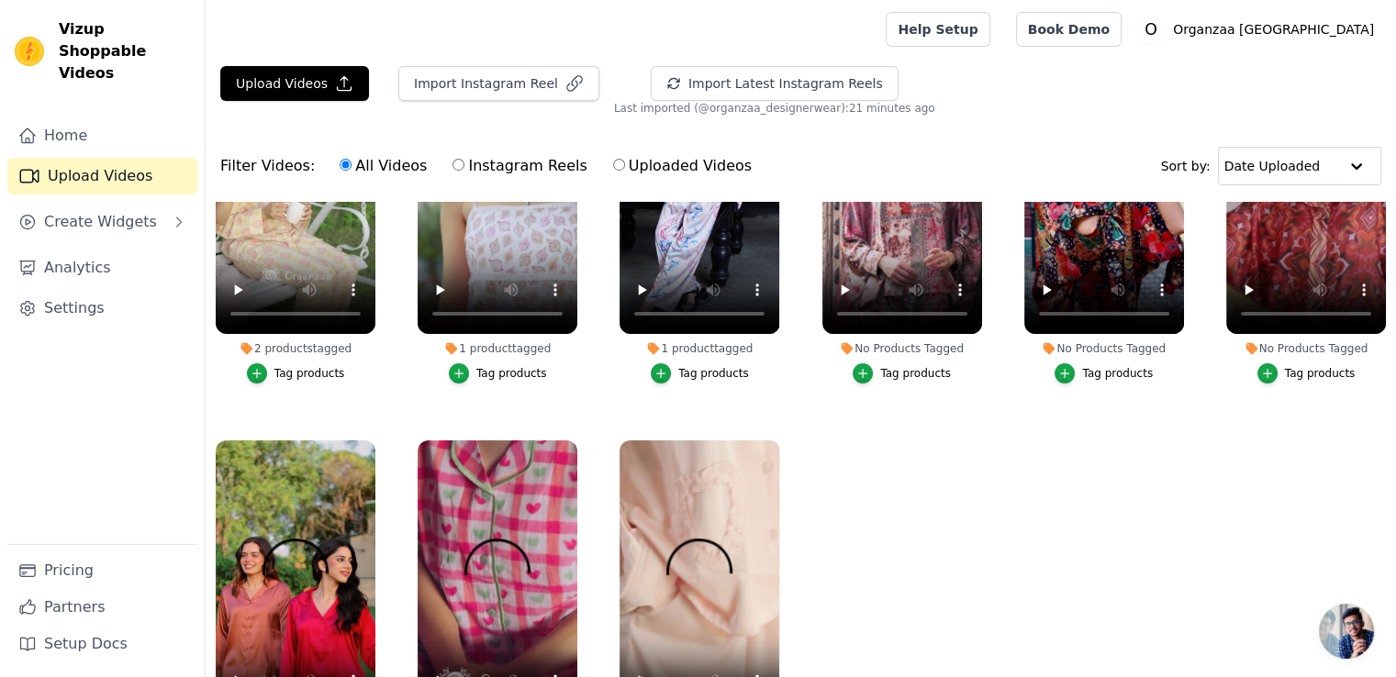
scroll to position [184, 0]
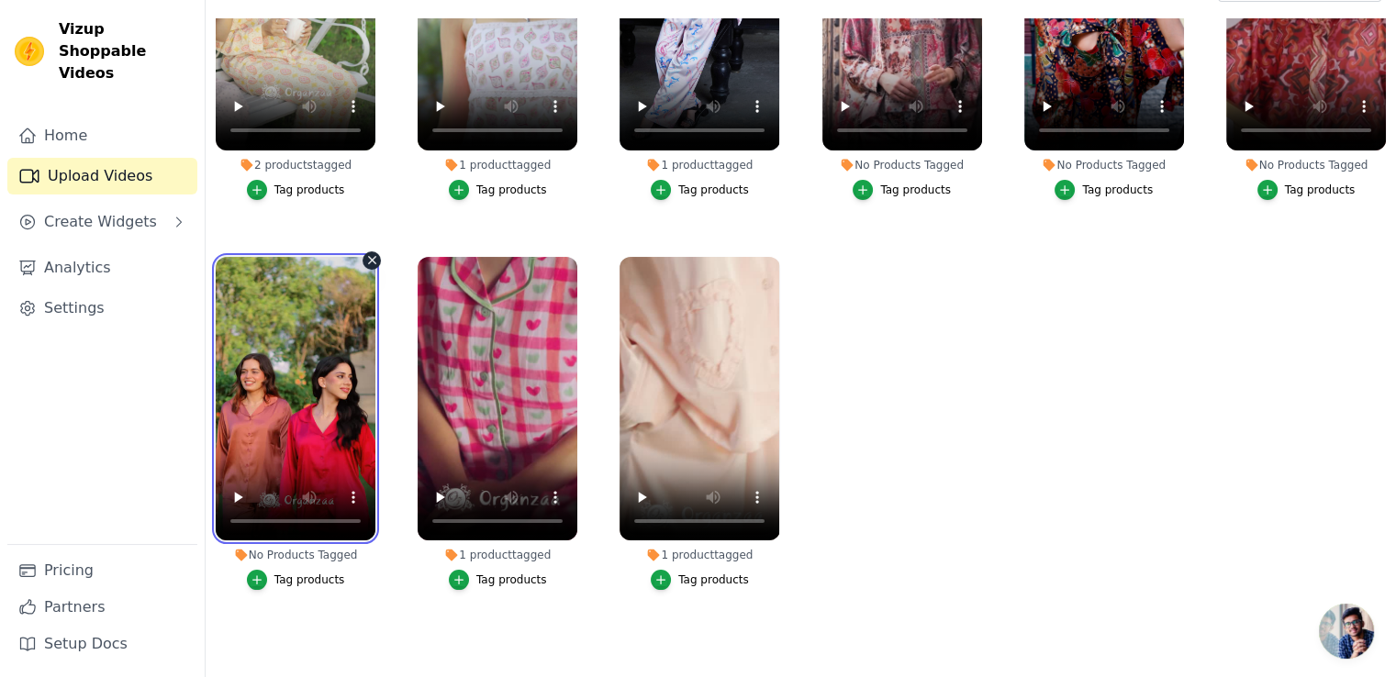
click at [300, 423] on video at bounding box center [296, 399] width 160 height 284
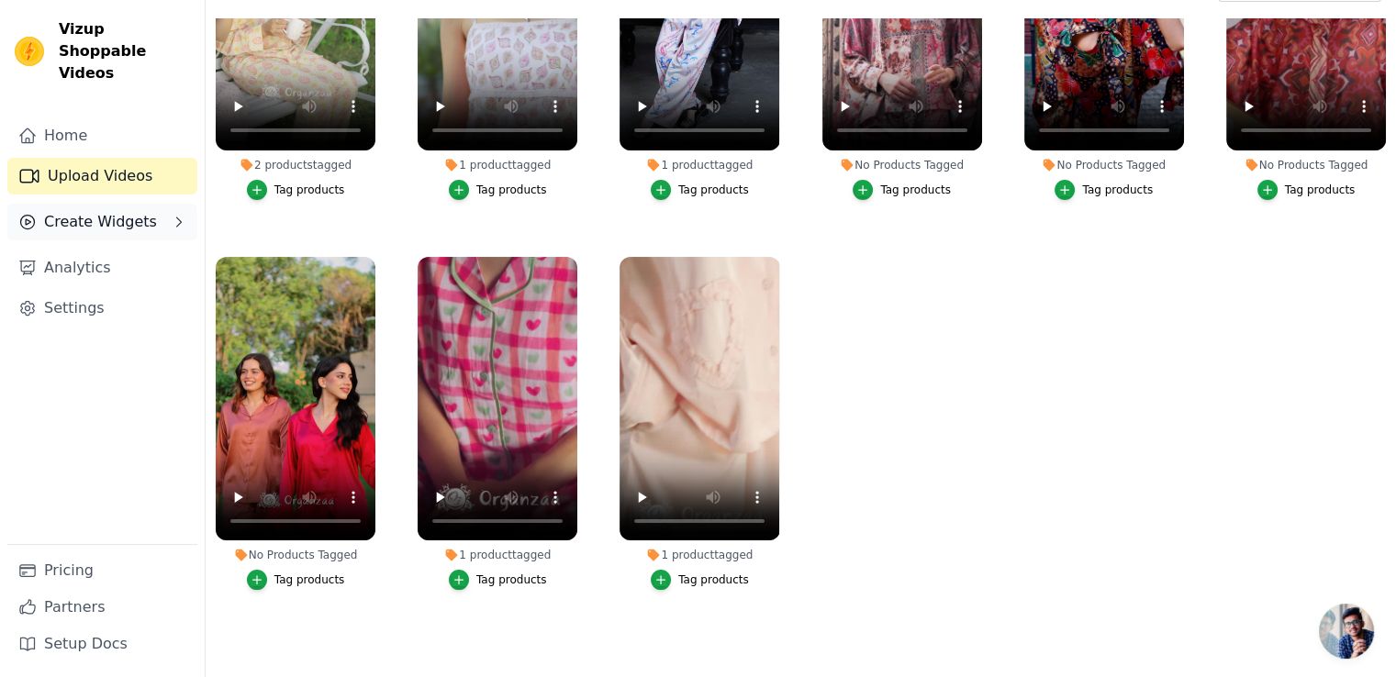
click at [91, 211] on span "Create Widgets" at bounding box center [100, 222] width 113 height 22
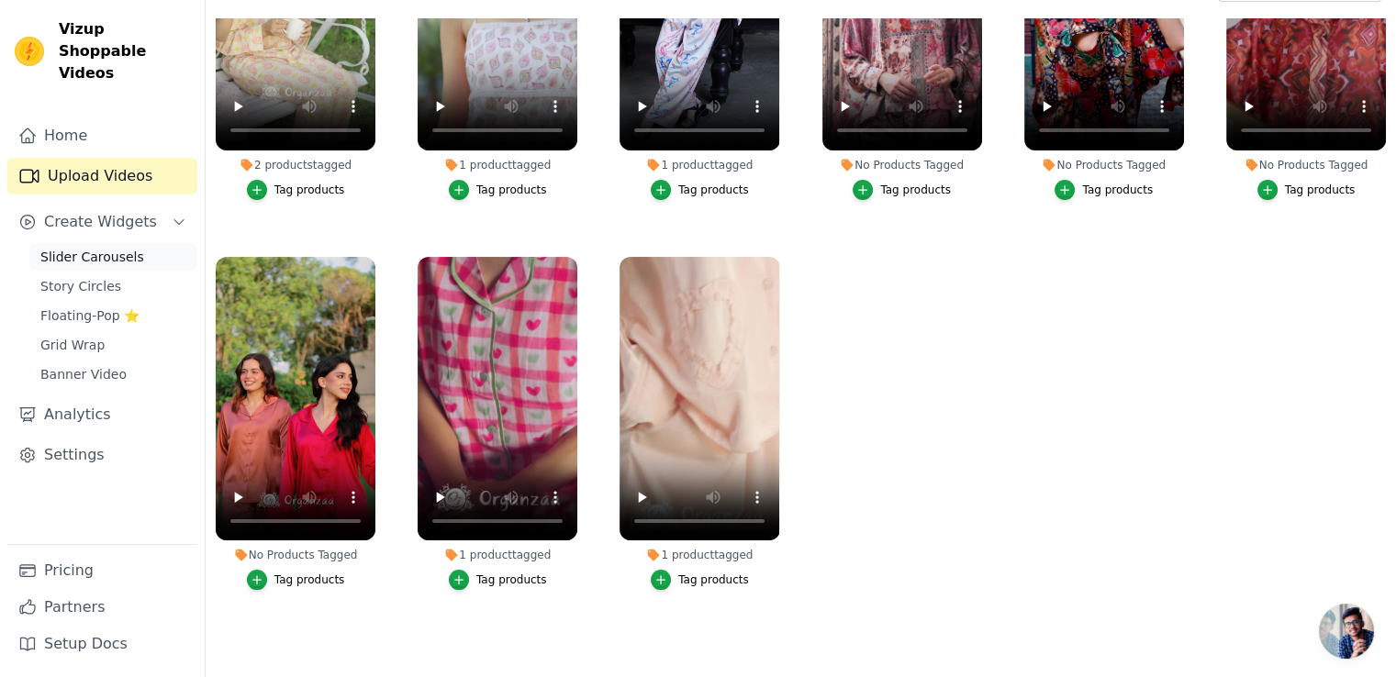
click at [86, 248] on span "Slider Carousels" at bounding box center [92, 257] width 104 height 18
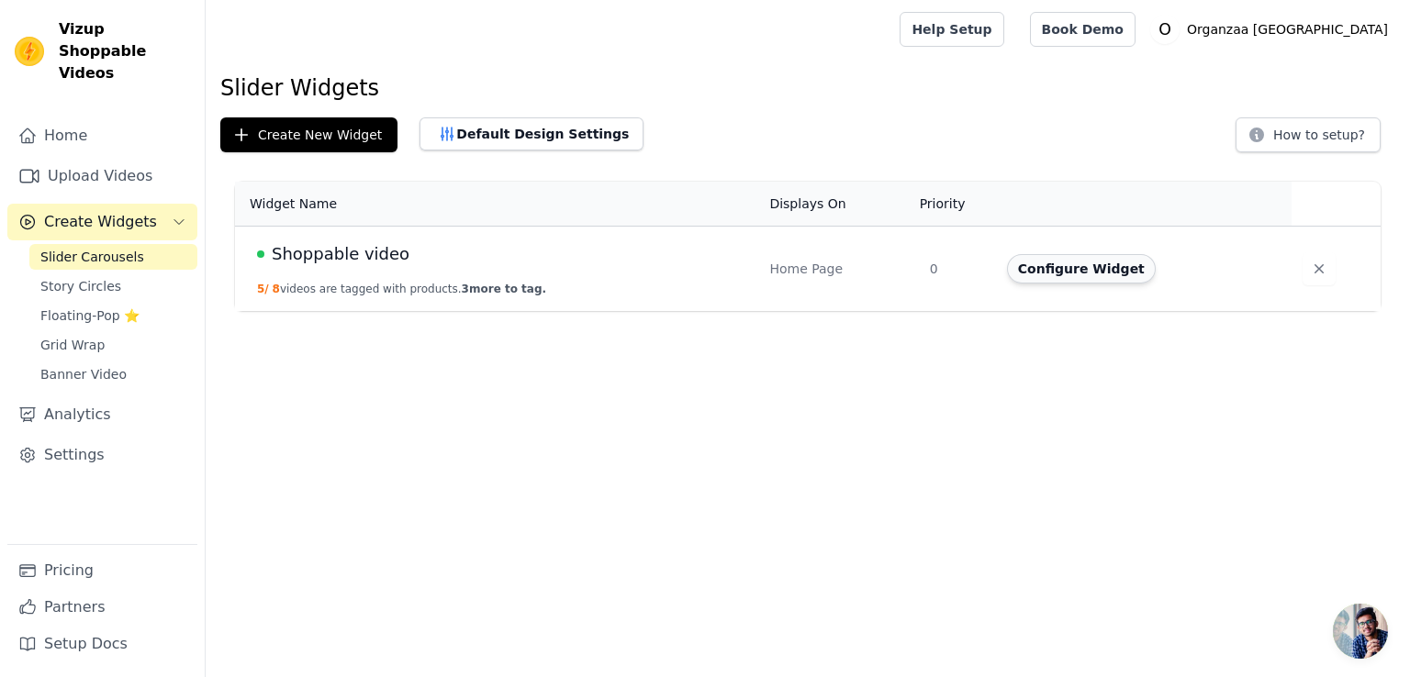
click at [1075, 262] on button "Configure Widget" at bounding box center [1081, 268] width 149 height 29
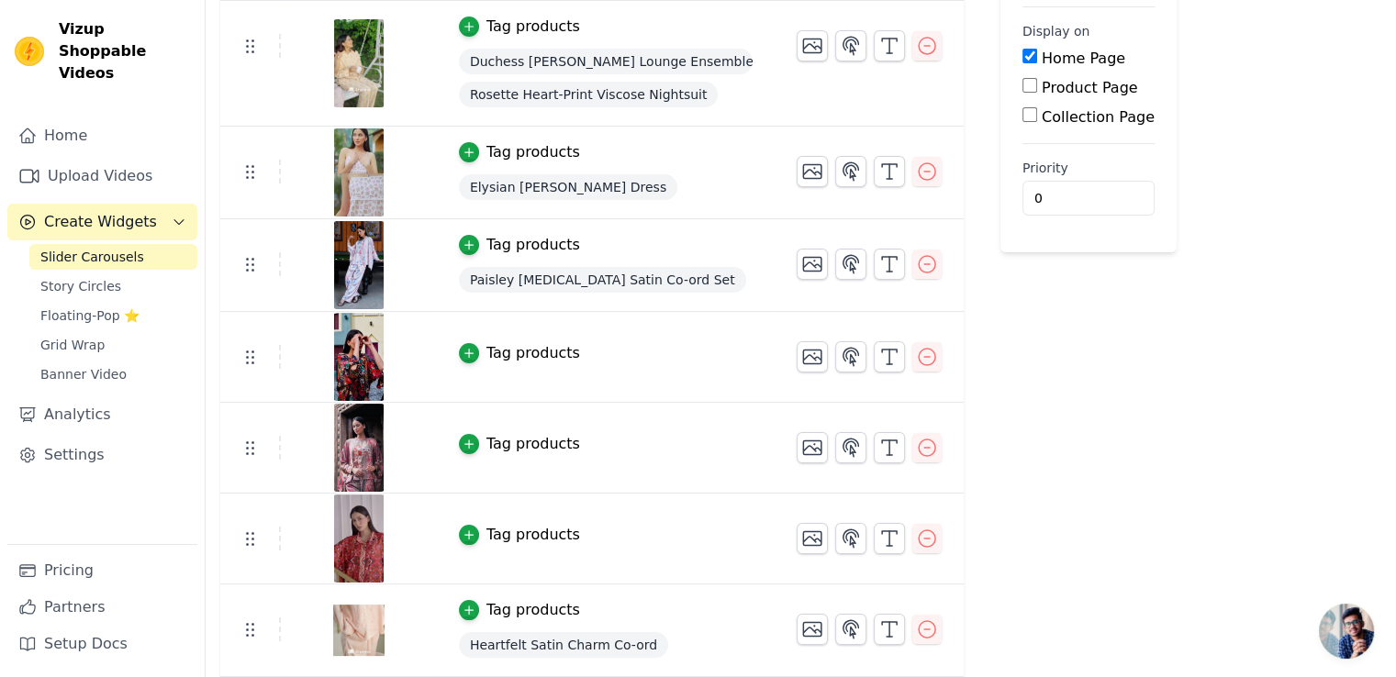
scroll to position [310, 0]
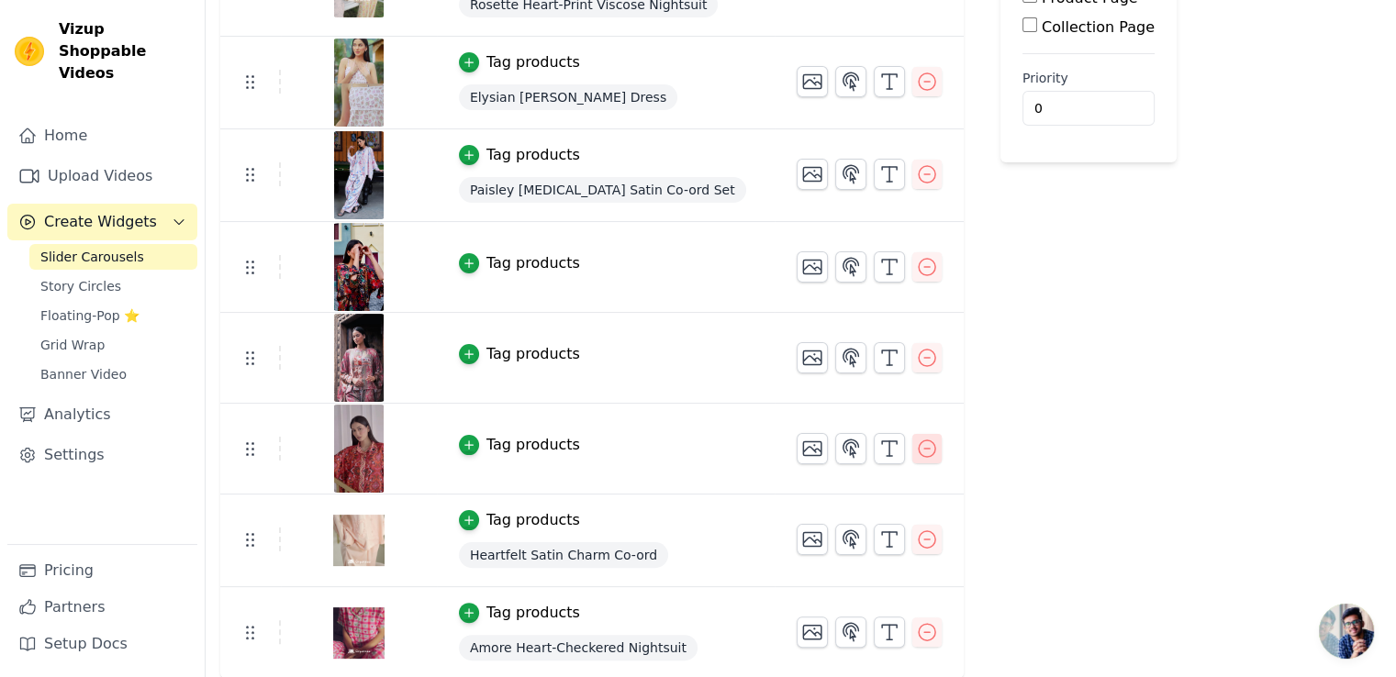
click at [916, 448] on icon "button" at bounding box center [927, 449] width 22 height 22
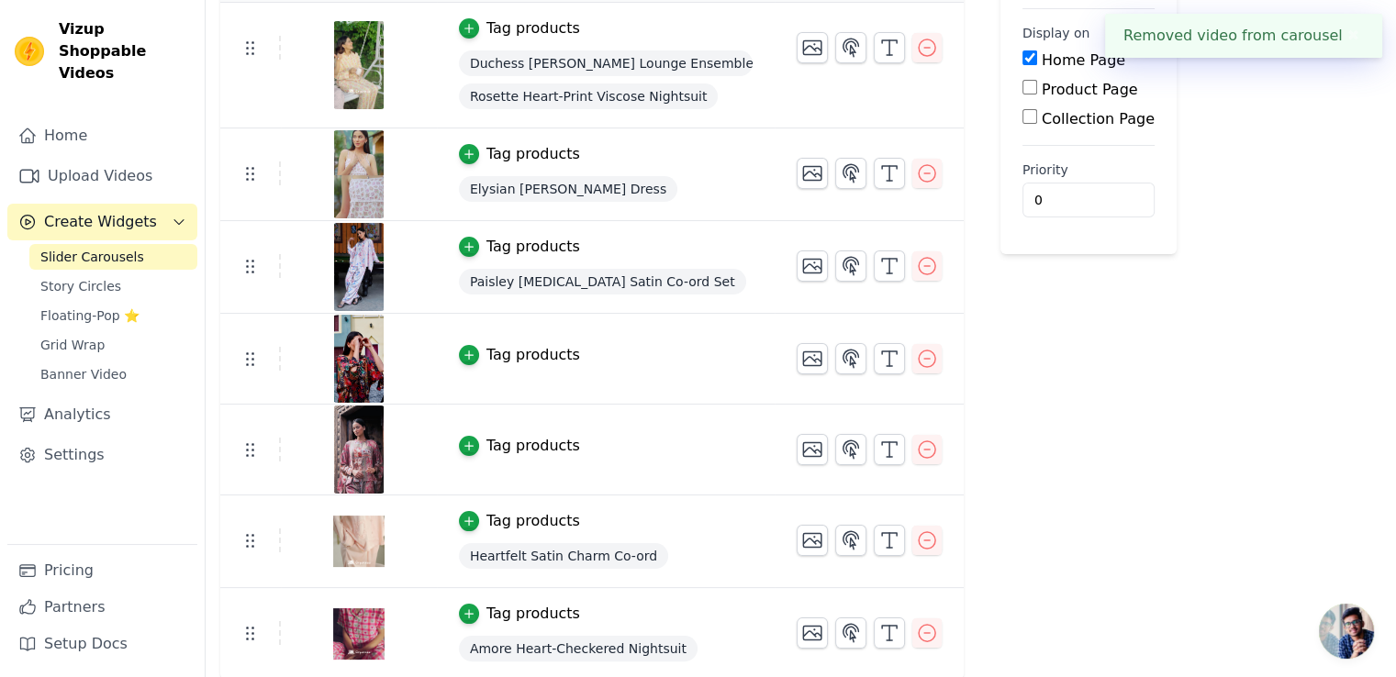
scroll to position [219, 0]
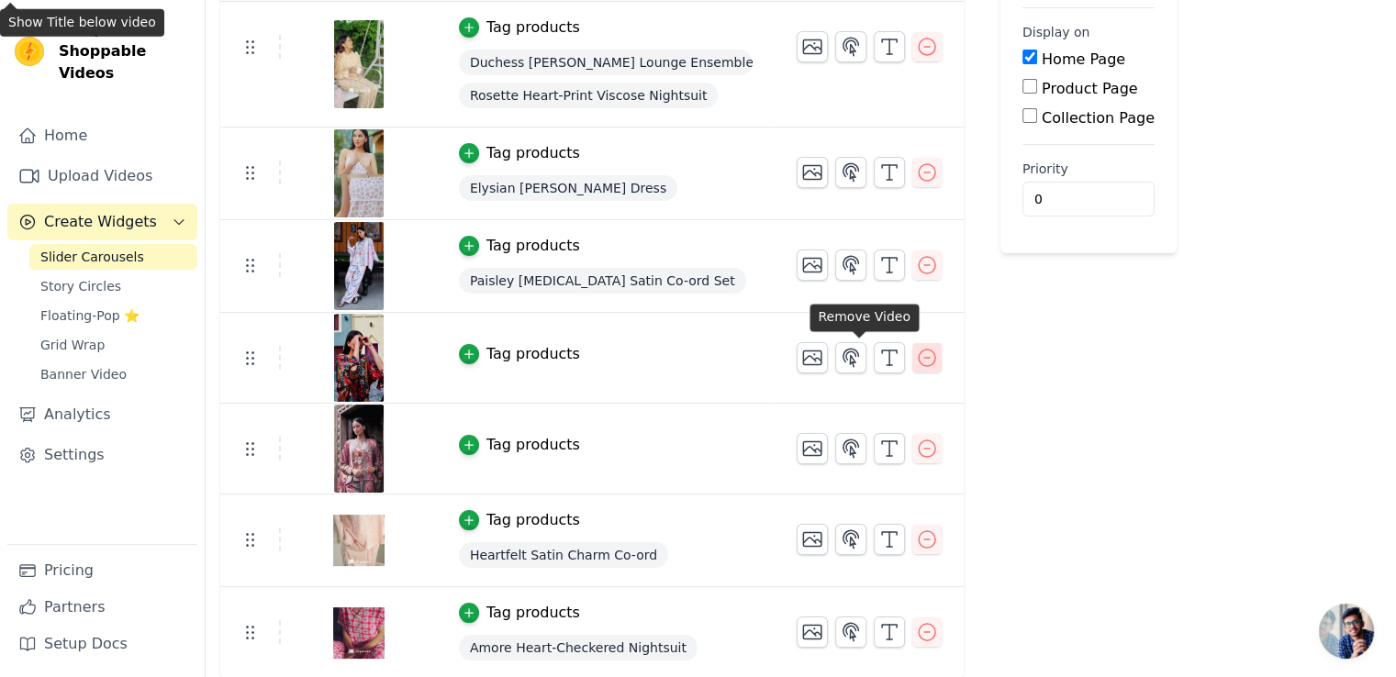
click at [916, 356] on icon "button" at bounding box center [927, 358] width 22 height 22
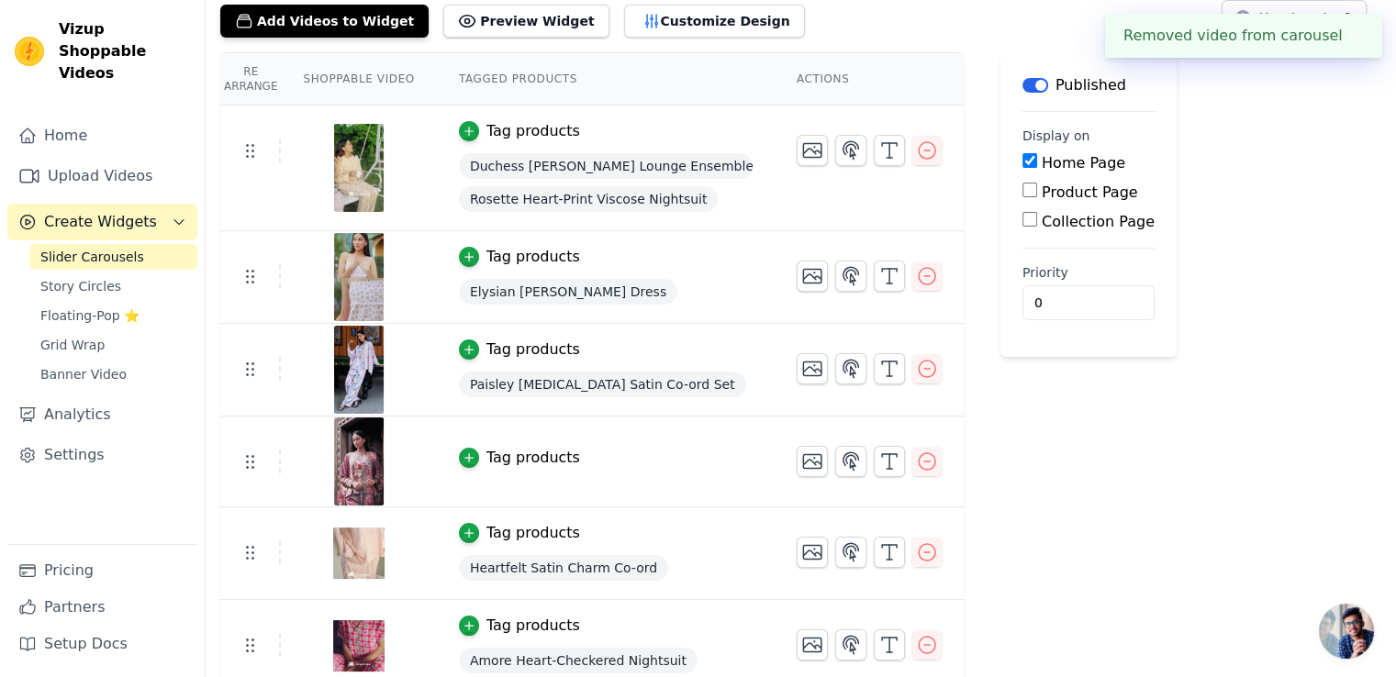
scroll to position [128, 0]
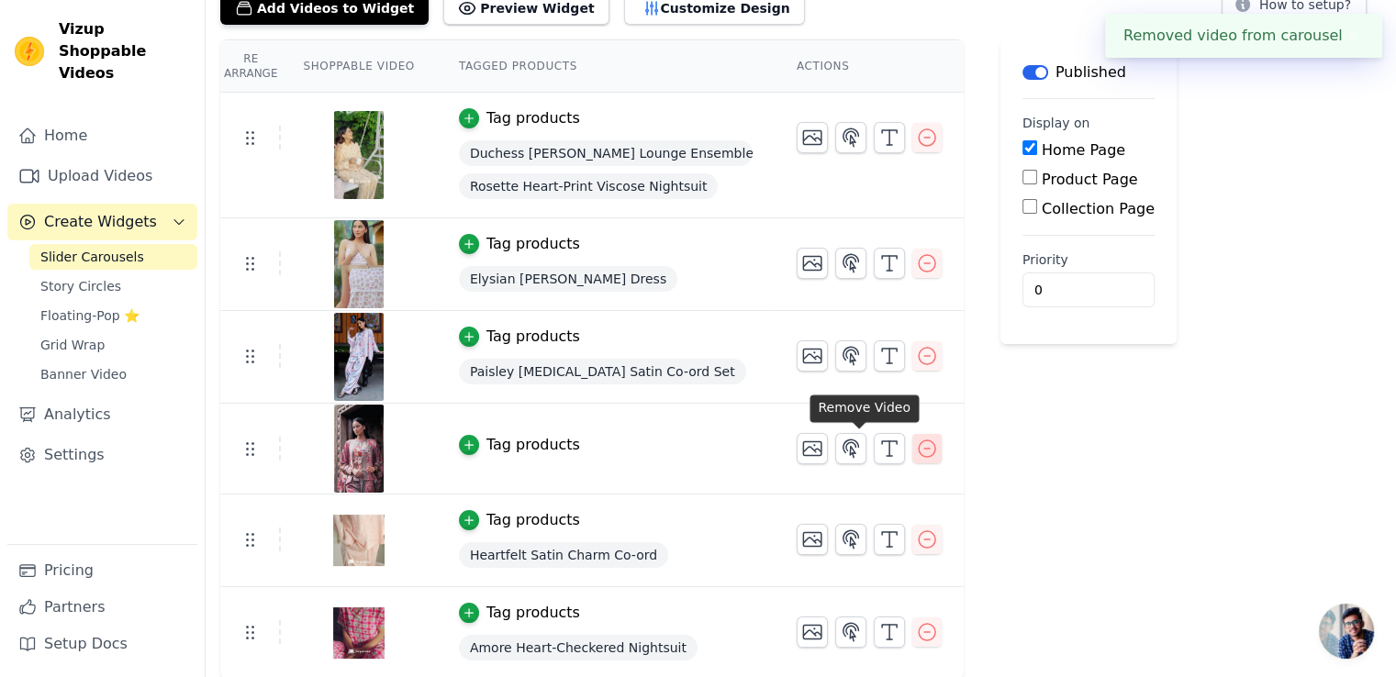
click at [919, 445] on icon "button" at bounding box center [927, 449] width 17 height 17
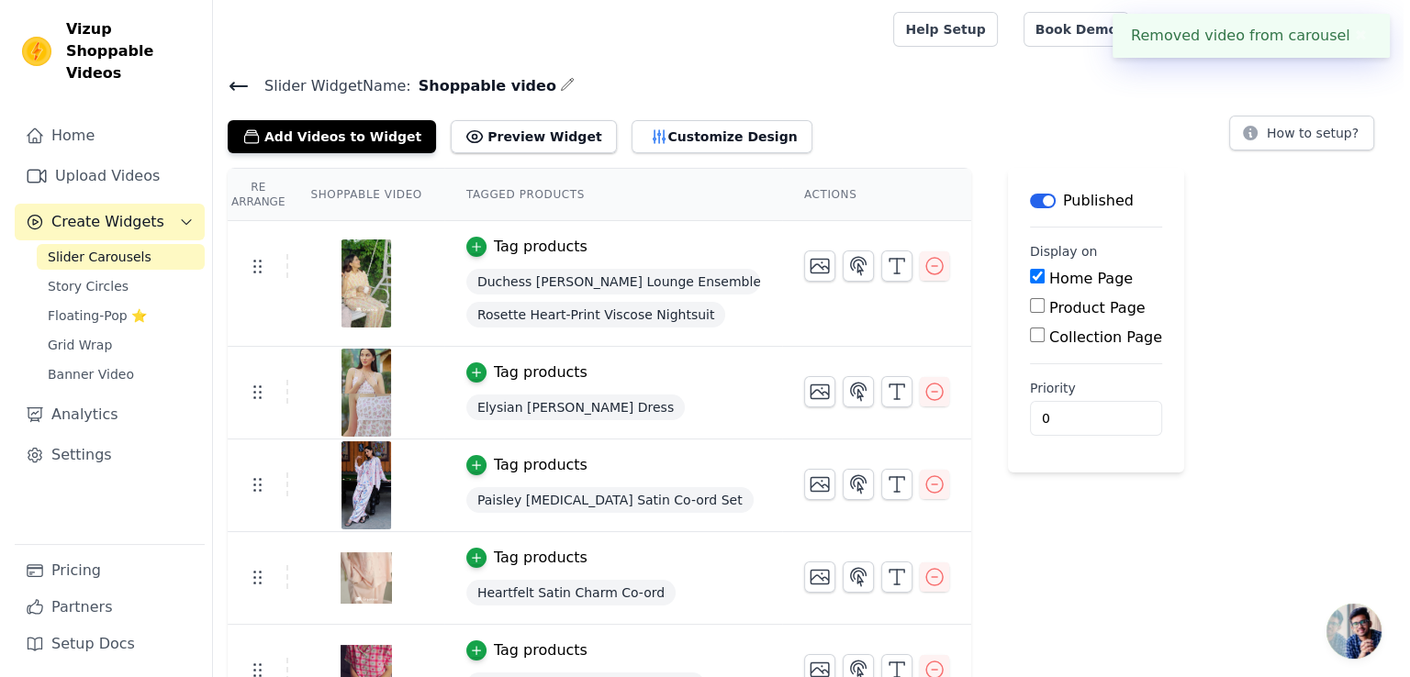
scroll to position [0, 0]
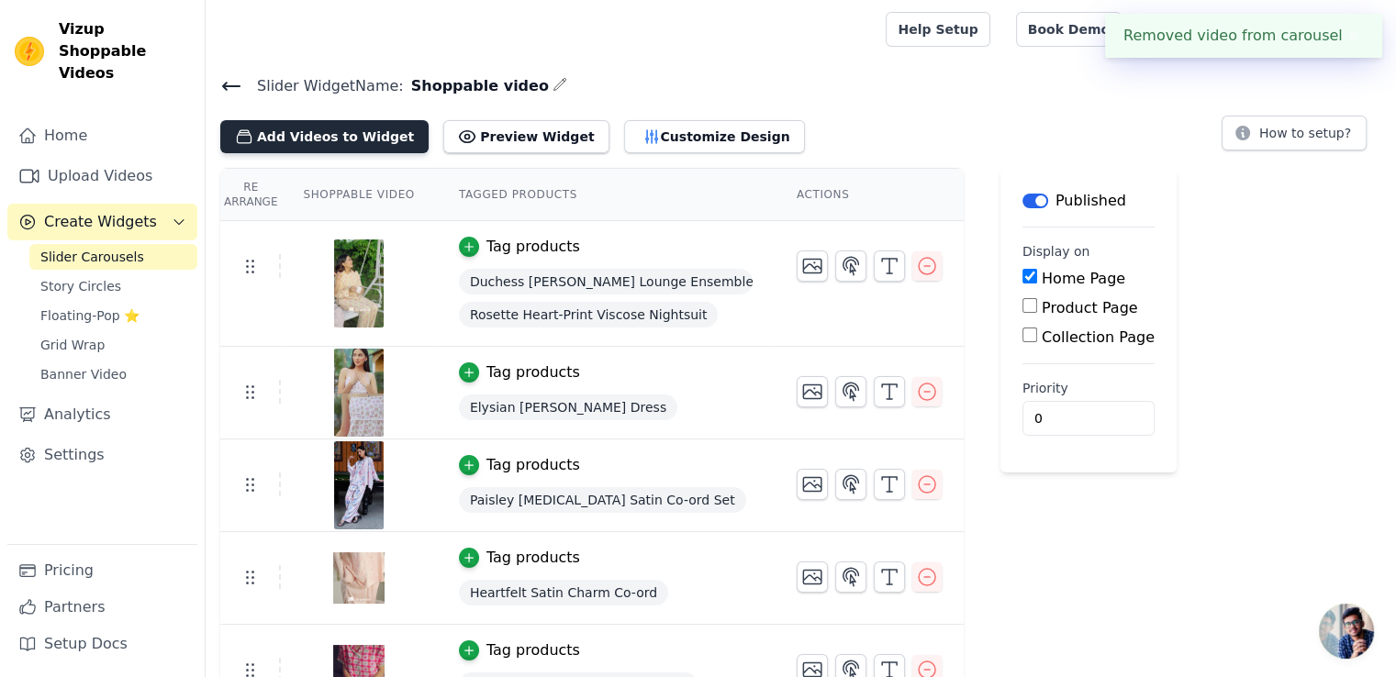
click at [340, 129] on button "Add Videos to Widget" at bounding box center [324, 136] width 208 height 33
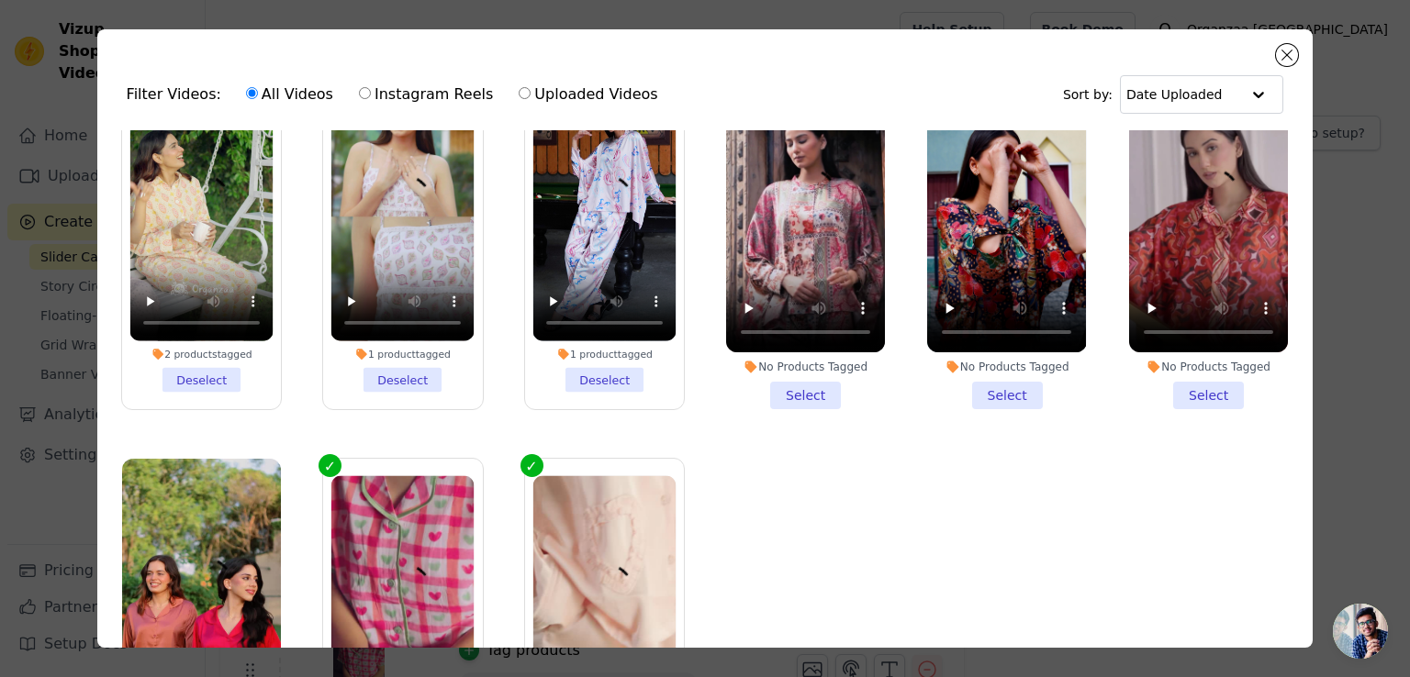
scroll to position [156, 0]
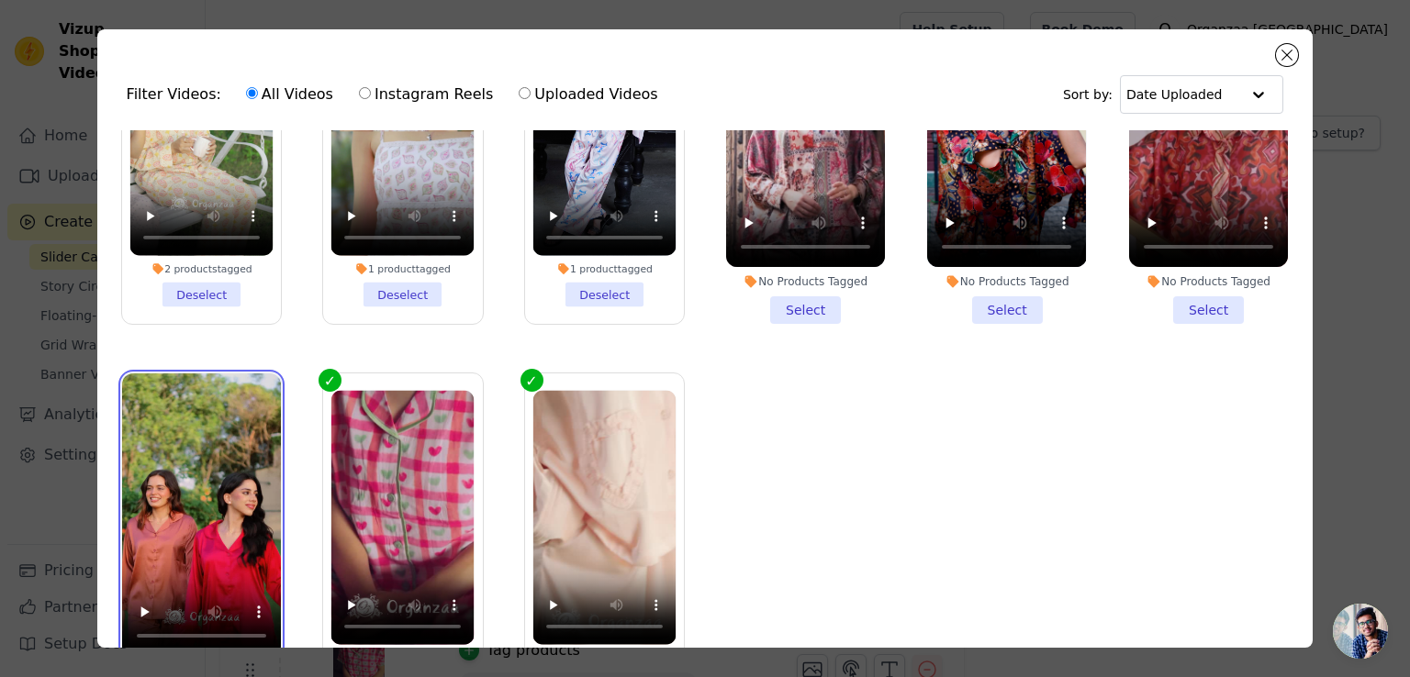
click at [138, 383] on video at bounding box center [201, 515] width 159 height 283
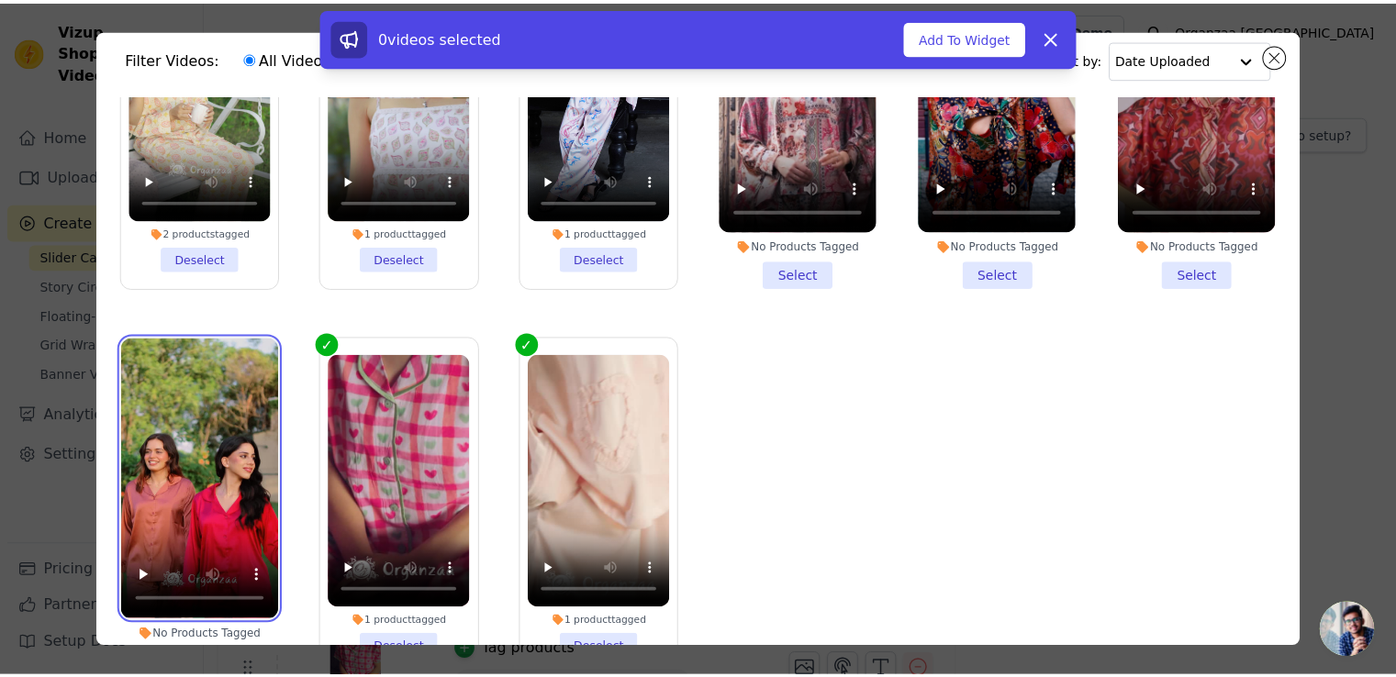
scroll to position [159, 0]
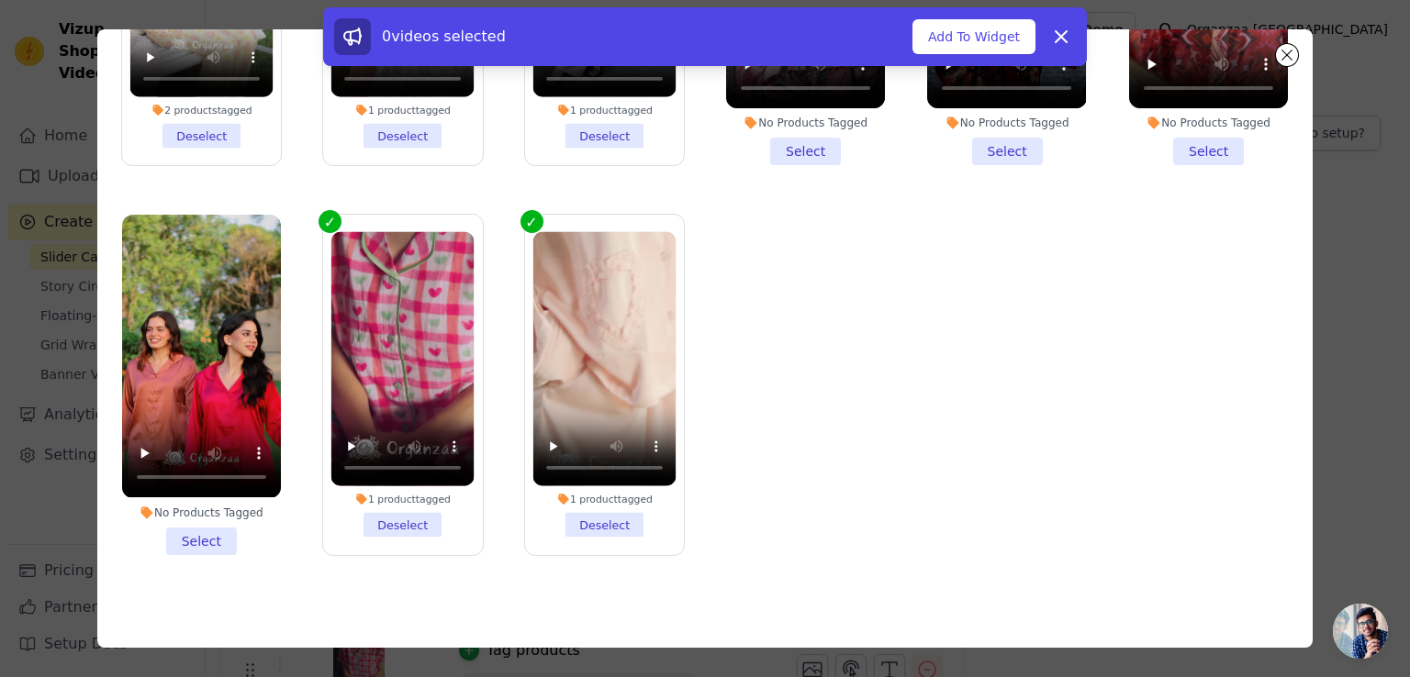
click at [206, 527] on li "No Products Tagged Select" at bounding box center [201, 385] width 159 height 340
click at [0, 0] on input "No Products Tagged Select" at bounding box center [0, 0] width 0 height 0
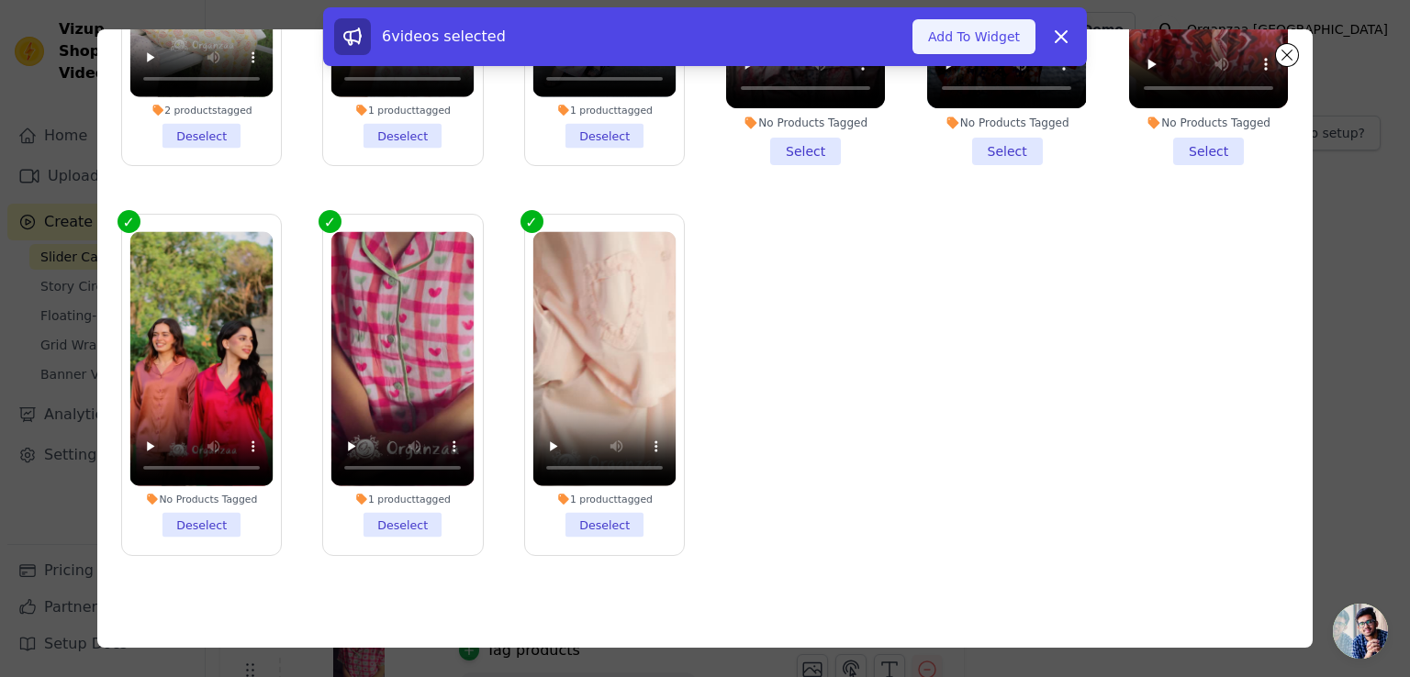
click at [976, 31] on button "Add To Widget" at bounding box center [973, 36] width 123 height 35
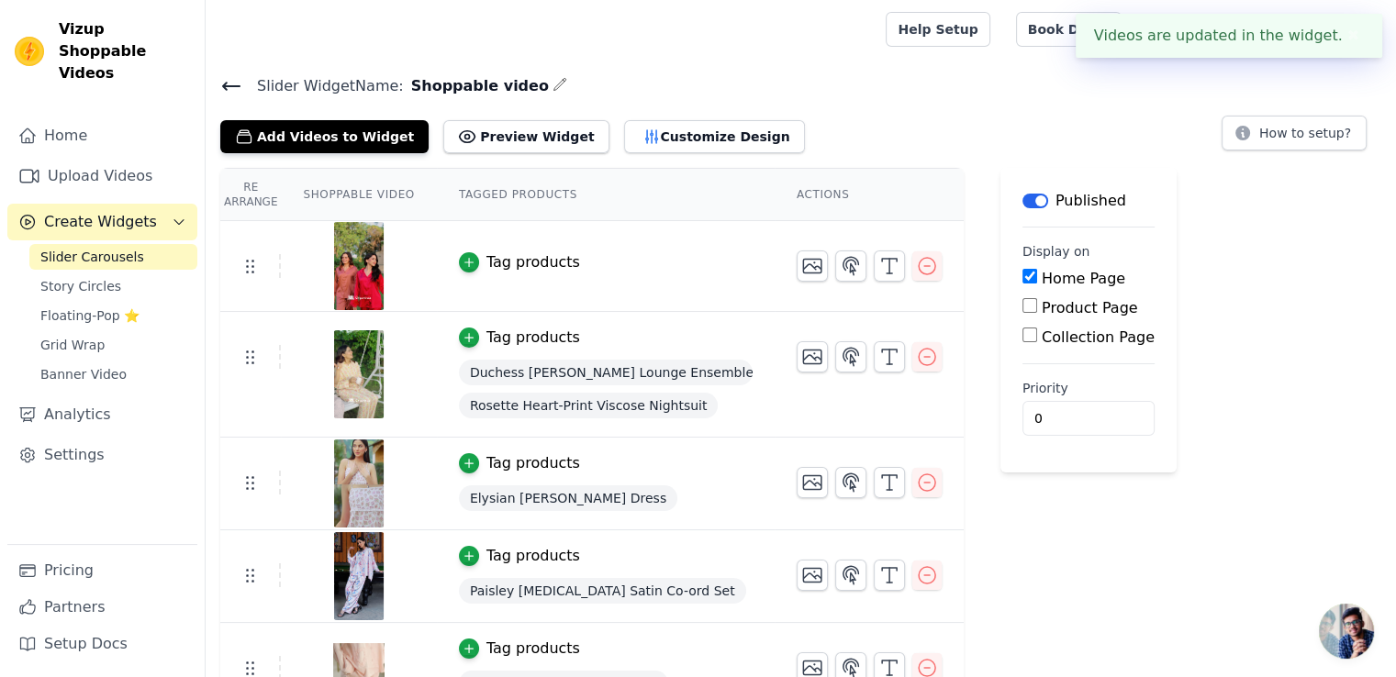
click at [494, 255] on div "Tag products" at bounding box center [533, 262] width 94 height 22
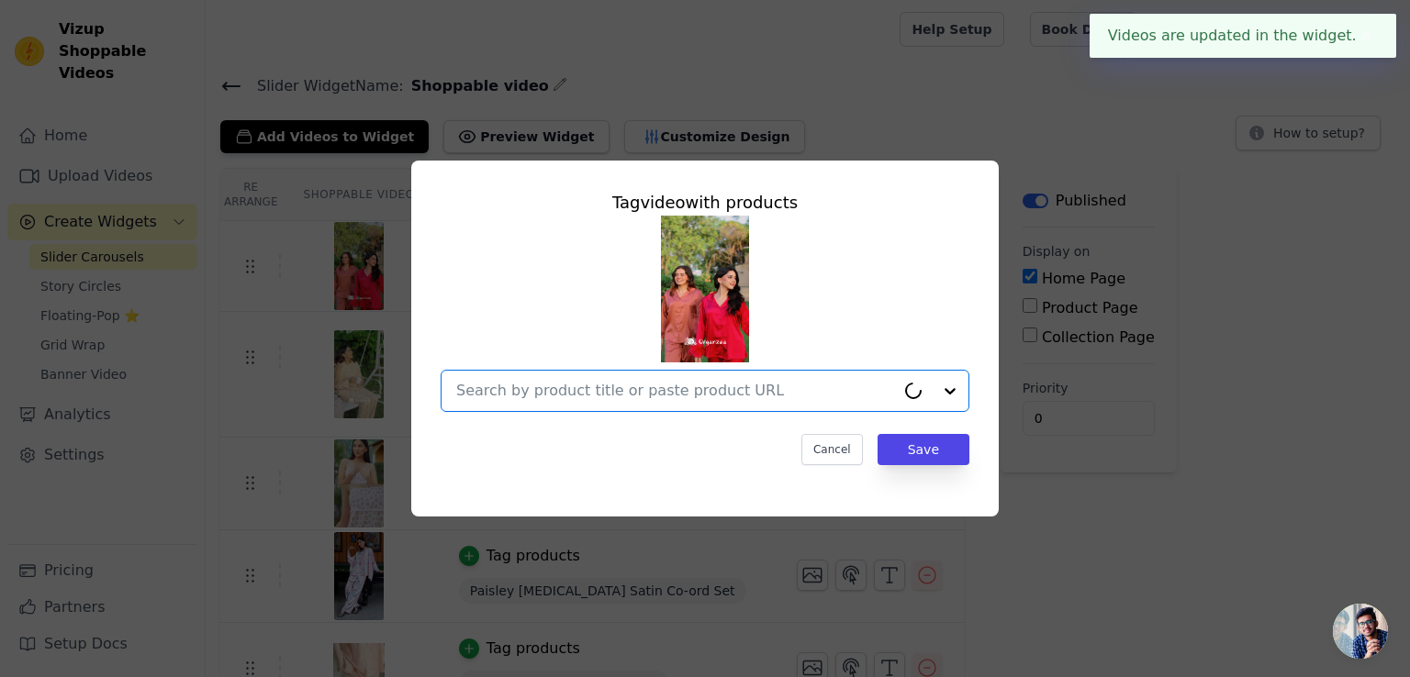
click at [601, 394] on input "text" at bounding box center [675, 391] width 439 height 22
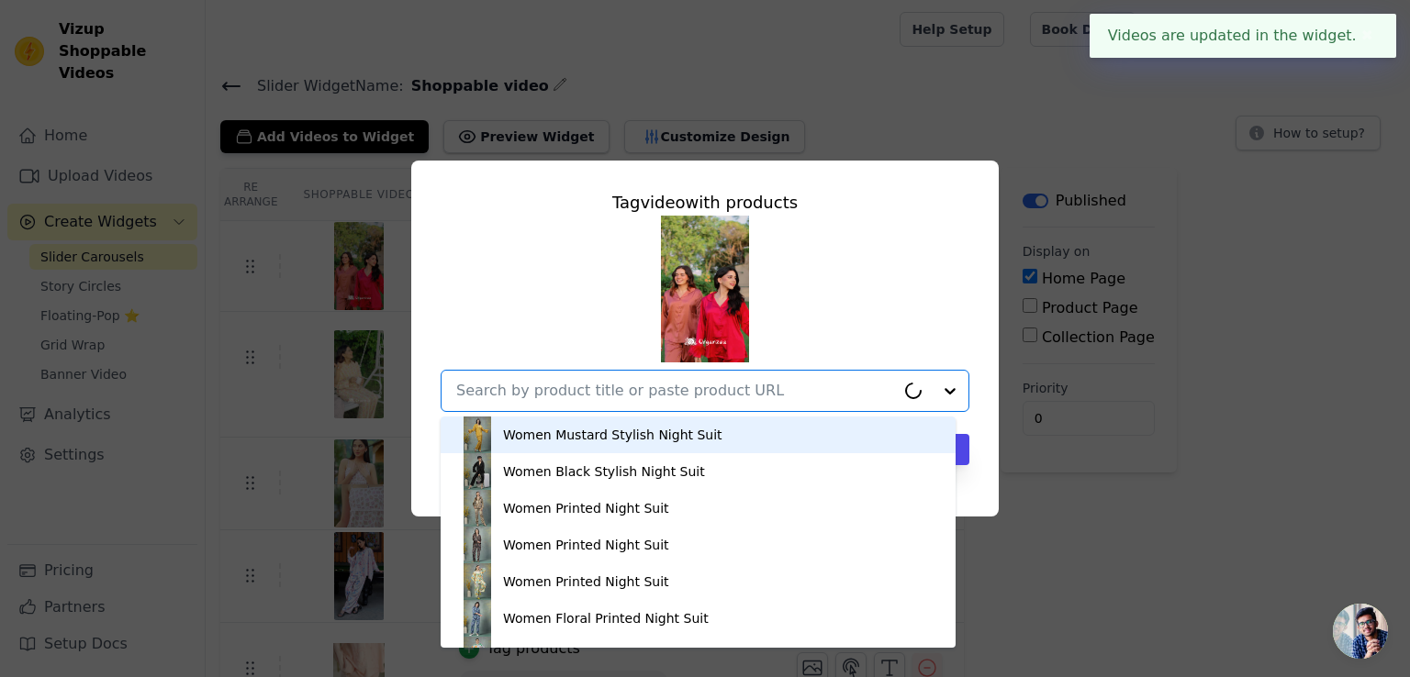
paste input "Eira Fur-Trimmed Satin Set"
type input "Eira Fur-Trimmed Satin Set"
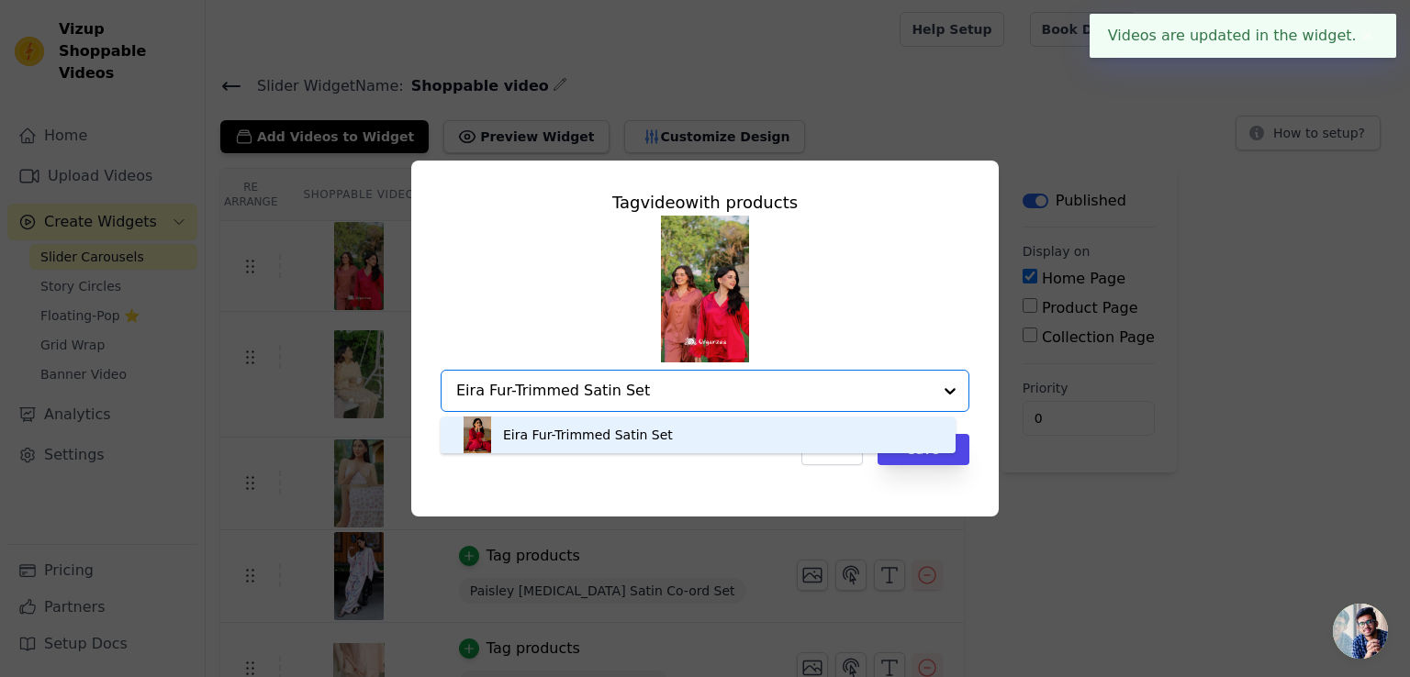
click at [515, 430] on div "Eira Fur-Trimmed Satin Set" at bounding box center [588, 435] width 170 height 18
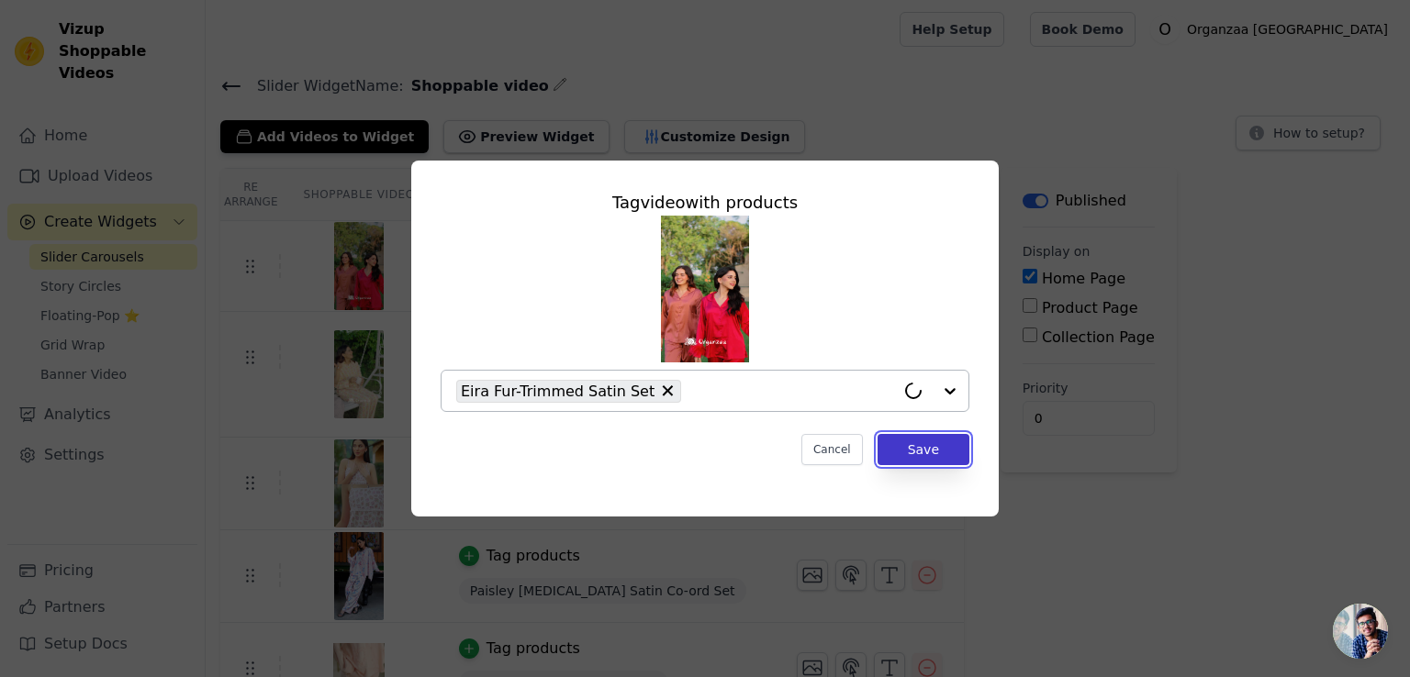
click at [918, 447] on button "Save" at bounding box center [923, 449] width 92 height 31
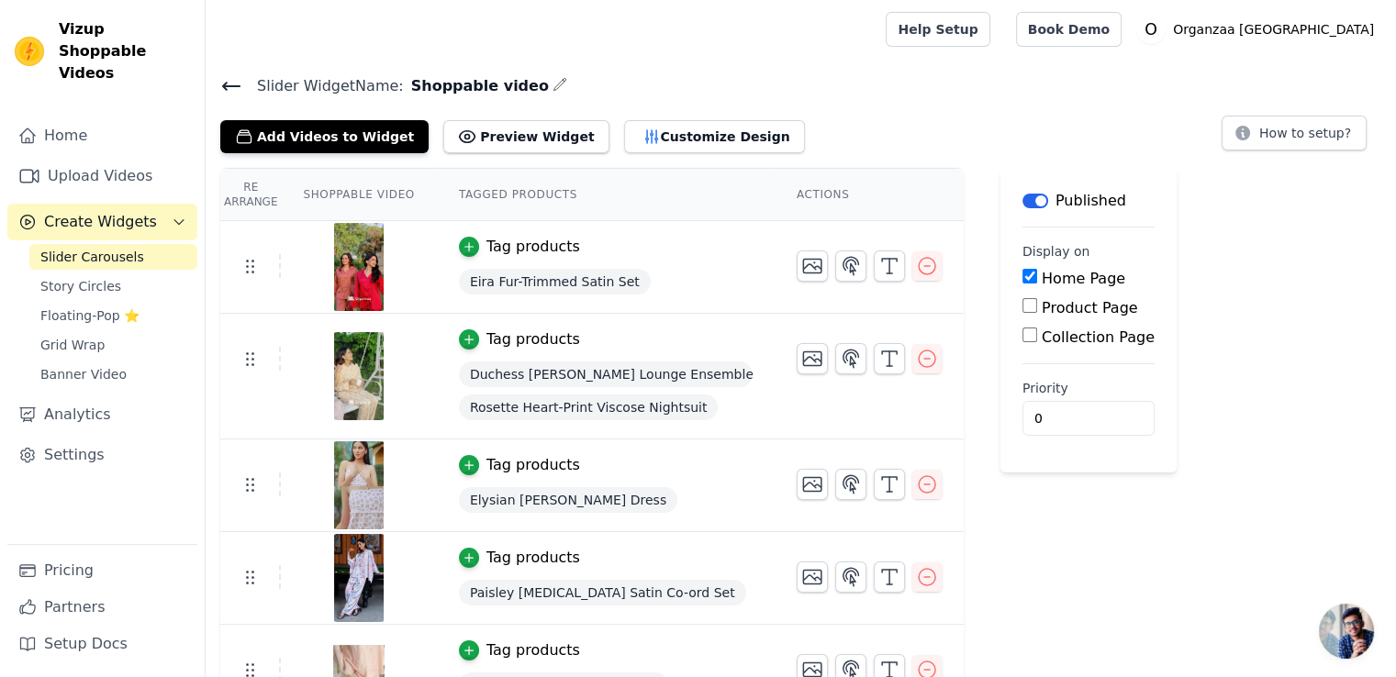
click at [496, 247] on div "Tag products" at bounding box center [533, 247] width 94 height 22
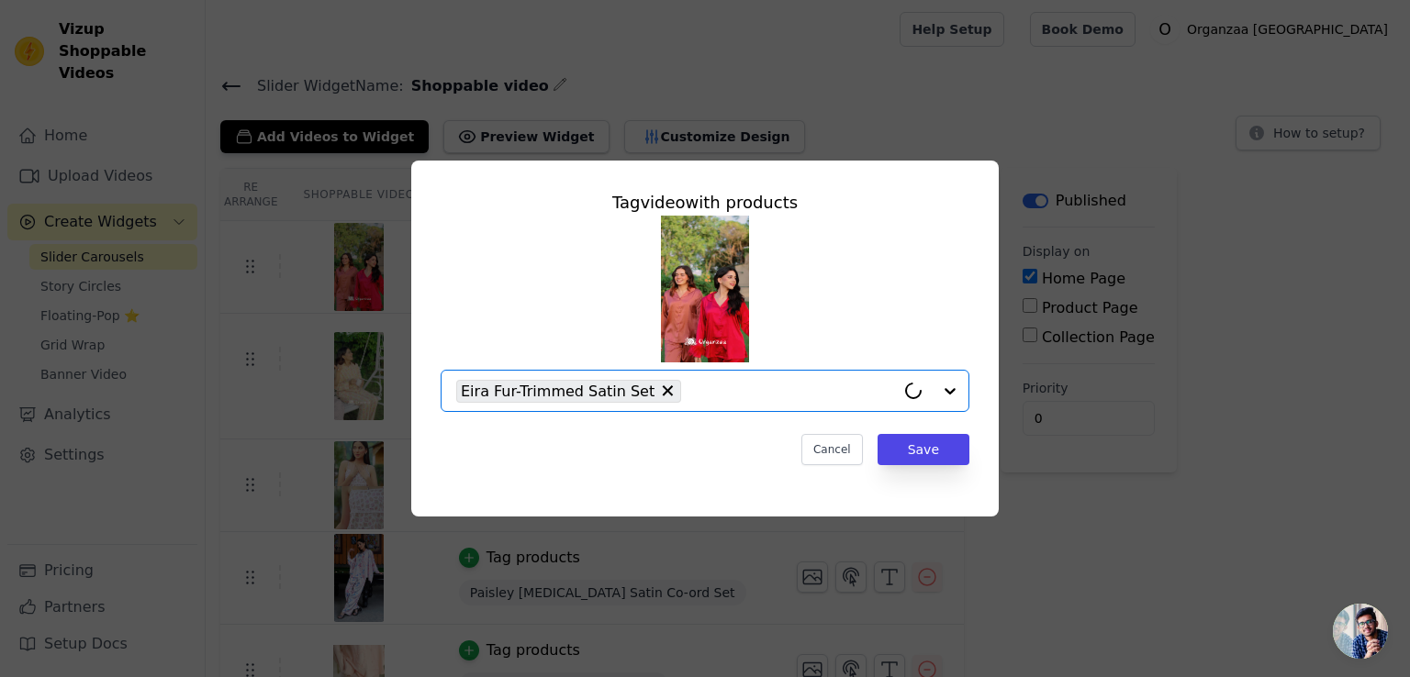
click at [730, 393] on input "text" at bounding box center [792, 391] width 205 height 22
paste input "[PERSON_NAME]-Frill Satin Co-ord"
type input "[PERSON_NAME]-Frill Satin Co-ord"
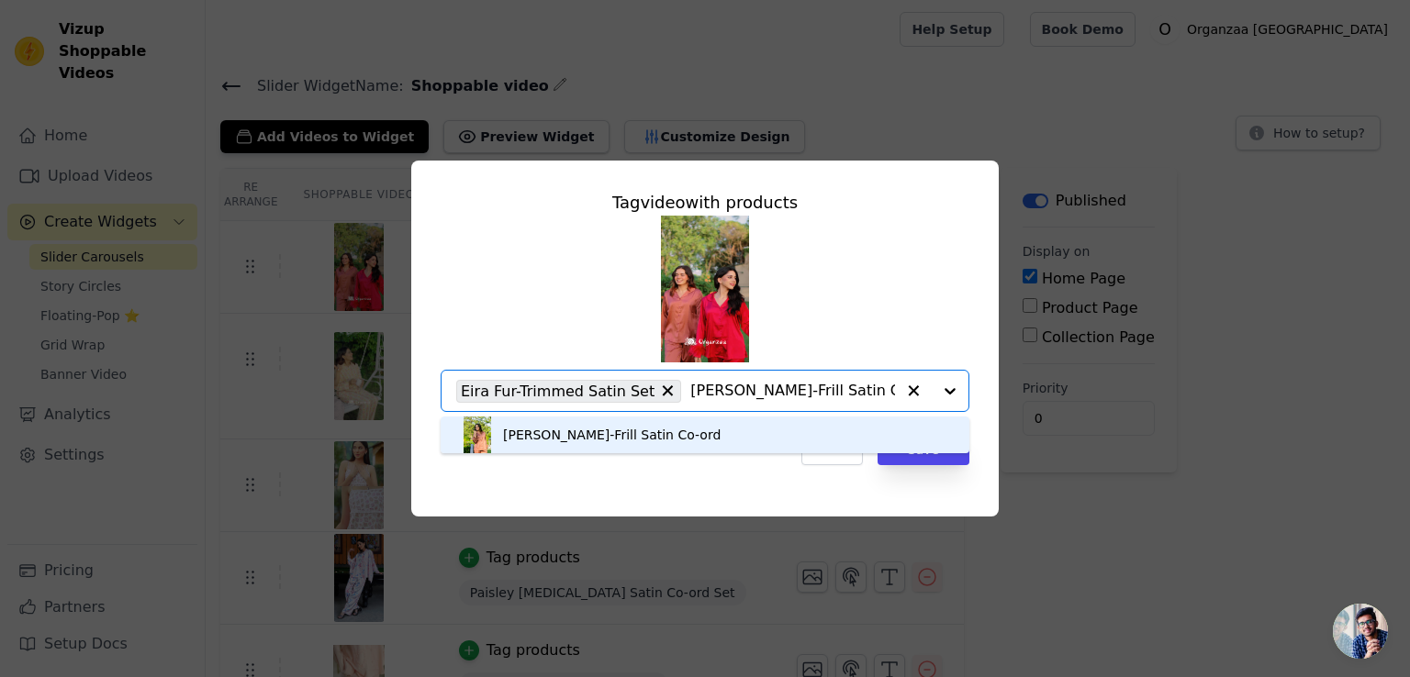
click at [659, 441] on div "[PERSON_NAME]-Frill Satin Co-ord" at bounding box center [611, 435] width 217 height 18
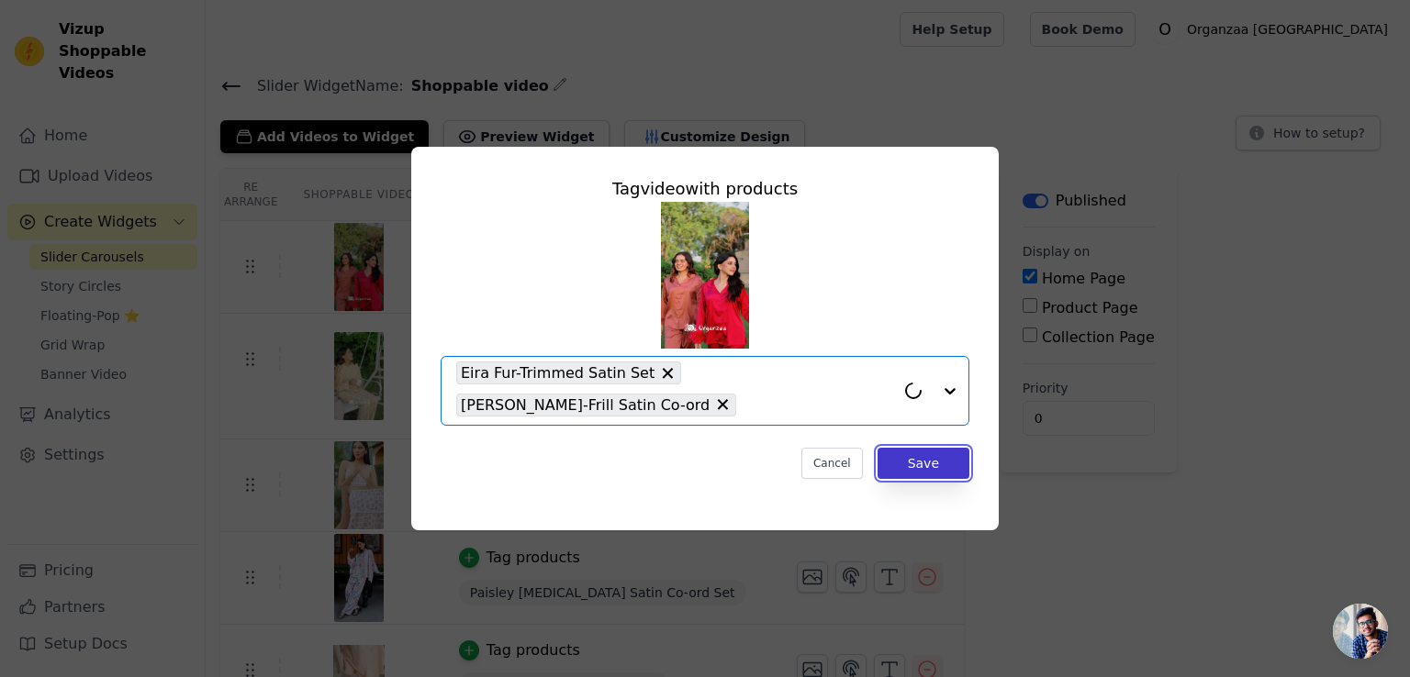
click at [907, 459] on button "Save" at bounding box center [923, 463] width 92 height 31
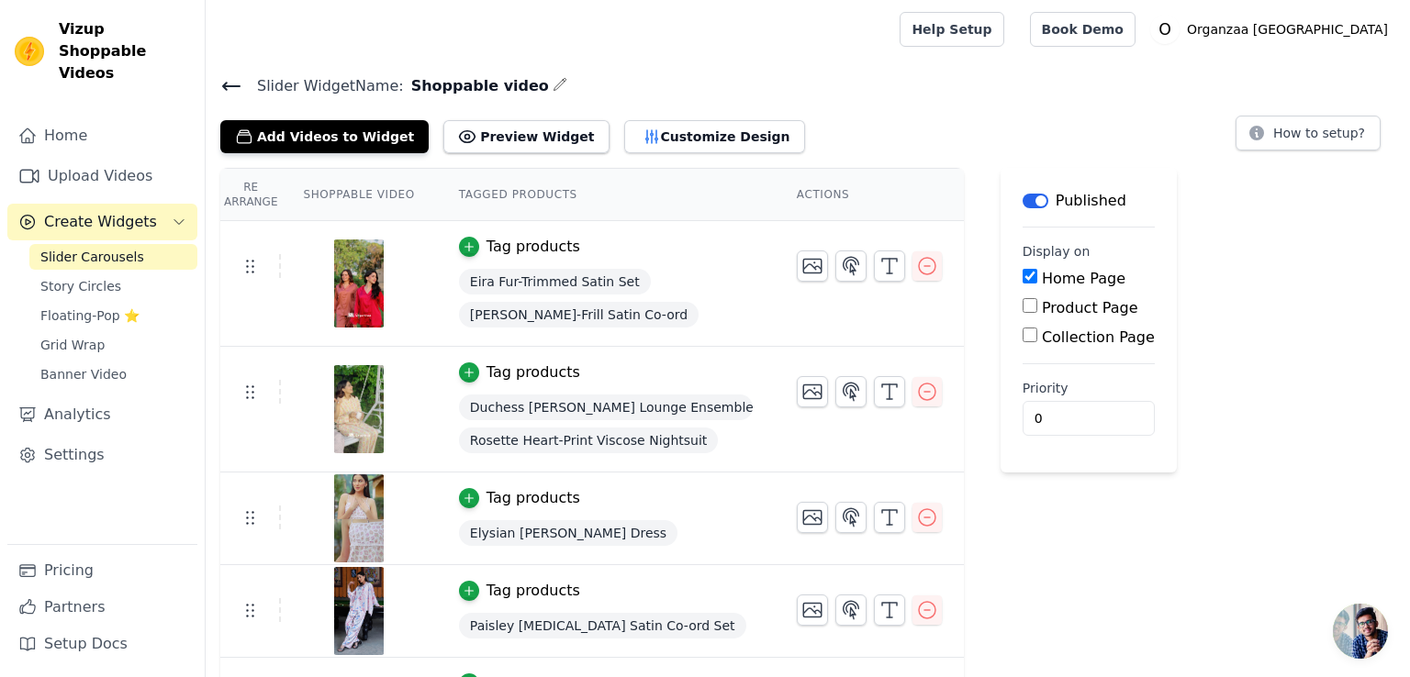
click at [228, 82] on icon at bounding box center [231, 86] width 22 height 22
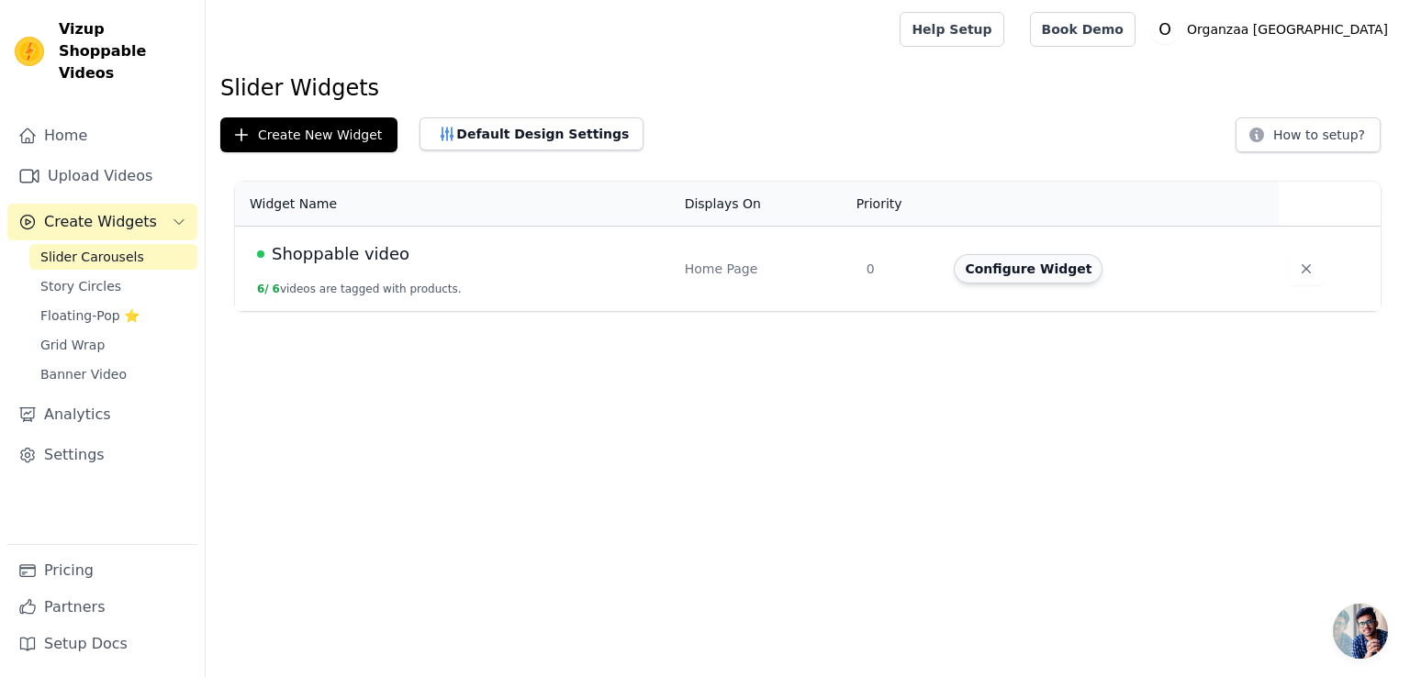
click at [1024, 266] on button "Configure Widget" at bounding box center [1027, 268] width 149 height 29
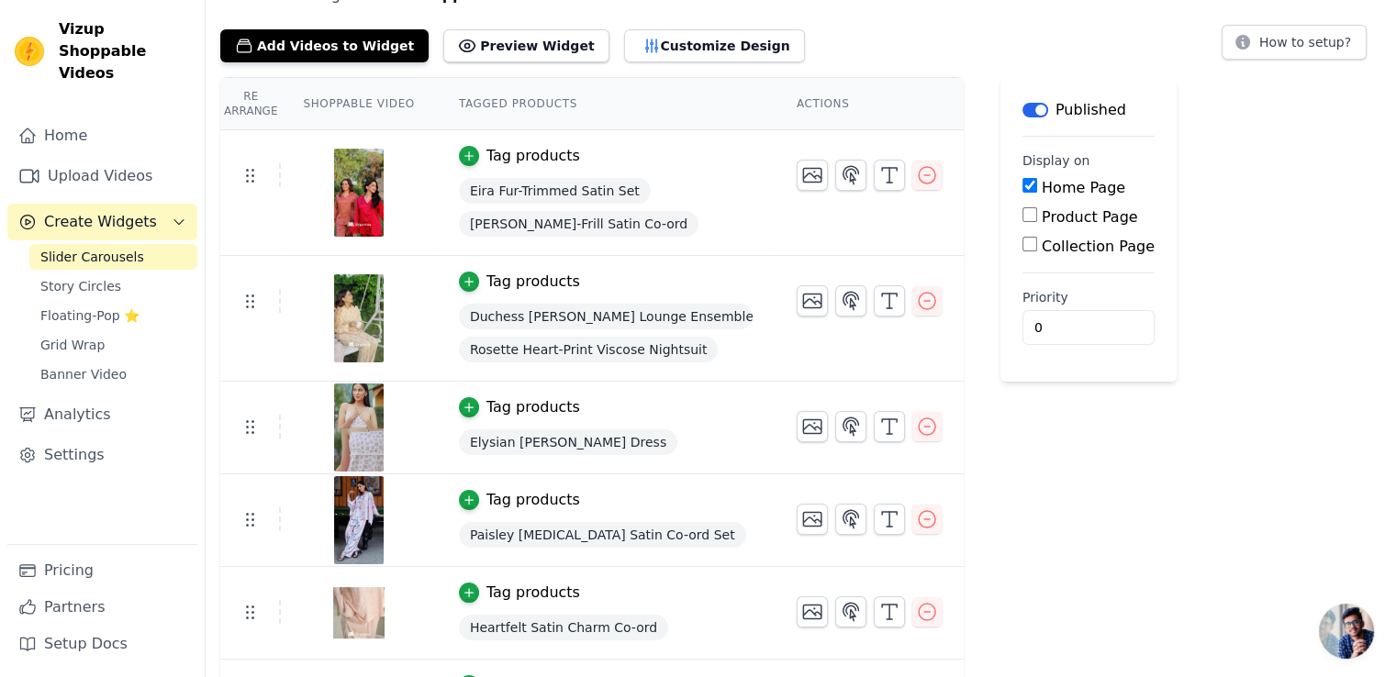
scroll to position [163, 0]
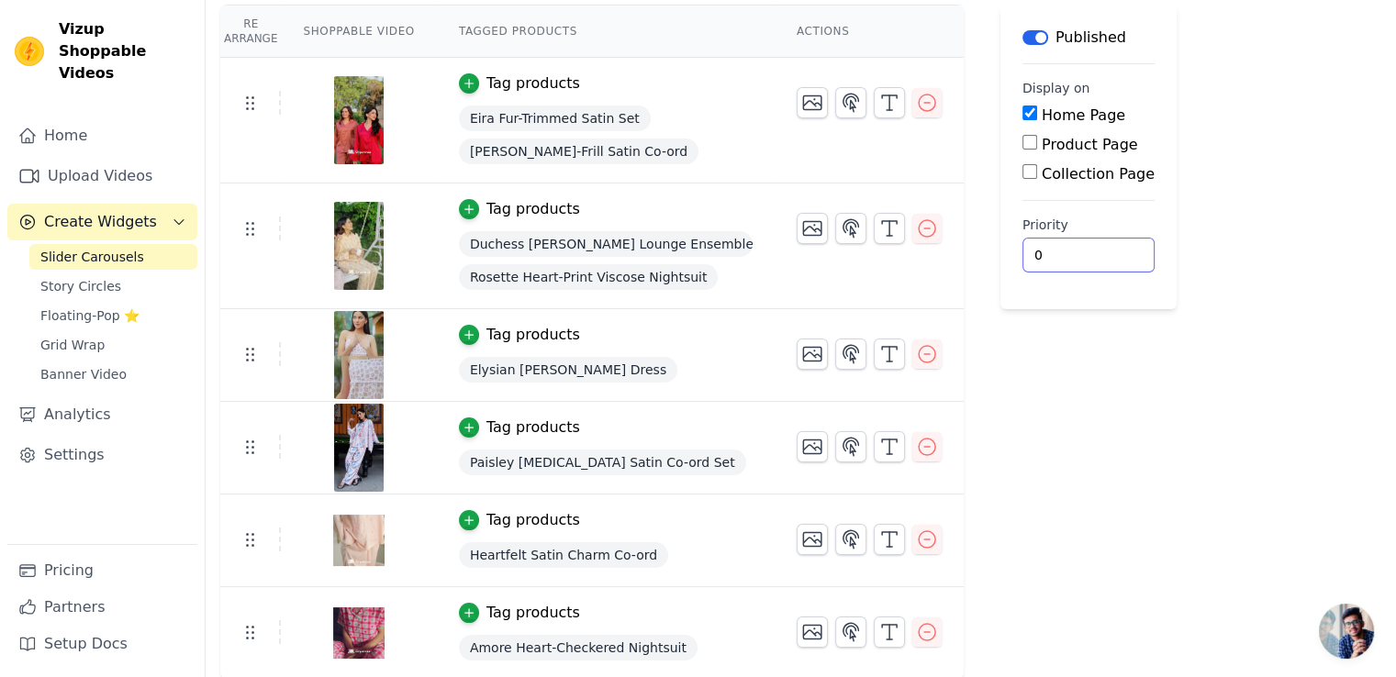
click at [1069, 429] on div "Label Published Display on Home Page Product Page Collection Page Priority 0" at bounding box center [1088, 342] width 176 height 675
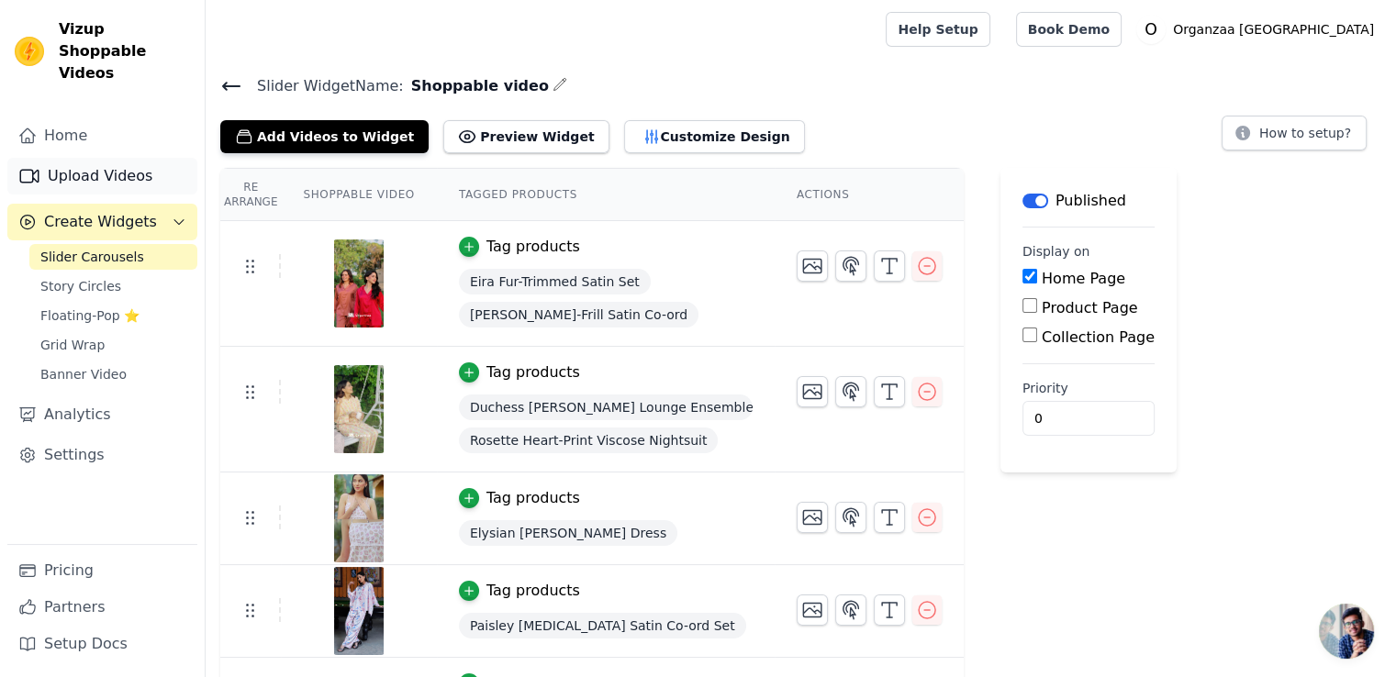
click at [108, 158] on link "Upload Videos" at bounding box center [102, 176] width 190 height 37
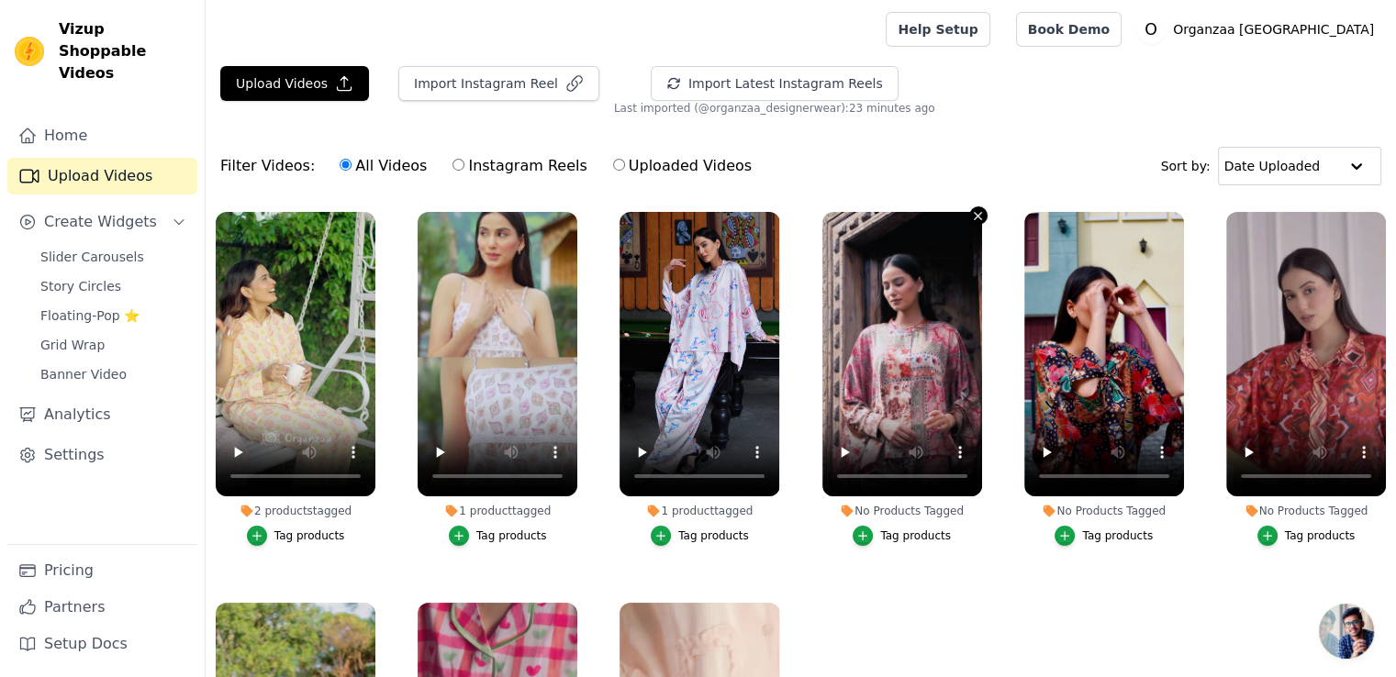
click at [971, 212] on icon "button" at bounding box center [978, 216] width 14 height 14
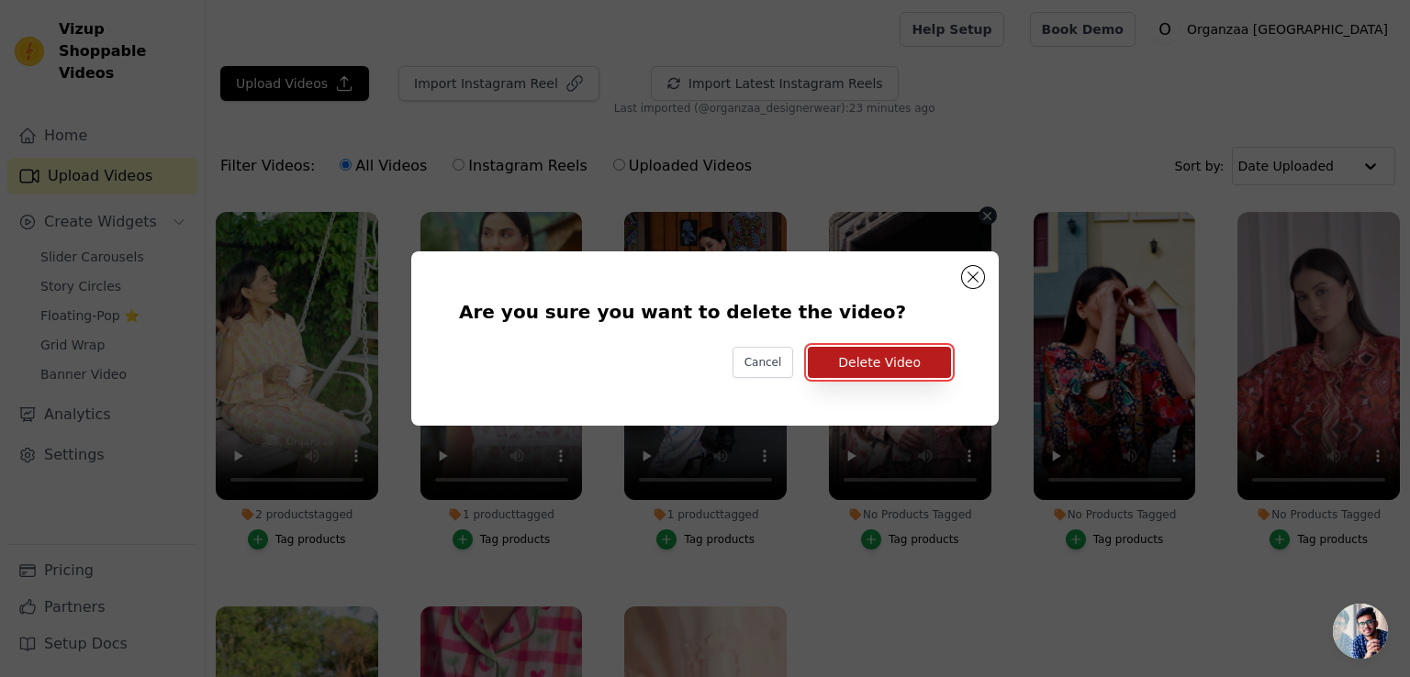
click at [906, 366] on button "Delete Video" at bounding box center [879, 362] width 143 height 31
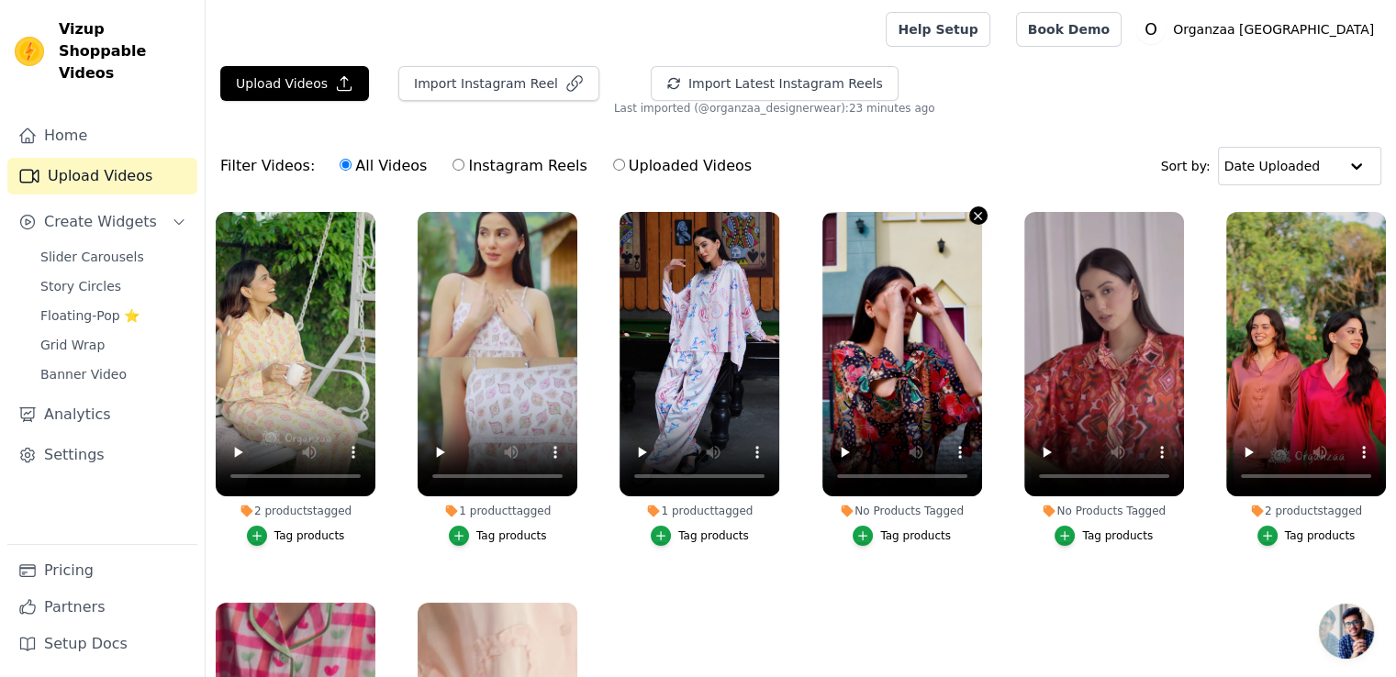
click at [971, 214] on icon "button" at bounding box center [978, 216] width 14 height 14
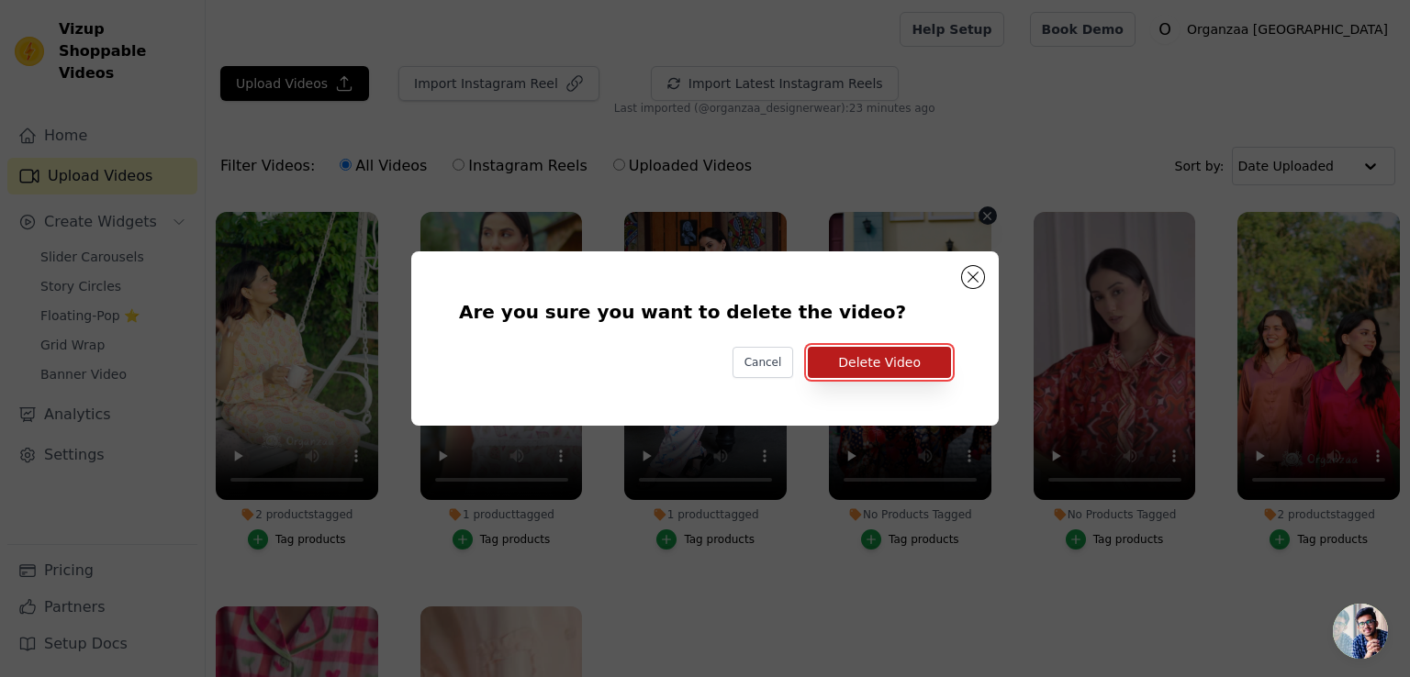
click at [925, 359] on button "Delete Video" at bounding box center [879, 362] width 143 height 31
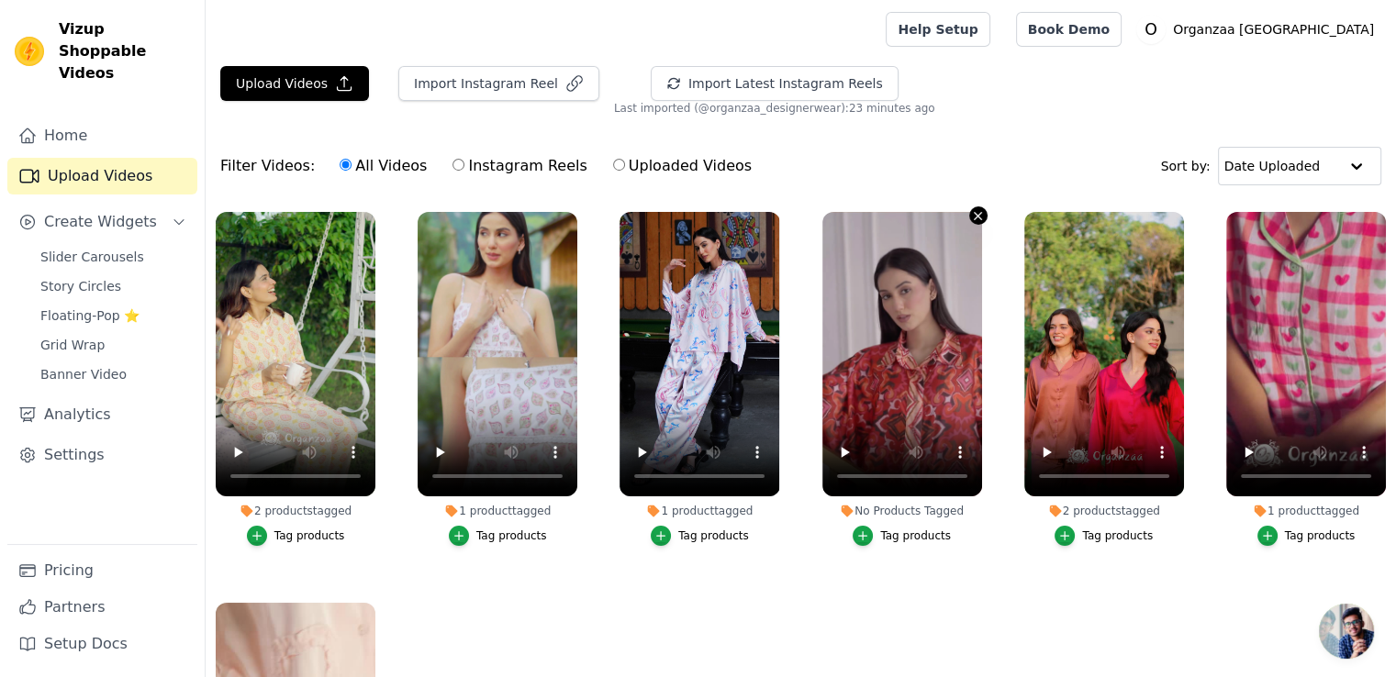
click at [974, 214] on icon "button" at bounding box center [978, 216] width 14 height 14
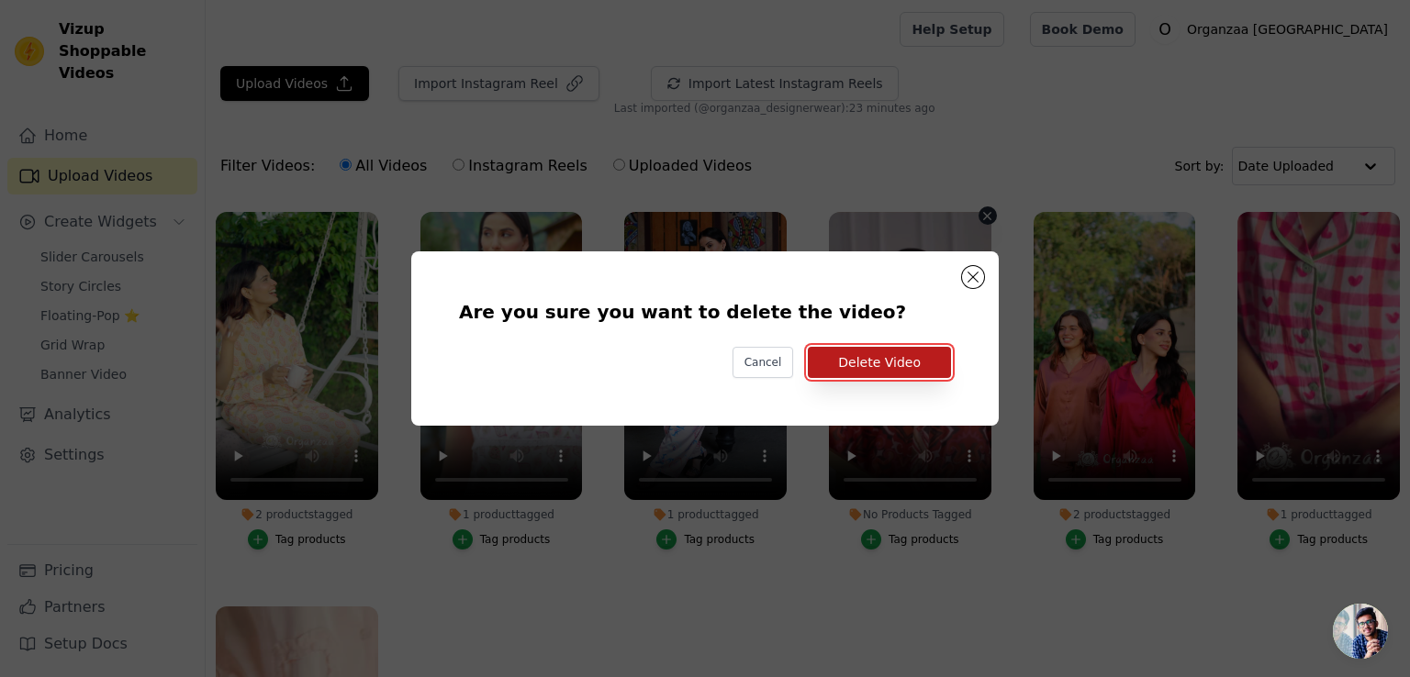
click at [901, 364] on button "Delete Video" at bounding box center [879, 362] width 143 height 31
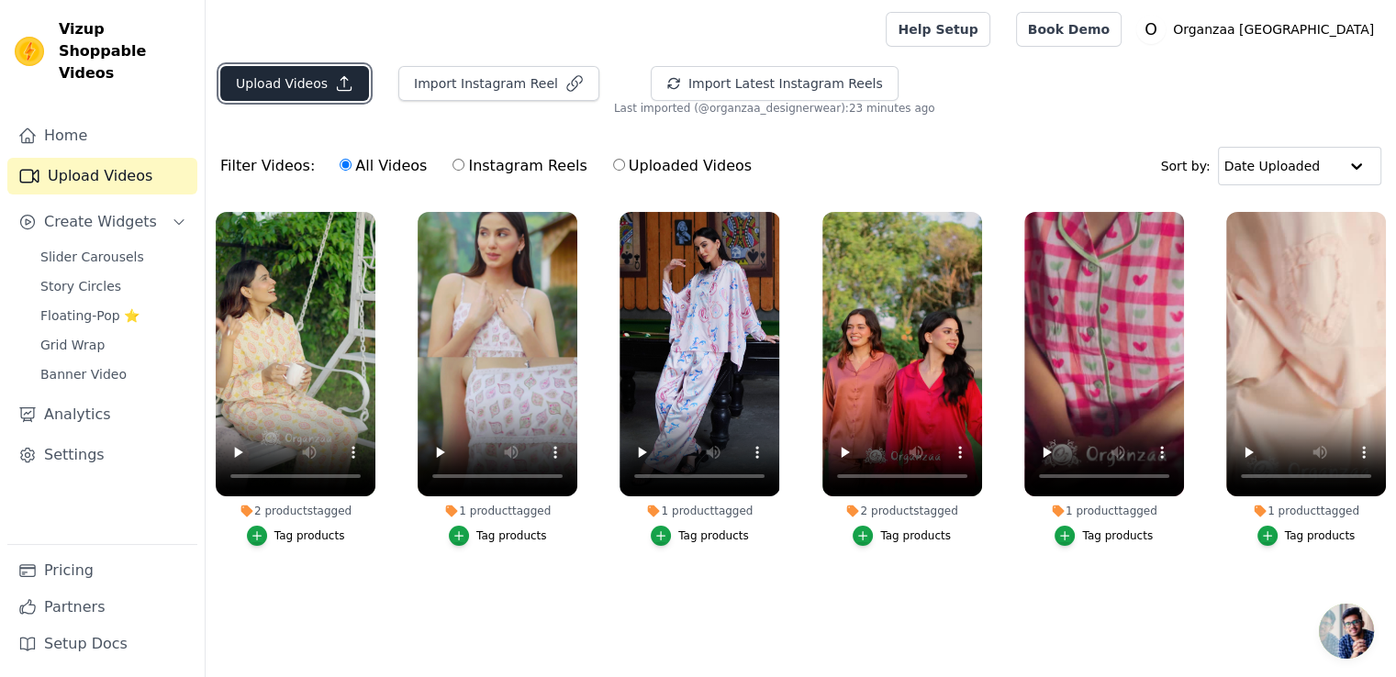
click at [315, 89] on button "Upload Videos" at bounding box center [294, 83] width 149 height 35
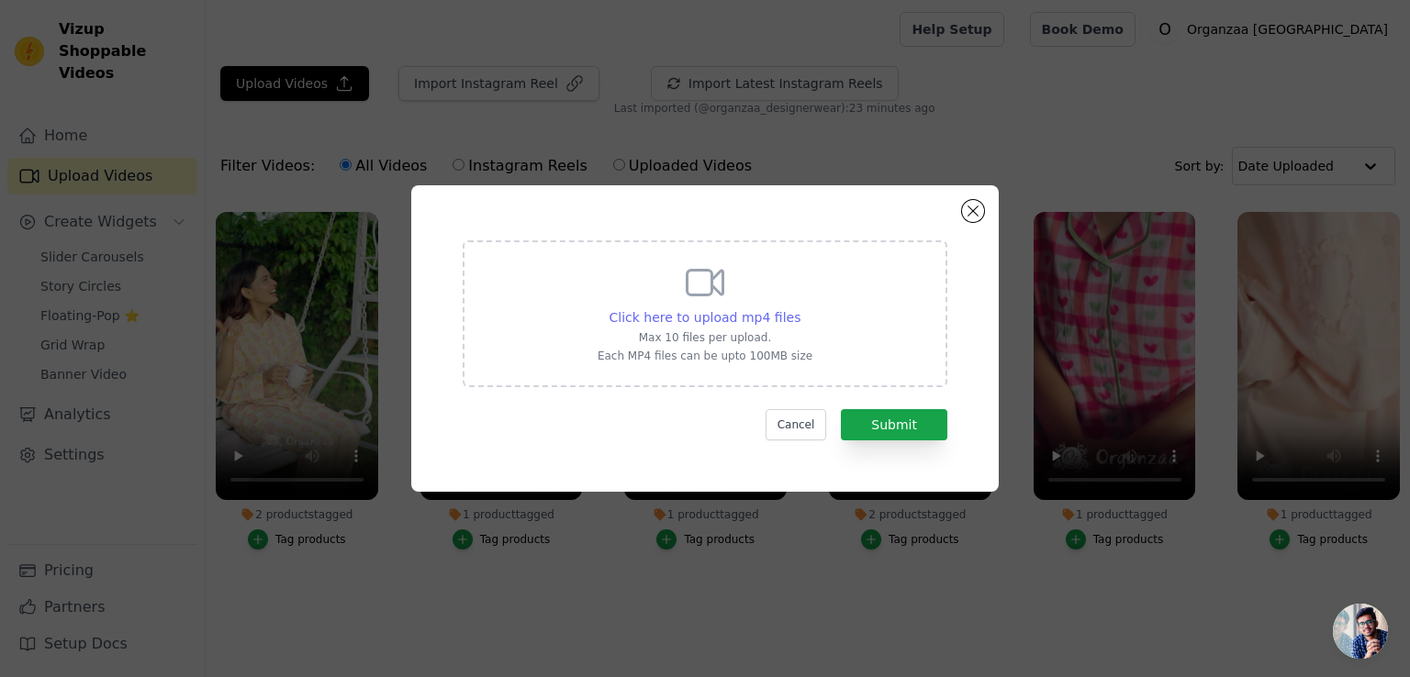
click at [766, 314] on span "Click here to upload mp4 files" at bounding box center [705, 317] width 192 height 15
click at [799, 308] on input "Click here to upload mp4 files Max 10 files per upload. Each MP4 files can be u…" at bounding box center [799, 307] width 1 height 1
type input "C:\fakepath\9-1.mp4"
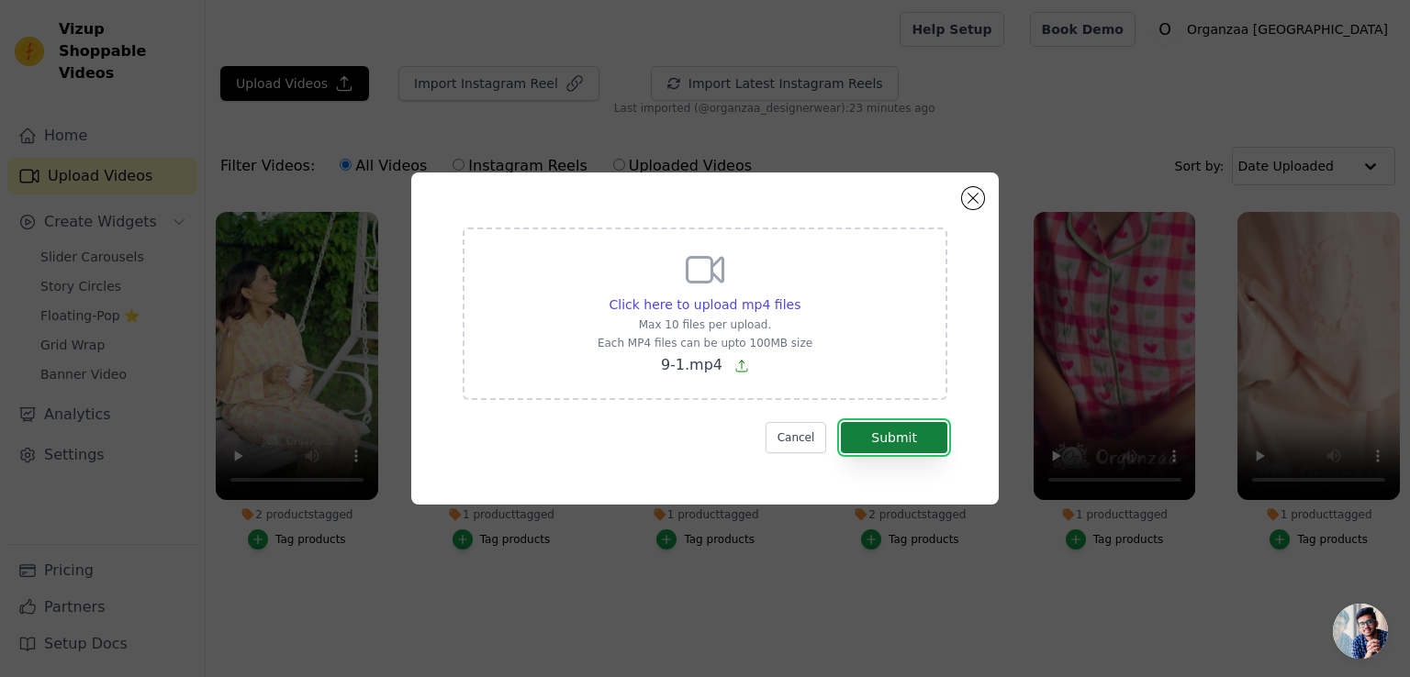
click at [923, 440] on button "Submit" at bounding box center [894, 437] width 106 height 31
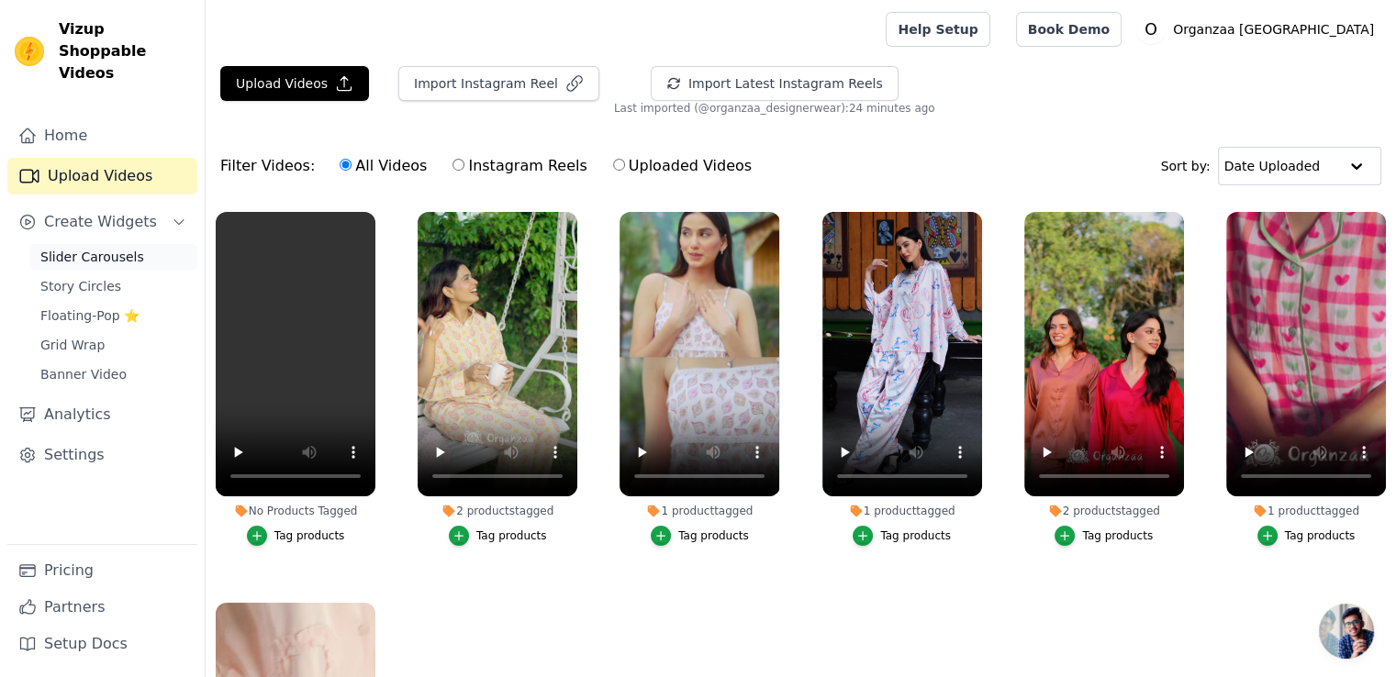
click at [84, 248] on span "Slider Carousels" at bounding box center [92, 257] width 104 height 18
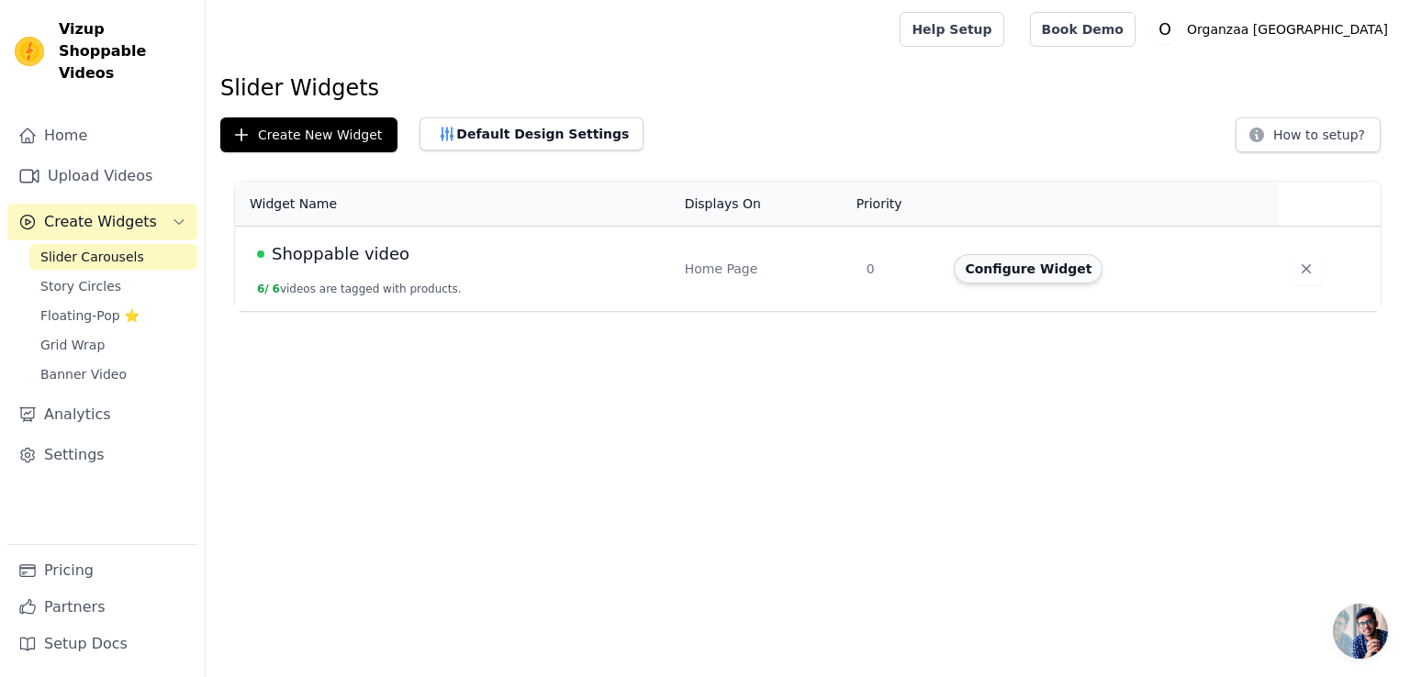
click at [980, 270] on button "Configure Widget" at bounding box center [1027, 268] width 149 height 29
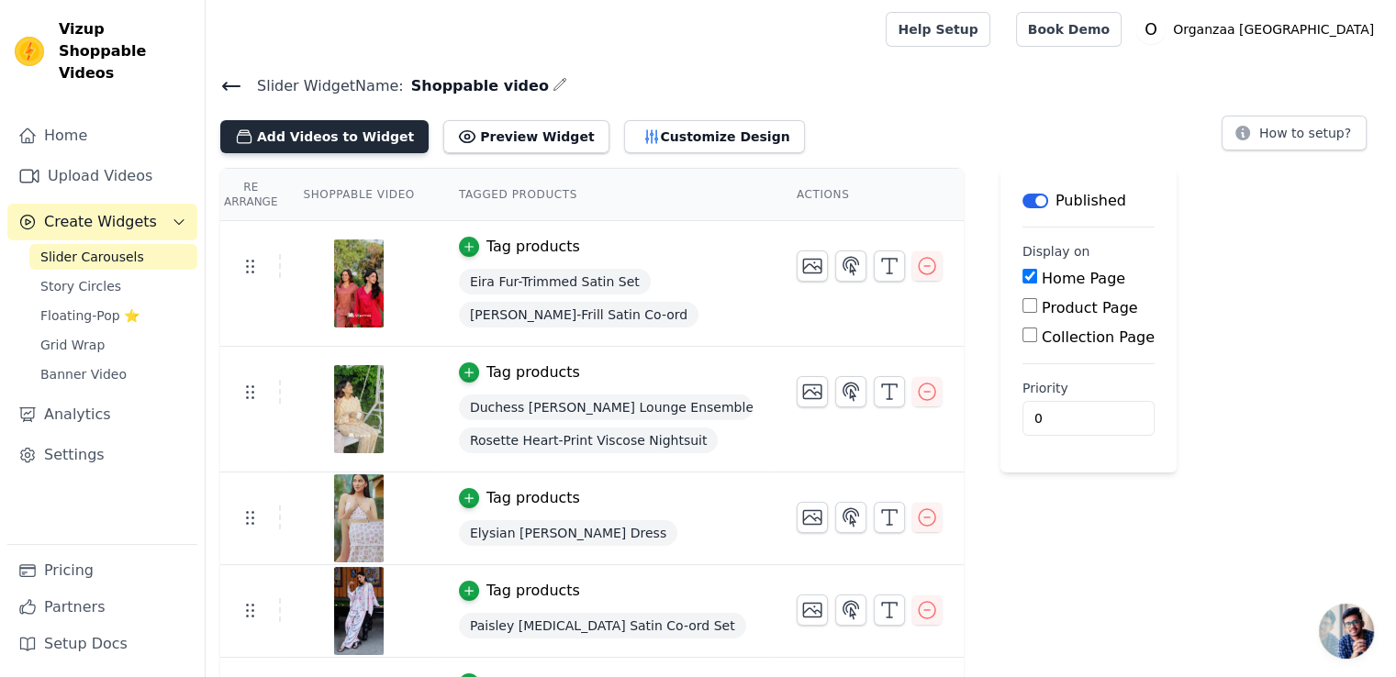
click at [319, 122] on button "Add Videos to Widget" at bounding box center [324, 136] width 208 height 33
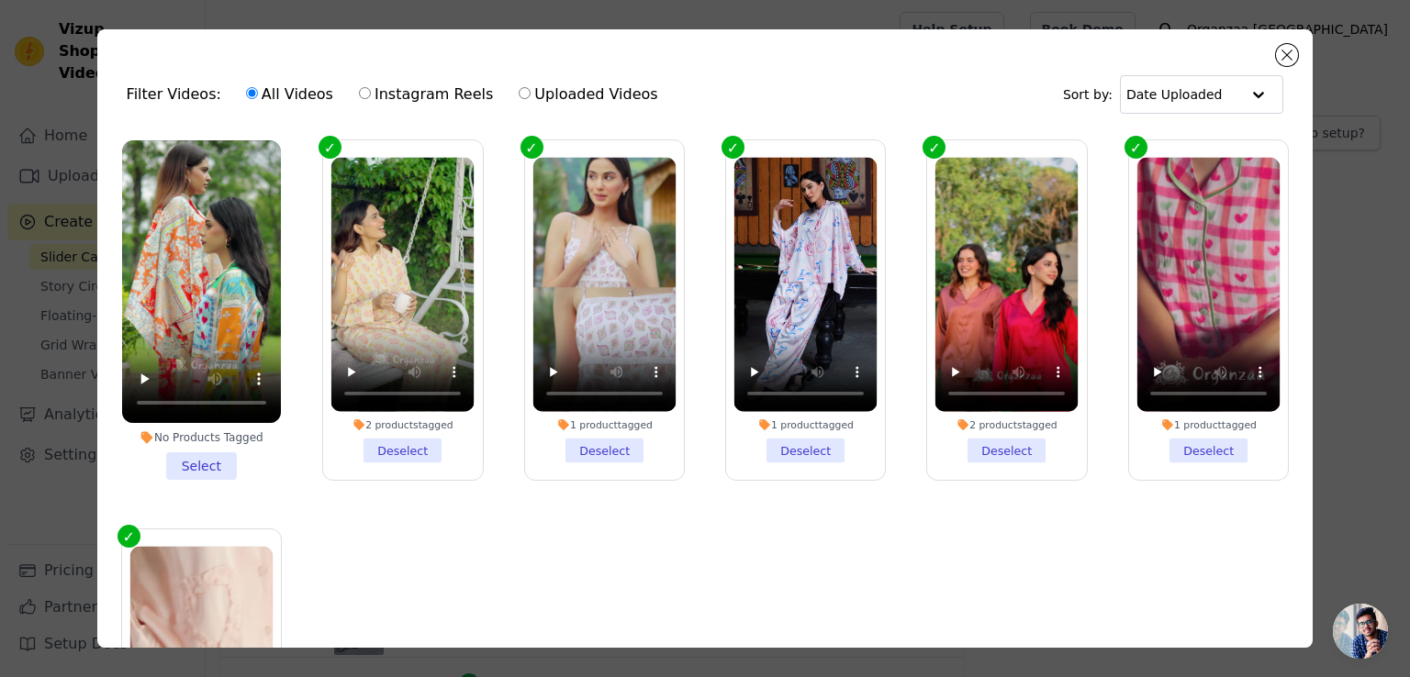
click at [201, 462] on li "No Products Tagged Select" at bounding box center [201, 310] width 159 height 340
click at [0, 0] on input "No Products Tagged Select" at bounding box center [0, 0] width 0 height 0
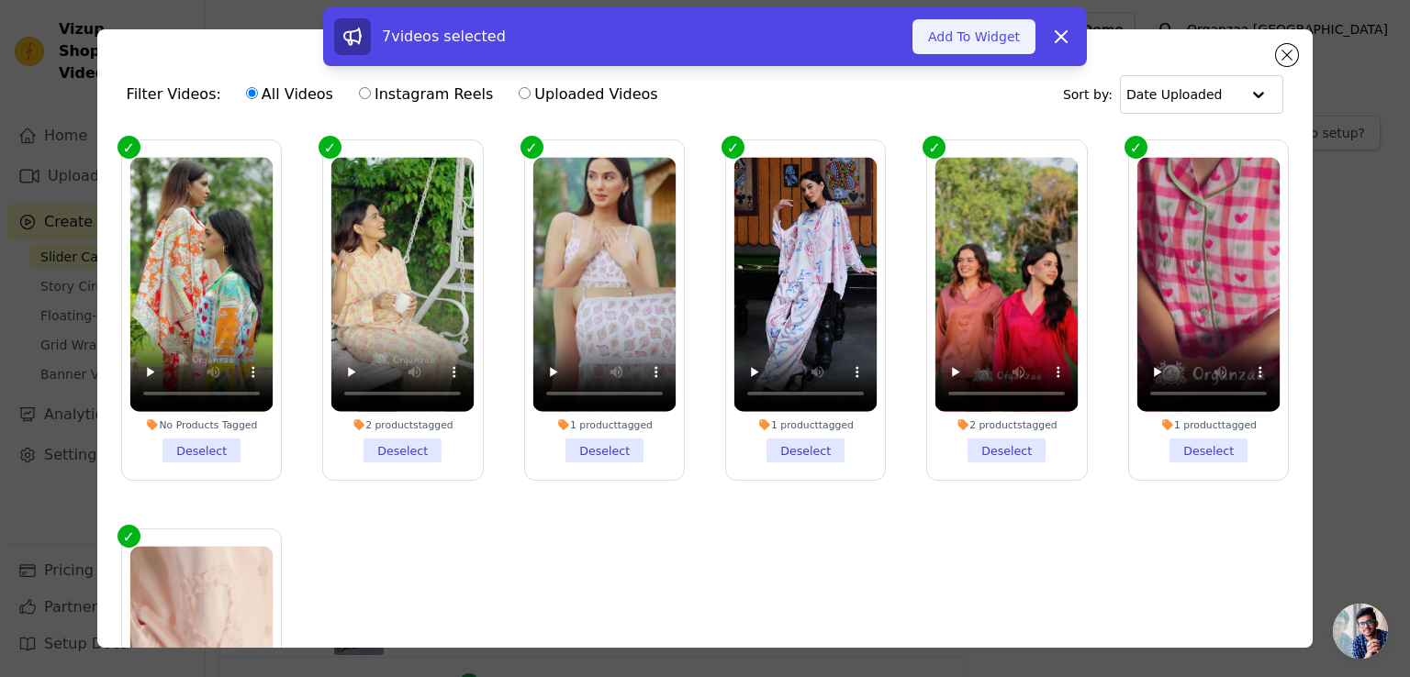
click at [971, 39] on button "Add To Widget" at bounding box center [973, 36] width 123 height 35
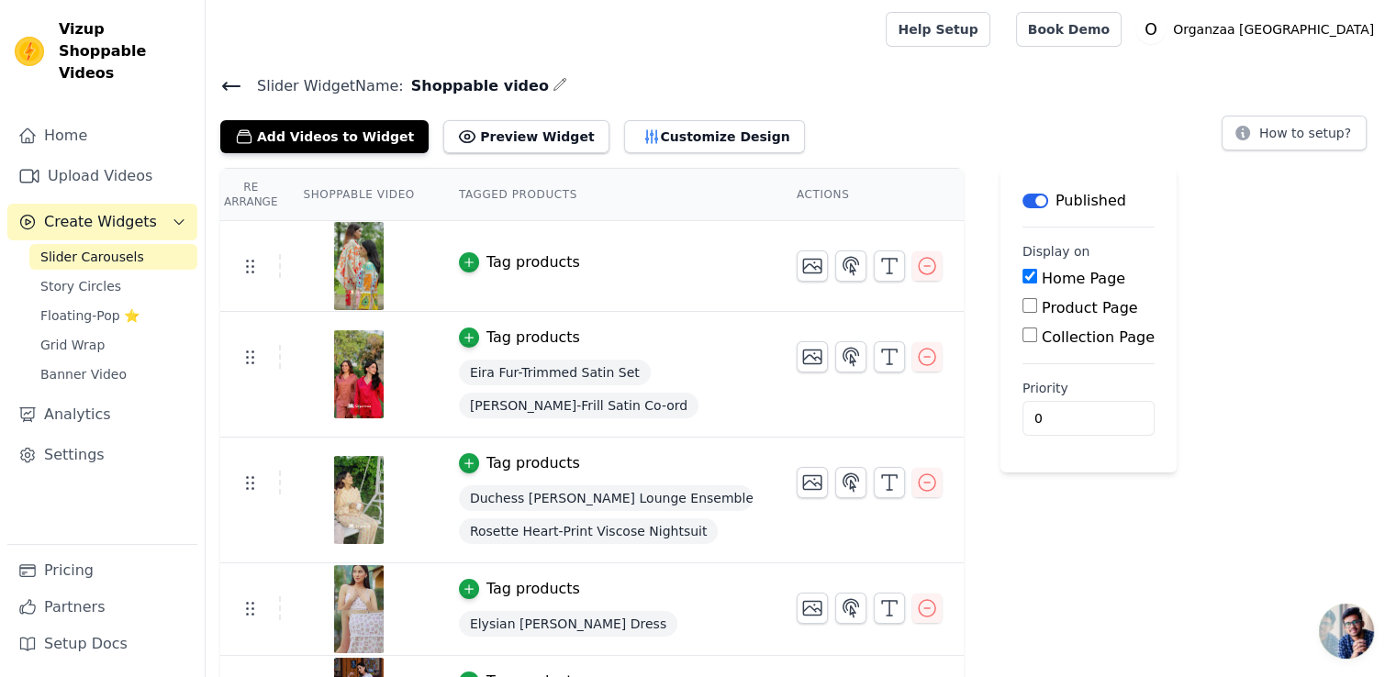
click at [520, 255] on div "Tag products" at bounding box center [533, 262] width 94 height 22
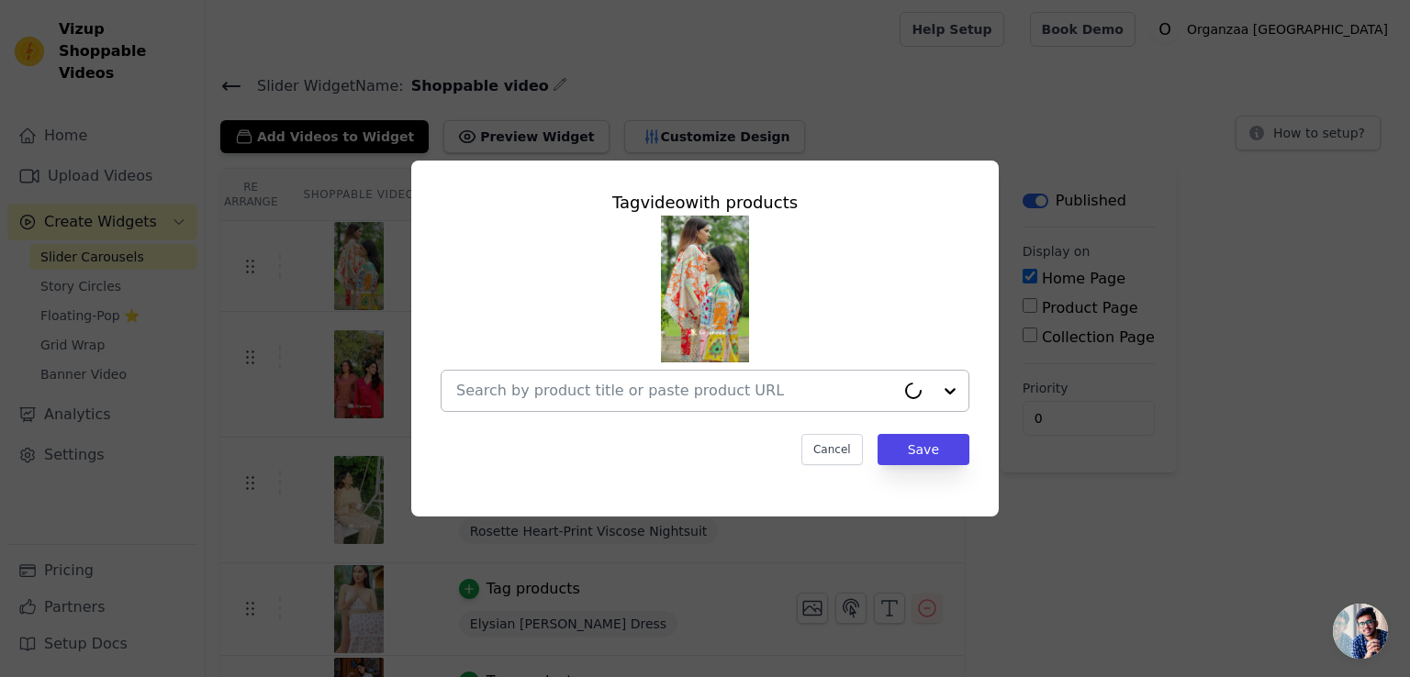
click at [648, 391] on input "text" at bounding box center [675, 391] width 439 height 22
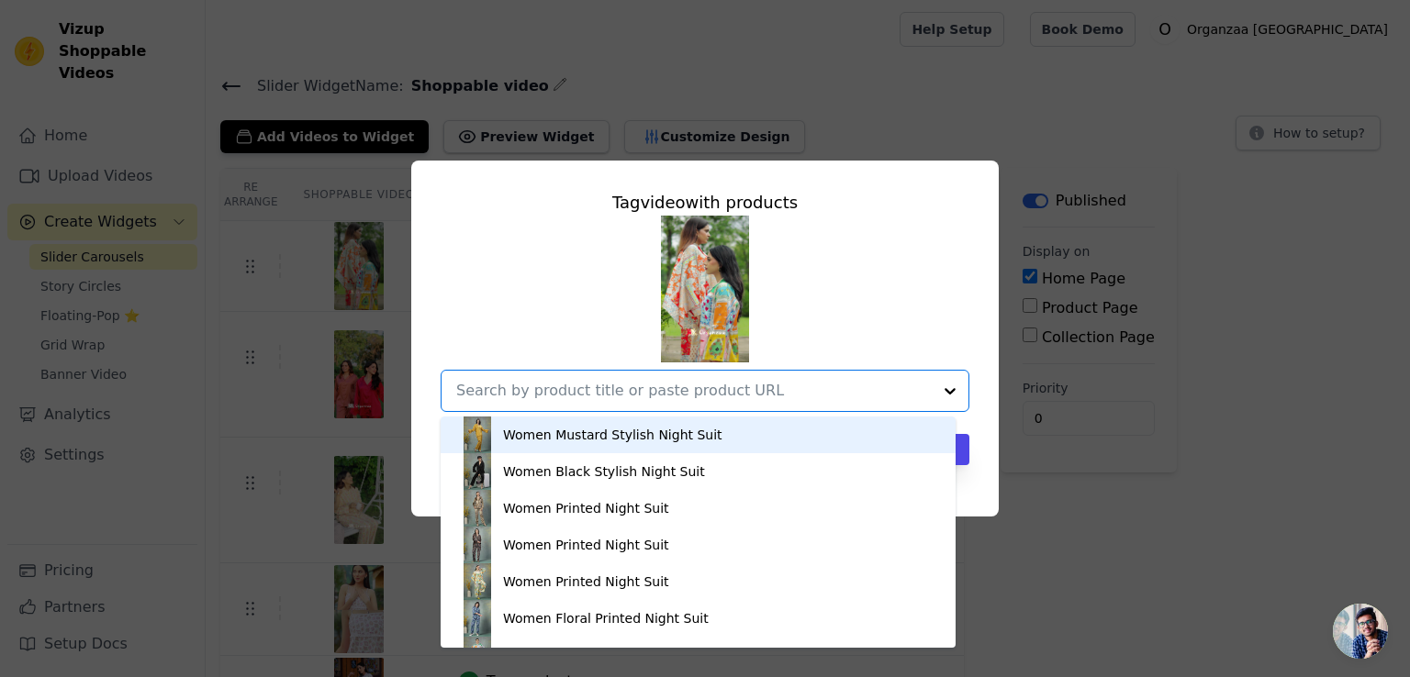
paste input "Luxe Lumière Satin Lounge Set"
type input "Luxe Lumière Satin Lounge Set"
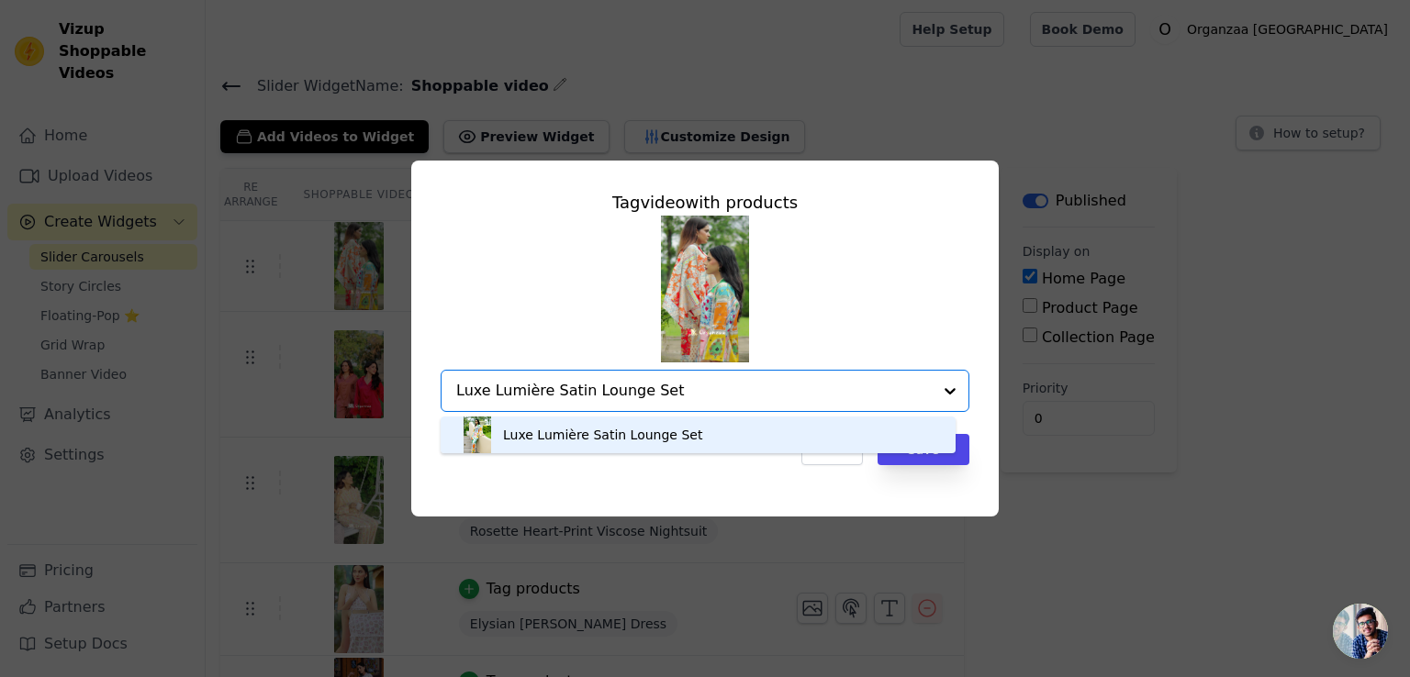
click at [572, 427] on div "Luxe Lumière Satin Lounge Set" at bounding box center [602, 435] width 199 height 18
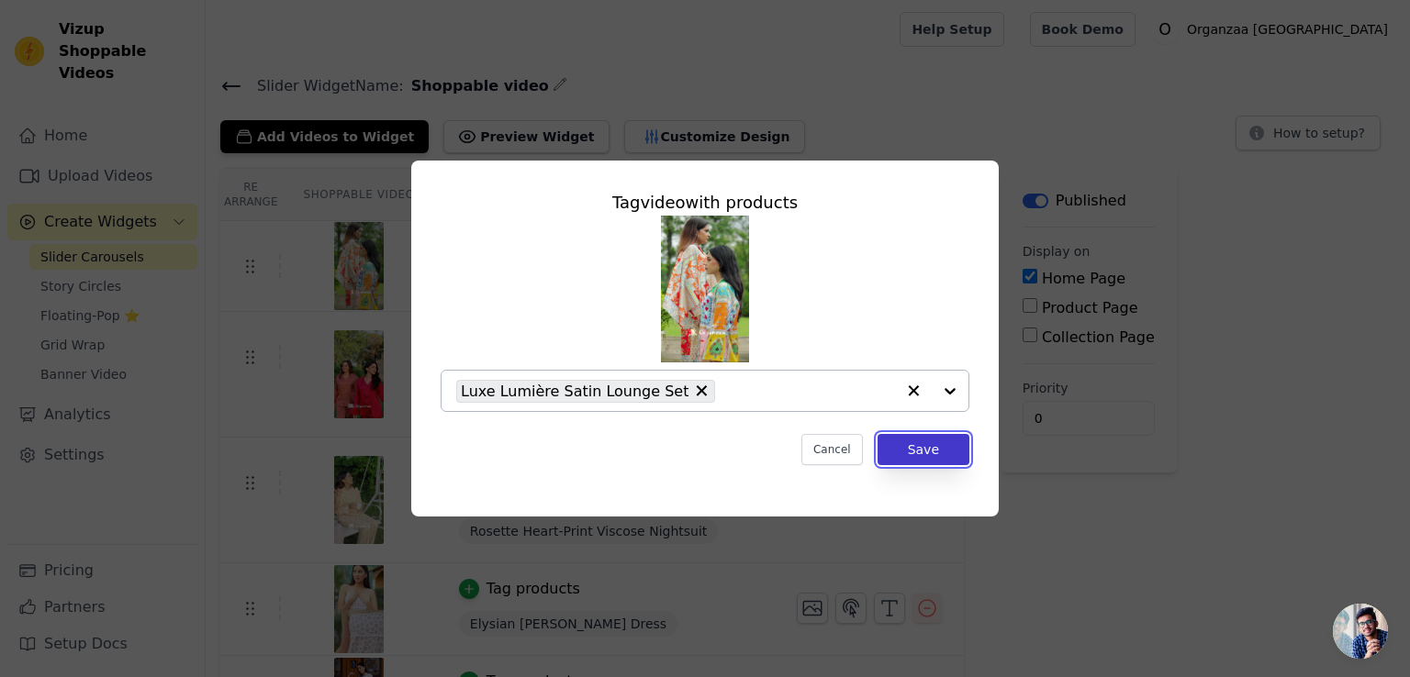
click at [925, 459] on button "Save" at bounding box center [923, 449] width 92 height 31
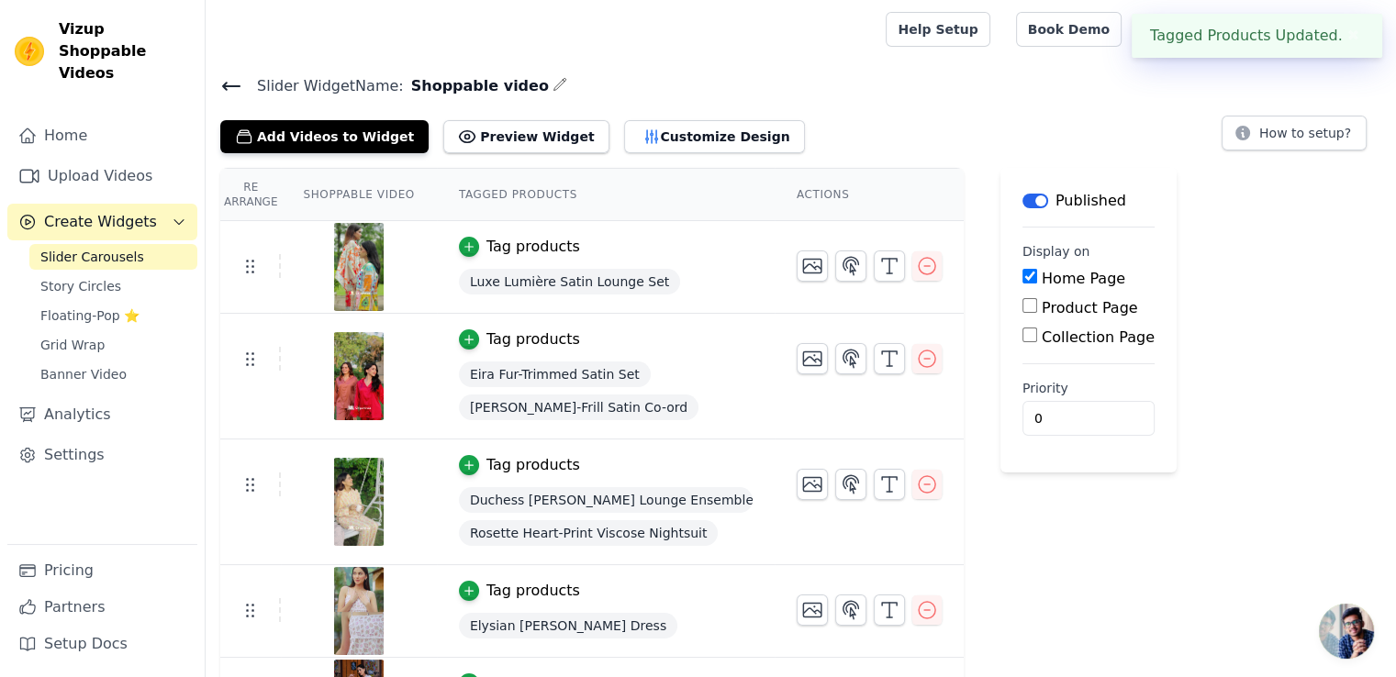
scroll to position [92, 0]
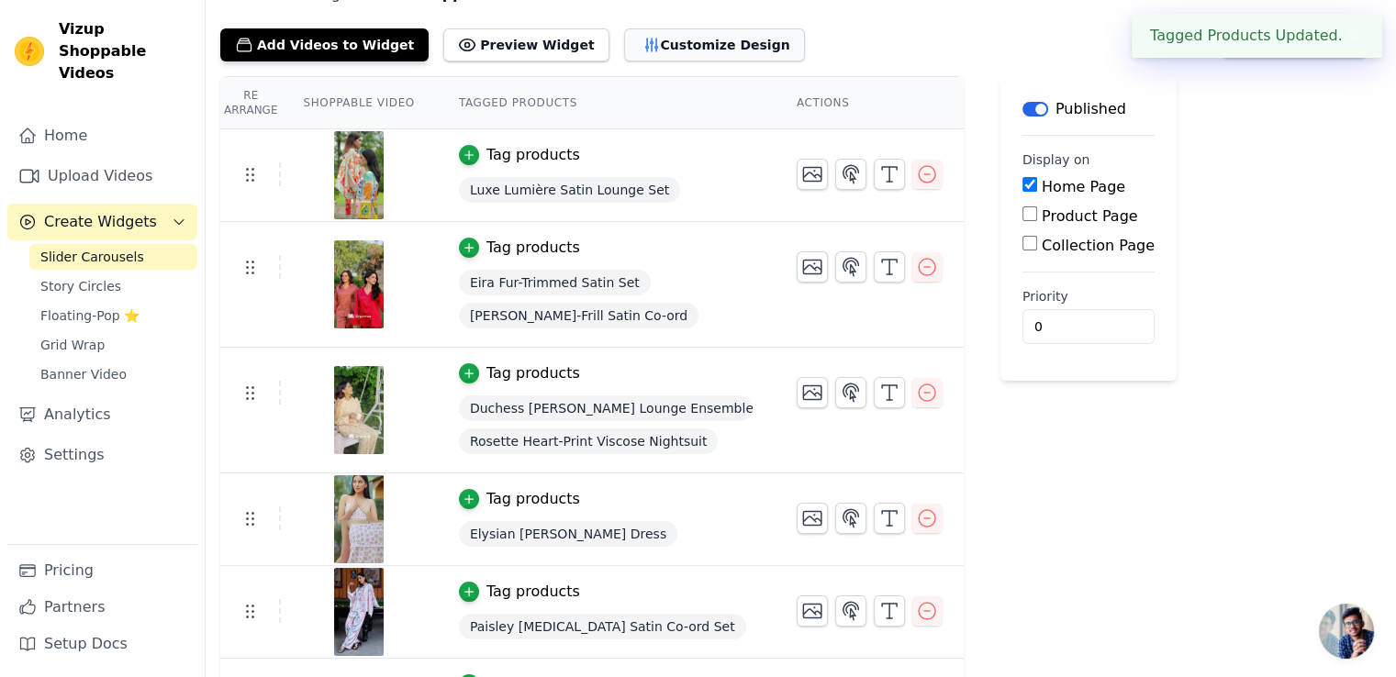
click at [624, 35] on button "Customize Design" at bounding box center [714, 44] width 181 height 33
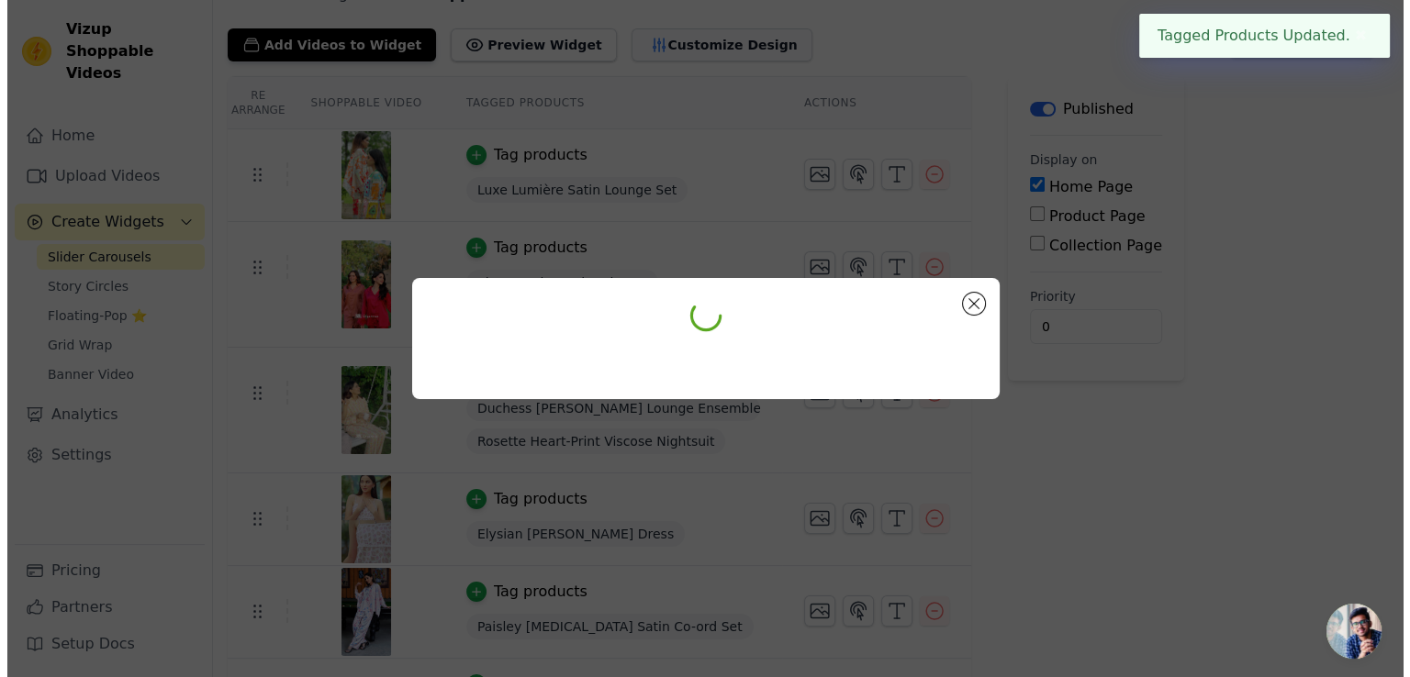
scroll to position [0, 0]
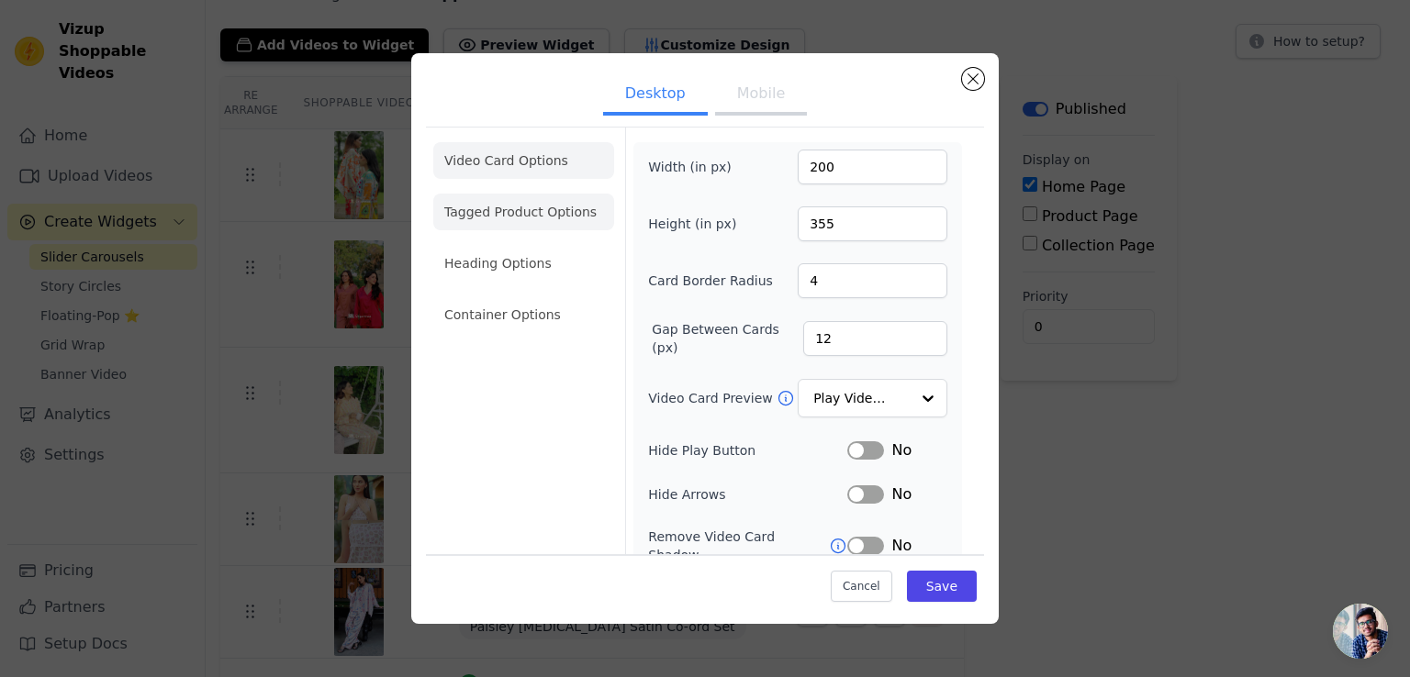
click at [548, 296] on li "Tagged Product Options" at bounding box center [523, 314] width 181 height 37
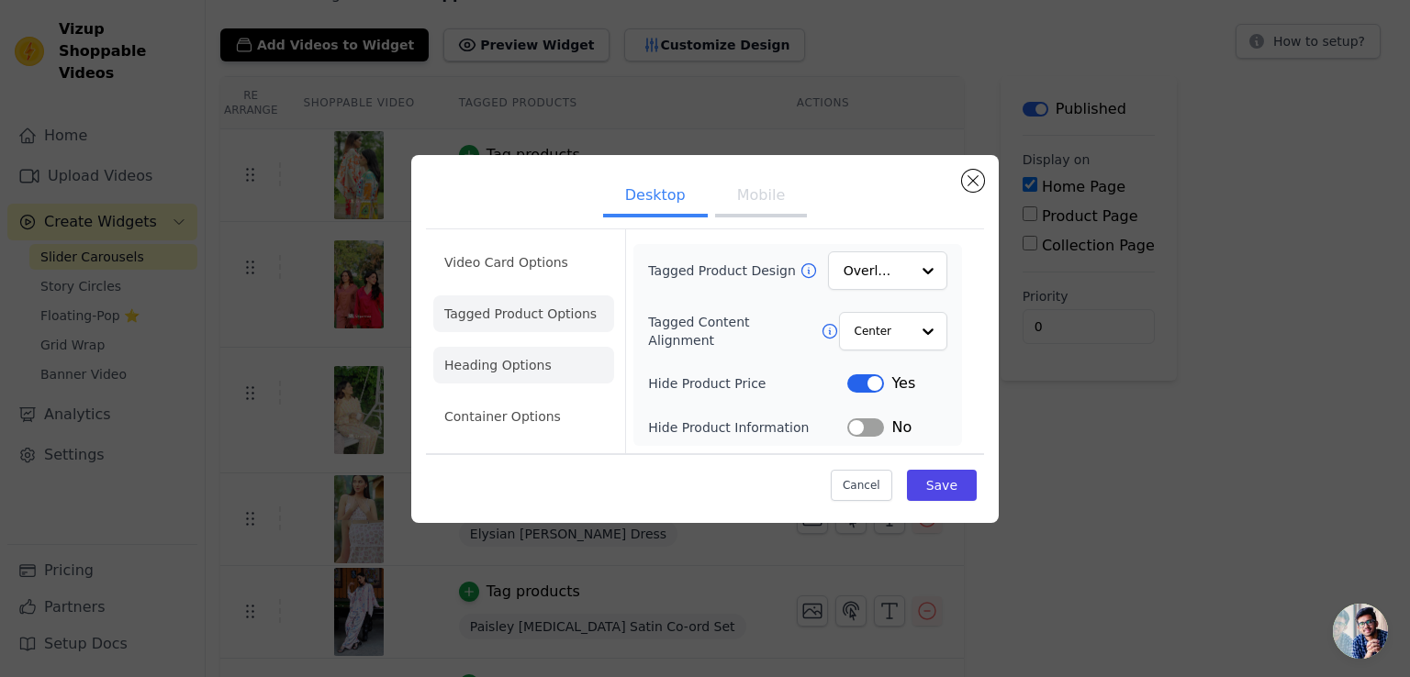
click at [540, 358] on li "Heading Options" at bounding box center [523, 365] width 181 height 37
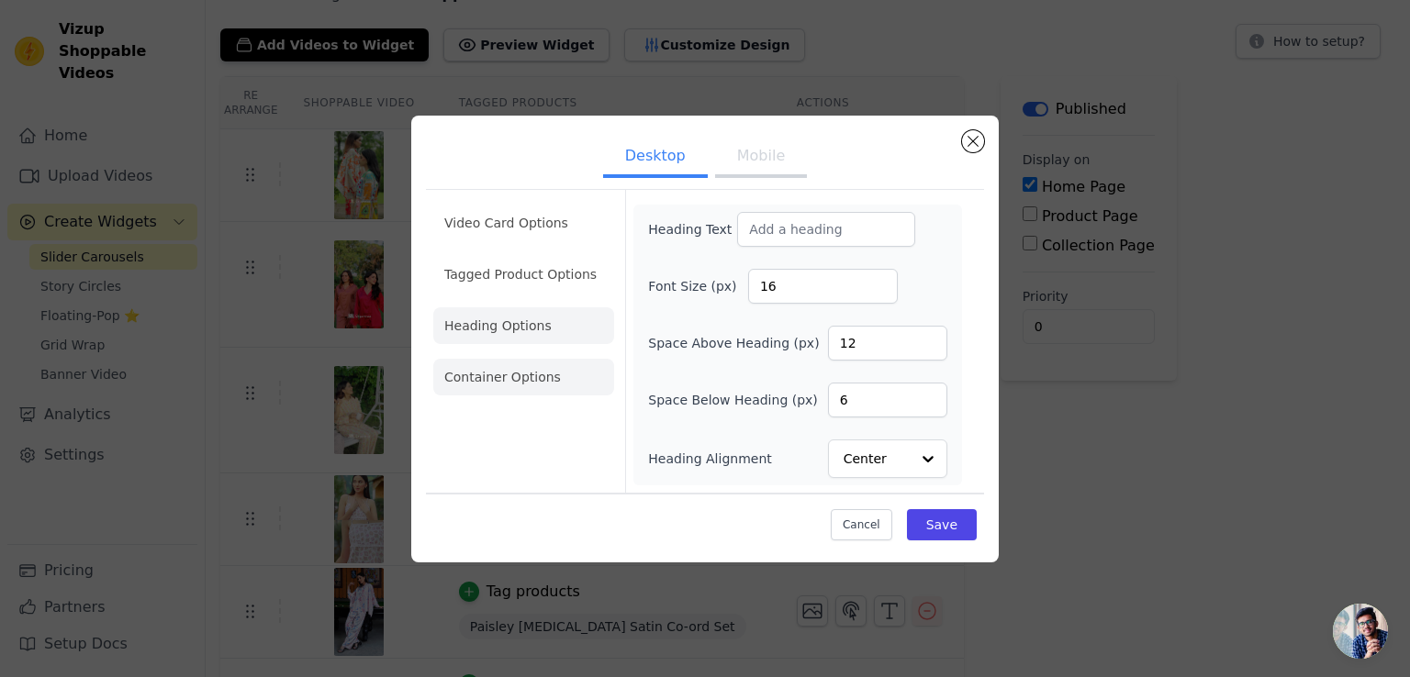
click at [539, 389] on li "Container Options" at bounding box center [523, 377] width 181 height 37
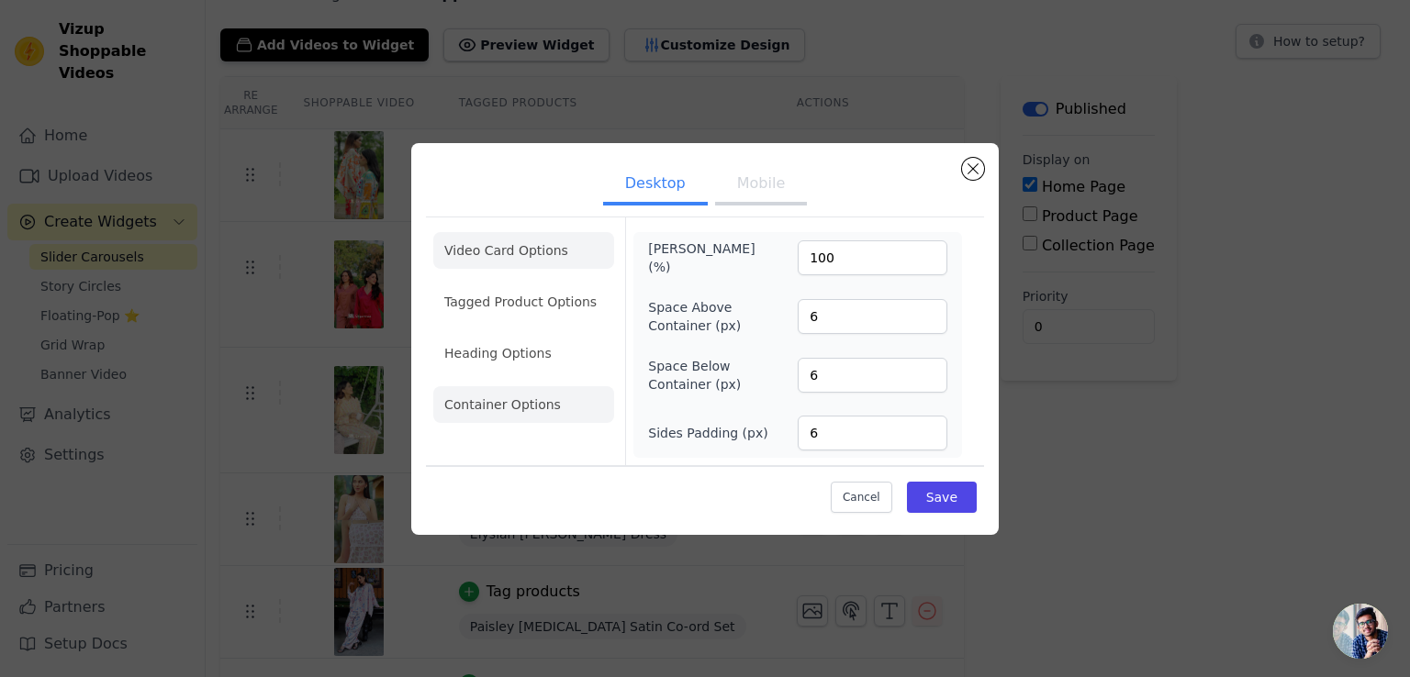
click at [554, 284] on li "Video Card Options" at bounding box center [523, 302] width 181 height 37
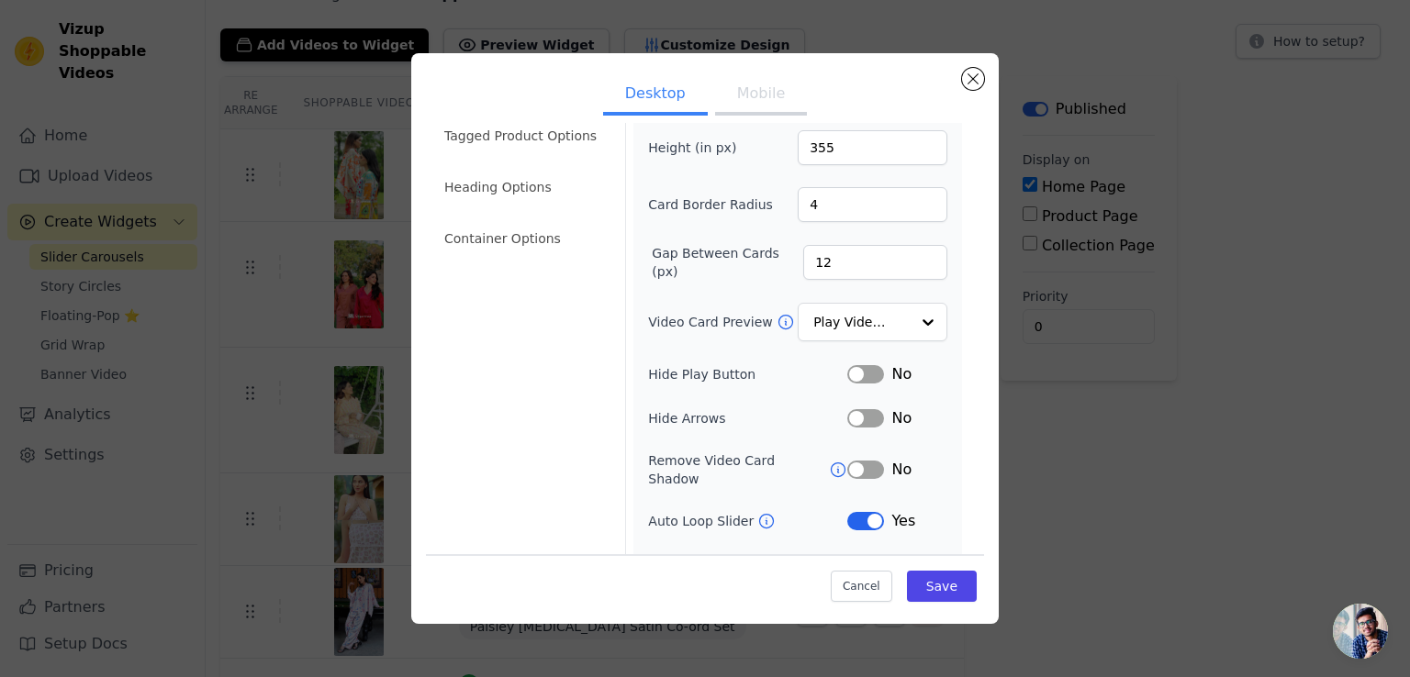
scroll to position [46, 0]
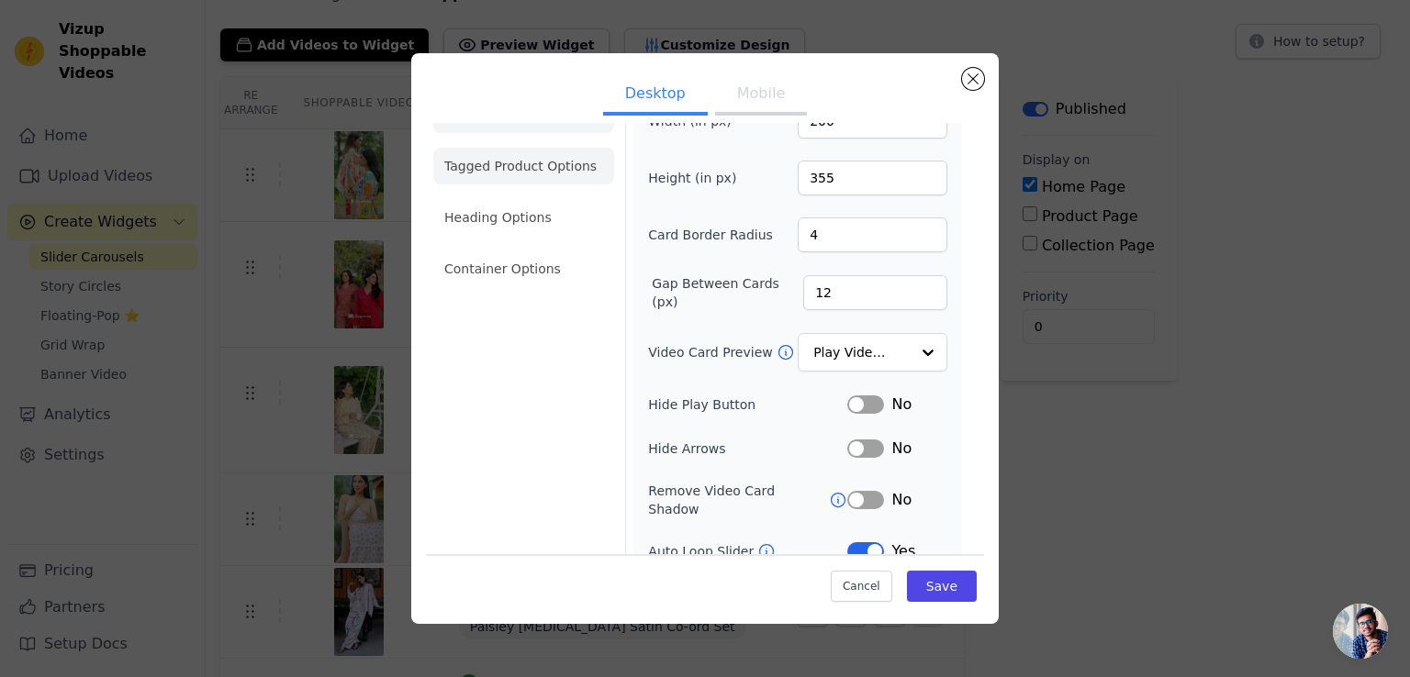
click at [532, 251] on li "Tagged Product Options" at bounding box center [523, 269] width 181 height 37
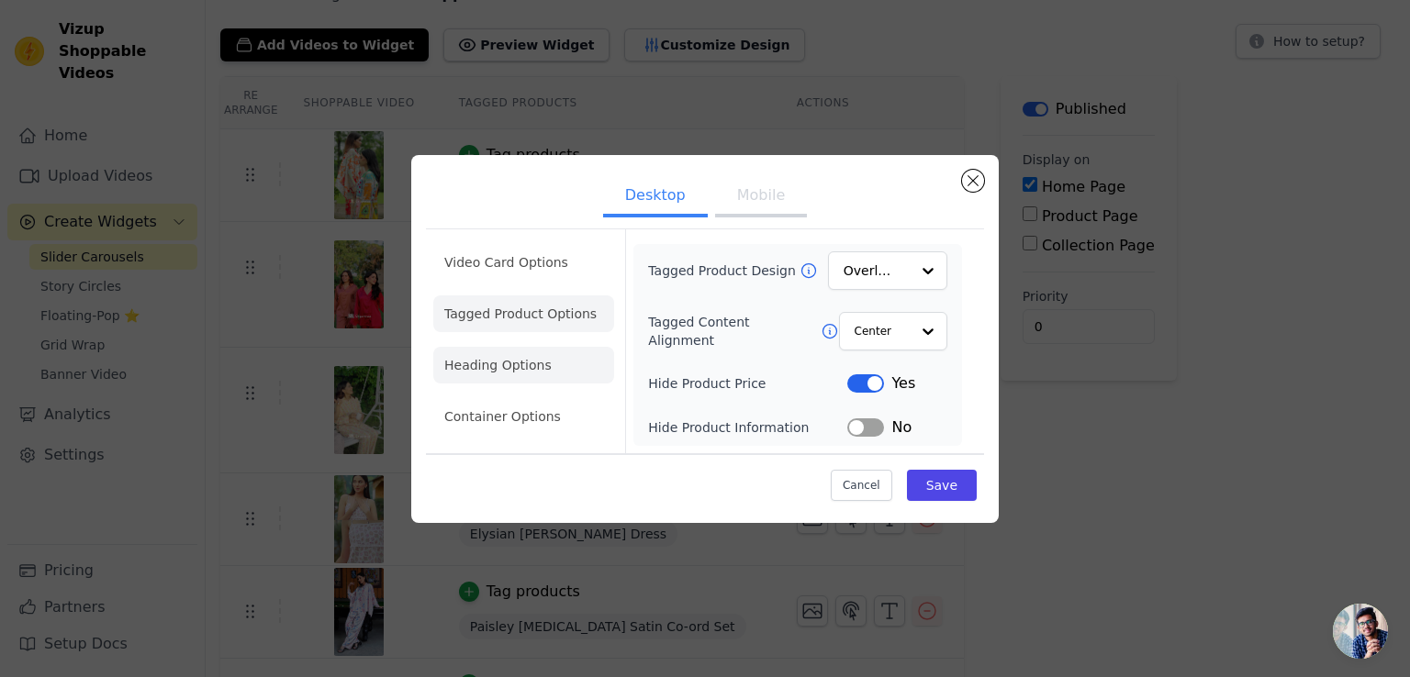
click at [493, 370] on li "Heading Options" at bounding box center [523, 365] width 181 height 37
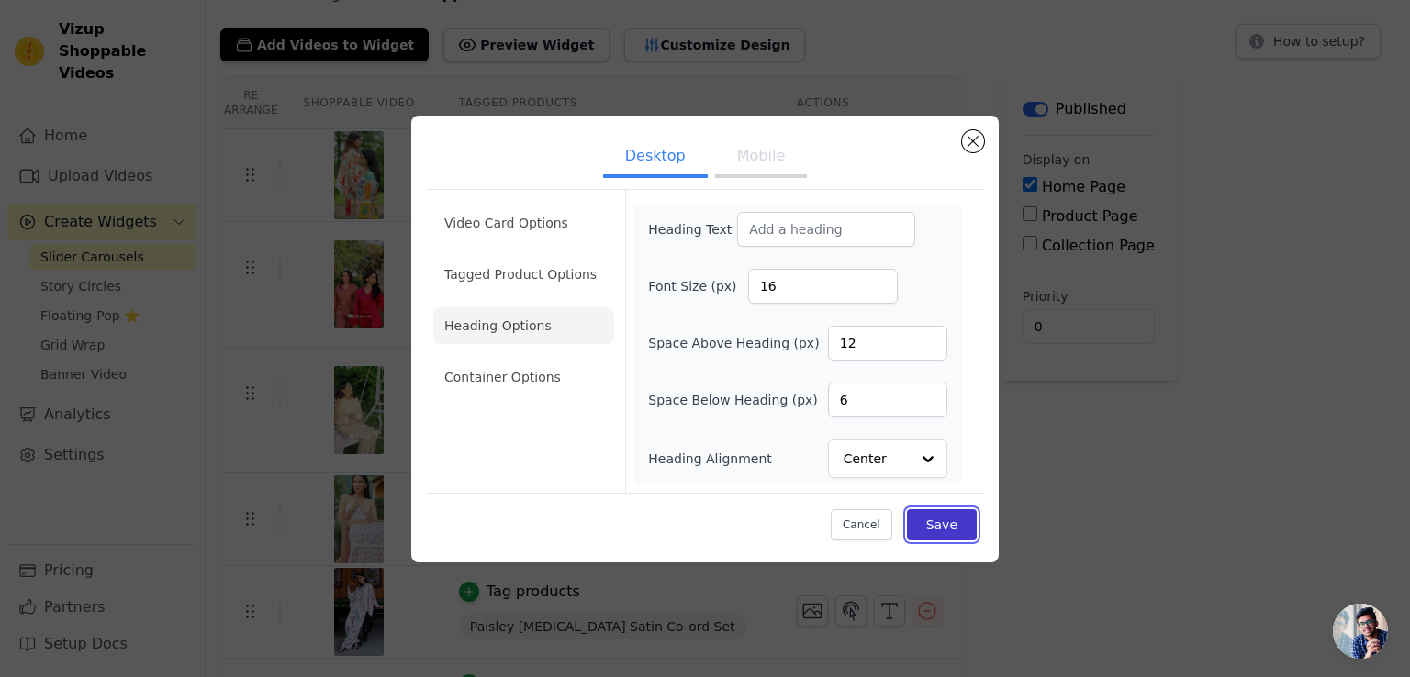
click at [953, 530] on button "Save" at bounding box center [942, 524] width 70 height 31
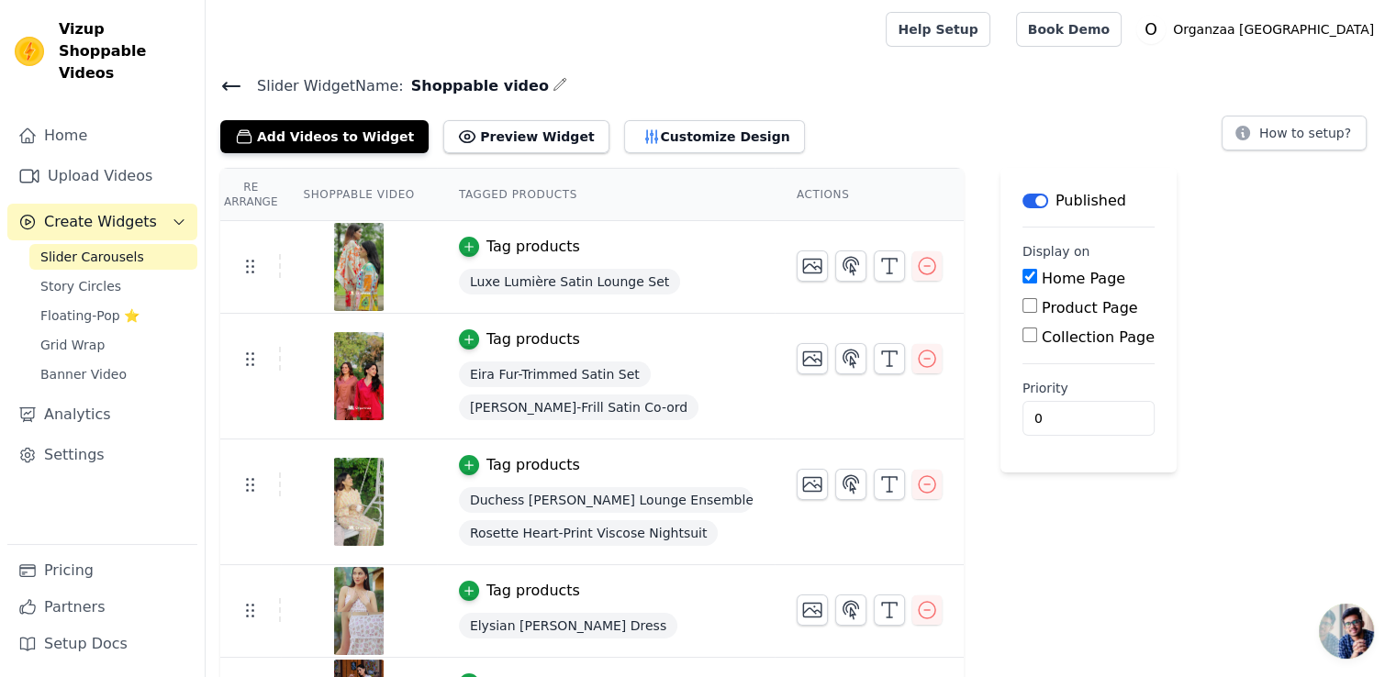
click at [123, 248] on span "Slider Carousels" at bounding box center [92, 257] width 104 height 18
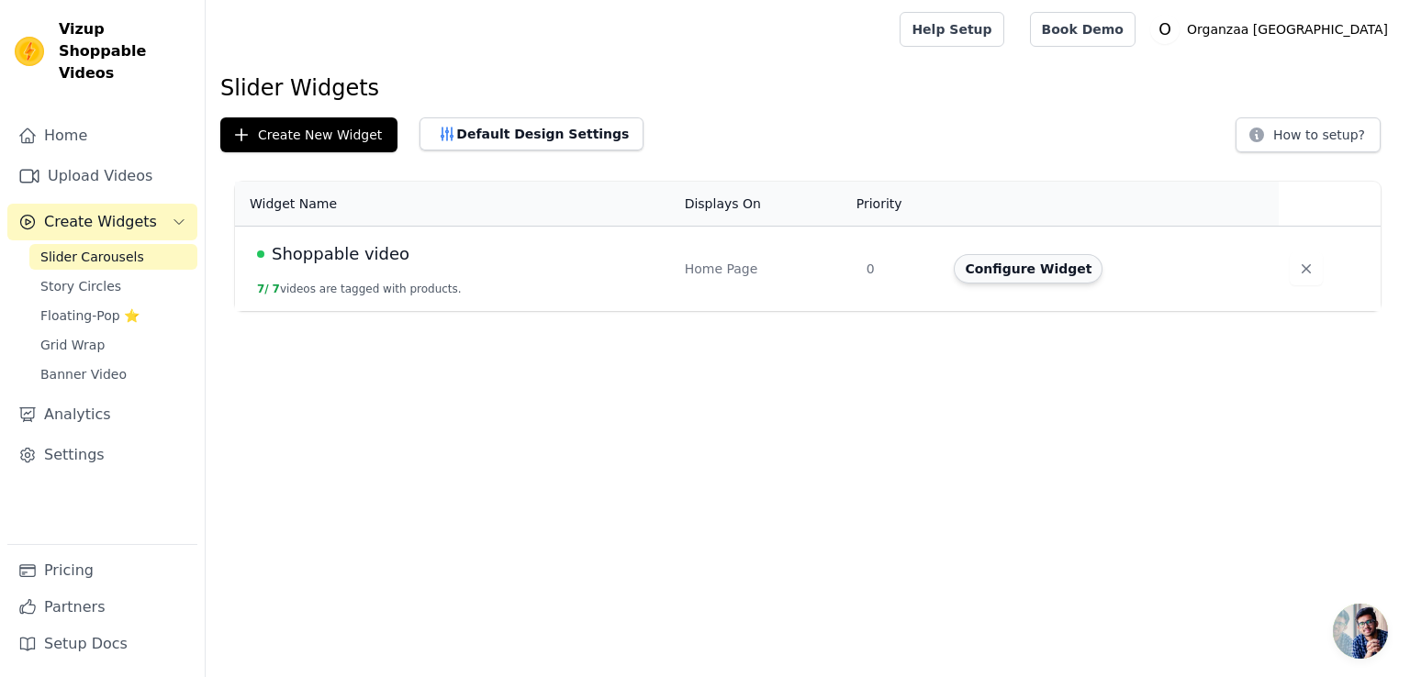
click at [1012, 263] on button "Configure Widget" at bounding box center [1027, 268] width 149 height 29
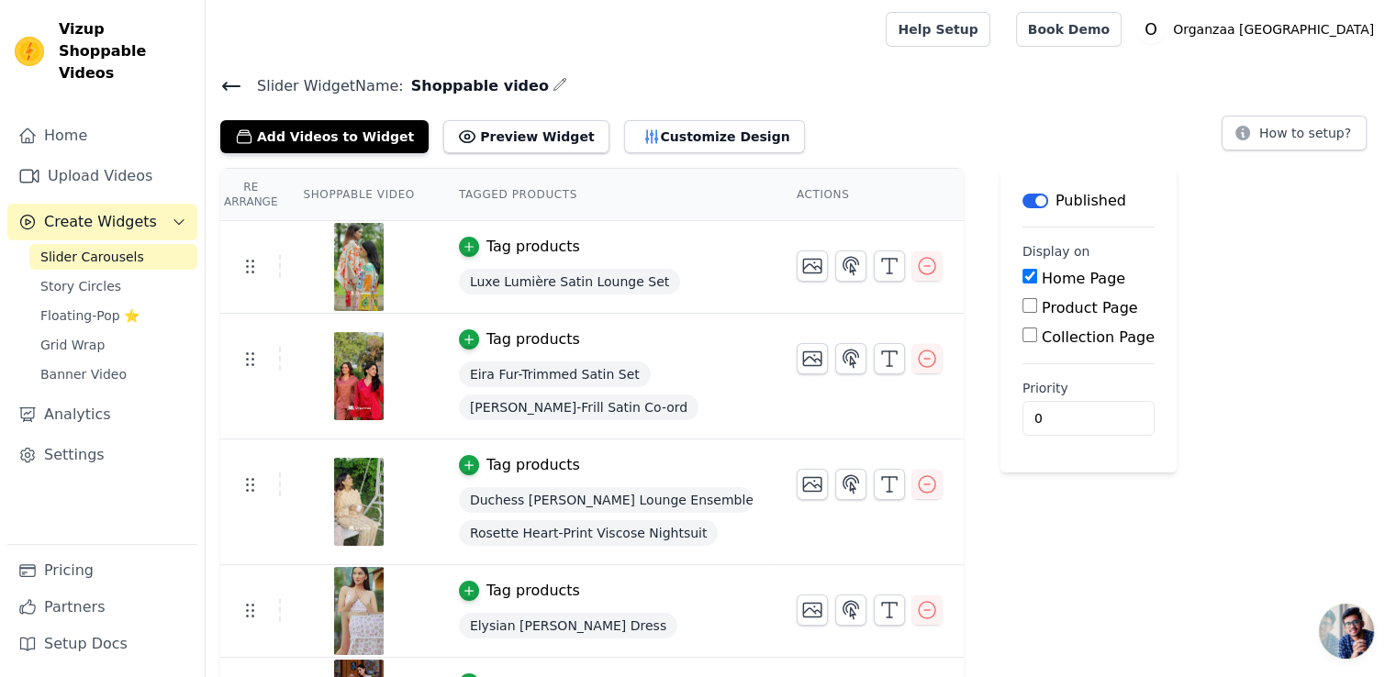
click at [622, 151] on div "Slider Widget Name: Shoppable video Add Videos to Widget Preview Widget Customi…" at bounding box center [801, 504] width 1190 height 863
click at [646, 128] on button "Customize Design" at bounding box center [714, 136] width 181 height 33
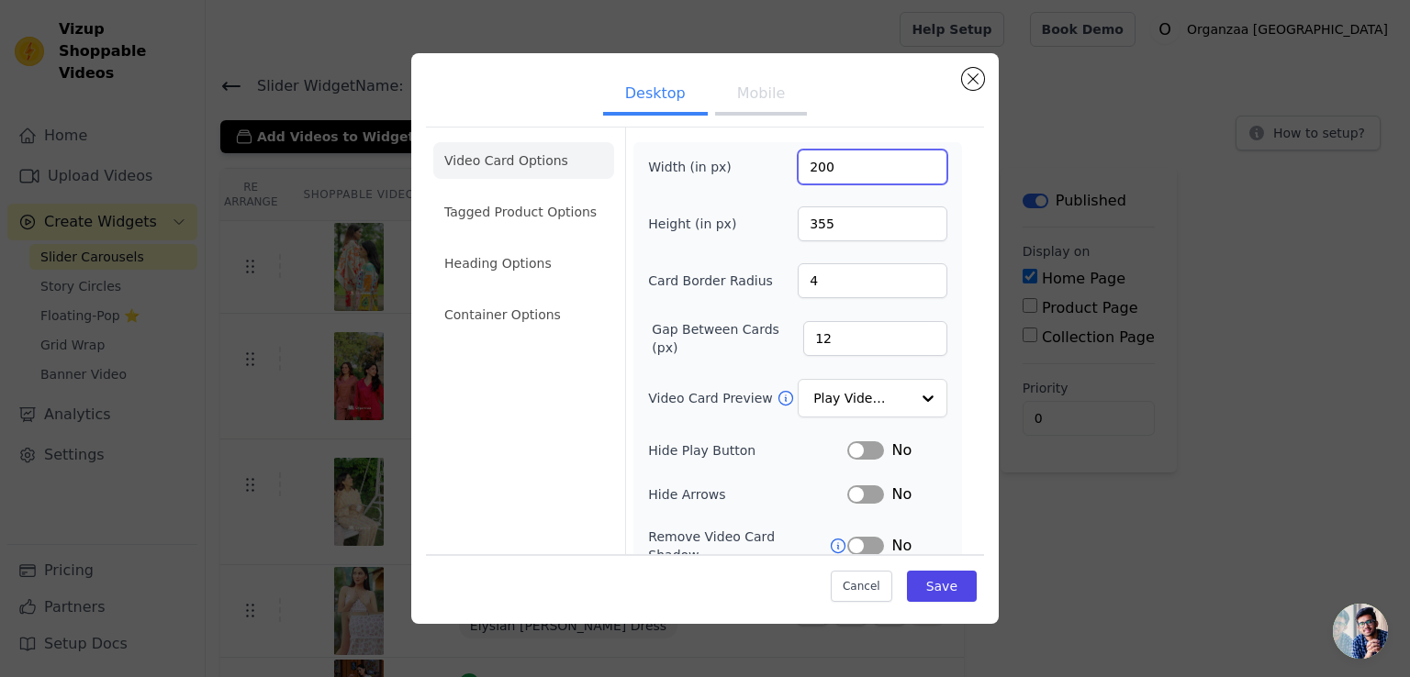
drag, startPoint x: 806, startPoint y: 166, endPoint x: 791, endPoint y: 162, distance: 15.1
click at [797, 162] on input "200" at bounding box center [872, 167] width 150 height 35
click at [808, 166] on input "200" at bounding box center [872, 167] width 150 height 35
click at [810, 166] on input "200" at bounding box center [872, 167] width 150 height 35
type input "250"
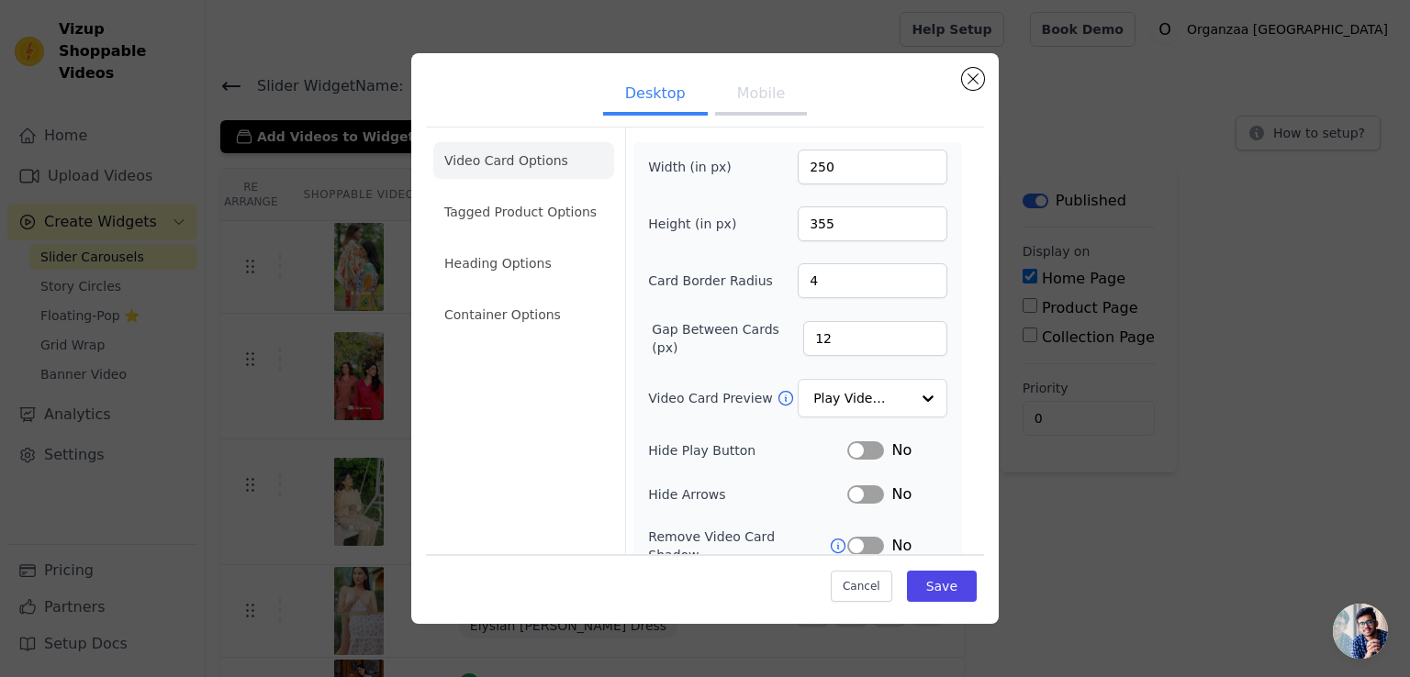
click at [868, 117] on ul "Desktop Mobile" at bounding box center [705, 95] width 558 height 55
click at [808, 224] on input "355" at bounding box center [872, 223] width 150 height 35
click at [822, 225] on input "355" at bounding box center [872, 223] width 150 height 35
click at [806, 221] on input "355" at bounding box center [872, 223] width 150 height 35
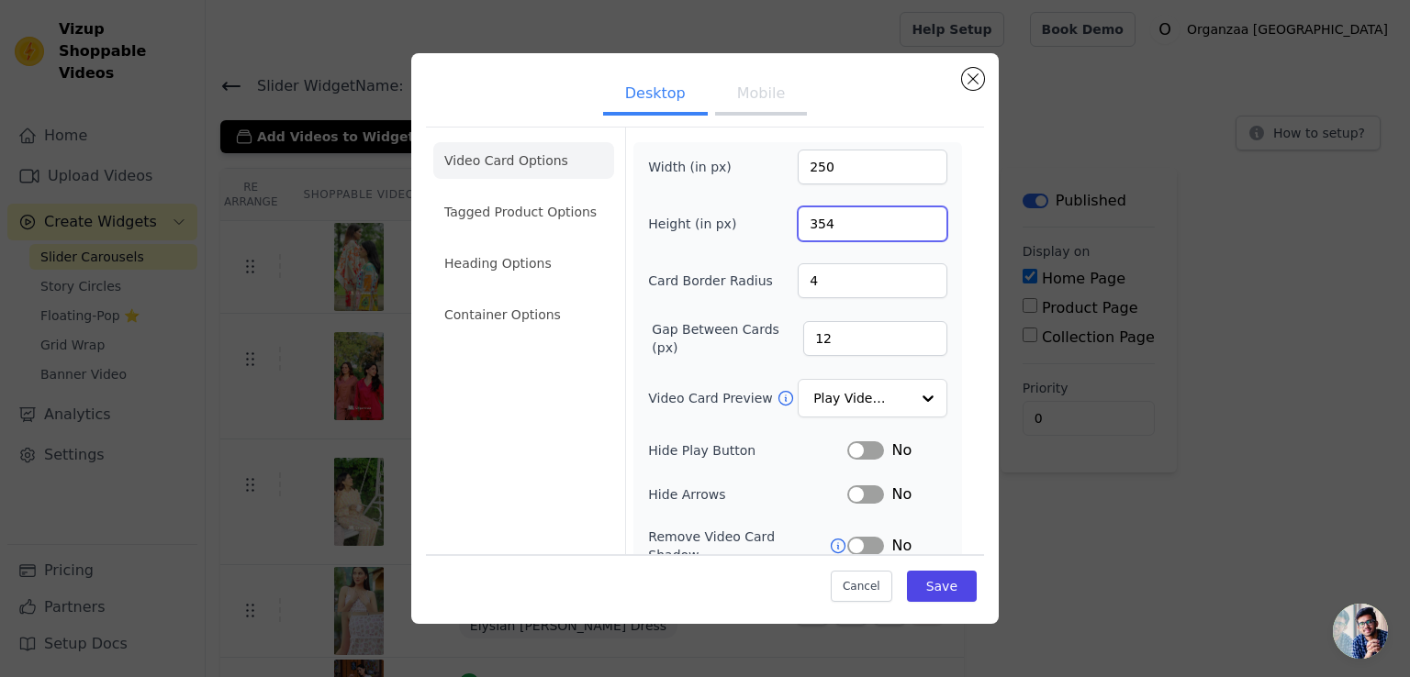
click at [918, 229] on input "354" at bounding box center [872, 223] width 150 height 35
click at [918, 228] on input "353" at bounding box center [872, 223] width 150 height 35
click at [918, 228] on input "352" at bounding box center [872, 223] width 150 height 35
click at [918, 228] on input "351" at bounding box center [872, 223] width 150 height 35
click at [918, 228] on input "350" at bounding box center [872, 223] width 150 height 35
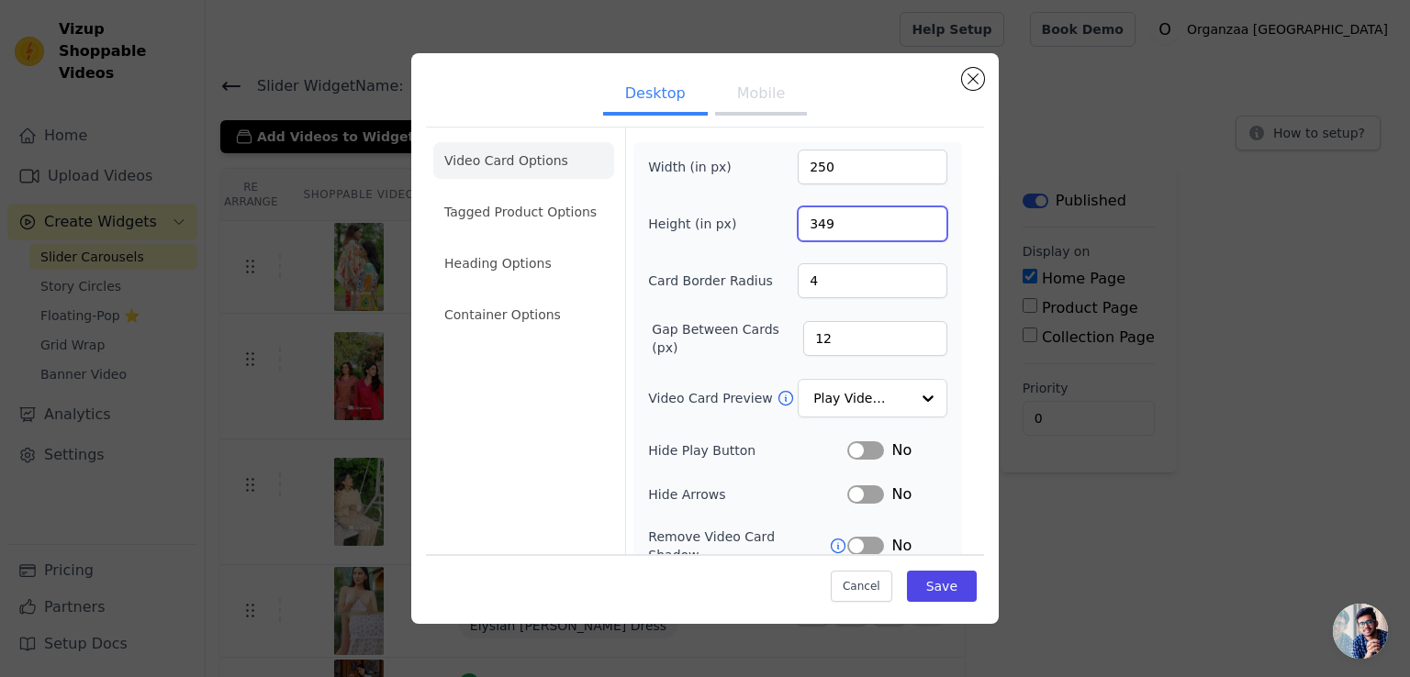
click at [918, 228] on input "349" at bounding box center [872, 223] width 150 height 35
click at [918, 228] on input "348" at bounding box center [872, 223] width 150 height 35
click at [918, 228] on input "347" at bounding box center [872, 223] width 150 height 35
click at [918, 228] on input "346" at bounding box center [872, 223] width 150 height 35
click at [918, 228] on input "345" at bounding box center [872, 223] width 150 height 35
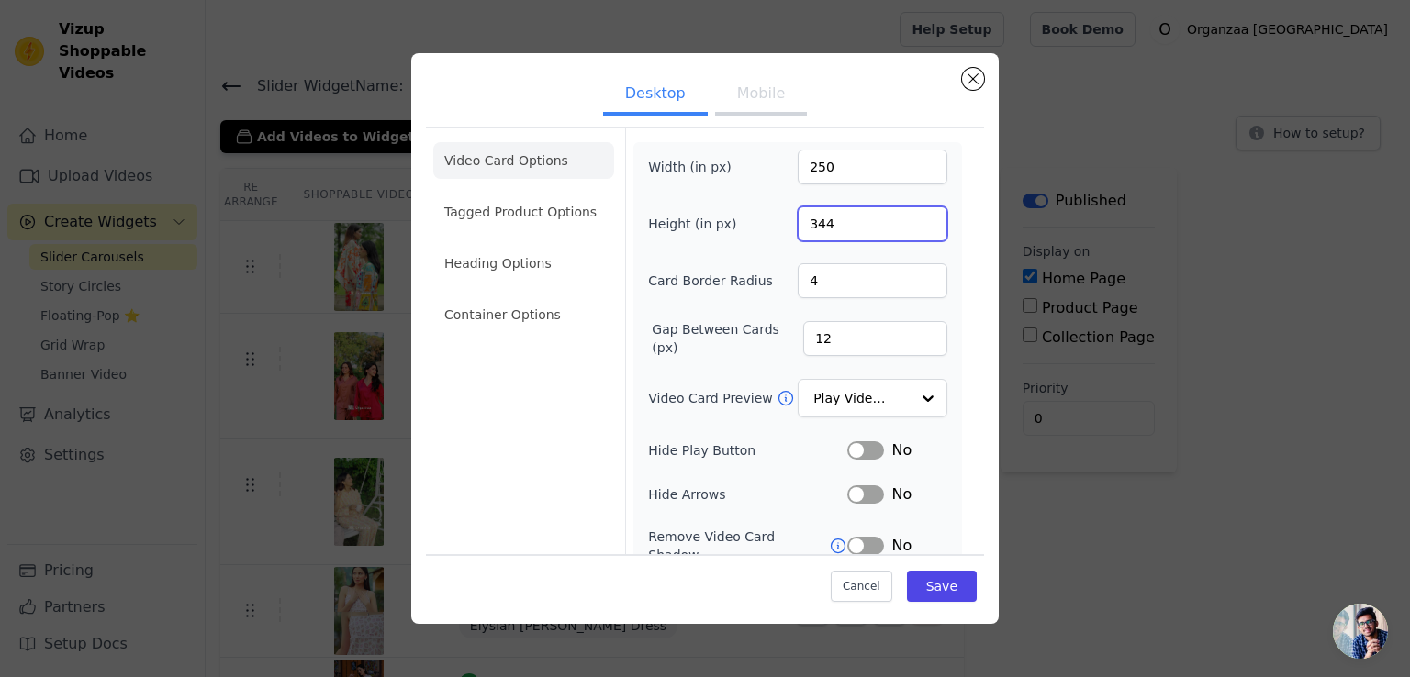
click at [918, 228] on input "344" at bounding box center [872, 223] width 150 height 35
click at [918, 214] on input "345" at bounding box center [872, 223] width 150 height 35
click at [911, 217] on input "346" at bounding box center [872, 223] width 150 height 35
click at [911, 217] on input "347" at bounding box center [872, 223] width 150 height 35
click at [911, 217] on input "348" at bounding box center [872, 223] width 150 height 35
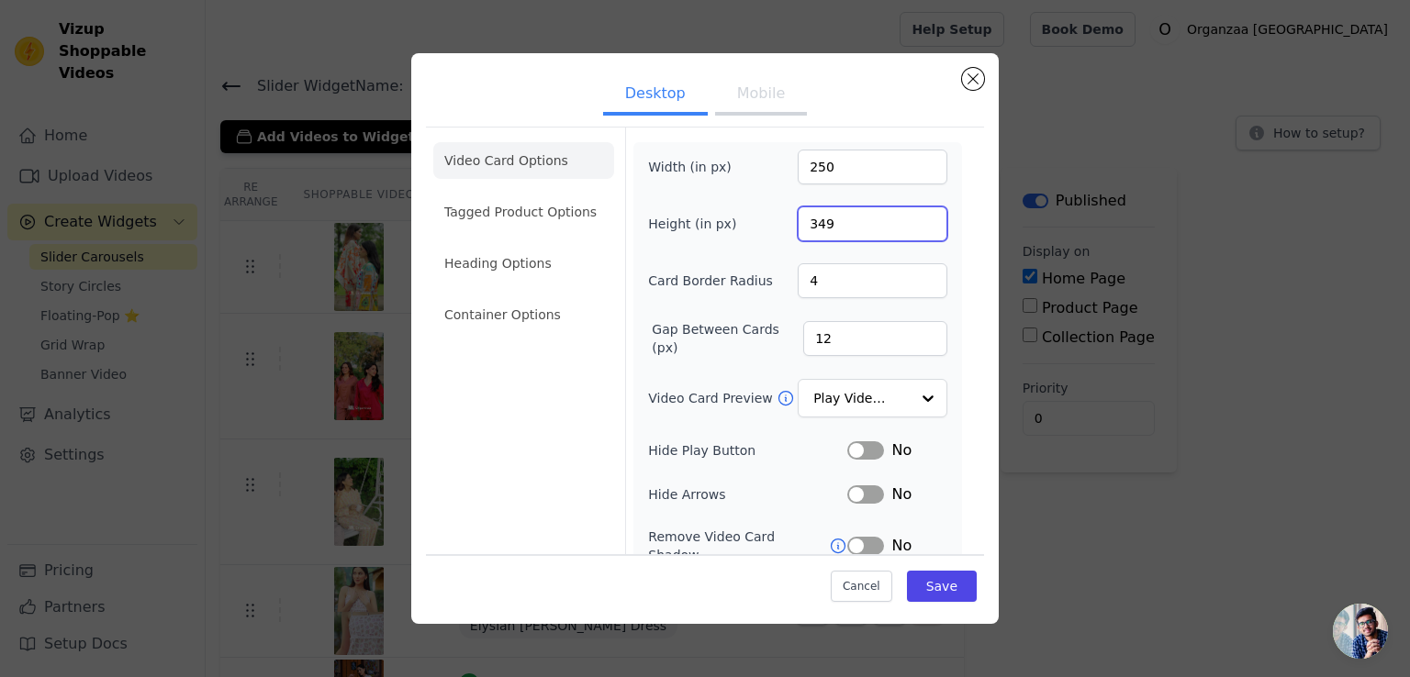
click at [911, 217] on input "349" at bounding box center [872, 223] width 150 height 35
click at [911, 217] on input "350" at bounding box center [872, 223] width 150 height 35
click at [911, 217] on input "351" at bounding box center [872, 223] width 150 height 35
click at [911, 217] on input "352" at bounding box center [872, 223] width 150 height 35
click at [911, 217] on input "353" at bounding box center [872, 223] width 150 height 35
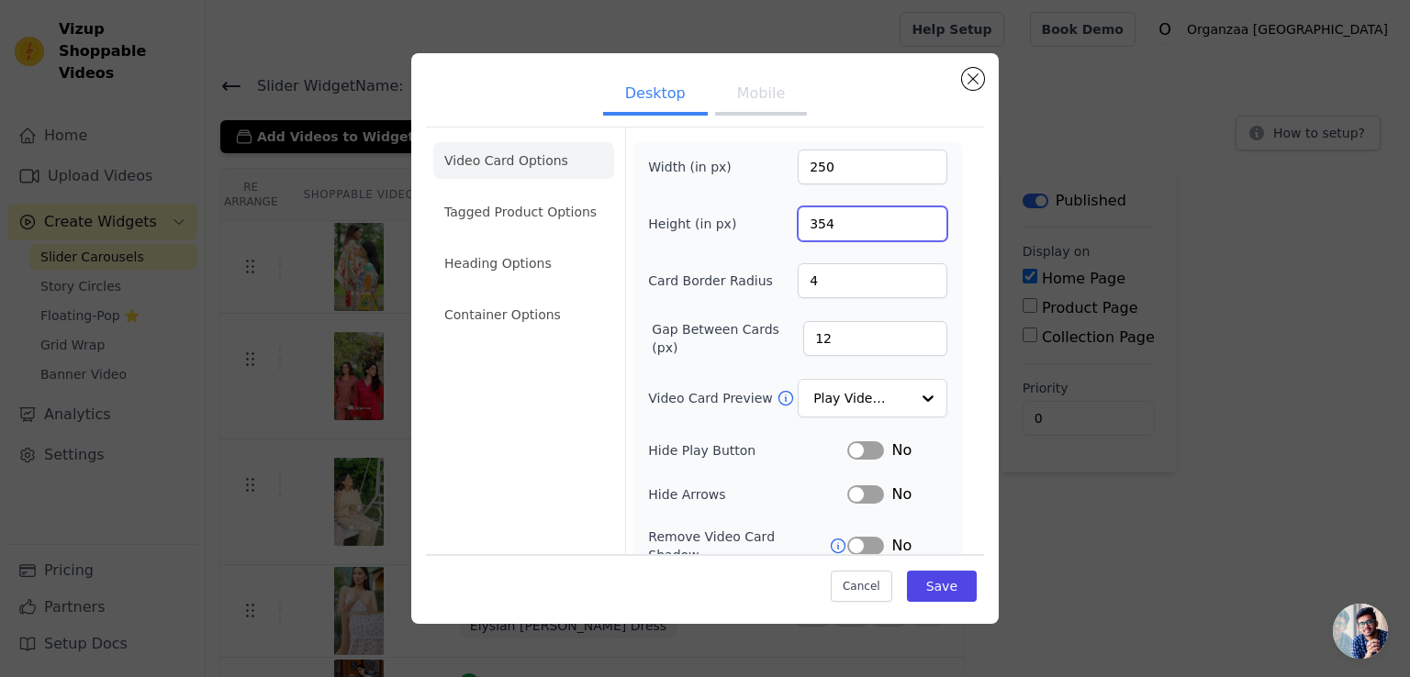
click at [911, 217] on input "354" at bounding box center [872, 223] width 150 height 35
click at [911, 217] on input "355" at bounding box center [872, 223] width 150 height 35
click at [911, 217] on input "356" at bounding box center [872, 223] width 150 height 35
click at [911, 217] on input "357" at bounding box center [872, 223] width 150 height 35
click at [911, 217] on input "358" at bounding box center [872, 223] width 150 height 35
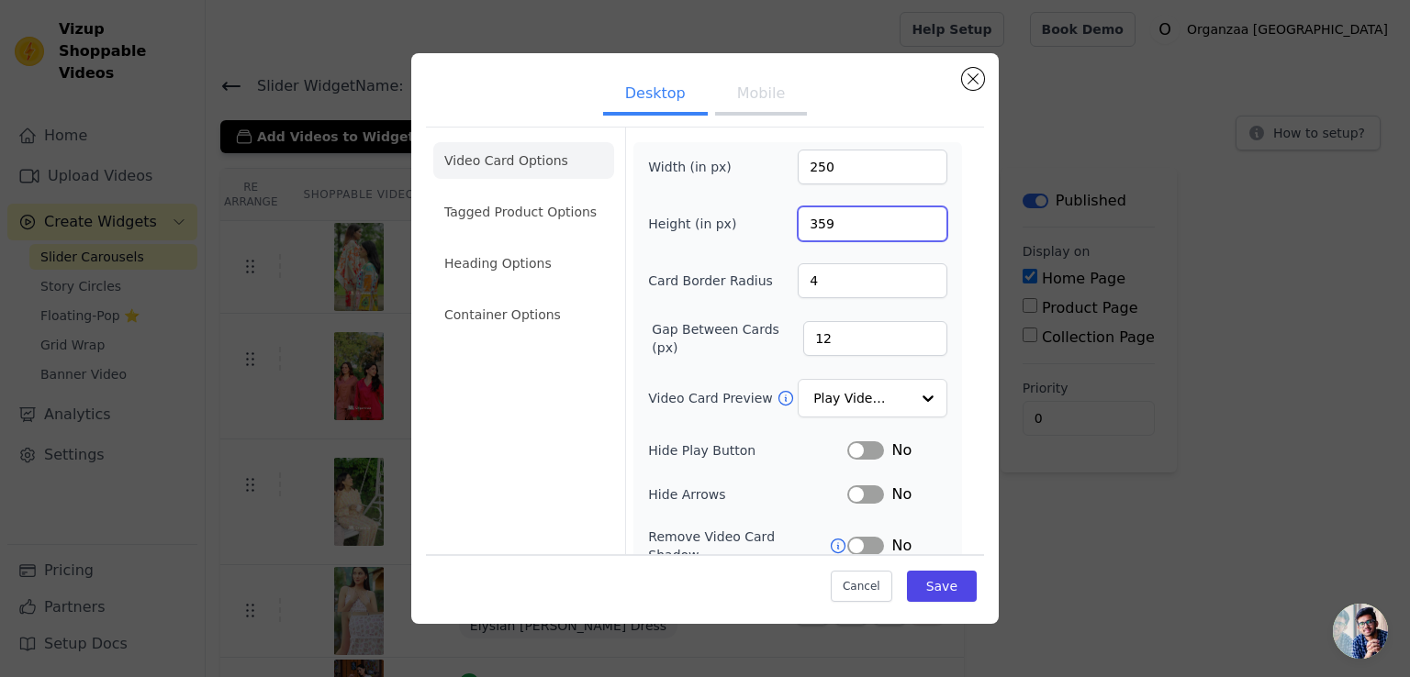
click at [911, 217] on input "359" at bounding box center [872, 223] width 150 height 35
click at [911, 217] on input "360" at bounding box center [872, 223] width 150 height 35
click at [911, 217] on input "361" at bounding box center [872, 223] width 150 height 35
click at [911, 217] on input "362" at bounding box center [872, 223] width 150 height 35
click at [911, 217] on input "363" at bounding box center [872, 223] width 150 height 35
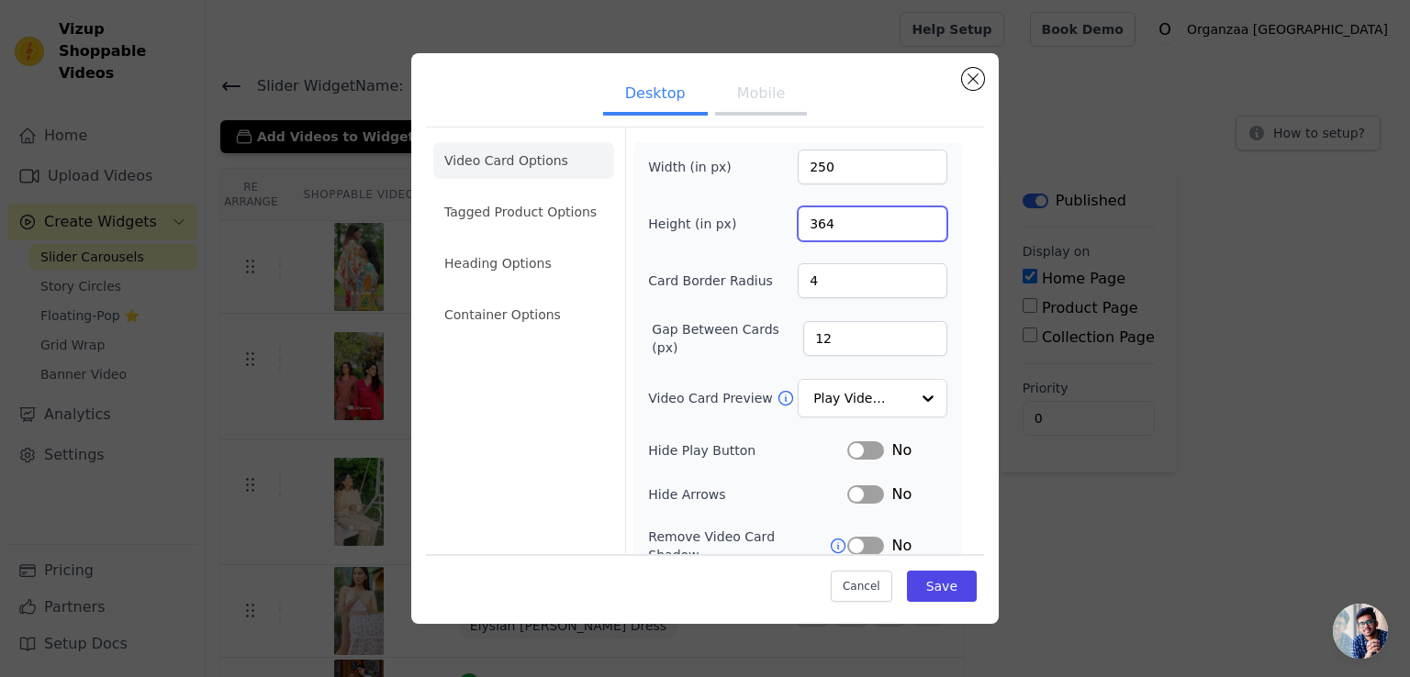
click at [911, 217] on input "364" at bounding box center [872, 223] width 150 height 35
click at [911, 217] on input "365" at bounding box center [872, 223] width 150 height 35
click at [911, 217] on input "366" at bounding box center [872, 223] width 150 height 35
click at [911, 217] on input "367" at bounding box center [872, 223] width 150 height 35
type input "368"
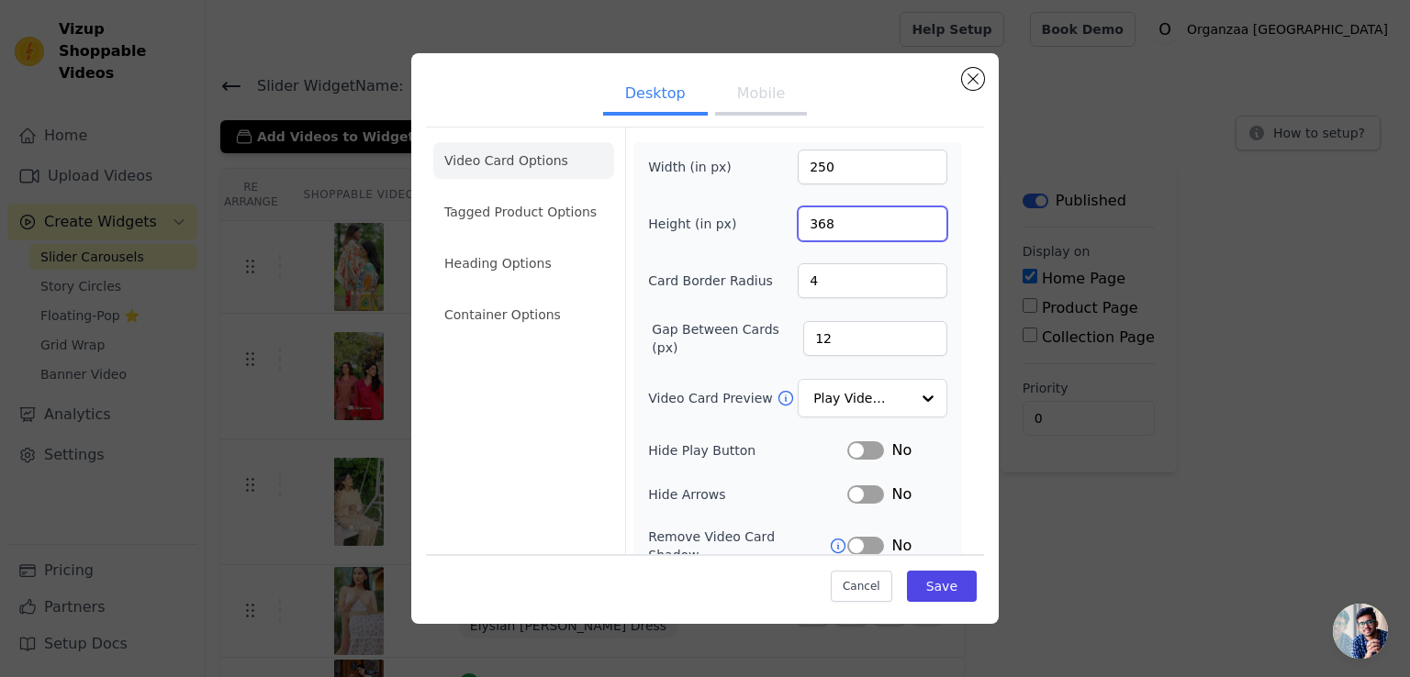
click at [911, 217] on input "368" at bounding box center [872, 223] width 150 height 35
click at [858, 285] on input "4" at bounding box center [872, 280] width 150 height 35
click at [914, 330] on input "13" at bounding box center [875, 338] width 144 height 35
click at [914, 330] on input "14" at bounding box center [875, 338] width 144 height 35
click at [914, 330] on input "15" at bounding box center [875, 338] width 144 height 35
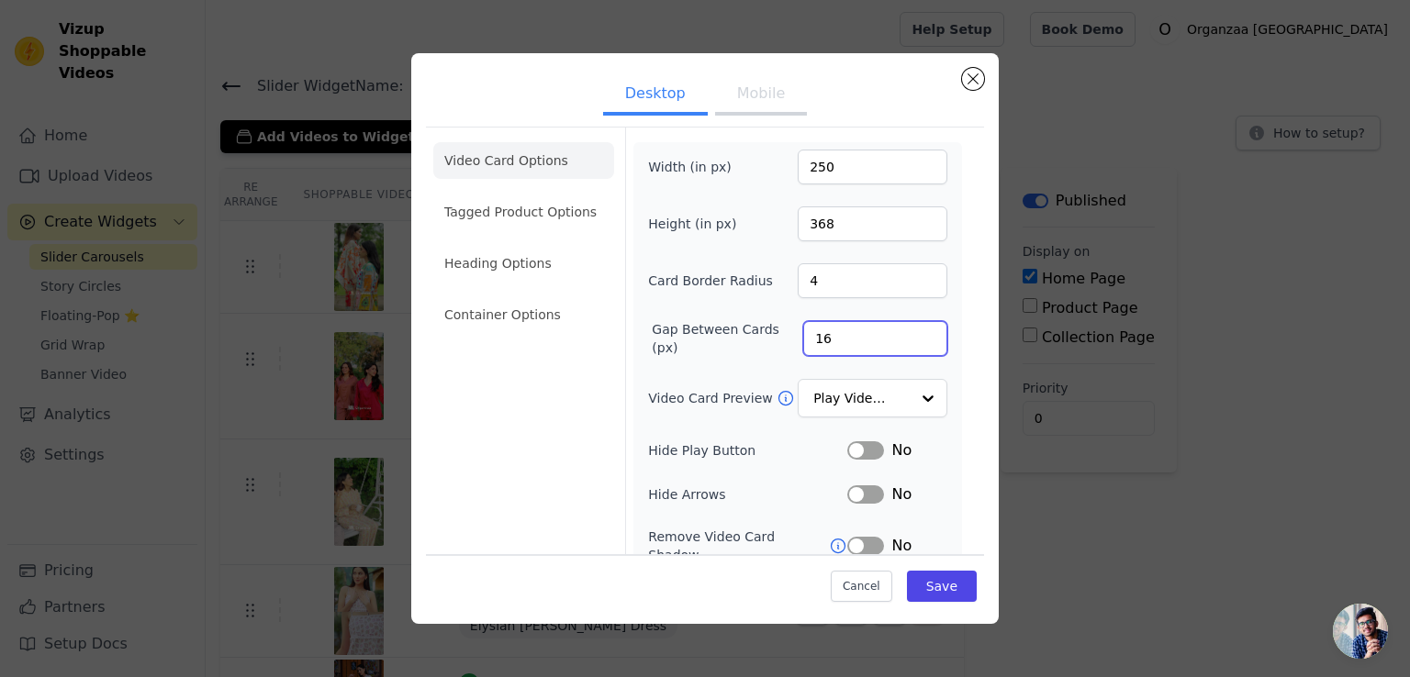
click at [914, 330] on input "16" at bounding box center [875, 338] width 144 height 35
drag, startPoint x: 811, startPoint y: 333, endPoint x: 797, endPoint y: 331, distance: 14.8
click at [803, 331] on input "16" at bounding box center [875, 338] width 144 height 35
type input "20"
click at [876, 315] on div "Width (in px) 250 Height (in px) 368 Card Border Radius 4 Gap Between Cards (px…" at bounding box center [797, 423] width 299 height 547
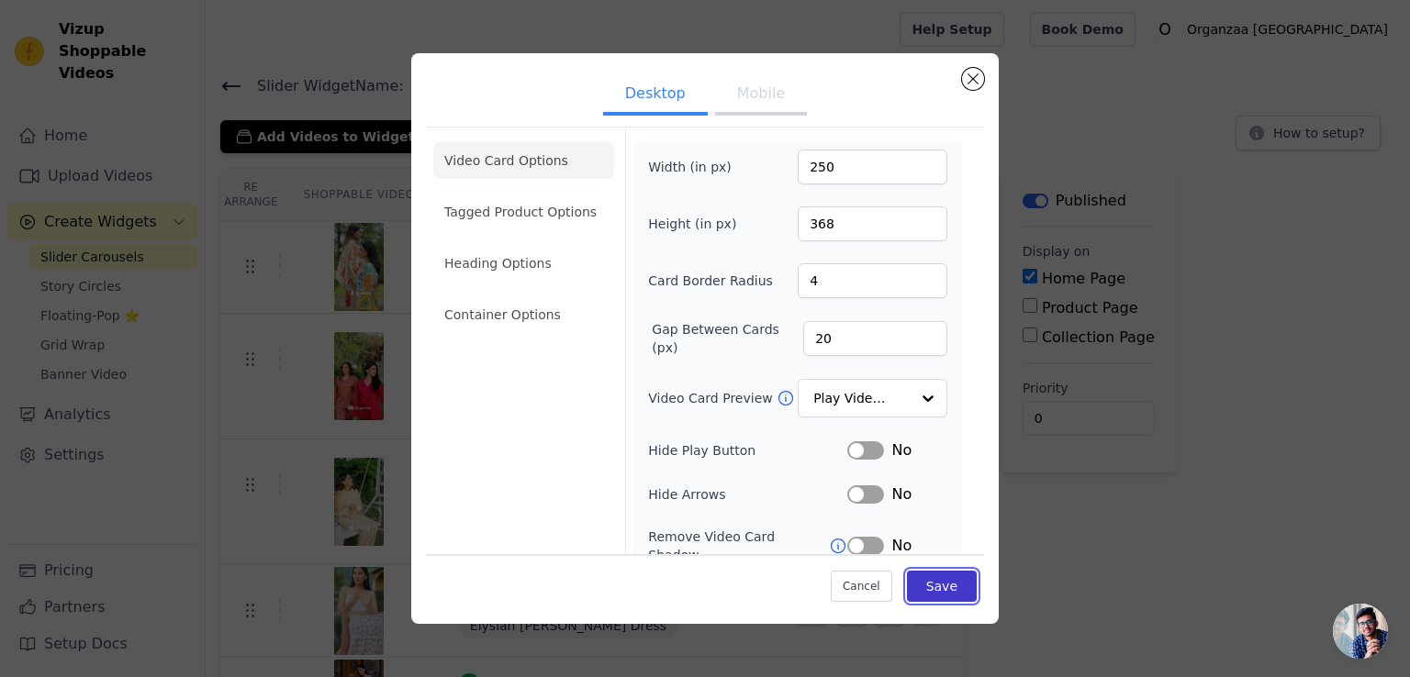
click at [933, 588] on button "Save" at bounding box center [942, 586] width 70 height 31
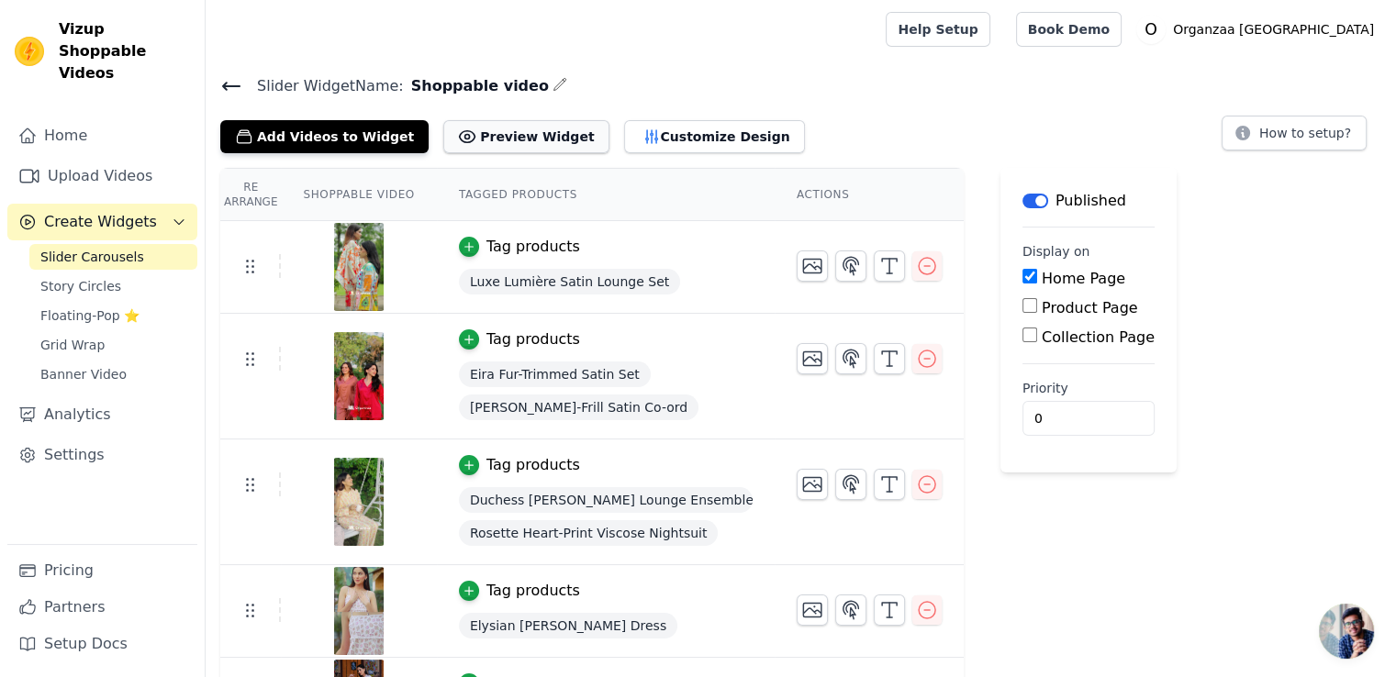
click at [511, 139] on button "Preview Widget" at bounding box center [525, 136] width 165 height 33
click at [624, 144] on button "Customize Design" at bounding box center [714, 136] width 181 height 33
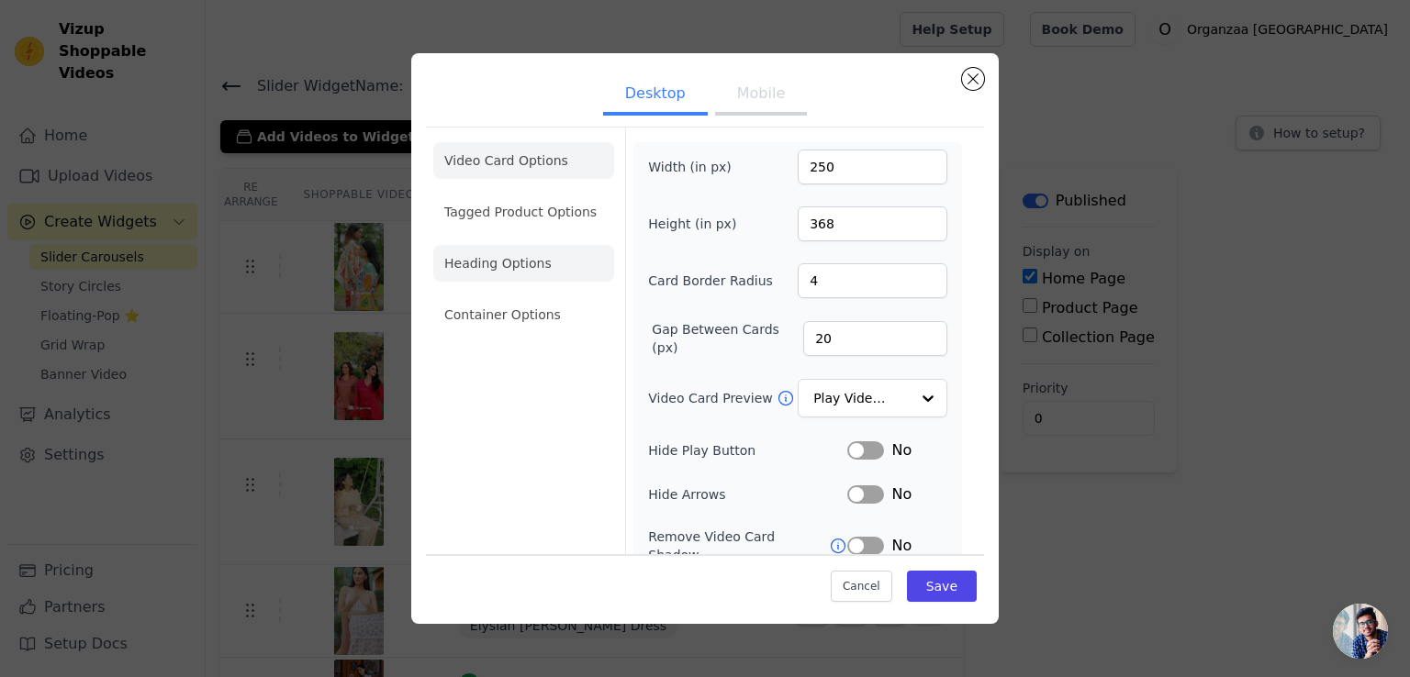
click at [536, 277] on li "Heading Options" at bounding box center [523, 263] width 181 height 37
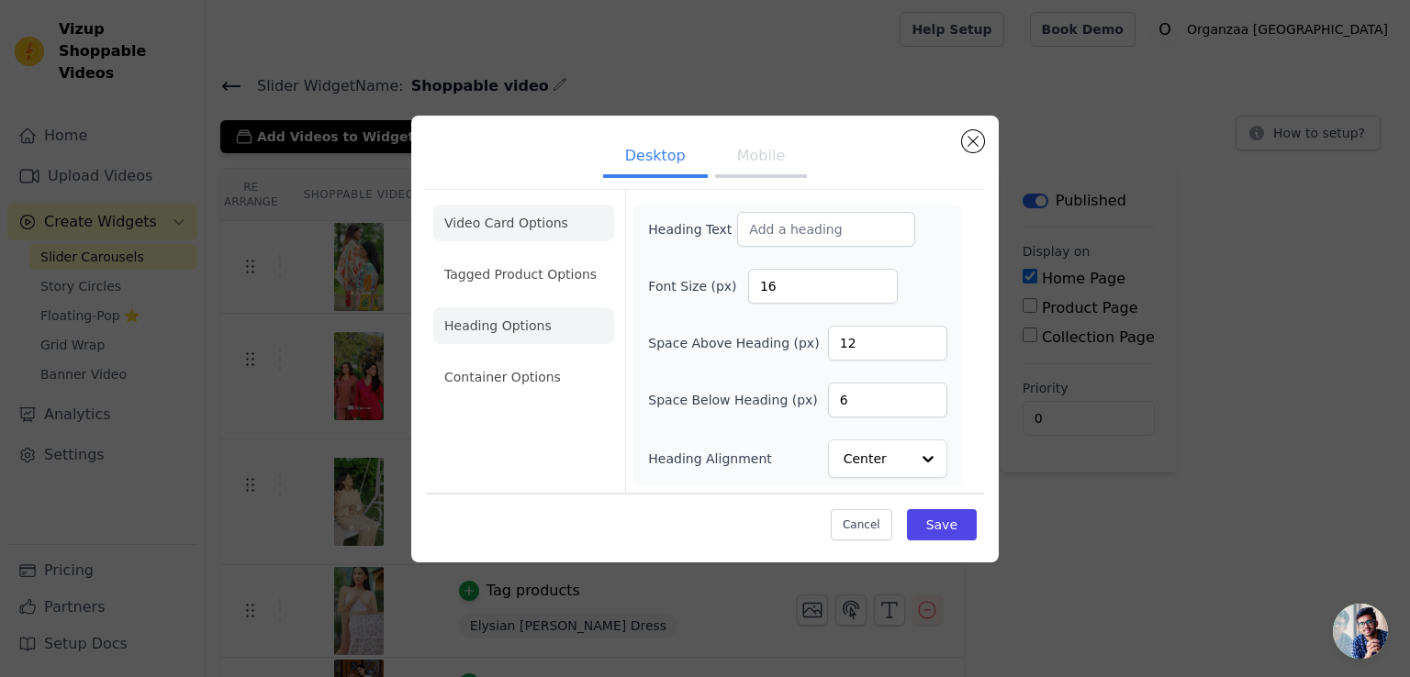
click at [537, 256] on li "Video Card Options" at bounding box center [523, 274] width 181 height 37
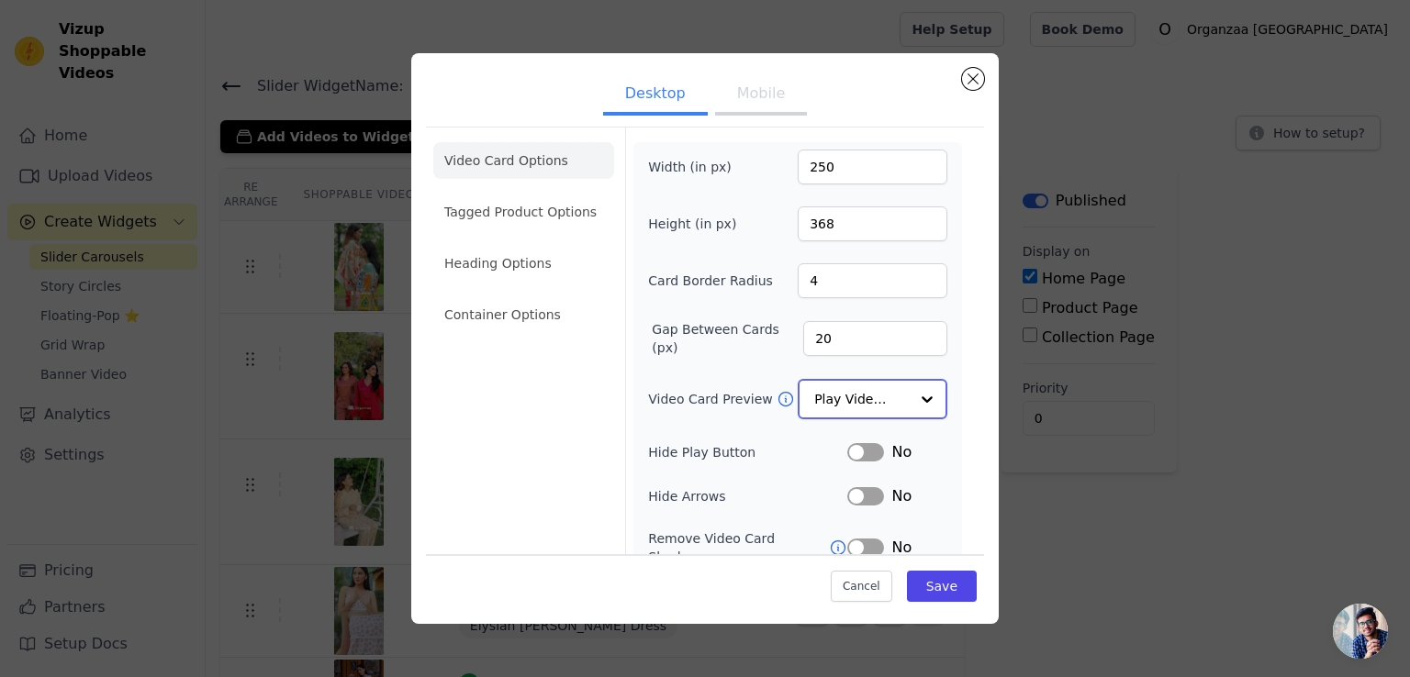
click at [916, 396] on div at bounding box center [927, 399] width 37 height 37
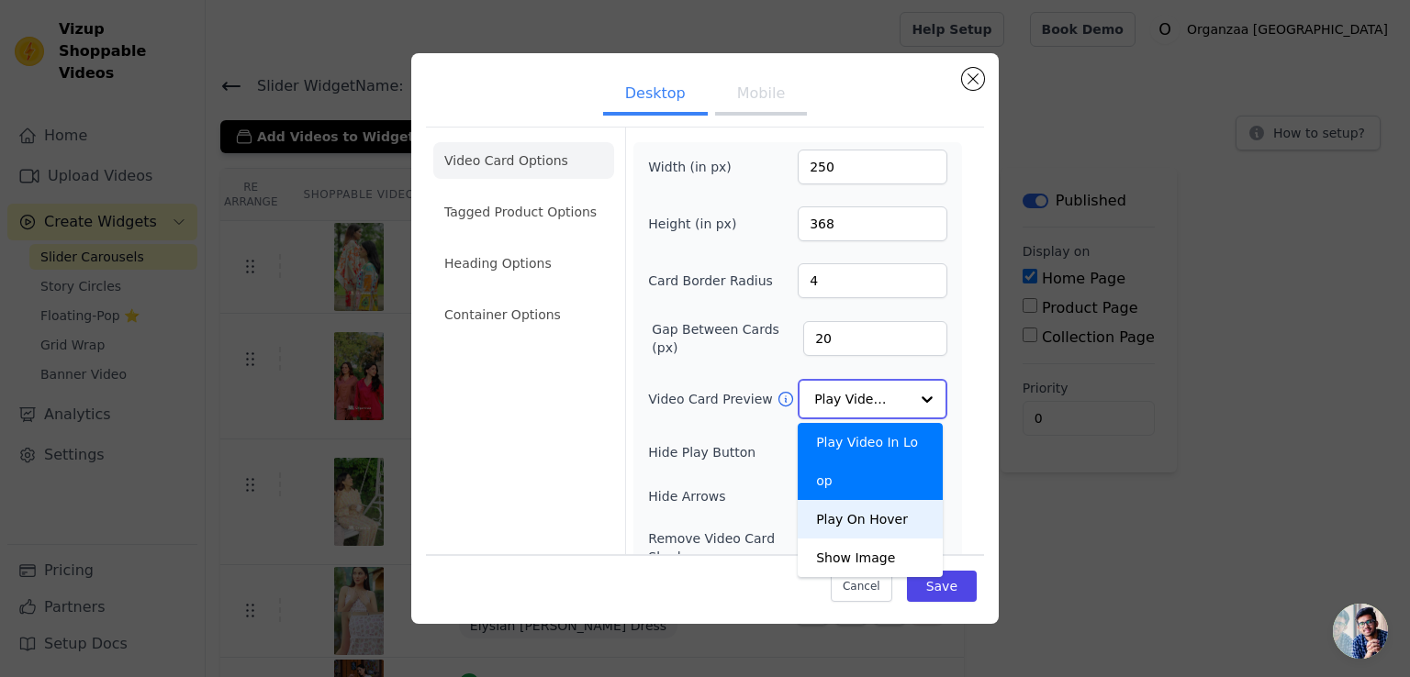
scroll to position [92, 0]
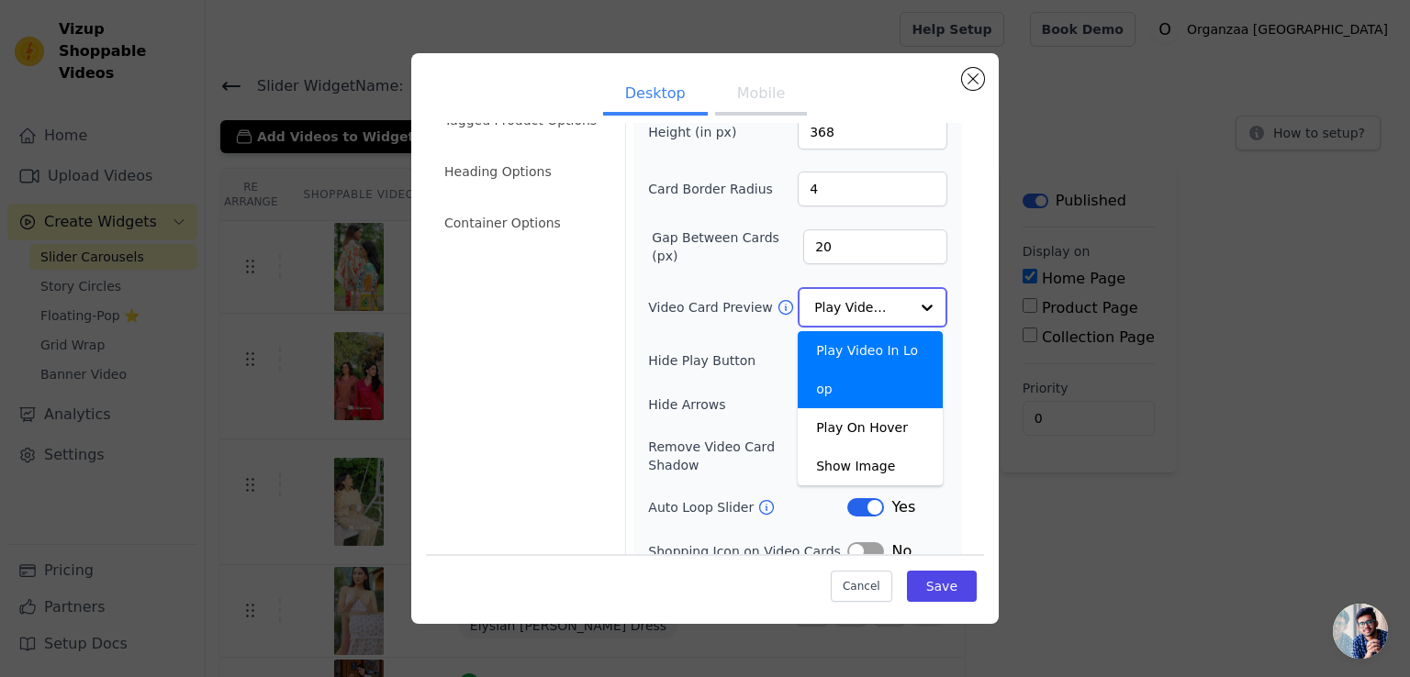
click at [833, 291] on input "Video Card Preview" at bounding box center [861, 307] width 95 height 37
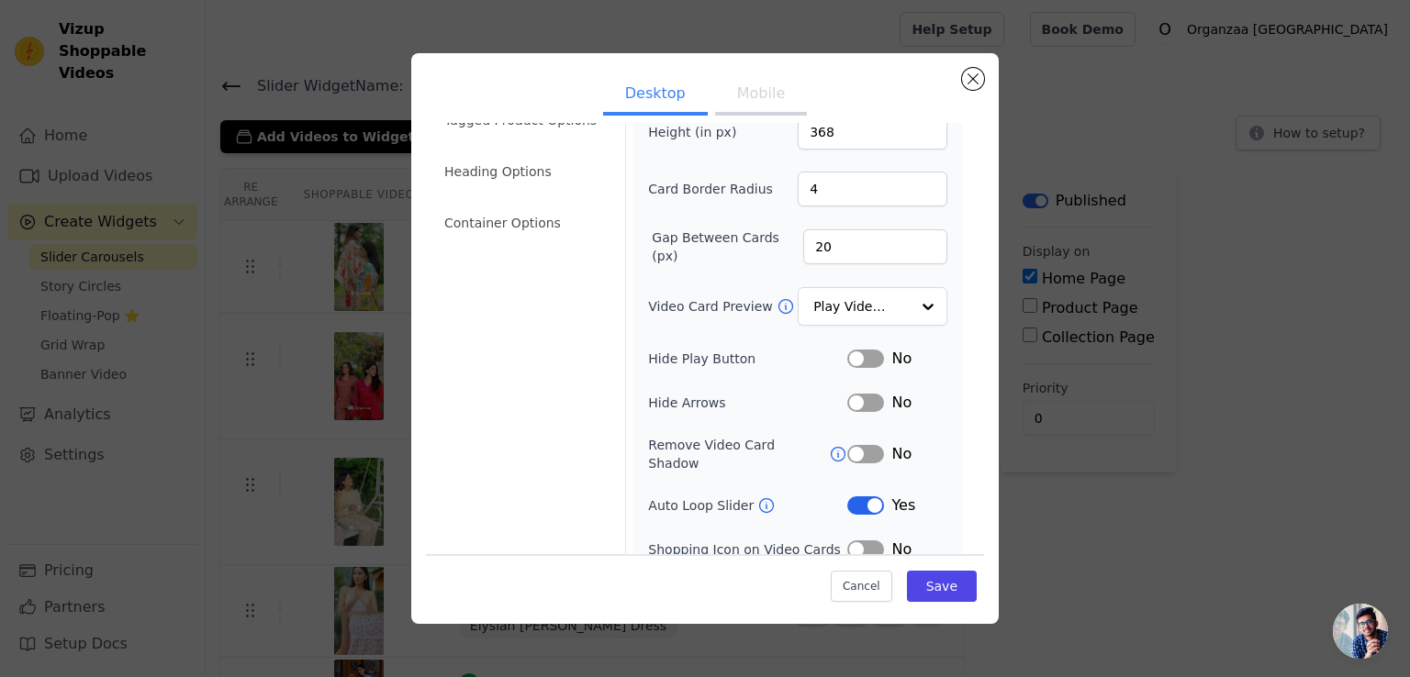
click at [866, 496] on button "Label" at bounding box center [865, 505] width 37 height 18
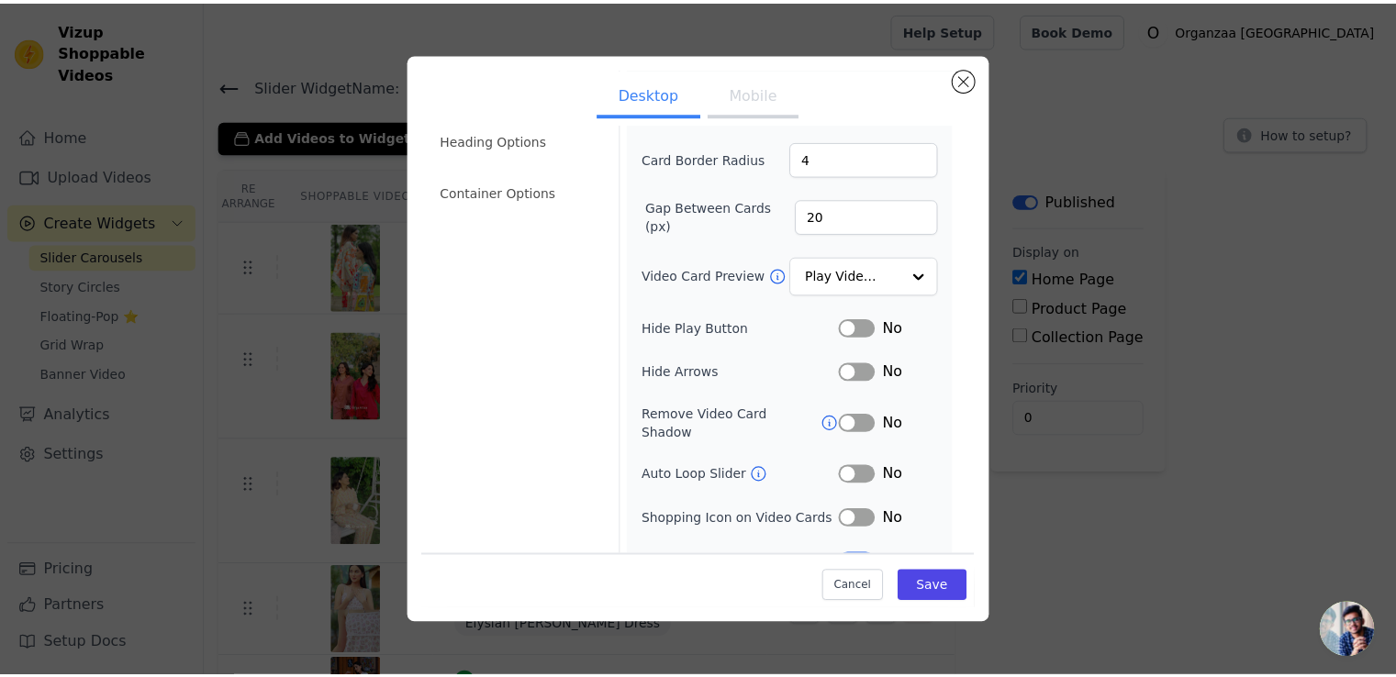
scroll to position [138, 0]
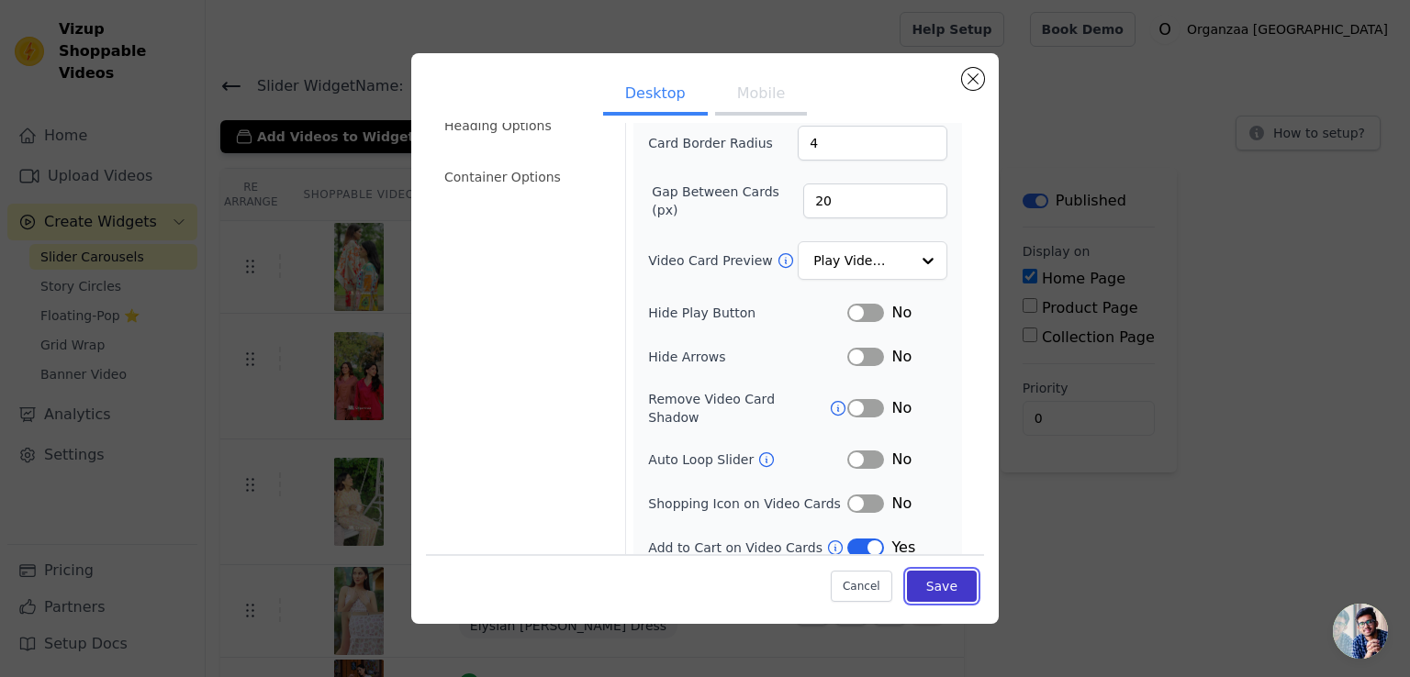
click at [929, 589] on button "Save" at bounding box center [942, 586] width 70 height 31
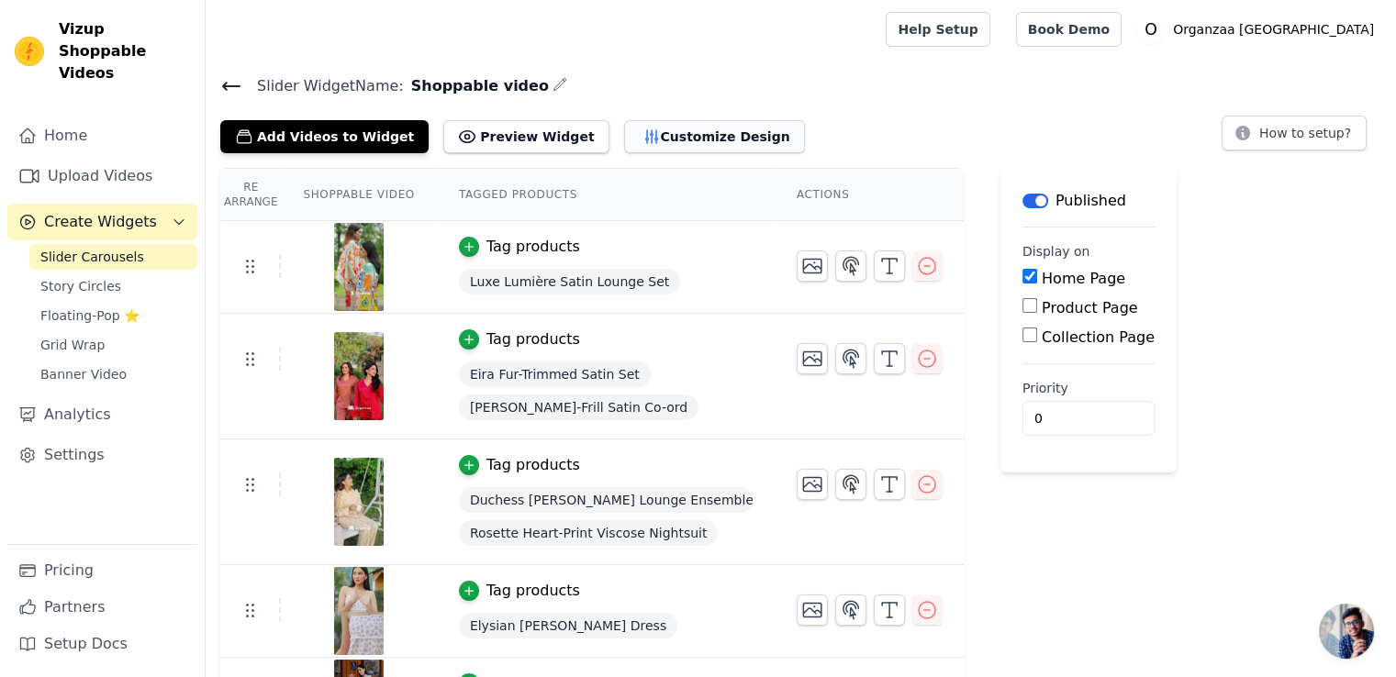
click at [624, 137] on button "Customize Design" at bounding box center [714, 136] width 181 height 33
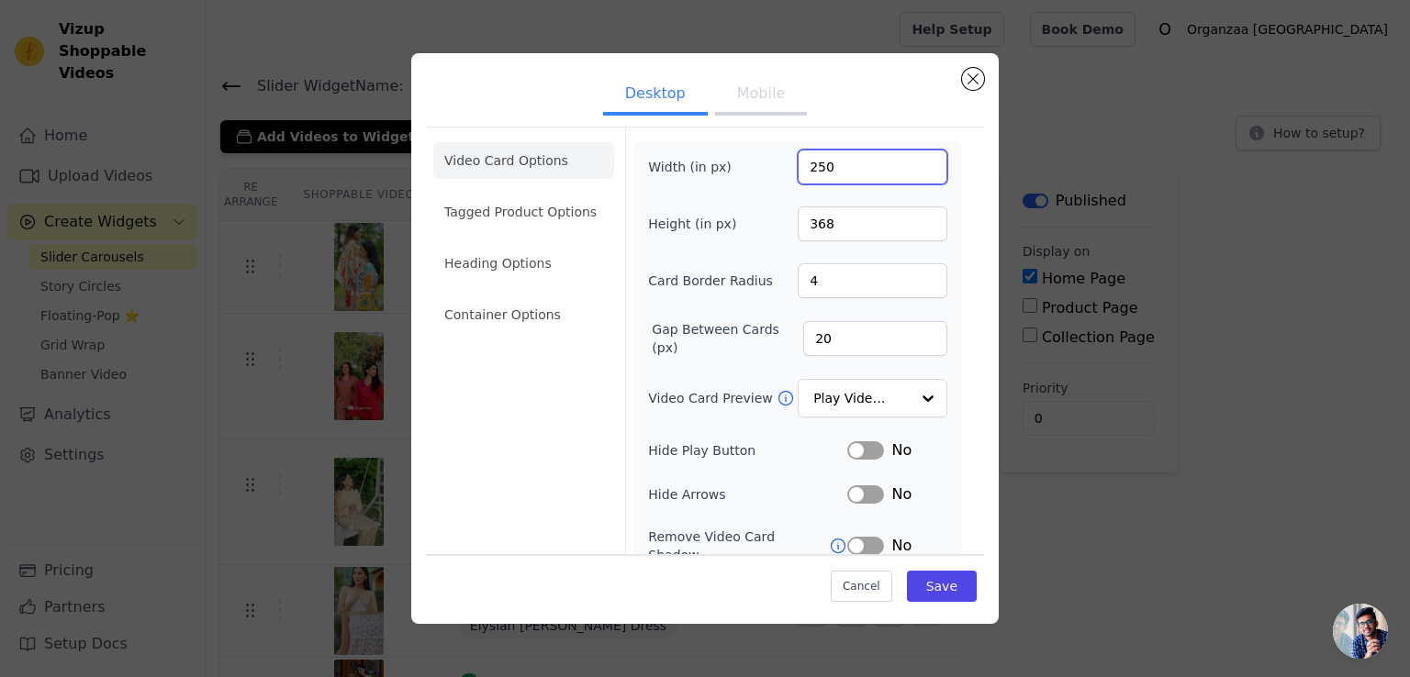
drag, startPoint x: 803, startPoint y: 163, endPoint x: 824, endPoint y: 168, distance: 21.6
click at [824, 168] on input "250" at bounding box center [872, 167] width 150 height 35
type input "300"
click at [841, 142] on div "Width (in px) 300 Height (in px) 368 Card Border Radius 4 Gap Between Cards (px…" at bounding box center [797, 423] width 329 height 562
click at [811, 223] on input "368" at bounding box center [872, 223] width 150 height 35
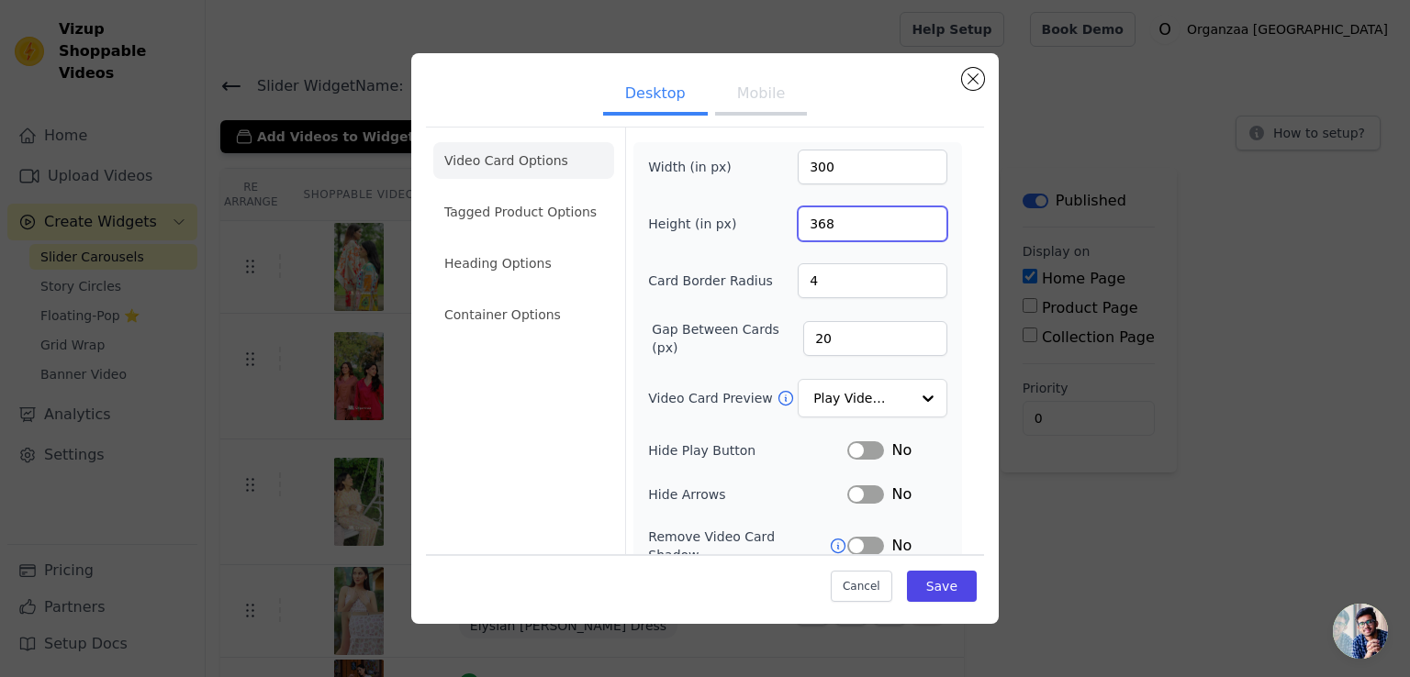
drag, startPoint x: 844, startPoint y: 219, endPoint x: 795, endPoint y: 223, distance: 49.7
click at [797, 223] on input "368" at bounding box center [872, 223] width 150 height 35
type input "450"
click at [887, 251] on div "Width (in px) 300 Height (in px) 450 Card Border Radius 4 Gap Between Cards (px…" at bounding box center [797, 423] width 299 height 547
click at [927, 585] on button "Save" at bounding box center [942, 586] width 70 height 31
